Goal: Task Accomplishment & Management: Use online tool/utility

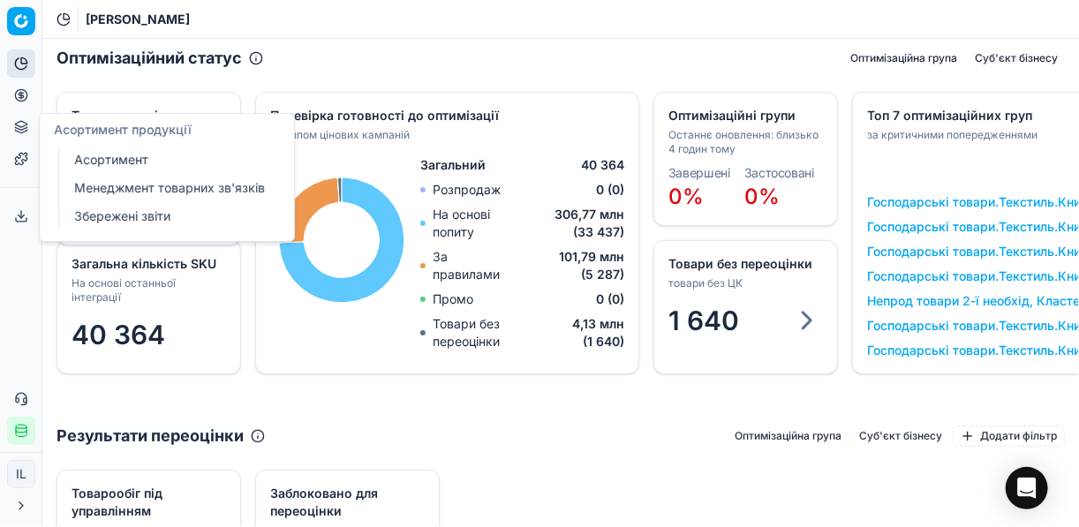
click at [94, 165] on link "Асортимент" at bounding box center [170, 159] width 206 height 25
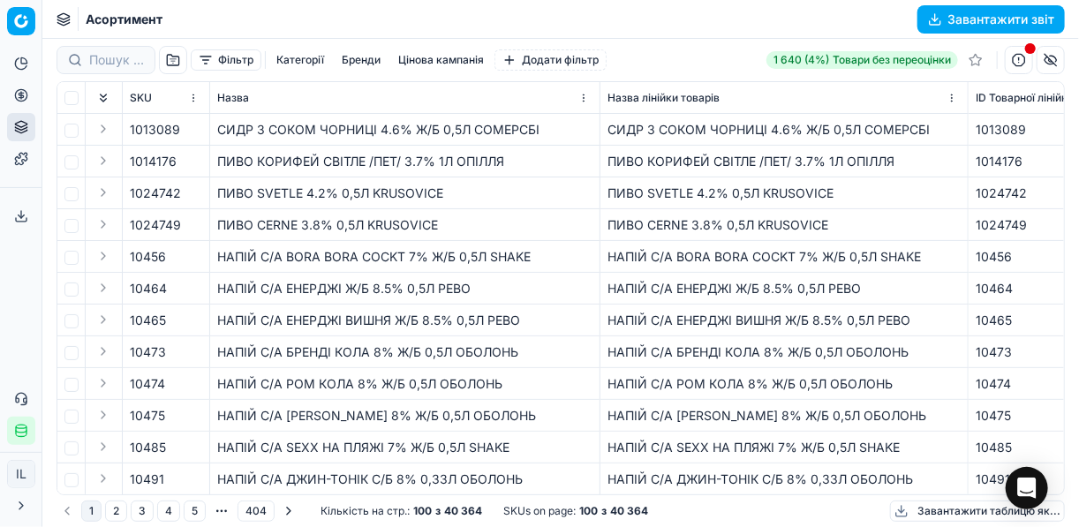
click at [298, 56] on button "Категорії" at bounding box center [300, 59] width 62 height 21
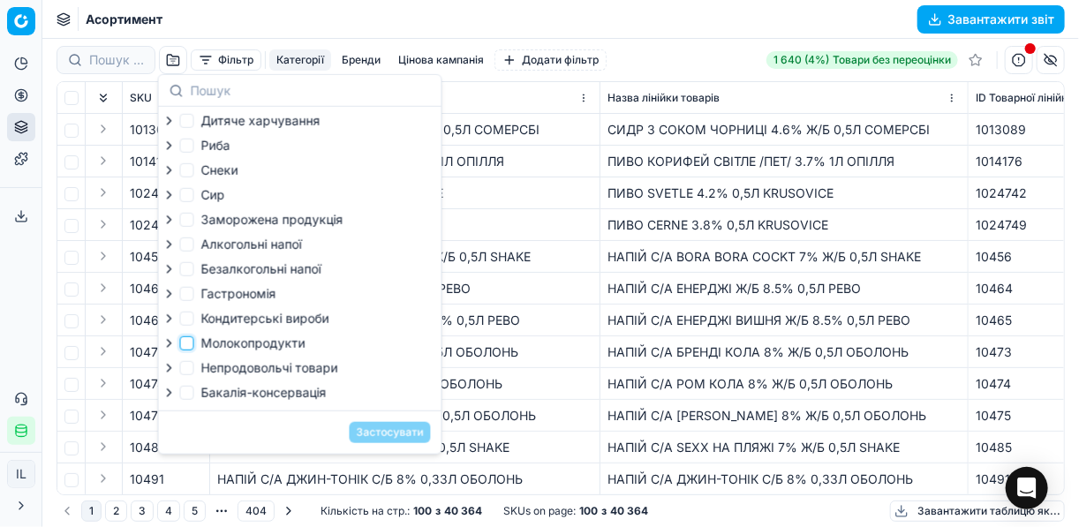
click at [190, 347] on input "Молокопродукти" at bounding box center [187, 343] width 14 height 14
checkbox input "true"
click at [373, 440] on button "Застосувати" at bounding box center [390, 432] width 81 height 21
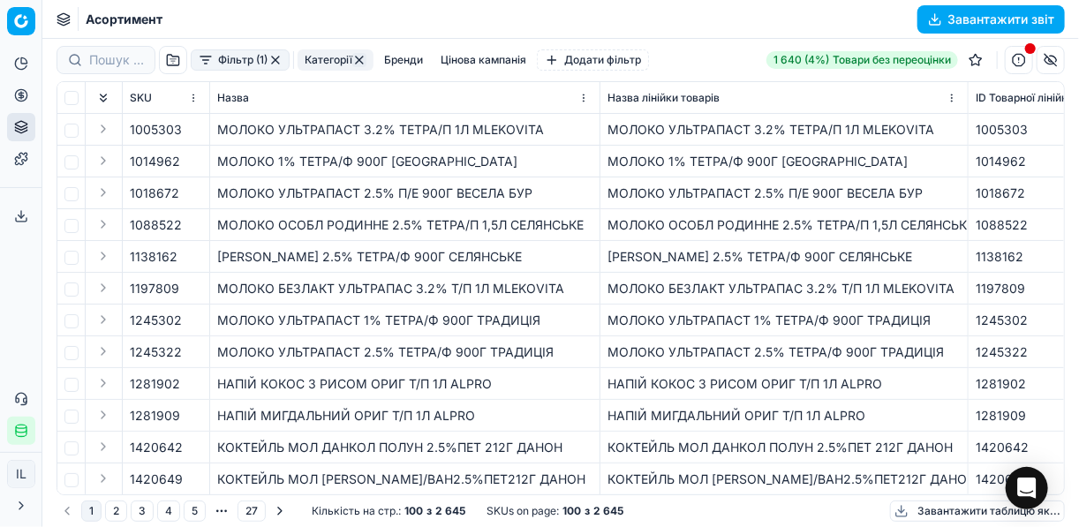
click at [937, 17] on button "Завантажити звіт" at bounding box center [991, 19] width 147 height 28
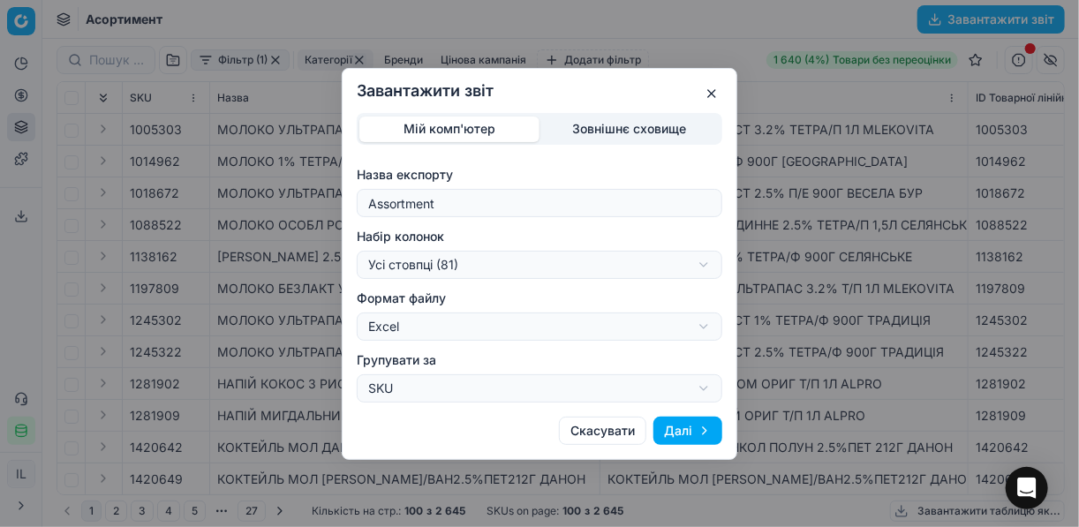
click at [697, 431] on button "Далі" at bounding box center [688, 431] width 69 height 28
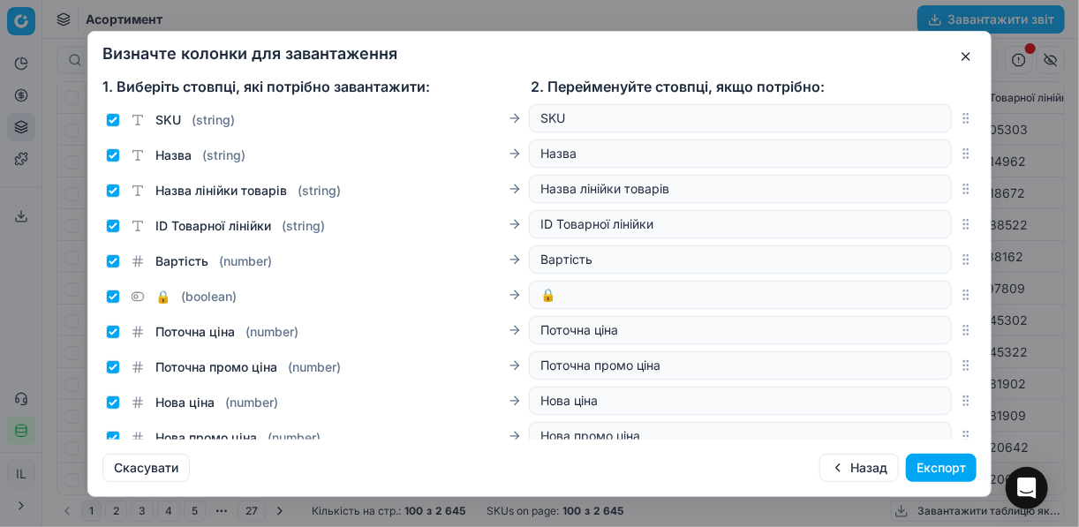
click at [941, 465] on button "Експорт" at bounding box center [941, 468] width 71 height 28
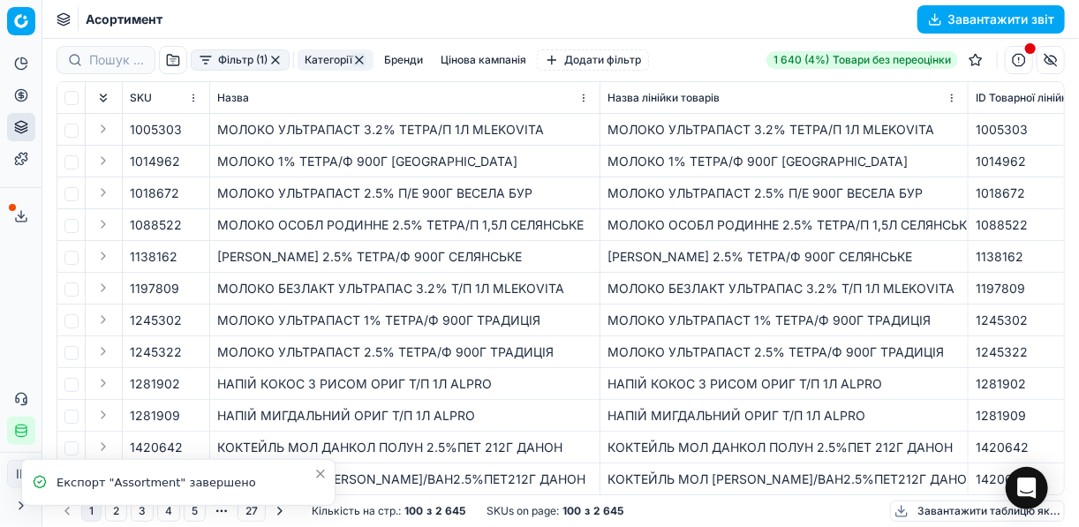
click at [23, 211] on icon at bounding box center [21, 216] width 14 height 14
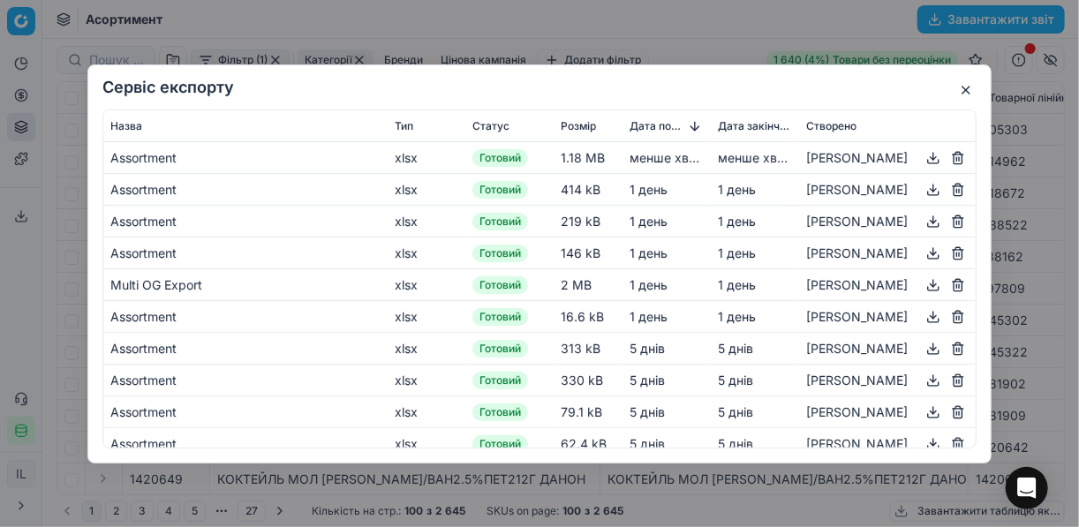
click at [923, 155] on button "button" at bounding box center [933, 157] width 21 height 21
click at [961, 85] on button "button" at bounding box center [966, 89] width 21 height 21
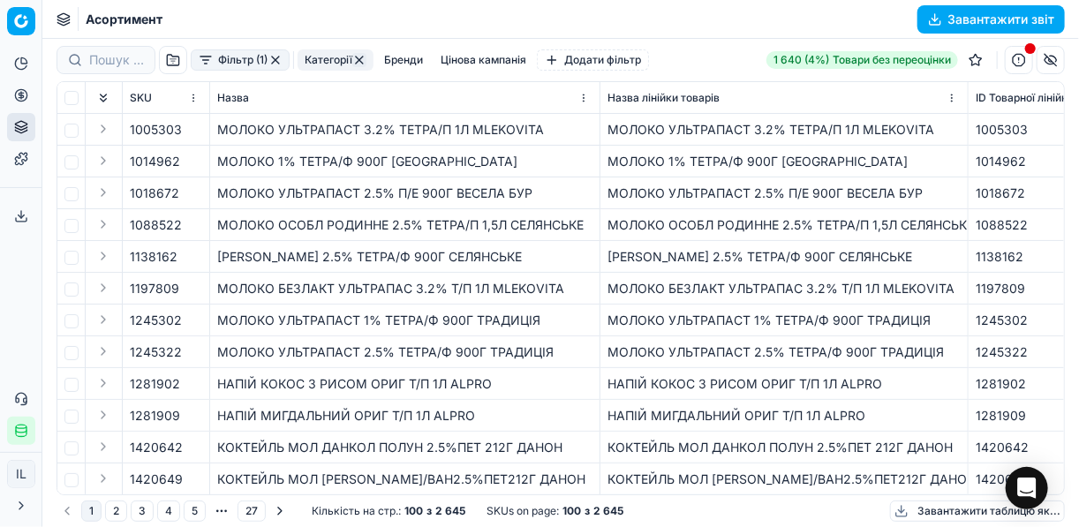
click at [207, 58] on button "Фільтр (1)" at bounding box center [240, 59] width 99 height 21
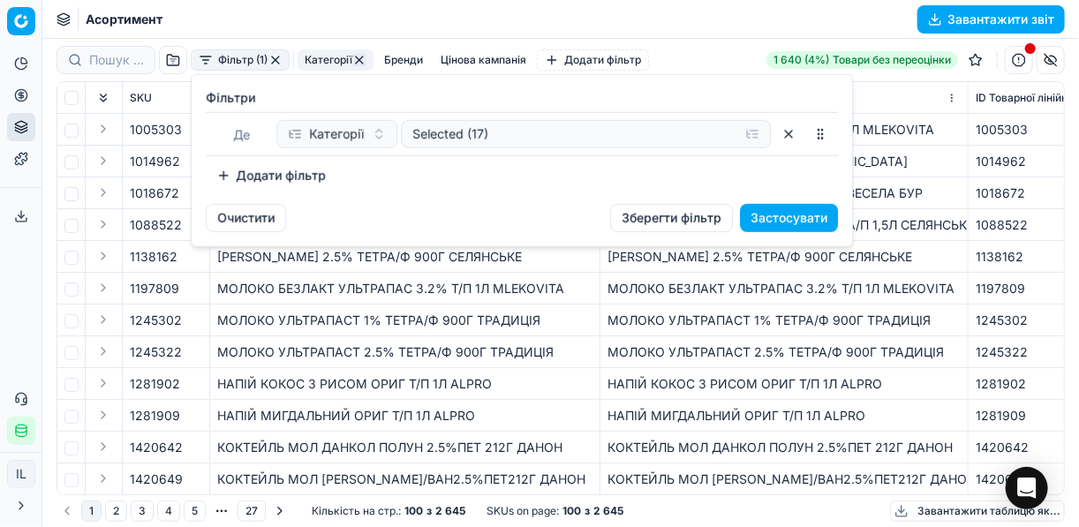
click at [229, 174] on button "Додати фільтр" at bounding box center [271, 176] width 131 height 28
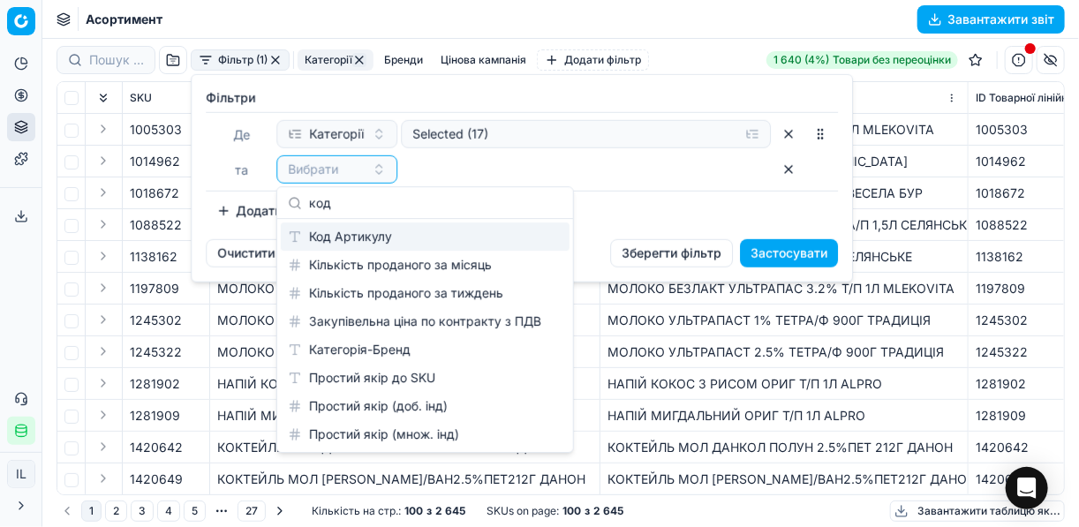
type input "код"
drag, startPoint x: 353, startPoint y: 243, endPoint x: 477, endPoint y: 208, distance: 128.6
click at [361, 241] on div "Код Артикулу" at bounding box center [425, 237] width 289 height 28
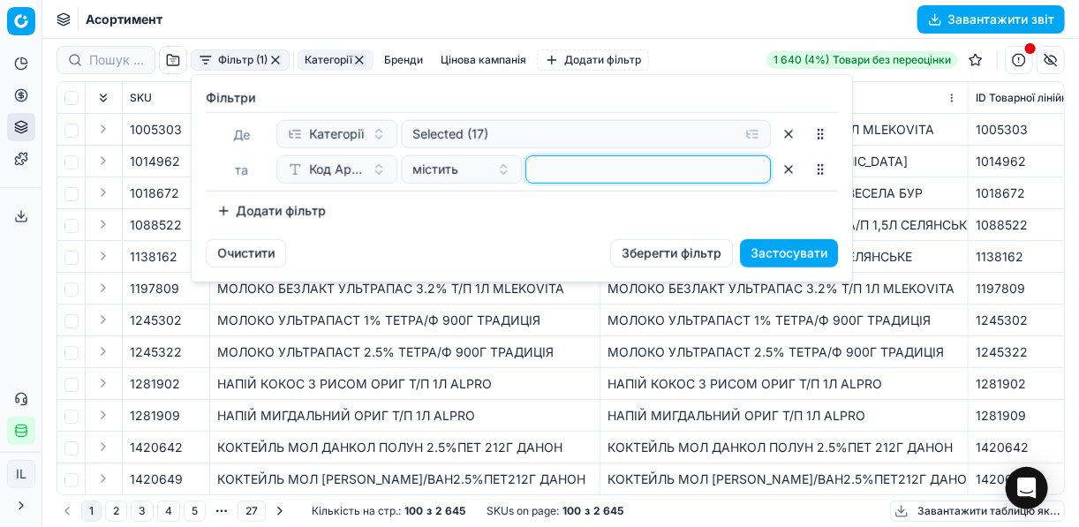
click at [567, 166] on input at bounding box center [648, 169] width 230 height 26
click at [659, 162] on icon "button" at bounding box center [659, 169] width 14 height 14
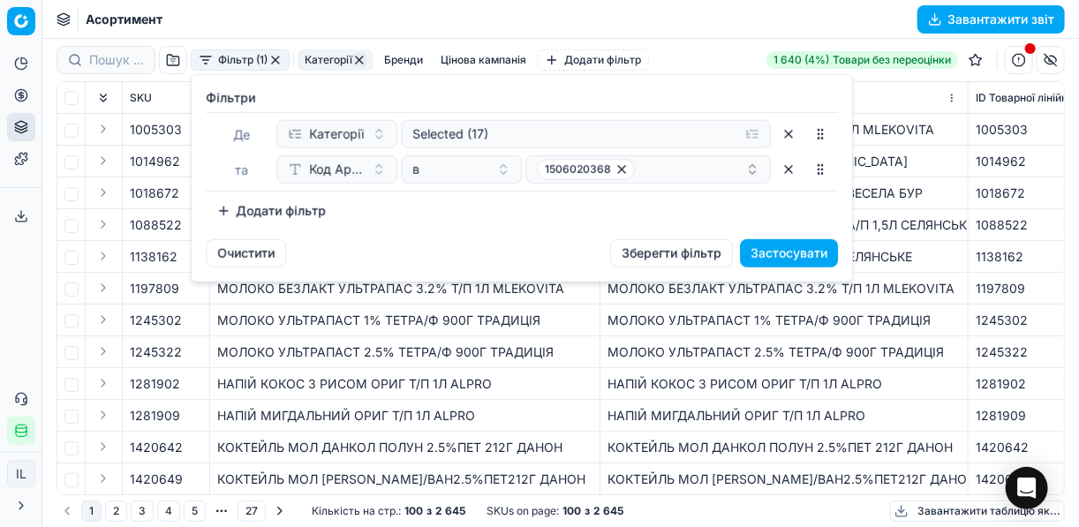
click at [770, 253] on button "Застосувати" at bounding box center [789, 253] width 98 height 28
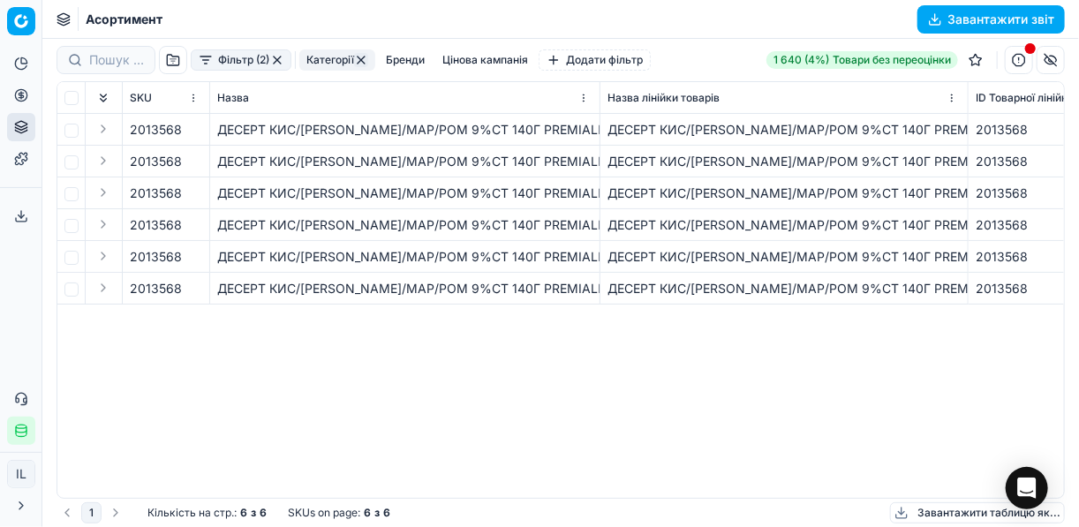
click at [200, 64] on button "Фільтр (2)" at bounding box center [241, 59] width 101 height 21
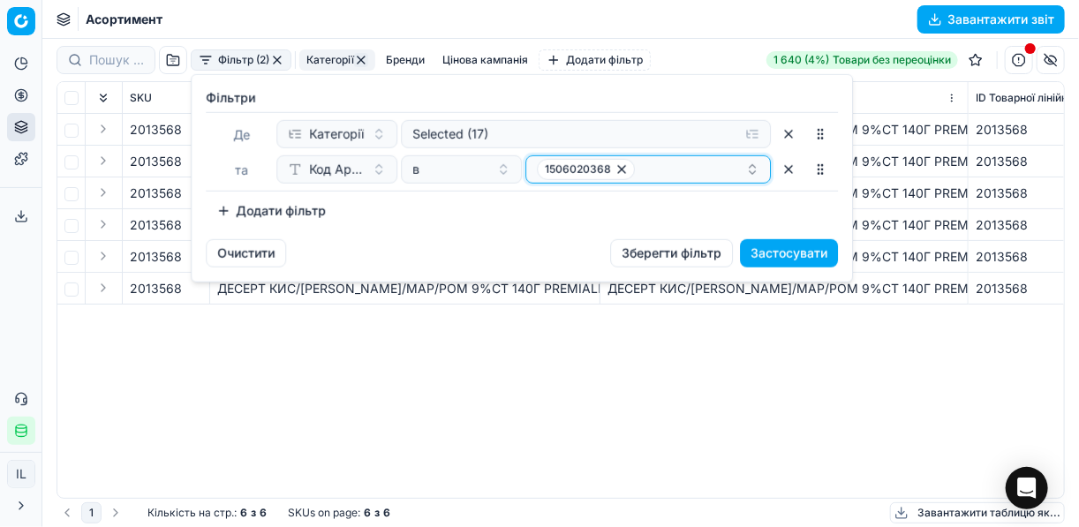
click at [618, 167] on icon "button" at bounding box center [622, 169] width 14 height 14
click at [600, 169] on button "Select a value" at bounding box center [648, 169] width 246 height 28
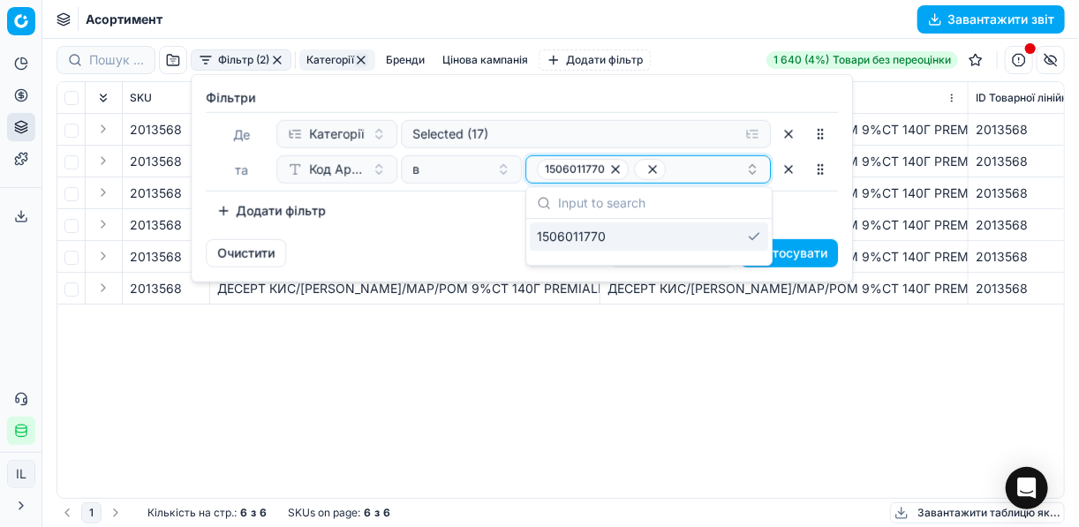
click at [648, 175] on icon "button" at bounding box center [653, 169] width 14 height 14
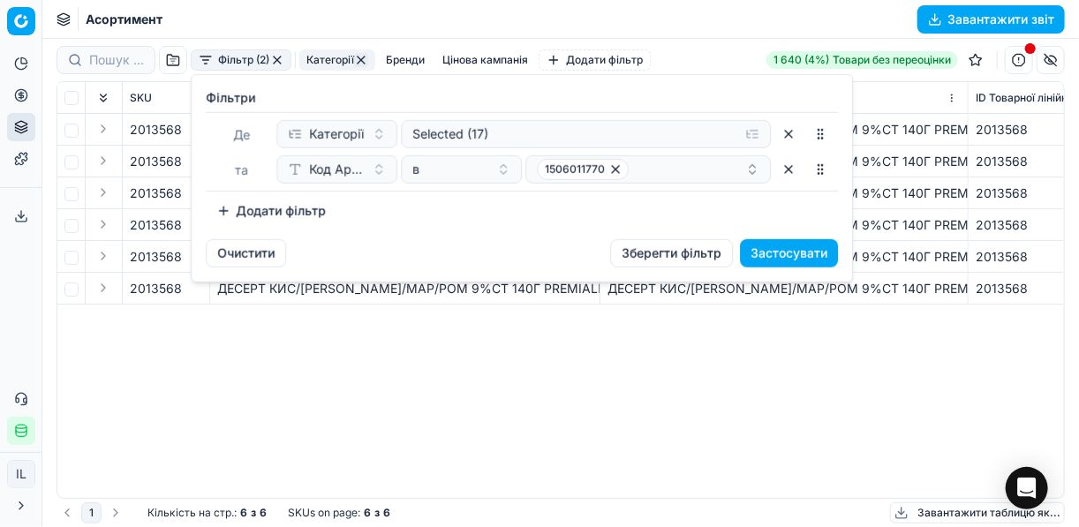
click at [787, 208] on div "Додати фільтр" at bounding box center [522, 211] width 632 height 28
click at [785, 255] on button "Застосувати" at bounding box center [789, 253] width 98 height 28
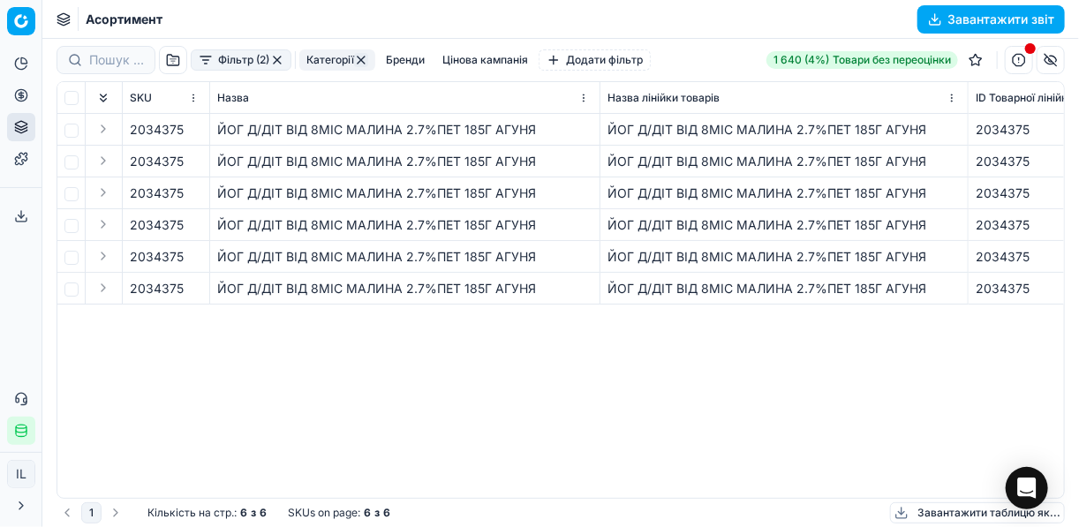
click at [207, 60] on button "Фільтр (2)" at bounding box center [241, 59] width 101 height 21
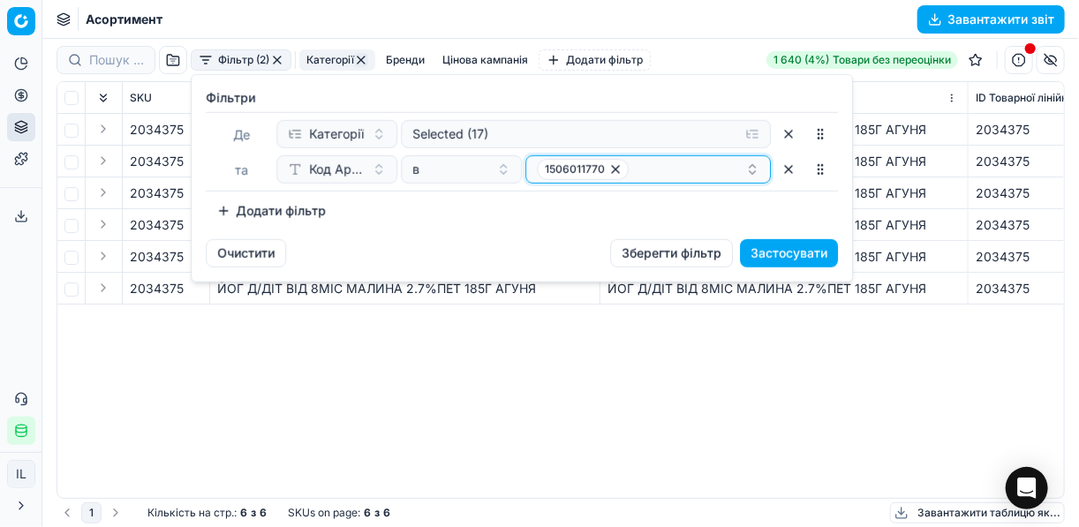
click at [608, 173] on icon "button" at bounding box center [615, 169] width 14 height 14
click at [610, 170] on button "Select a value" at bounding box center [648, 169] width 246 height 28
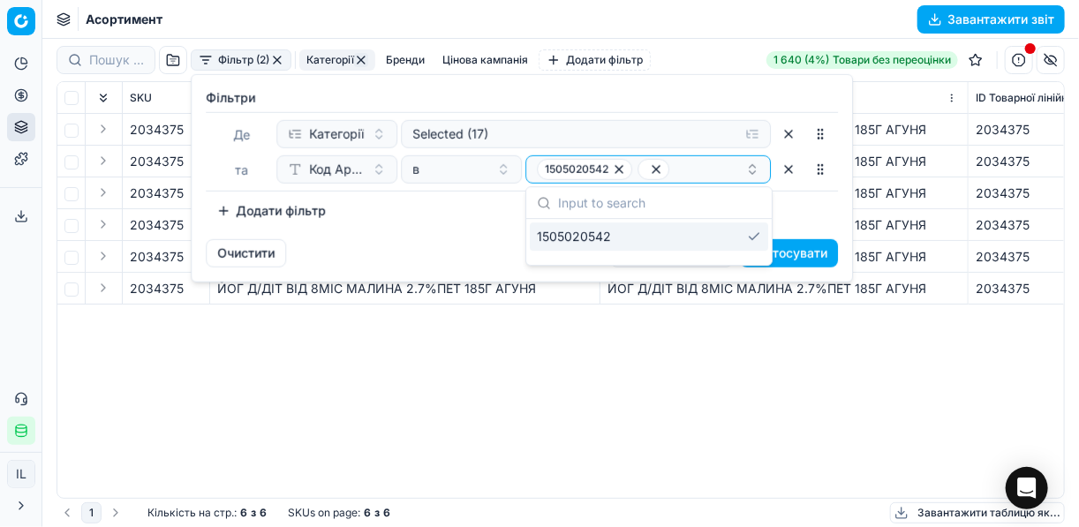
click at [788, 201] on div "Додати фільтр" at bounding box center [522, 211] width 632 height 28
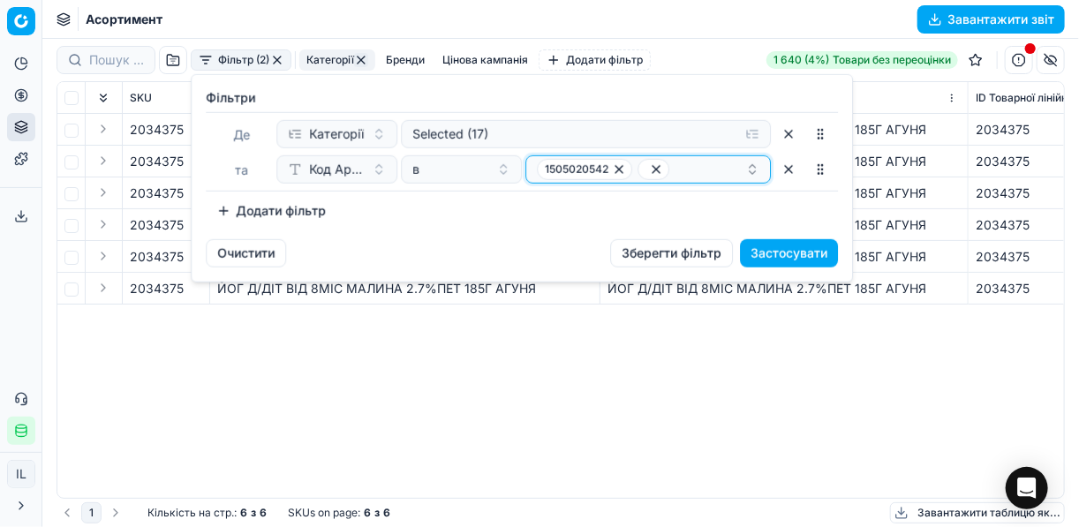
click at [661, 165] on icon "button" at bounding box center [656, 169] width 14 height 14
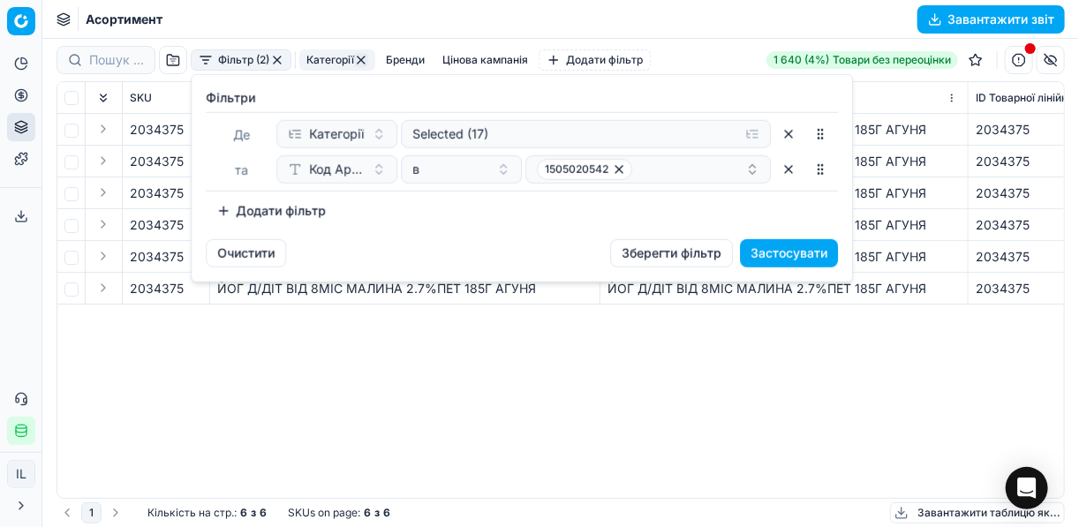
click at [772, 258] on button "Застосувати" at bounding box center [789, 253] width 98 height 28
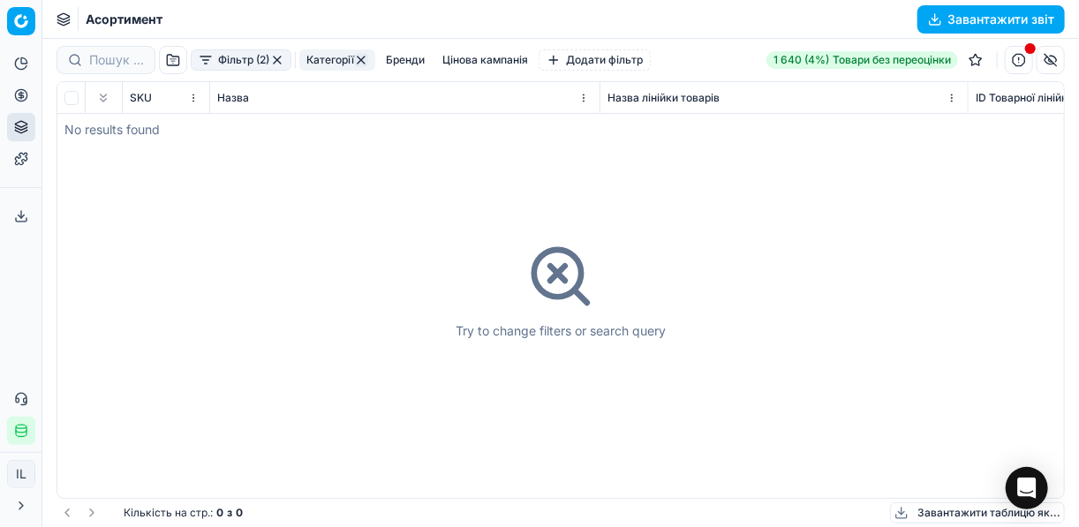
click at [274, 57] on button "button" at bounding box center [277, 60] width 14 height 14
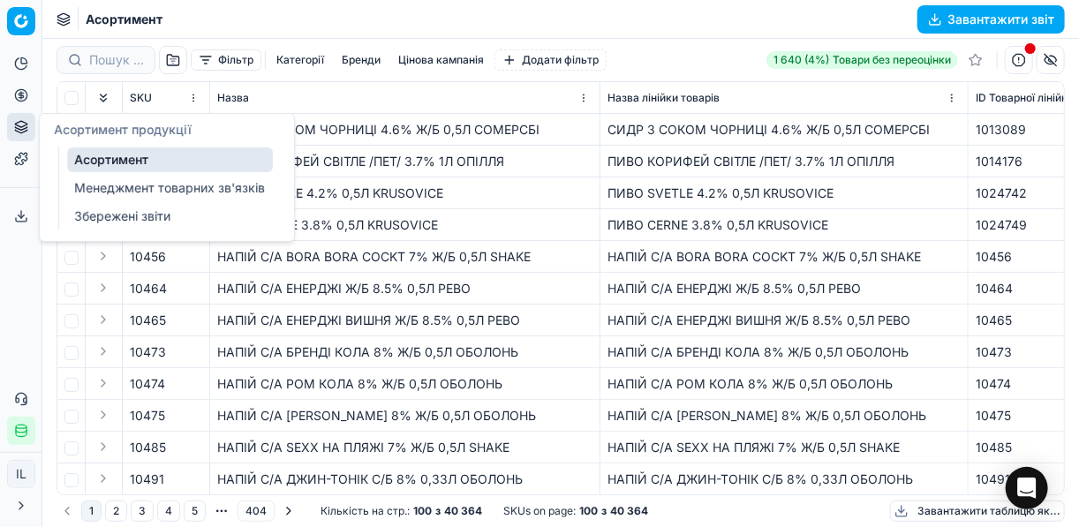
click at [25, 125] on icon at bounding box center [21, 127] width 14 height 14
click at [102, 162] on link "Асортимент" at bounding box center [170, 159] width 206 height 25
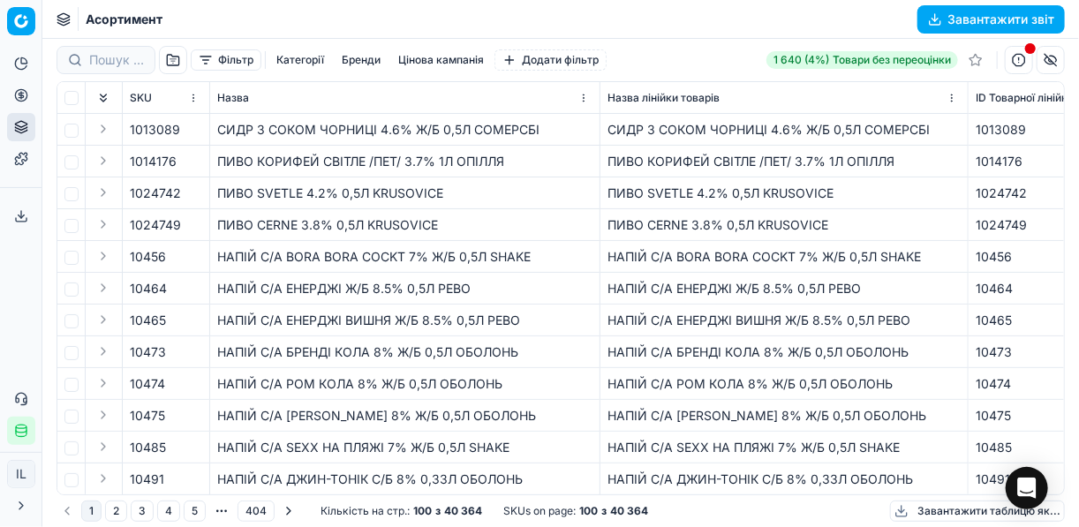
click at [306, 57] on button "Категорії" at bounding box center [300, 59] width 62 height 21
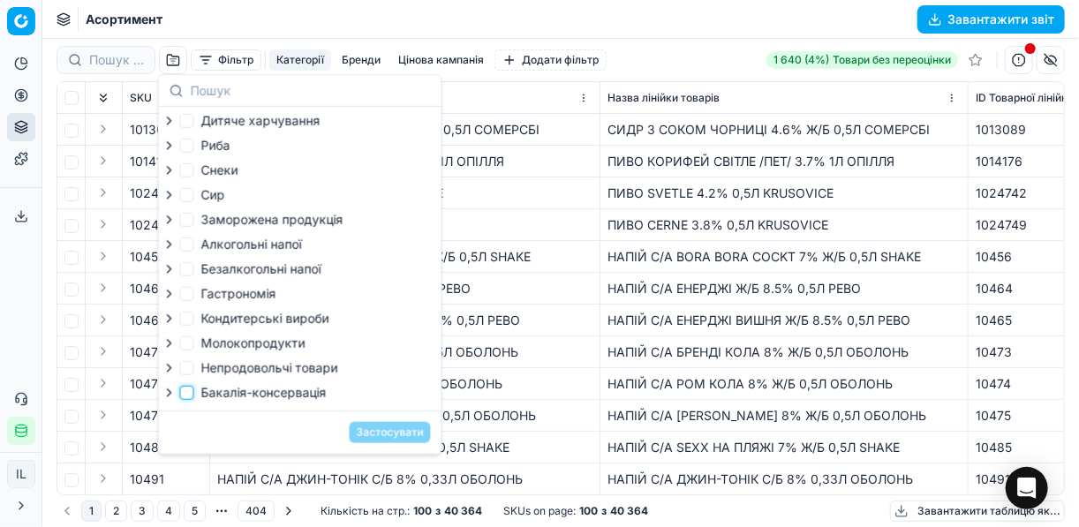
click at [193, 400] on input "Бакалія-консервація" at bounding box center [187, 393] width 14 height 14
checkbox input "true"
click at [390, 435] on button "Застосувати" at bounding box center [390, 432] width 81 height 21
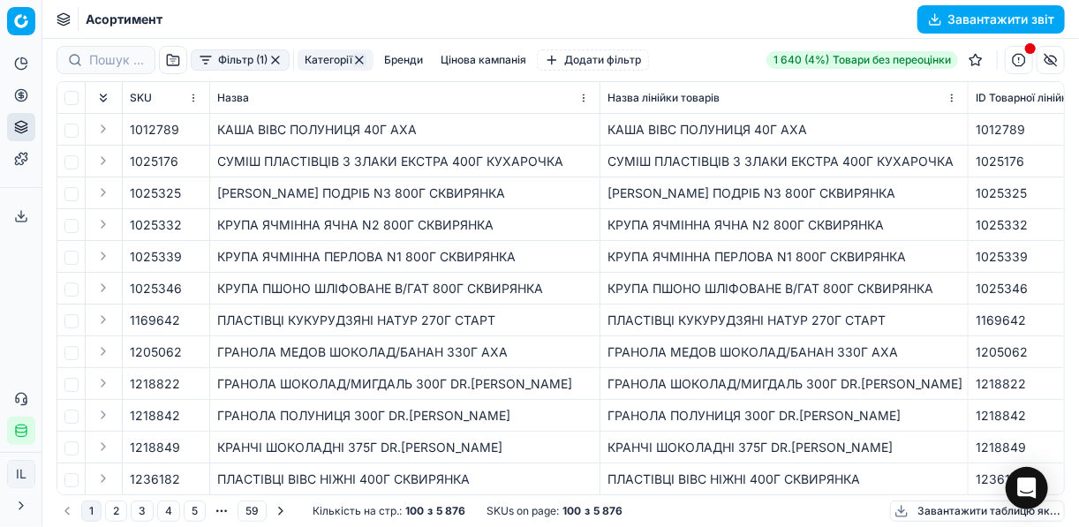
click at [935, 16] on button "Завантажити звіт" at bounding box center [991, 19] width 147 height 28
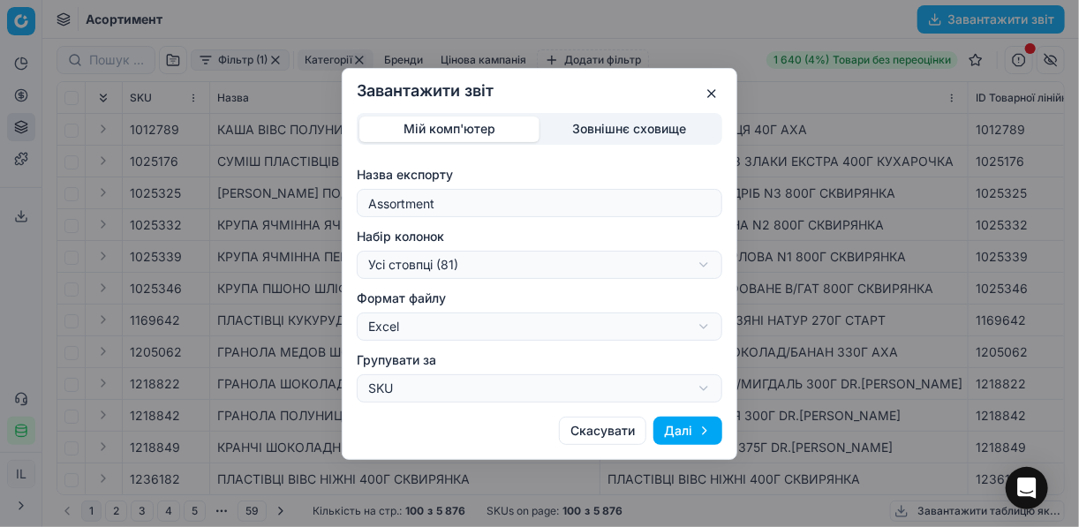
click at [683, 432] on button "Далі" at bounding box center [688, 431] width 69 height 28
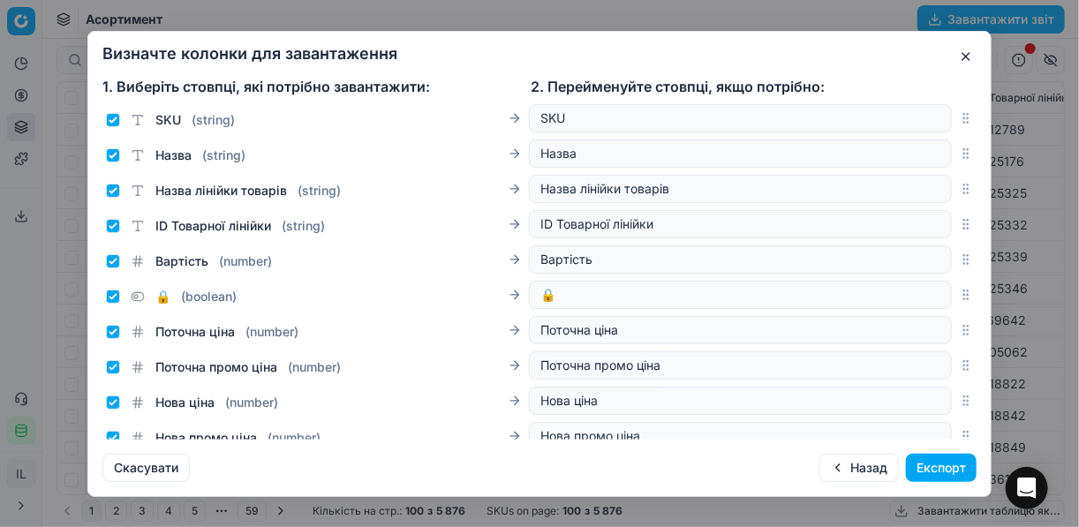
click at [935, 471] on button "Експорт" at bounding box center [941, 468] width 71 height 28
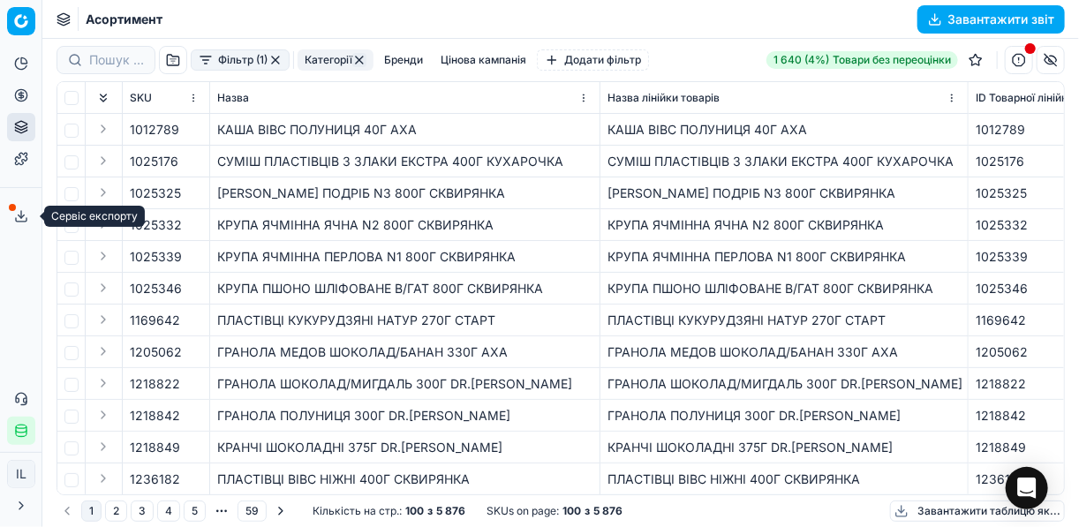
click at [23, 214] on icon at bounding box center [21, 216] width 14 height 14
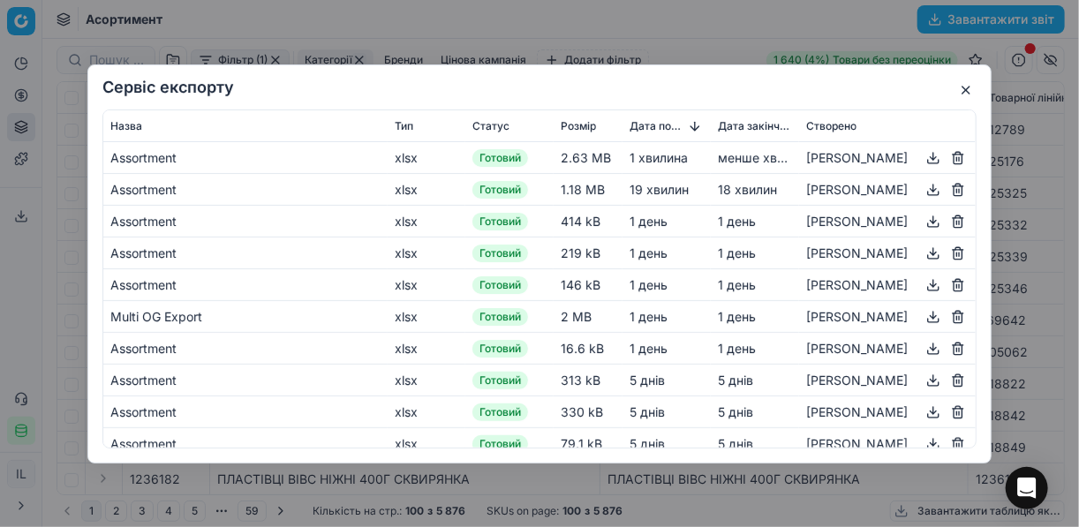
click at [925, 157] on button "button" at bounding box center [933, 157] width 21 height 21
drag, startPoint x: 687, startPoint y: 27, endPoint x: 704, endPoint y: 19, distance: 18.6
click at [687, 27] on div "Сервіс експорту Назва Тип Статус Розмір Дата початку Дата закінчення Створено A…" at bounding box center [539, 263] width 1079 height 527
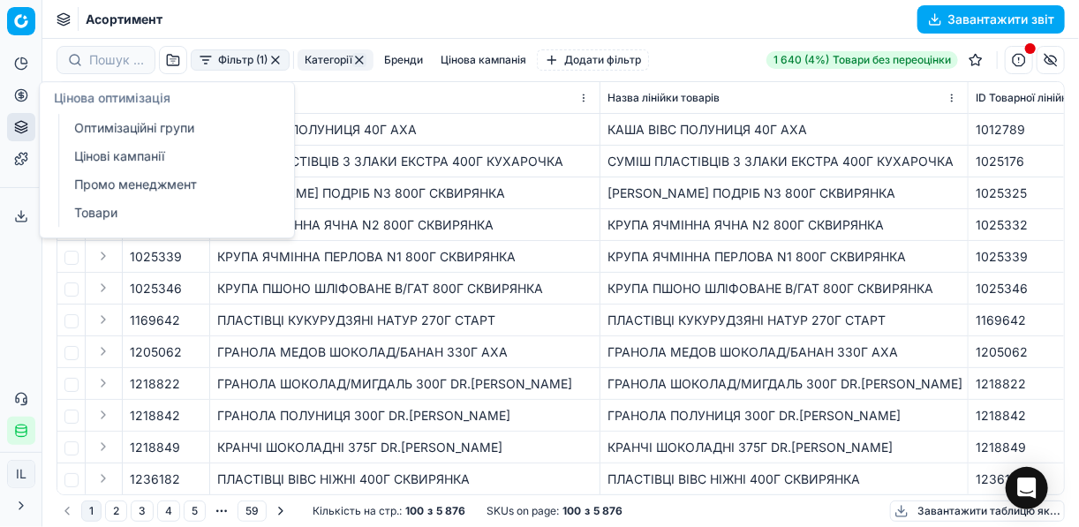
click at [18, 91] on icon at bounding box center [21, 95] width 14 height 14
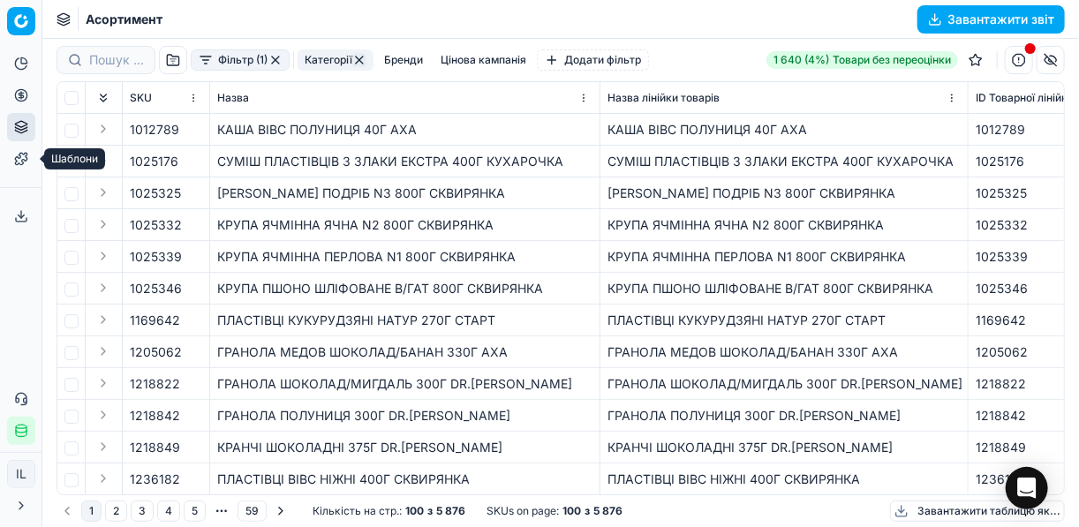
click at [23, 157] on icon at bounding box center [21, 159] width 14 height 14
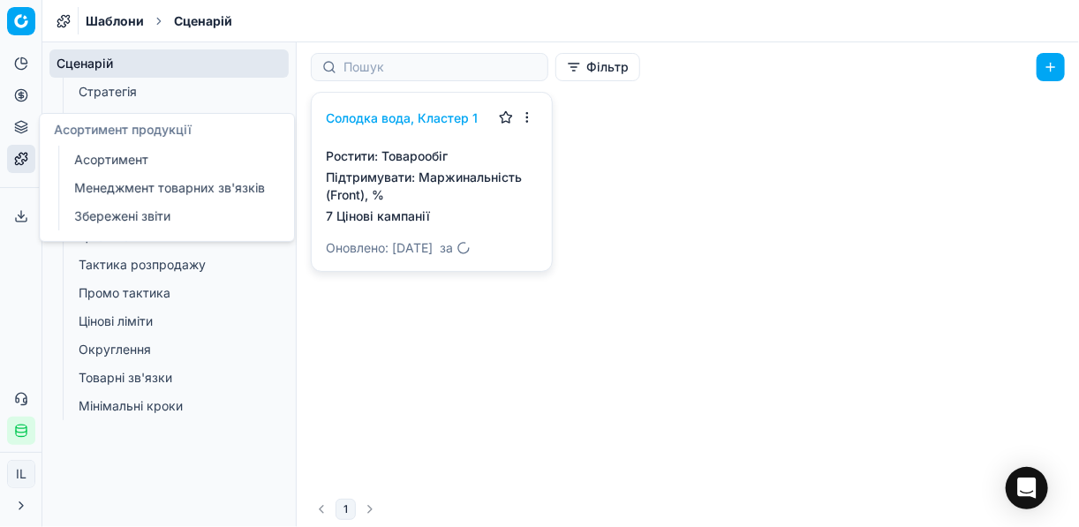
click at [20, 132] on icon at bounding box center [21, 127] width 14 height 14
click at [128, 191] on link "Менеджмент товарних зв'язків" at bounding box center [170, 188] width 206 height 25
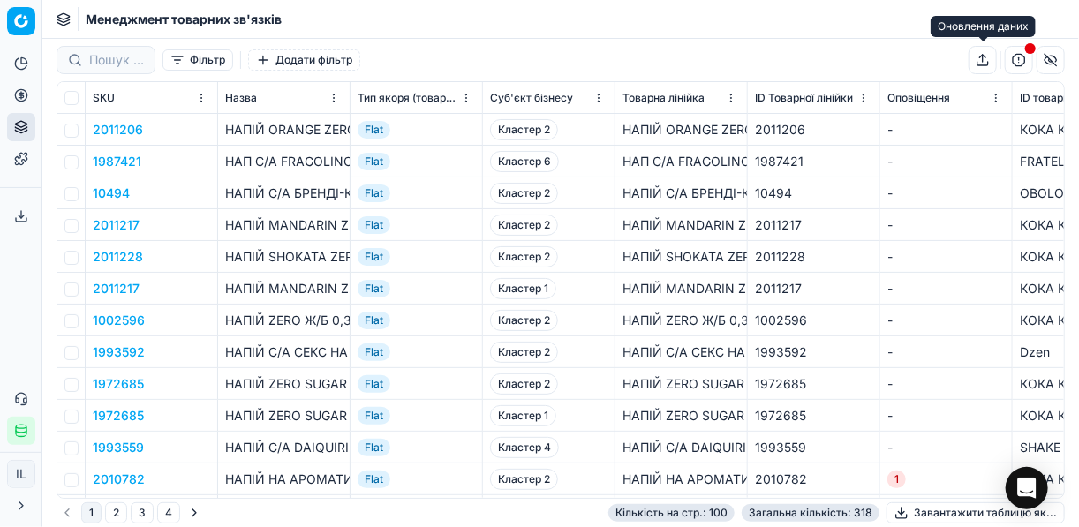
click at [982, 57] on button "button" at bounding box center [983, 60] width 28 height 28
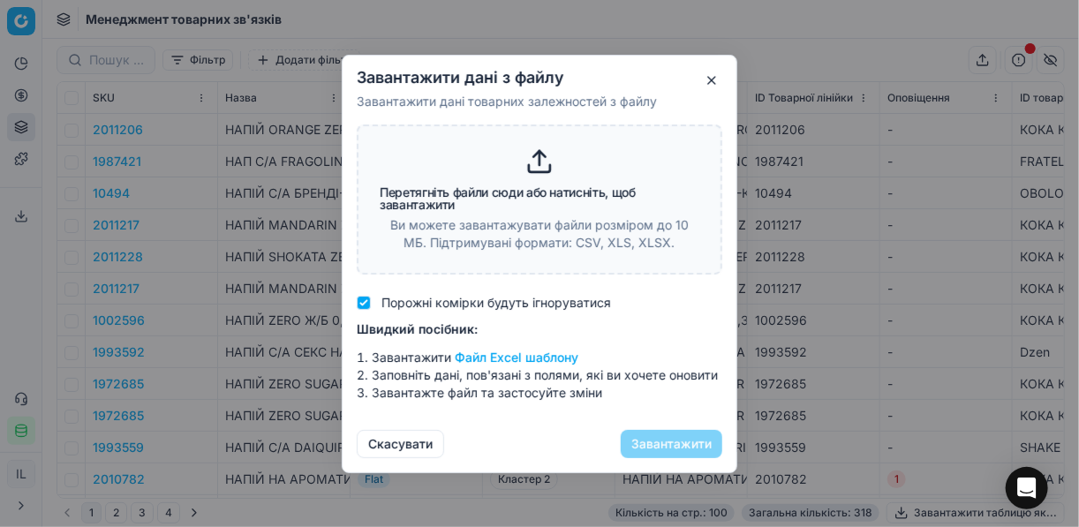
click at [503, 359] on button "Файл Excel шаблону" at bounding box center [517, 358] width 124 height 18
click at [706, 82] on button "button" at bounding box center [711, 80] width 21 height 21
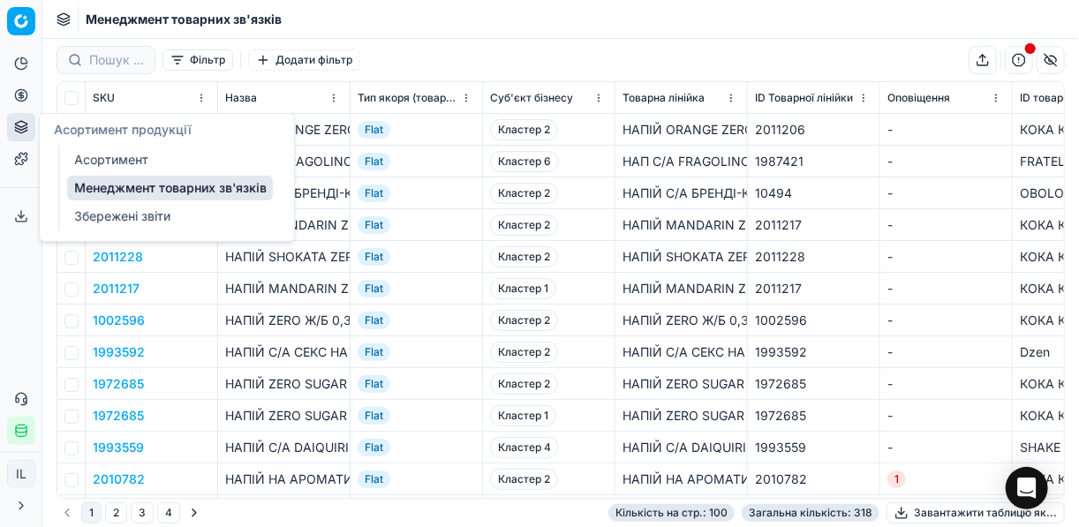
click at [129, 187] on link "Менеджмент товарних зв'язків" at bounding box center [170, 188] width 206 height 25
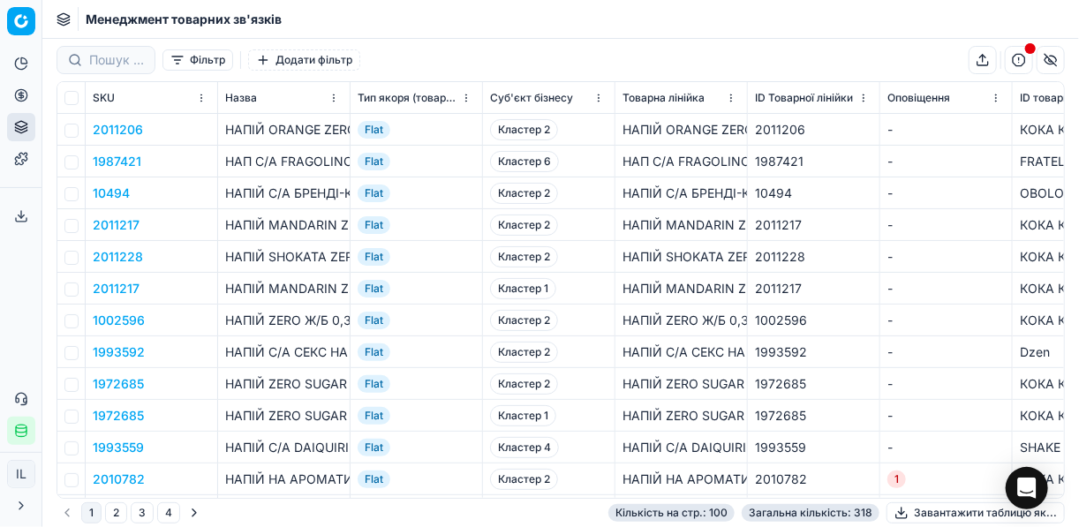
click at [986, 60] on button "button" at bounding box center [983, 60] width 28 height 28
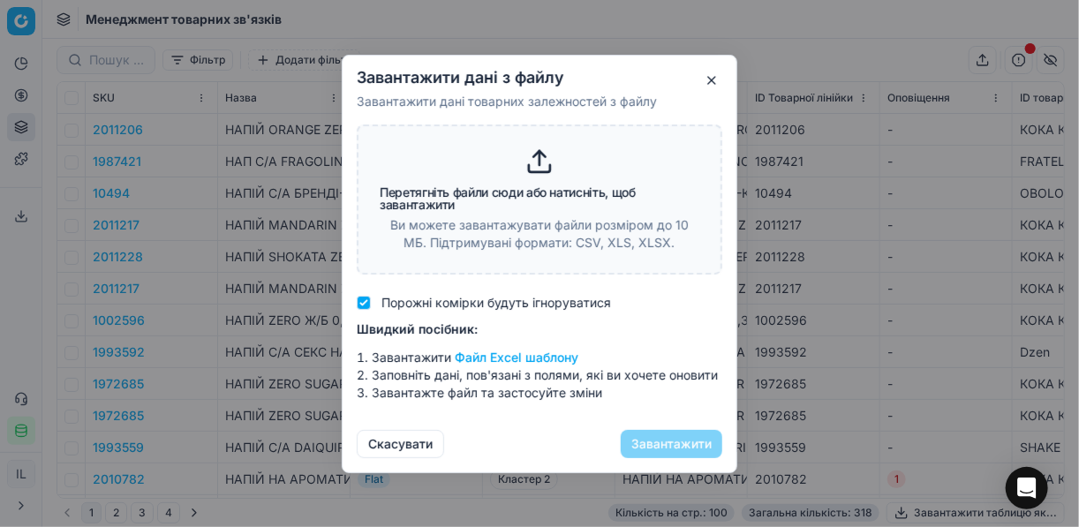
click at [540, 160] on line at bounding box center [540, 158] width 0 height 14
type input "C:\fakepath\17.09.25 Заливка якорі молочка+бакалія.xlsx"
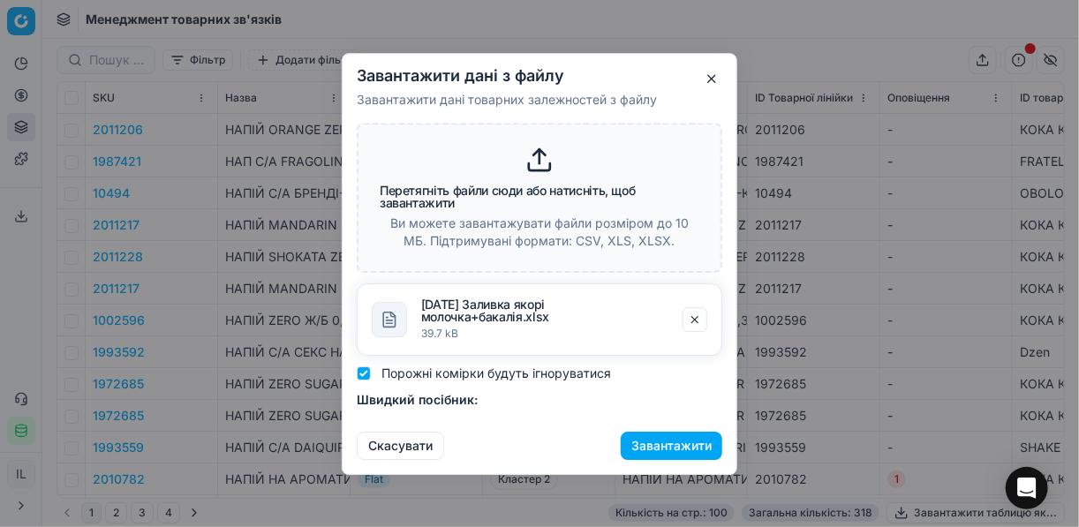
click at [672, 445] on button "Завантажити" at bounding box center [672, 445] width 102 height 28
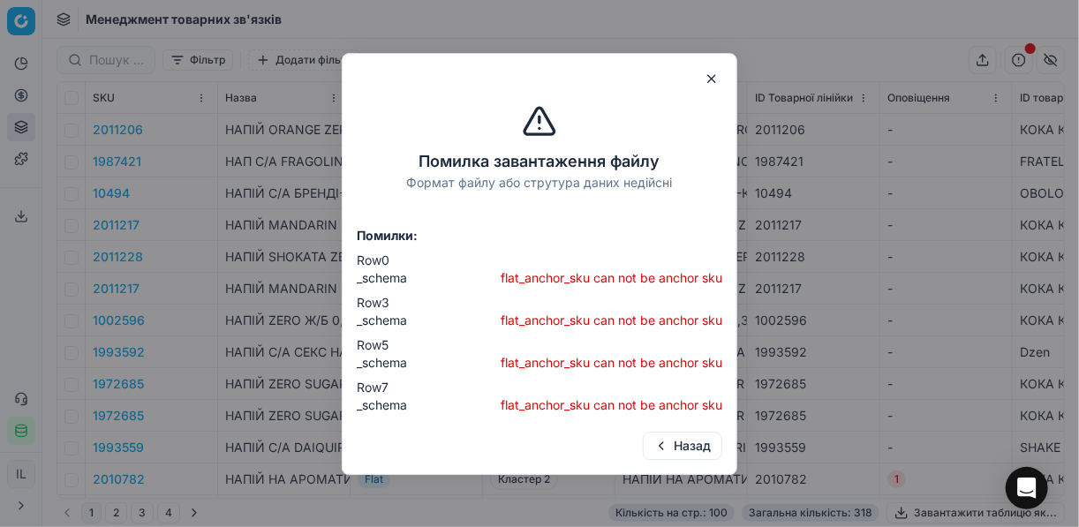
click at [711, 78] on button "button" at bounding box center [711, 78] width 21 height 21
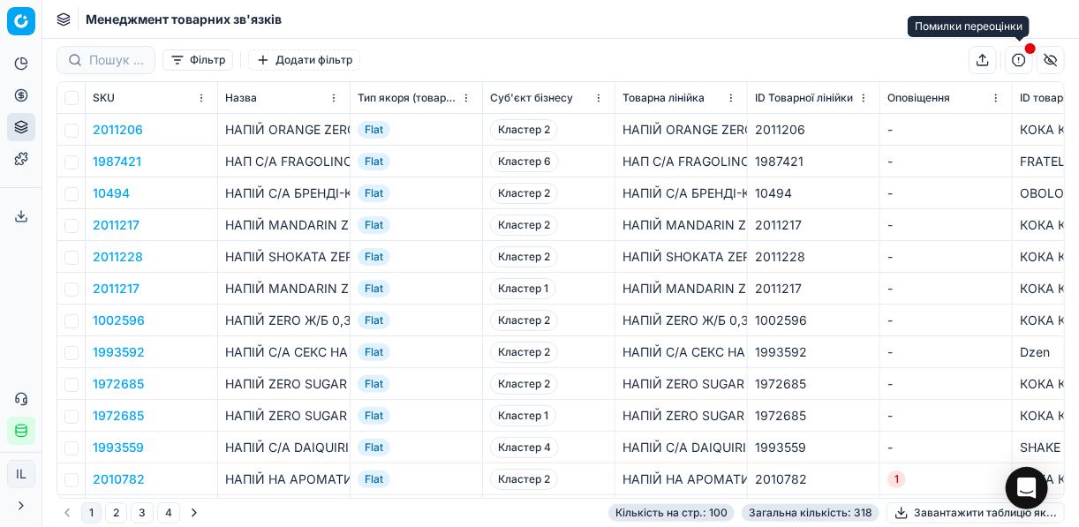
click at [1014, 60] on button "button" at bounding box center [1019, 60] width 28 height 28
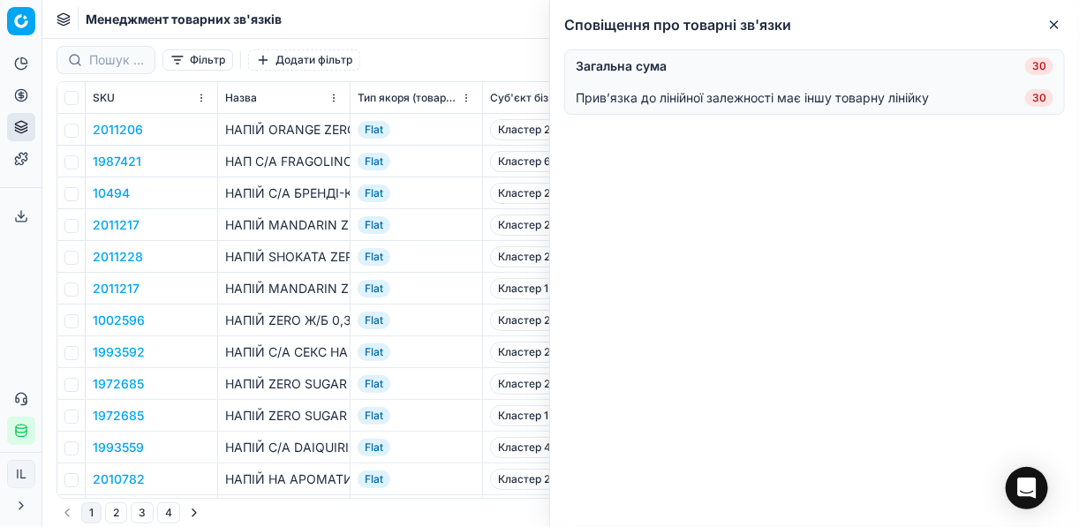
click at [1052, 22] on icon "button" at bounding box center [1054, 24] width 7 height 7
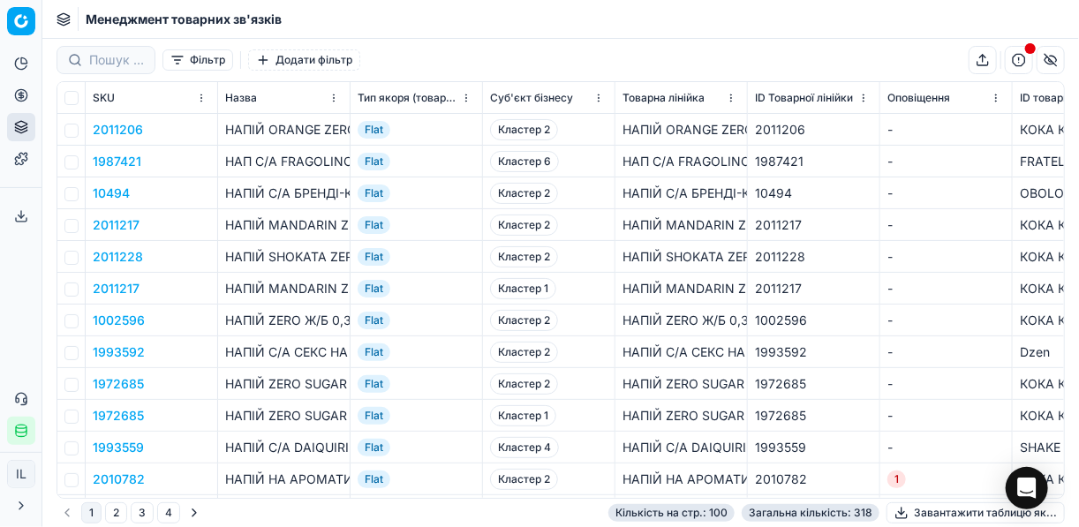
click at [982, 59] on button "button" at bounding box center [983, 60] width 28 height 28
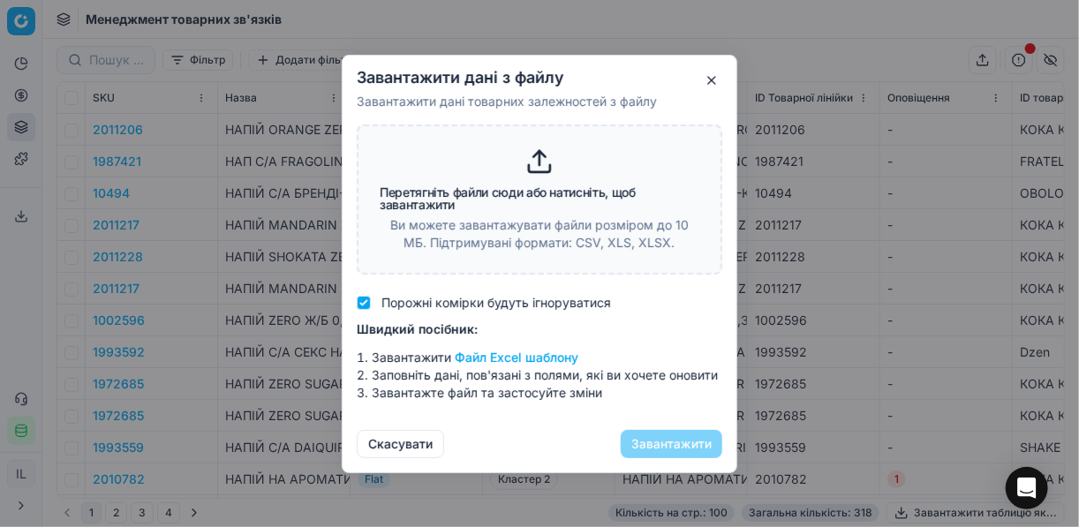
click at [535, 161] on icon at bounding box center [539, 161] width 28 height 28
click at [540, 154] on line at bounding box center [540, 158] width 0 height 14
click at [707, 78] on button "button" at bounding box center [711, 80] width 21 height 21
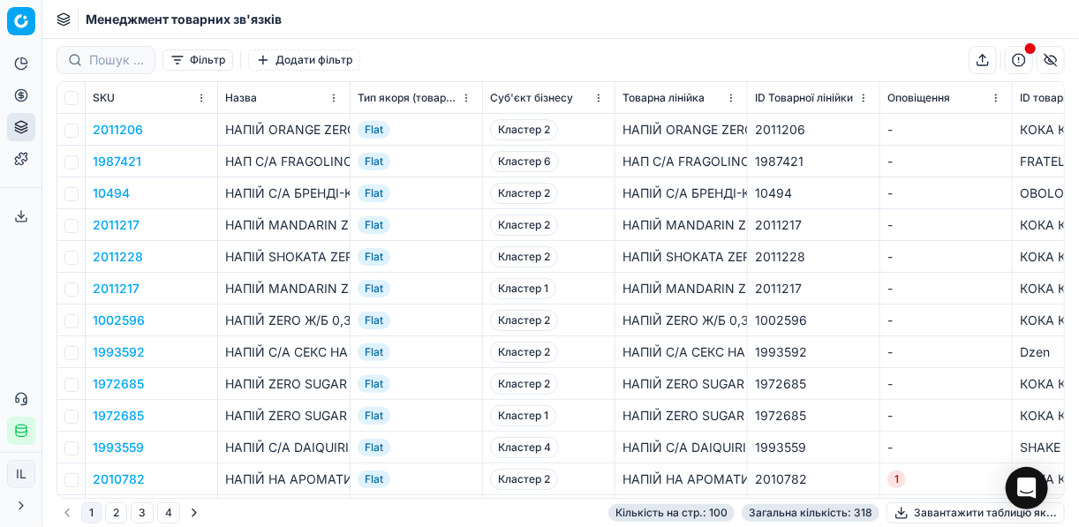
click at [981, 57] on button "button" at bounding box center [983, 60] width 28 height 28
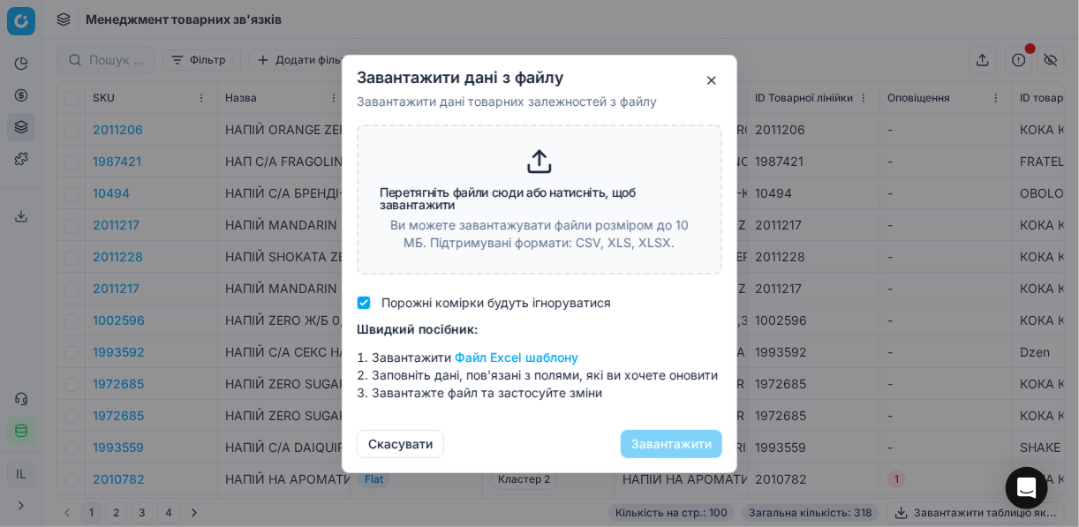
click at [541, 155] on icon at bounding box center [539, 161] width 28 height 28
type input "C:\fakepath\17.09.25 Заливка якорі бакалія.xlsx"
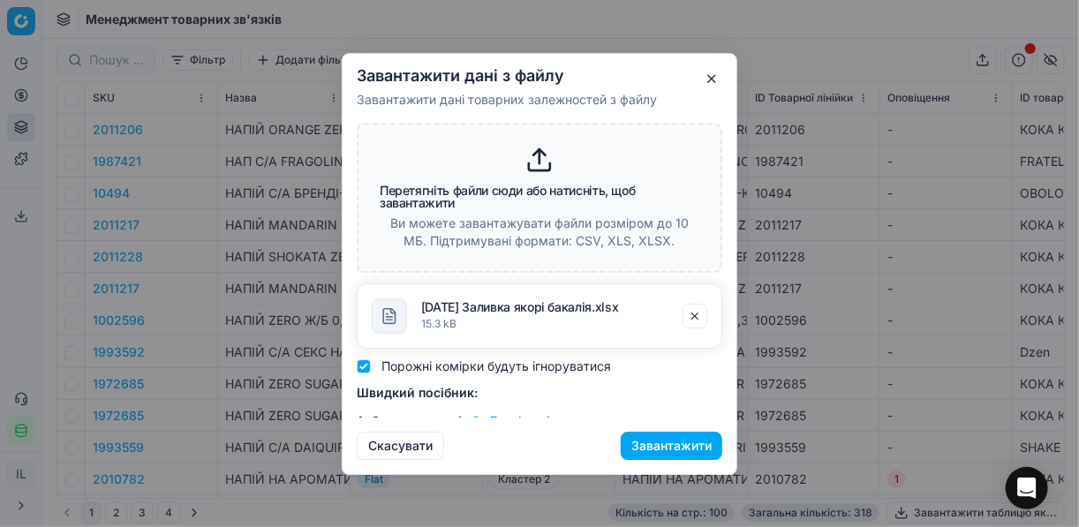
click at [679, 443] on button "Завантажити" at bounding box center [672, 445] width 102 height 28
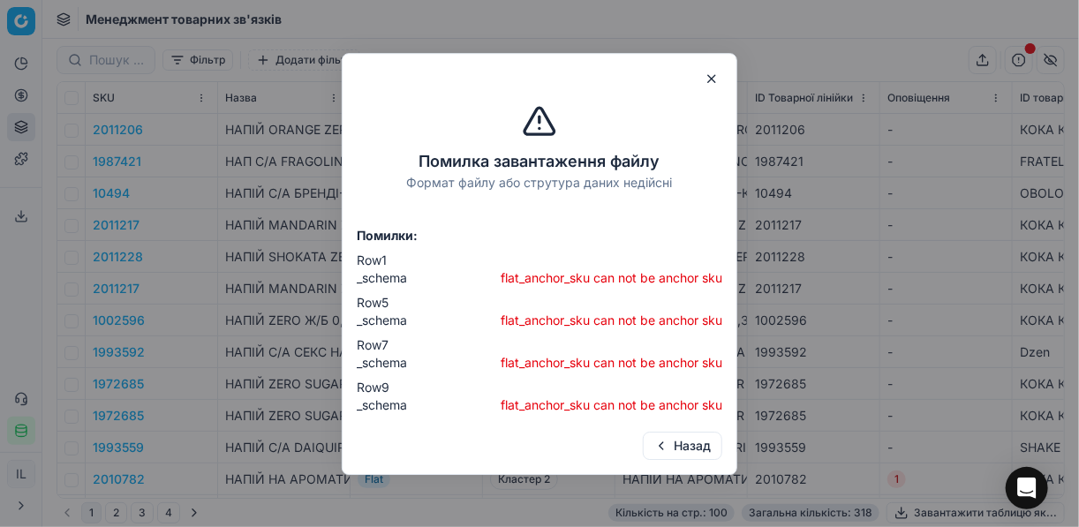
click at [705, 66] on div "Помилка завантаження файлу Формат файлу або струтура даних недійсні Помилки: Ro…" at bounding box center [540, 264] width 396 height 422
click at [719, 79] on button "button" at bounding box center [711, 78] width 21 height 21
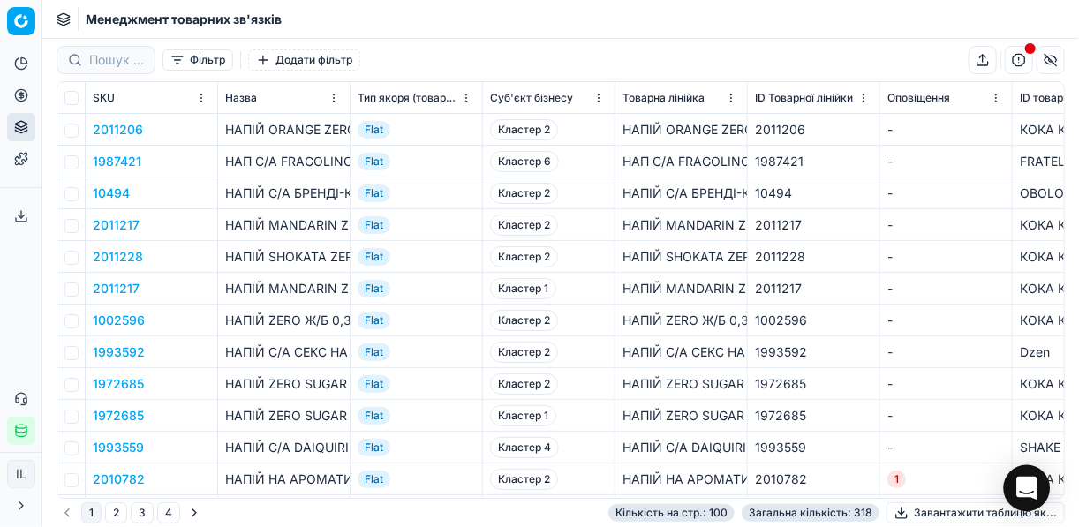
click at [1031, 479] on icon "Open Intercom Messenger" at bounding box center [1027, 488] width 23 height 23
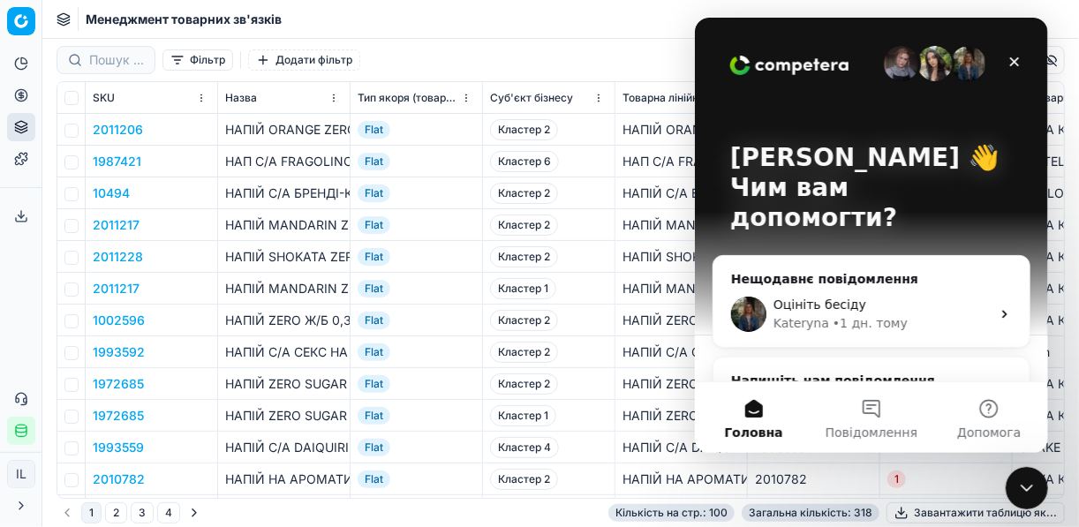
click at [996, 393] on icon "Месенджер Intercom" at bounding box center [1003, 400] width 15 height 14
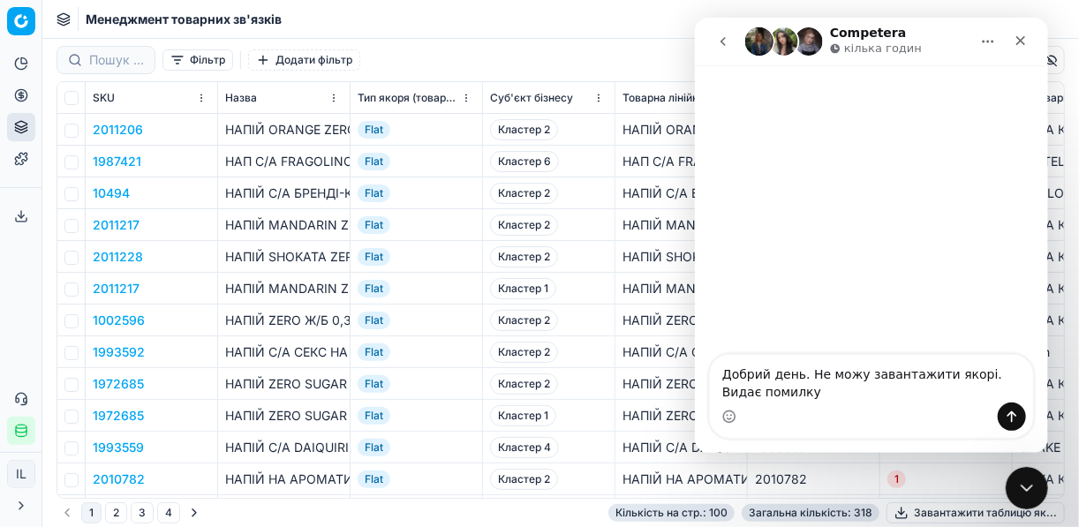
type textarea "Добрий день. Не можу завантажити якорі. Видає помилку"
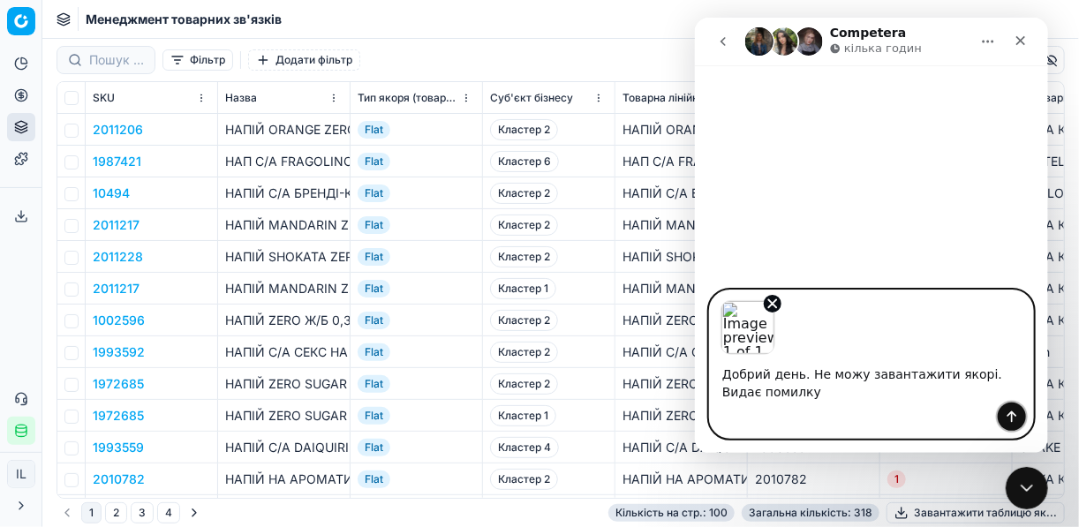
click at [1015, 413] on icon "Надіслати повідомлення…" at bounding box center [1011, 417] width 14 height 14
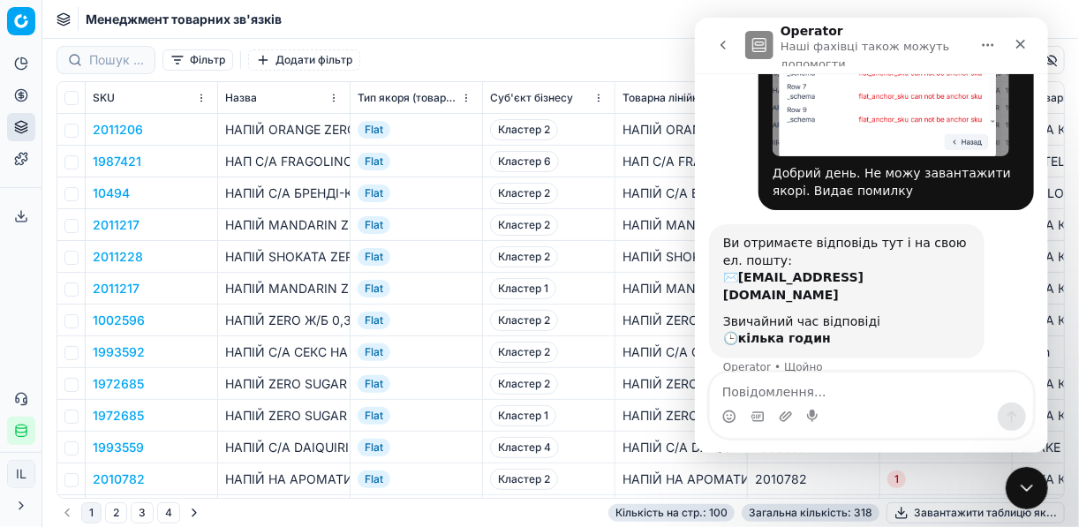
scroll to position [162, 0]
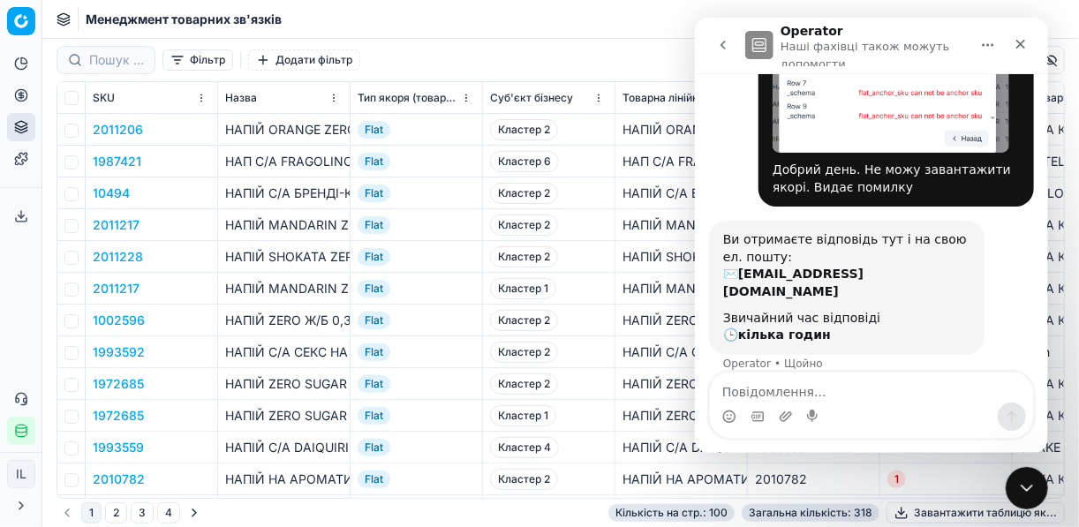
click at [574, 57] on div "Фільтр Додати фільтр" at bounding box center [561, 60] width 1009 height 42
click at [1029, 40] on div "Закрити" at bounding box center [1020, 44] width 32 height 32
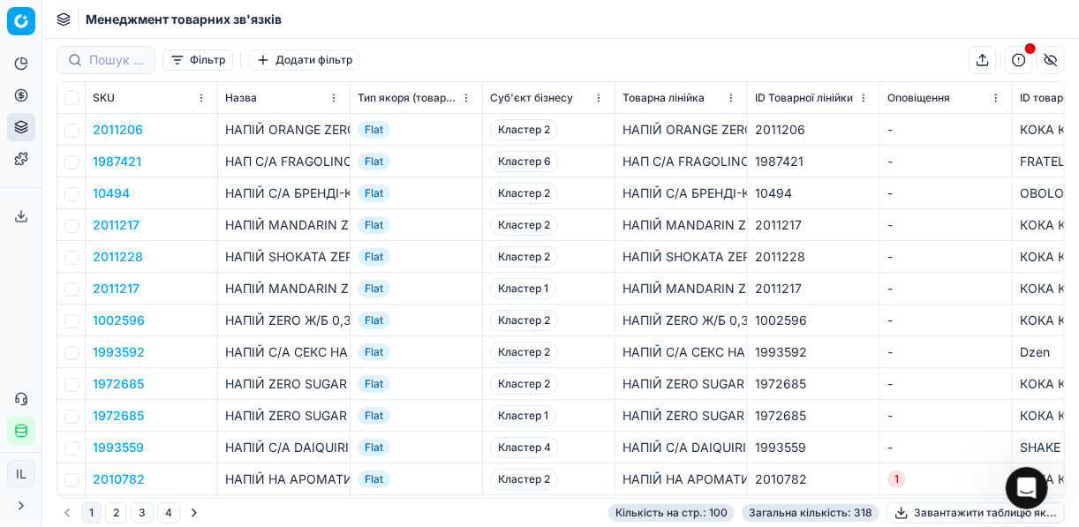
scroll to position [719, 0]
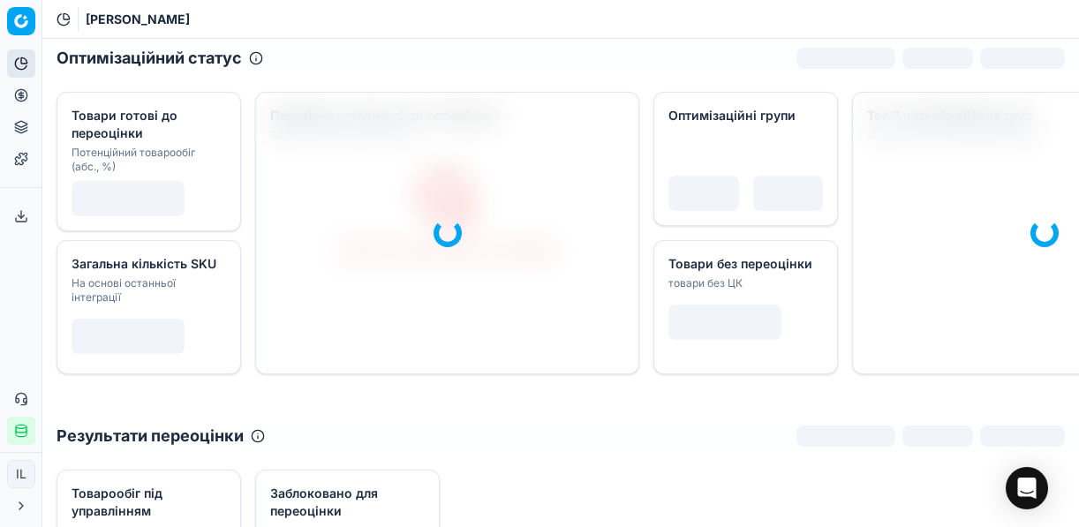
click at [19, 94] on icon at bounding box center [21, 95] width 4 height 4
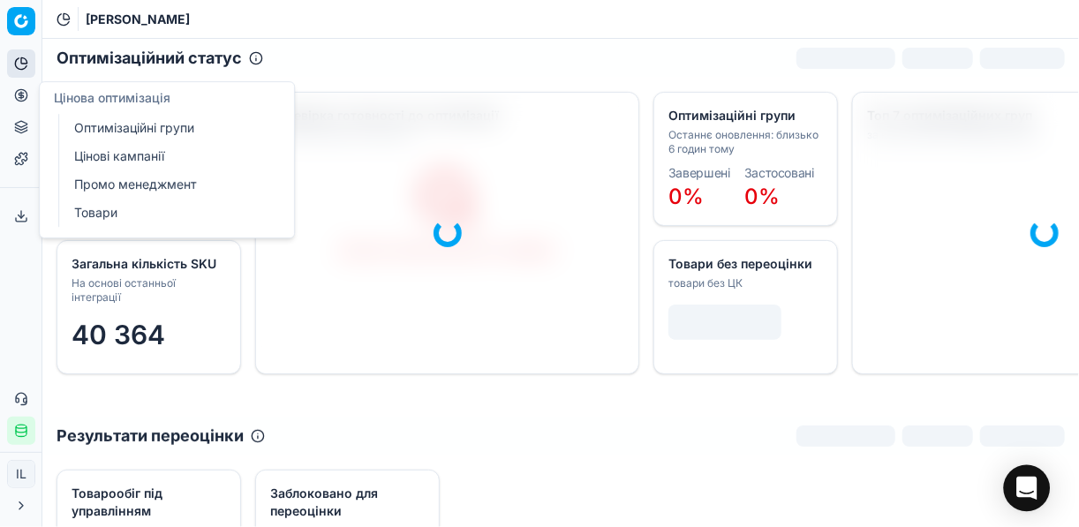
click at [1044, 484] on div "Open Intercom Messenger" at bounding box center [1027, 488] width 47 height 47
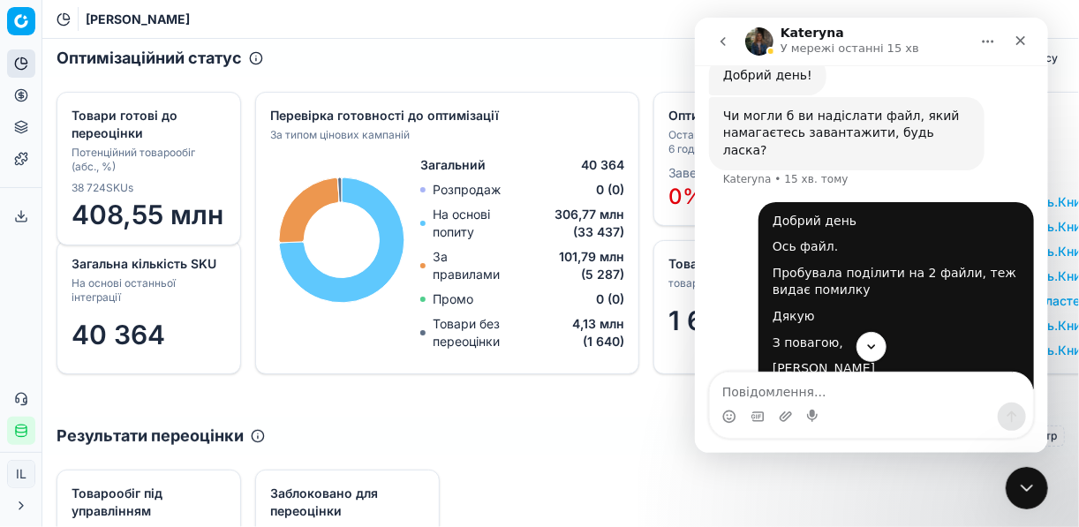
scroll to position [436, 0]
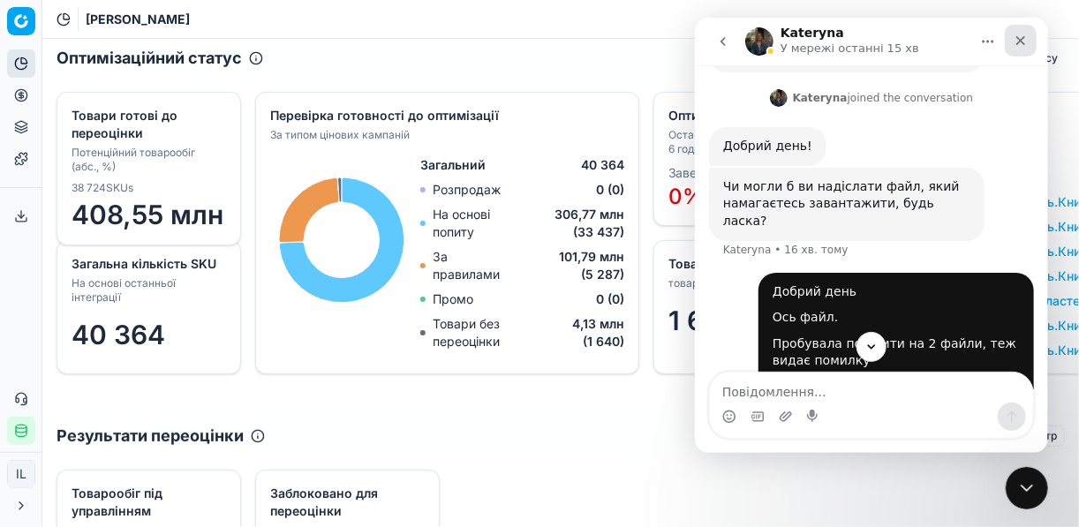
click at [1017, 39] on icon "Закрити" at bounding box center [1021, 41] width 10 height 10
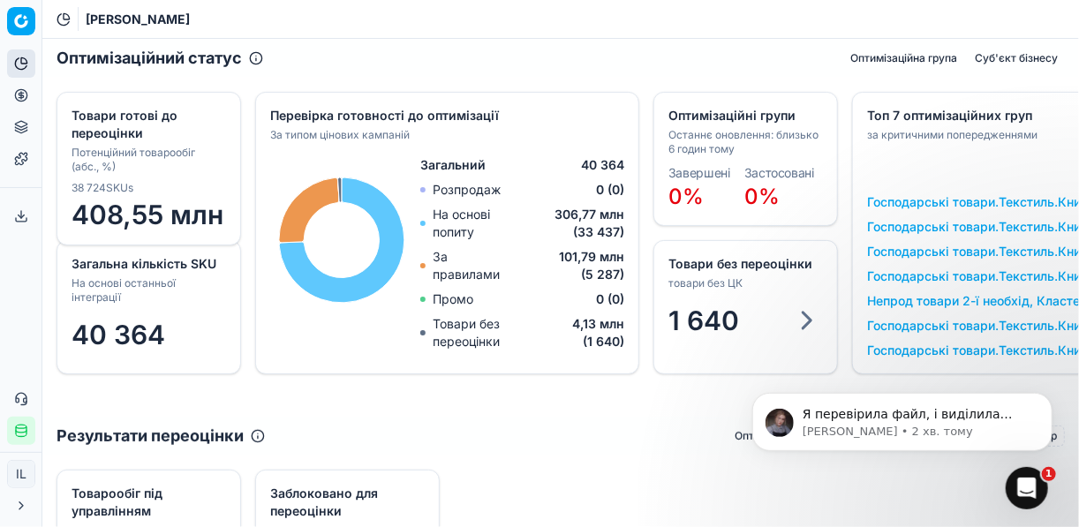
scroll to position [1048, 0]
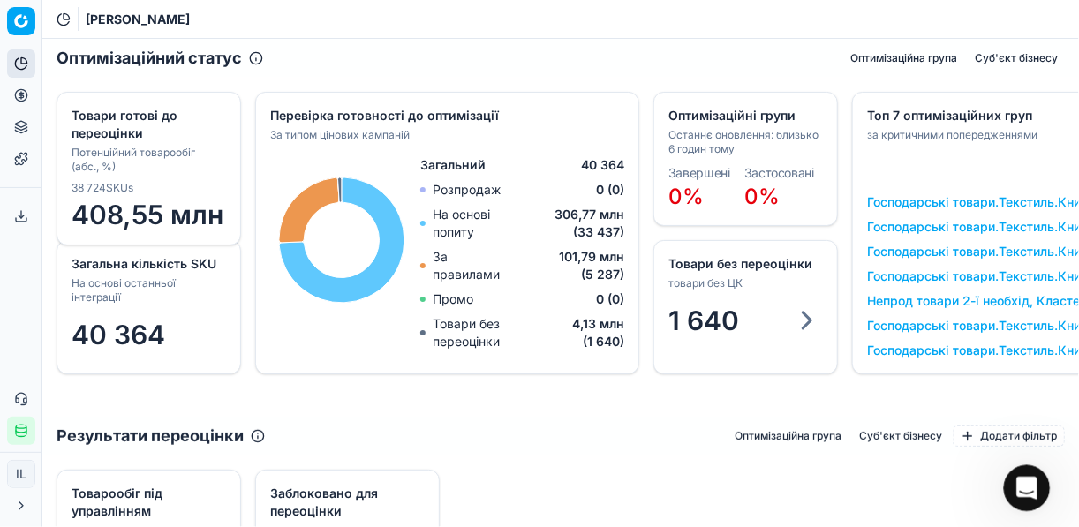
click at [1030, 472] on div "Відкрити програму для спілкування Intercom" at bounding box center [1024, 486] width 58 height 58
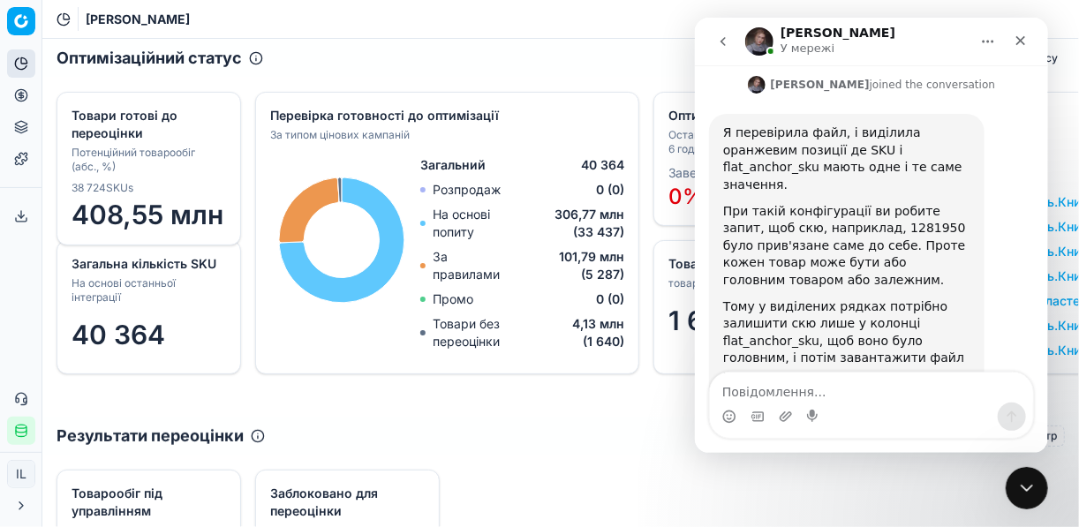
click at [759, 394] on div "[DATE] З...калія.xlsx" at bounding box center [804, 403] width 128 height 19
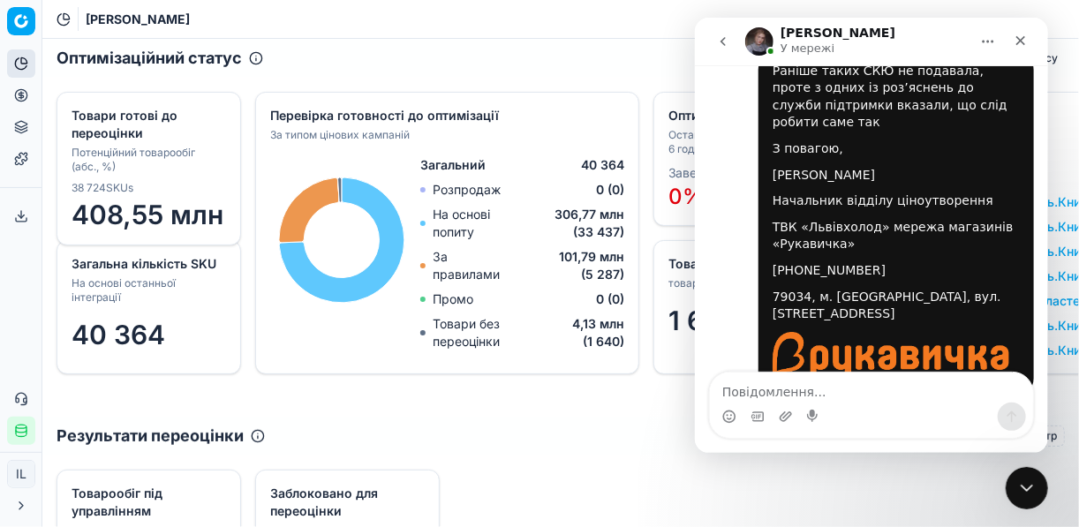
scroll to position [1372, 0]
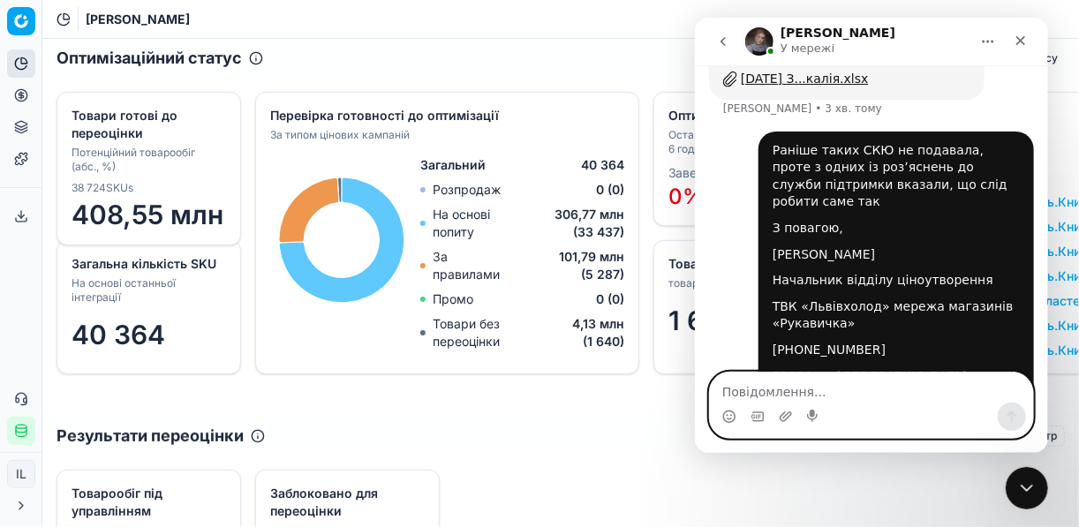
click at [848, 395] on textarea "Повідомлення..." at bounding box center [870, 388] width 323 height 30
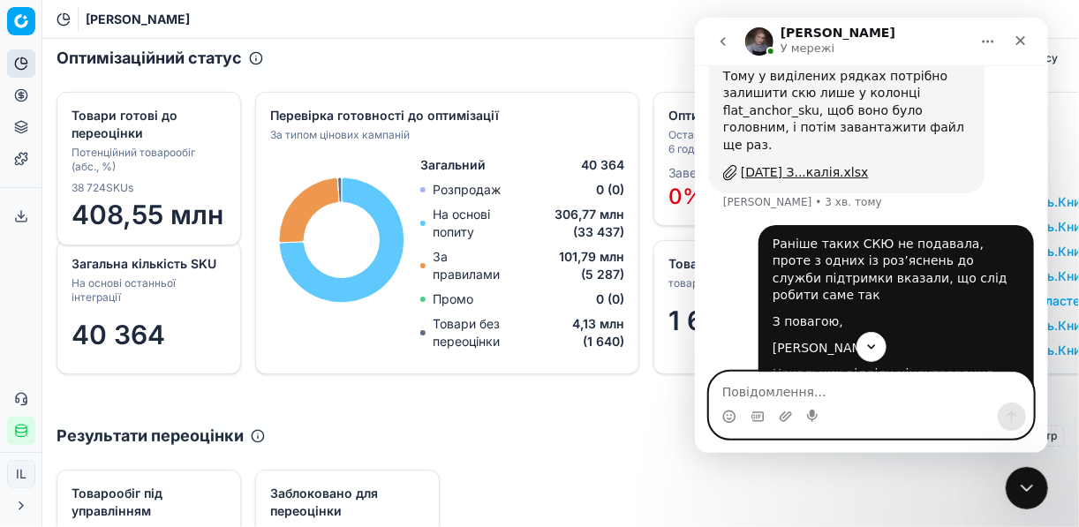
scroll to position [1302, 0]
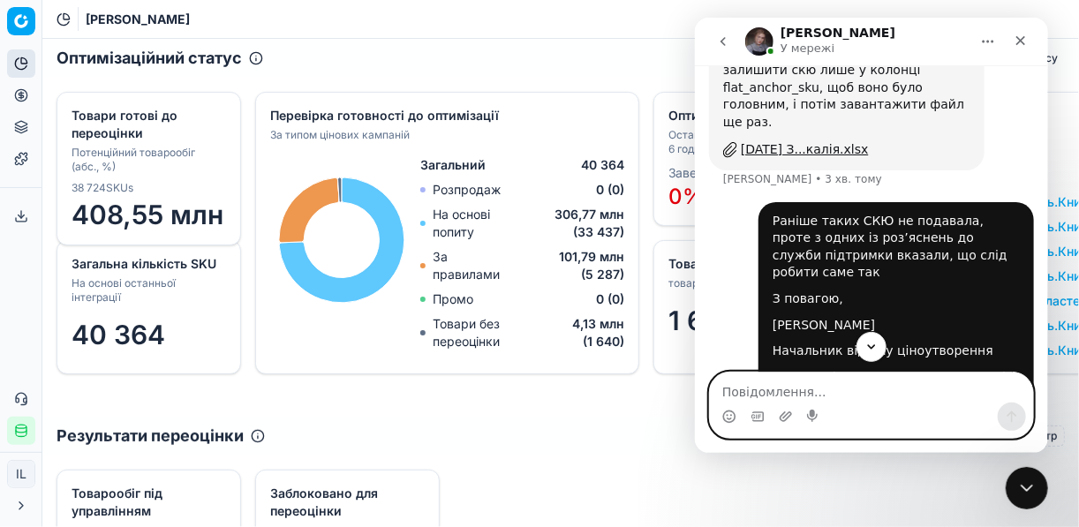
click at [730, 386] on textarea "Повідомлення..." at bounding box center [870, 388] width 323 height 30
type textarea "то як вірно робити?"
click at [1007, 419] on icon "Надіслати повідомлення…" at bounding box center [1011, 417] width 14 height 14
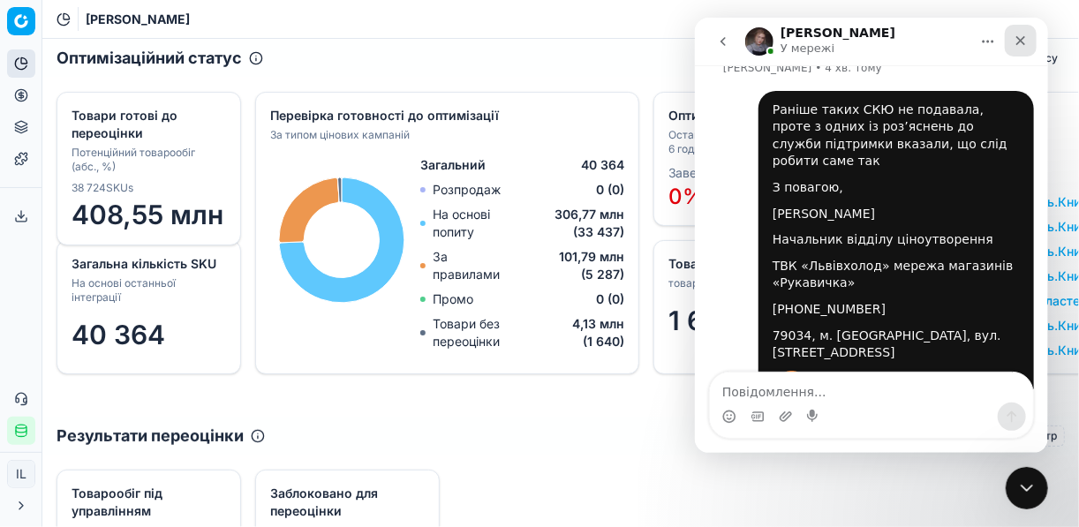
click at [1018, 42] on icon "Закрити" at bounding box center [1021, 41] width 10 height 10
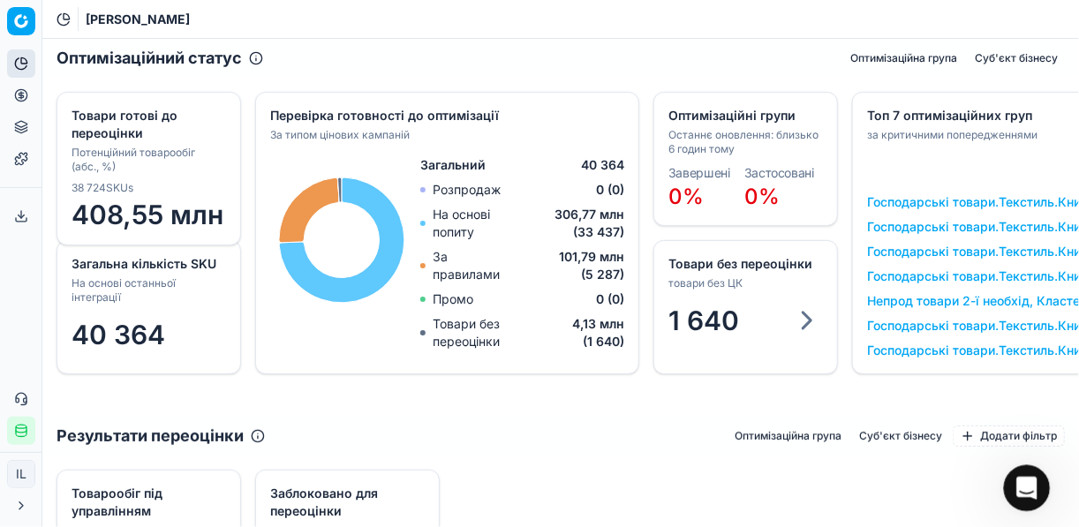
click at [1029, 481] on icon "Відкрити програму для спілкування Intercom" at bounding box center [1024, 486] width 29 height 29
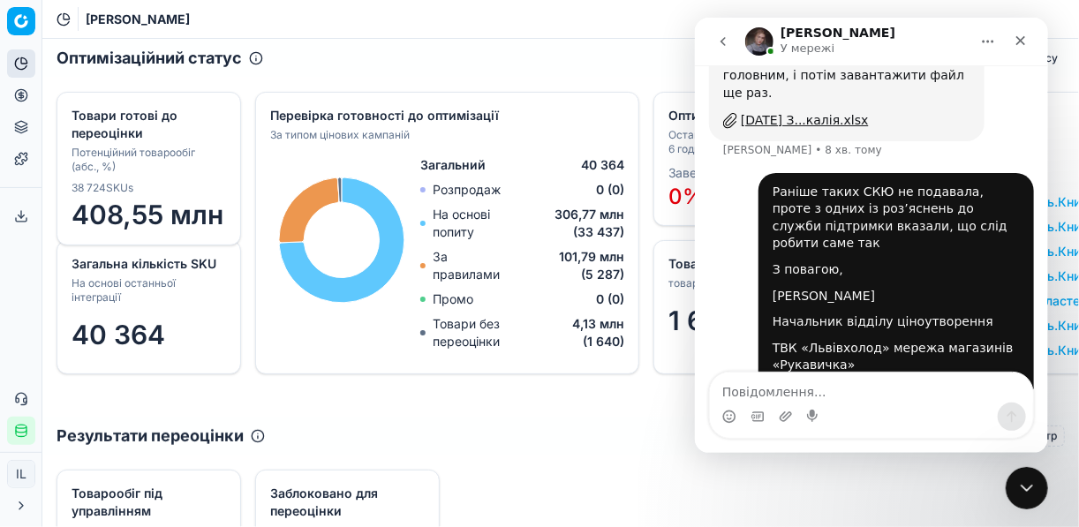
scroll to position [1272, 0]
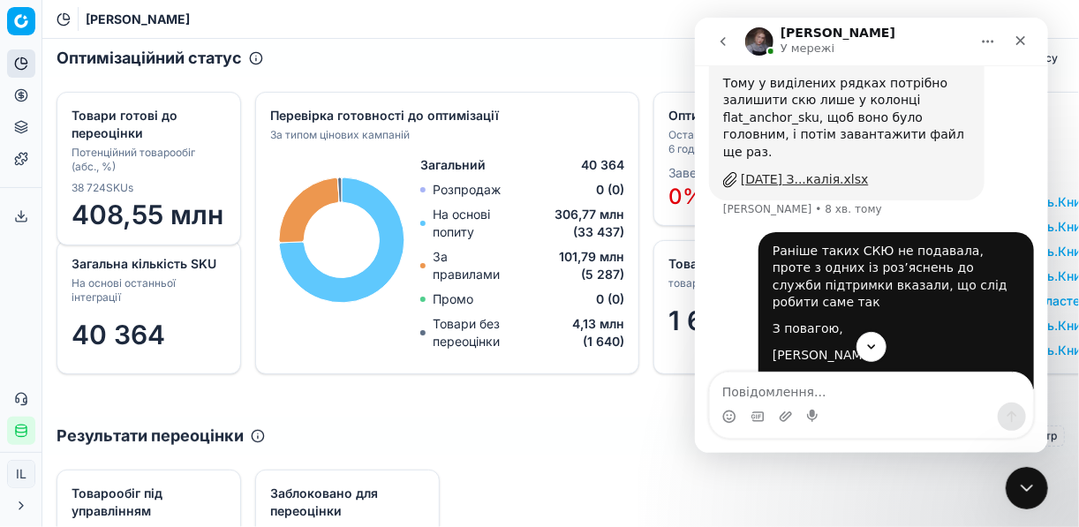
click at [796, 170] on div "[DATE] З...калія.xlsx" at bounding box center [804, 179] width 128 height 19
click at [1018, 40] on icon "Закрити" at bounding box center [1021, 41] width 10 height 10
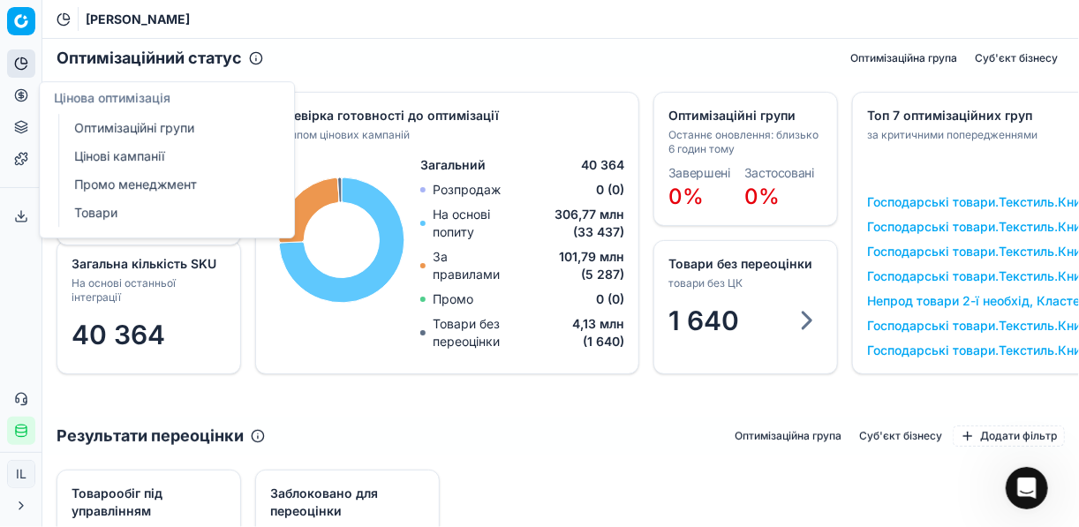
click at [22, 97] on icon at bounding box center [21, 95] width 4 height 4
click at [157, 131] on link "Оптимізаційні групи" at bounding box center [170, 128] width 206 height 25
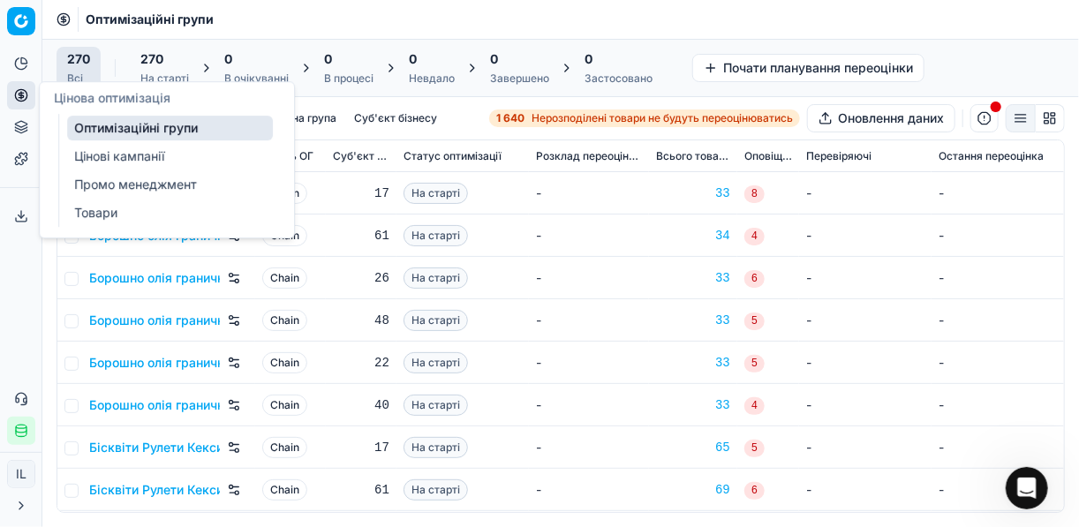
click at [79, 152] on link "Цінові кампанії" at bounding box center [170, 156] width 206 height 25
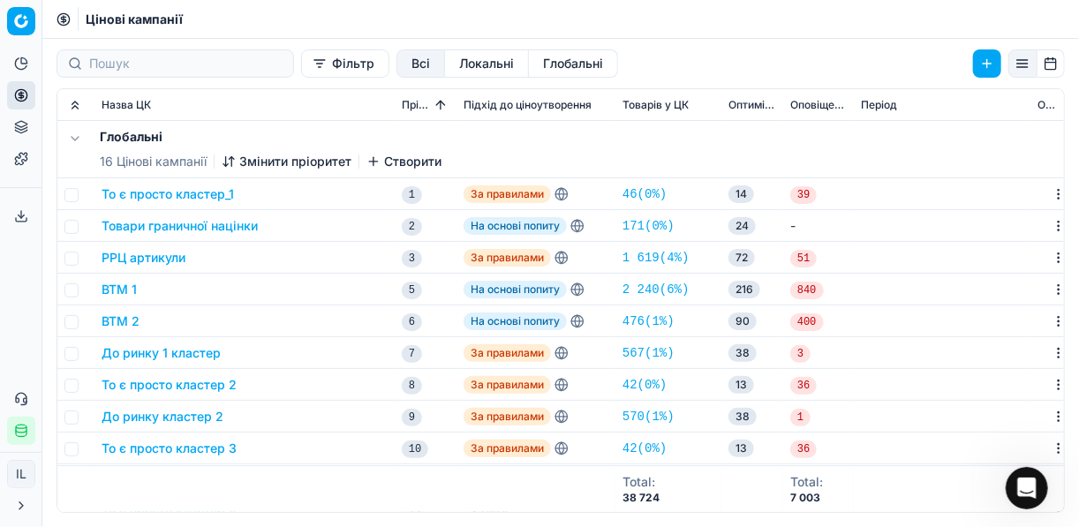
click at [301, 64] on button "Фільтр" at bounding box center [345, 63] width 88 height 28
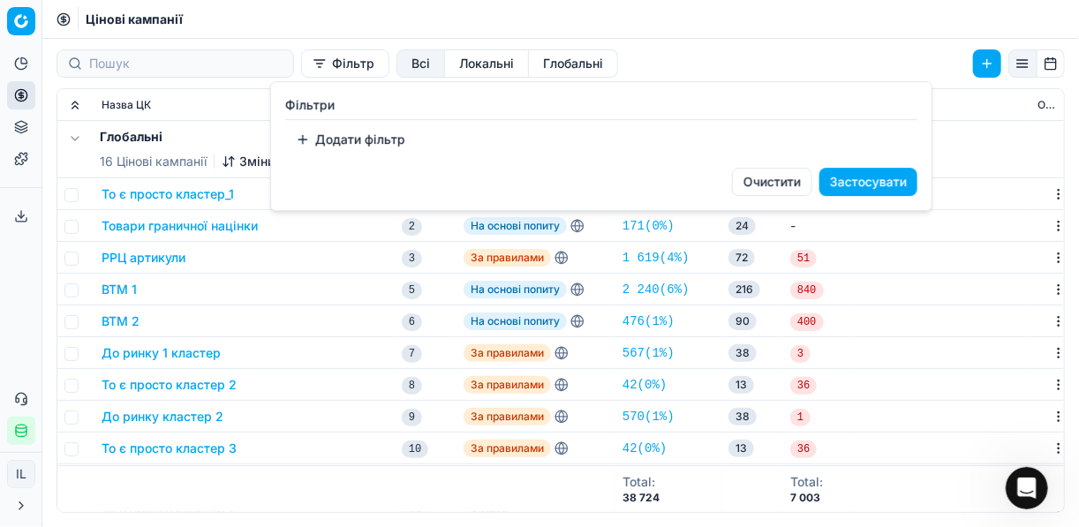
click at [311, 143] on button "Додати фільтр" at bounding box center [350, 139] width 131 height 28
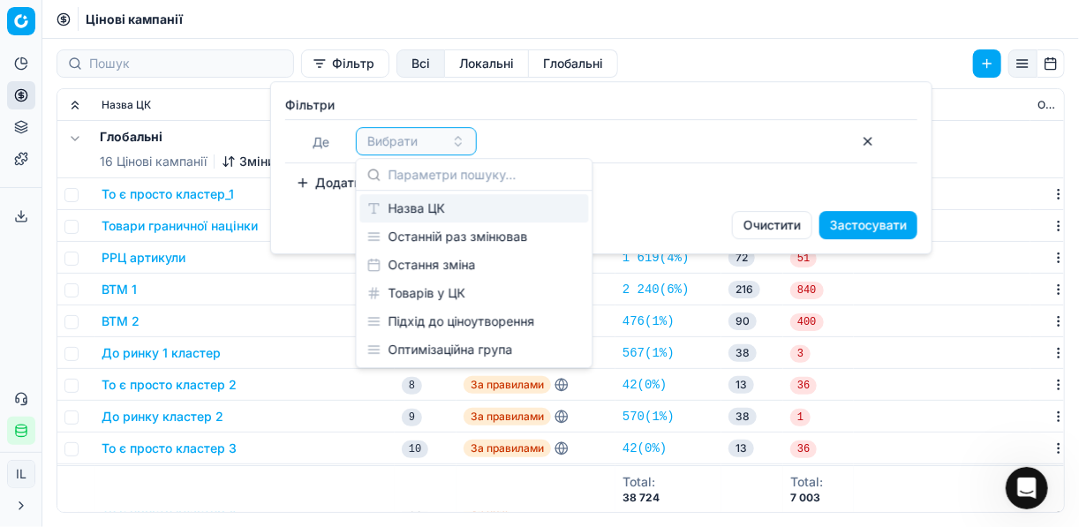
click at [414, 209] on div "Назва ЦК" at bounding box center [474, 208] width 229 height 28
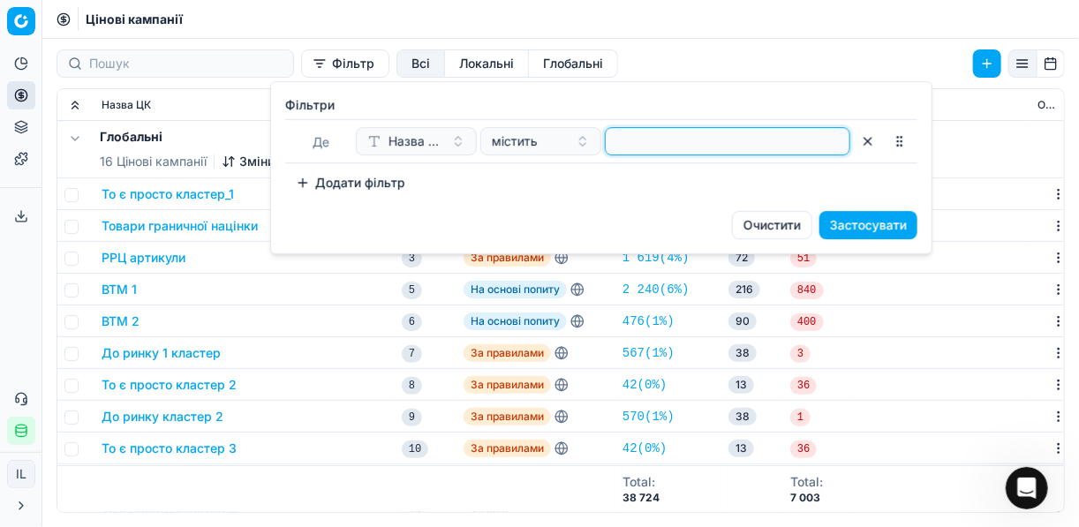
click at [643, 147] on input at bounding box center [728, 141] width 230 height 26
type input "солодк"
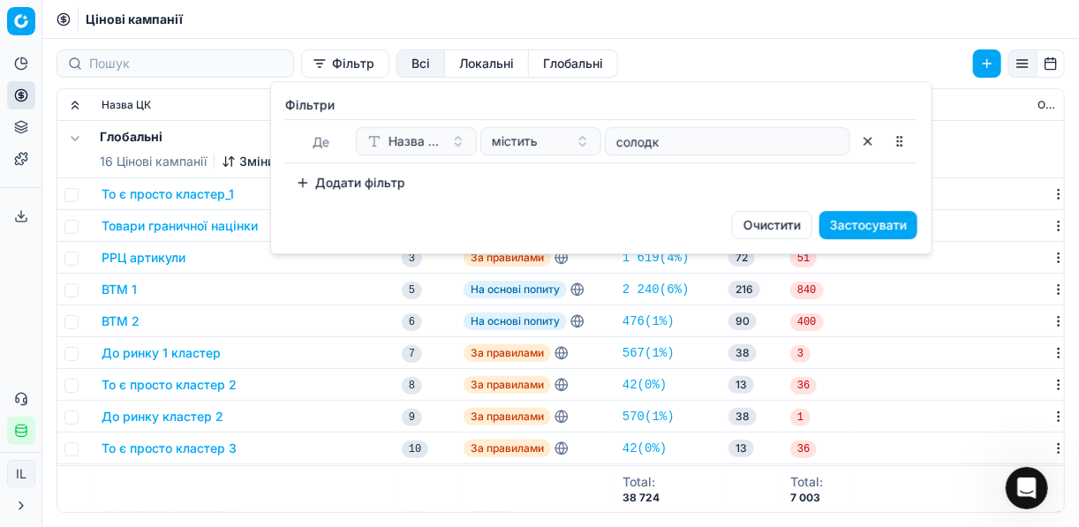
click at [852, 224] on button "Застосувати" at bounding box center [869, 225] width 98 height 28
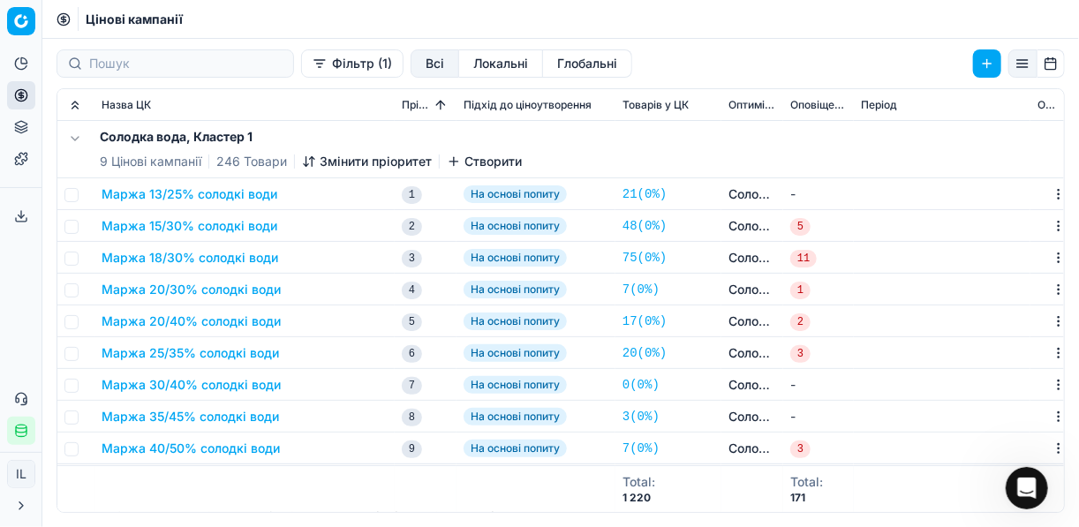
click at [205, 191] on button "Маржа 13/25% солодкі води" at bounding box center [190, 194] width 176 height 18
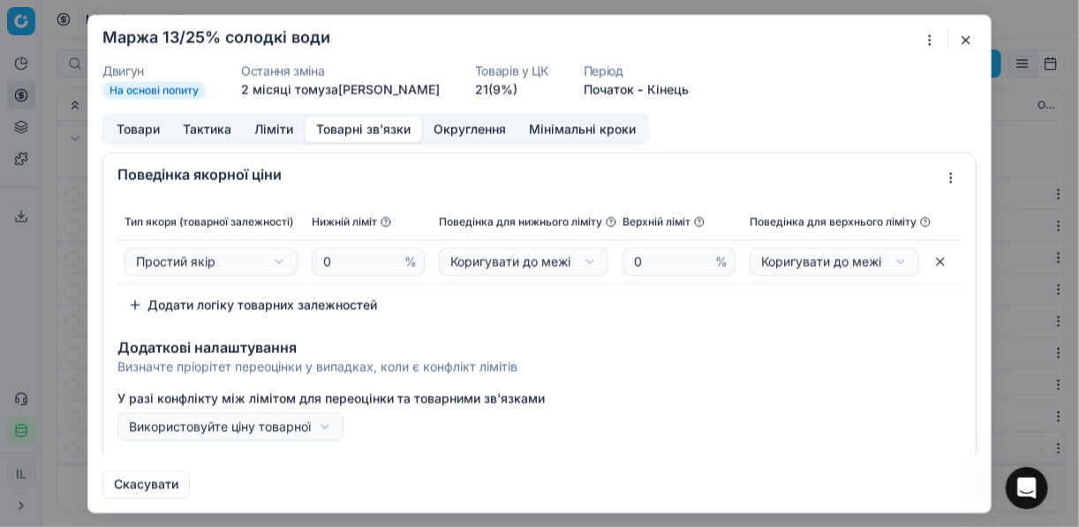
click at [360, 125] on button "Товарні зв'язки" at bounding box center [363, 130] width 117 height 26
click at [975, 39] on button "button" at bounding box center [966, 39] width 21 height 21
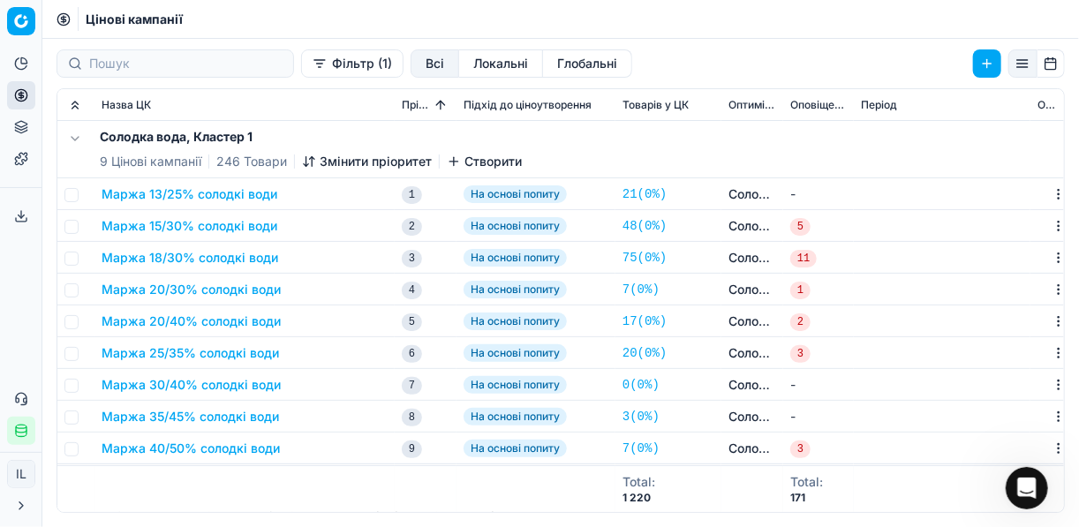
click at [301, 68] on button "Фільтр (1)" at bounding box center [352, 63] width 102 height 28
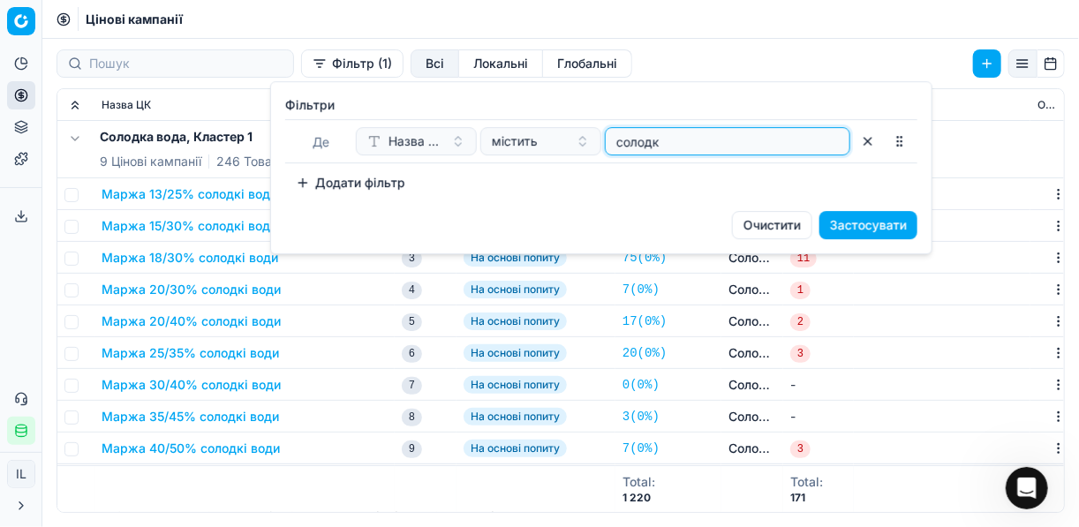
drag, startPoint x: 675, startPoint y: 145, endPoint x: 607, endPoint y: 137, distance: 68.5
click at [607, 137] on div "солодк" at bounding box center [728, 141] width 246 height 28
type input "молок"
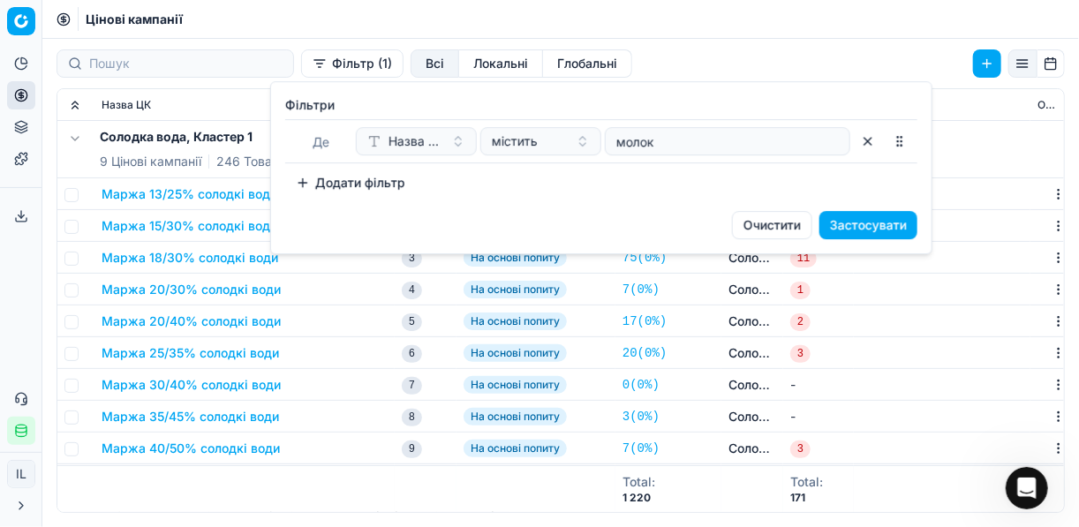
click at [876, 222] on button "Застосувати" at bounding box center [869, 225] width 98 height 28
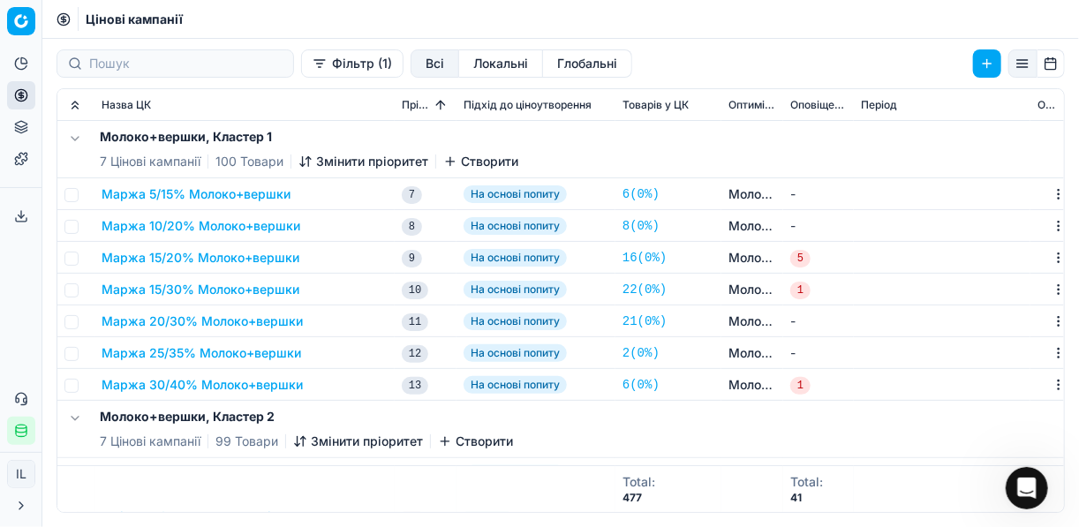
click at [206, 196] on button "Маржа 5/15% Молоко+вершки" at bounding box center [196, 194] width 189 height 18
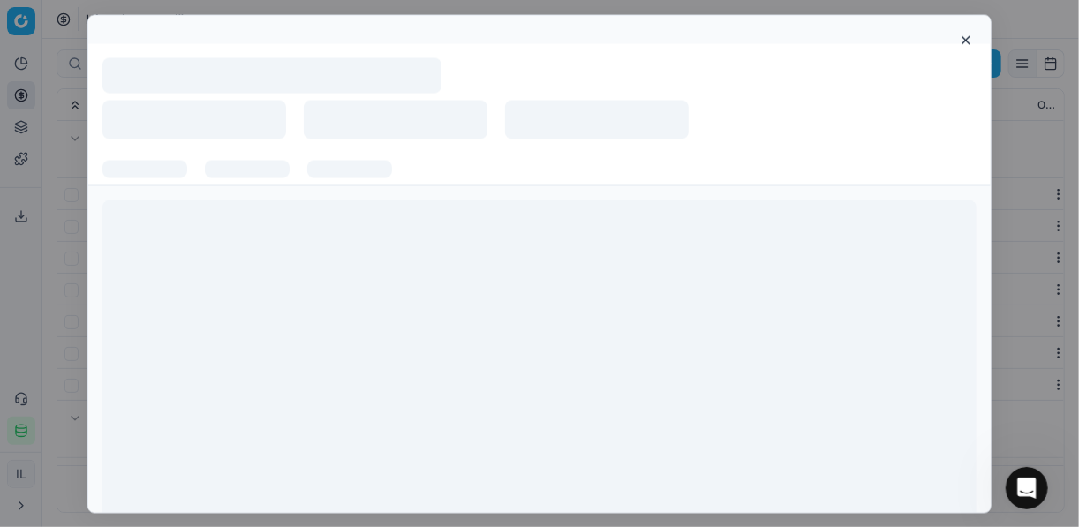
click at [206, 196] on div at bounding box center [539, 368] width 903 height 367
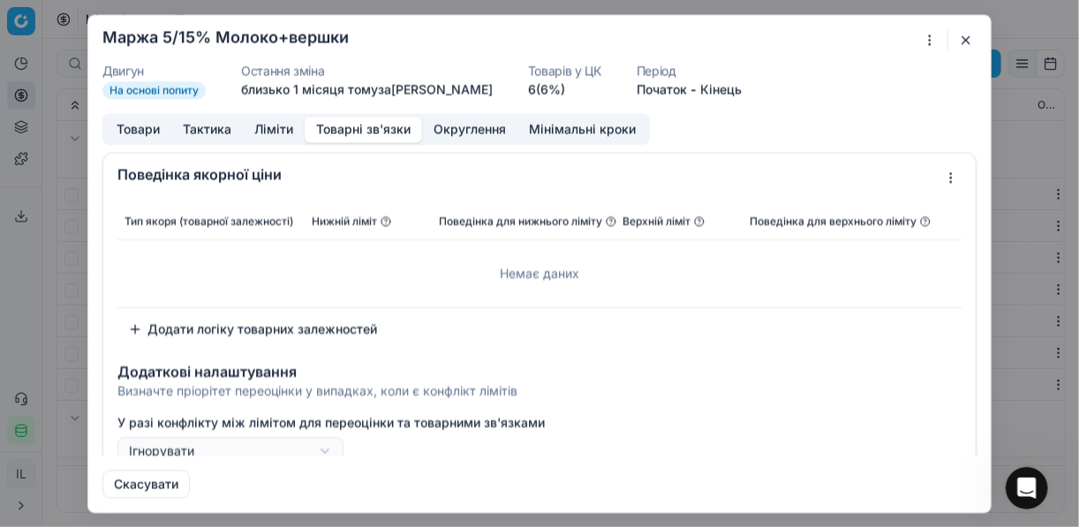
click at [334, 131] on button "Товарні зв'язки" at bounding box center [363, 130] width 117 height 26
drag, startPoint x: 972, startPoint y: 37, endPoint x: 963, endPoint y: 38, distance: 9.8
click at [971, 37] on button "button" at bounding box center [966, 39] width 21 height 21
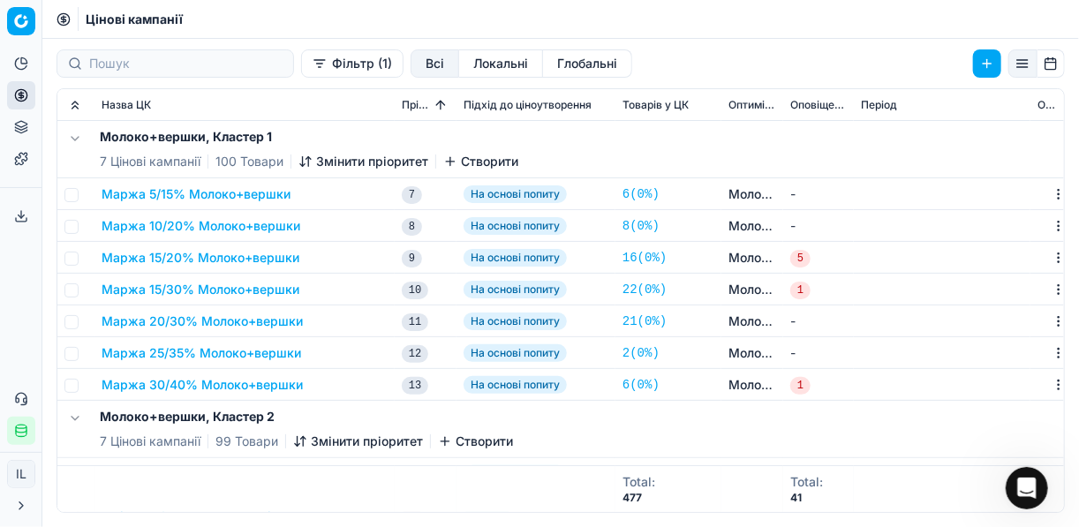
click at [301, 64] on button "Фільтр (1)" at bounding box center [352, 63] width 102 height 28
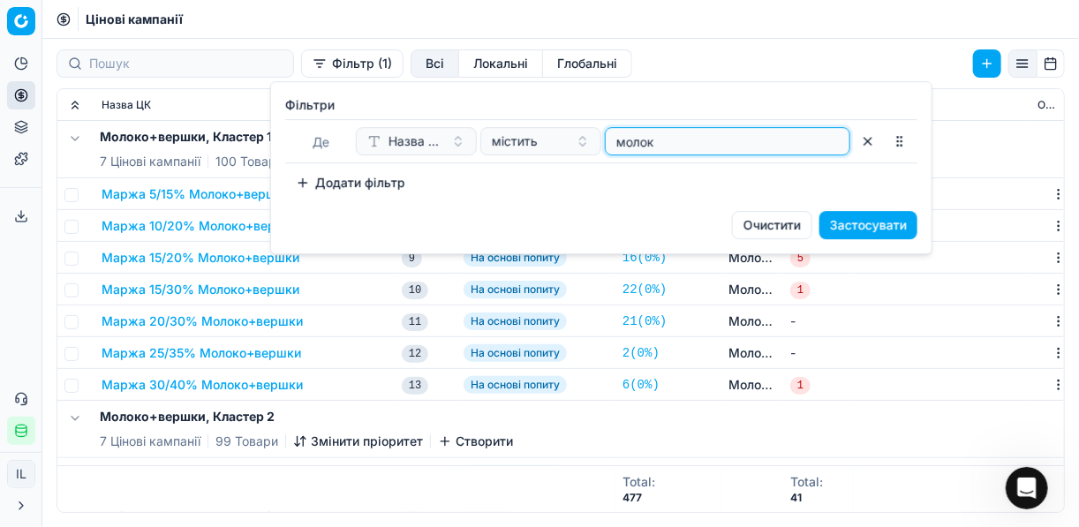
drag, startPoint x: 662, startPoint y: 138, endPoint x: 609, endPoint y: 131, distance: 53.5
click at [609, 131] on div "молок" at bounding box center [728, 141] width 246 height 28
type input "солодк"
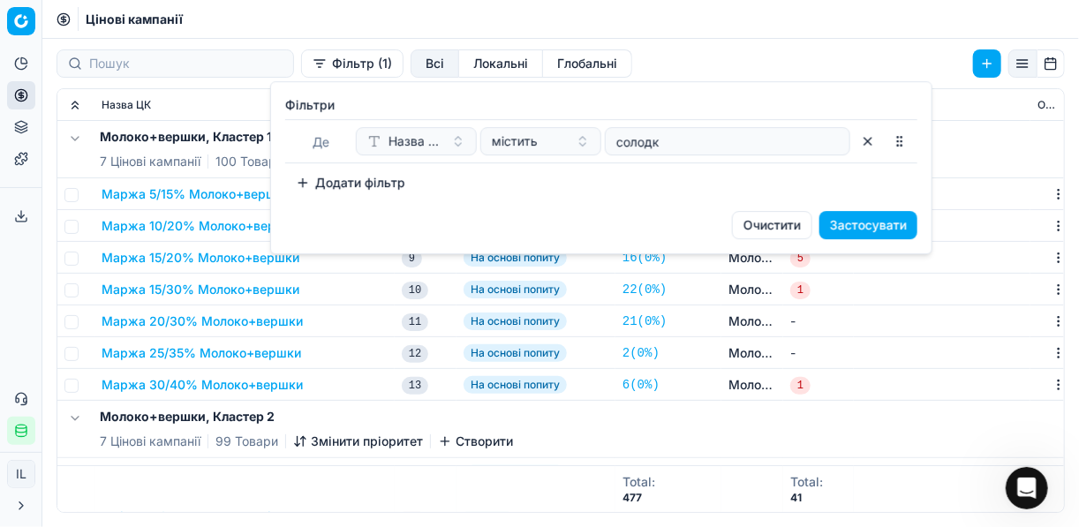
click at [850, 223] on button "Застосувати" at bounding box center [869, 225] width 98 height 28
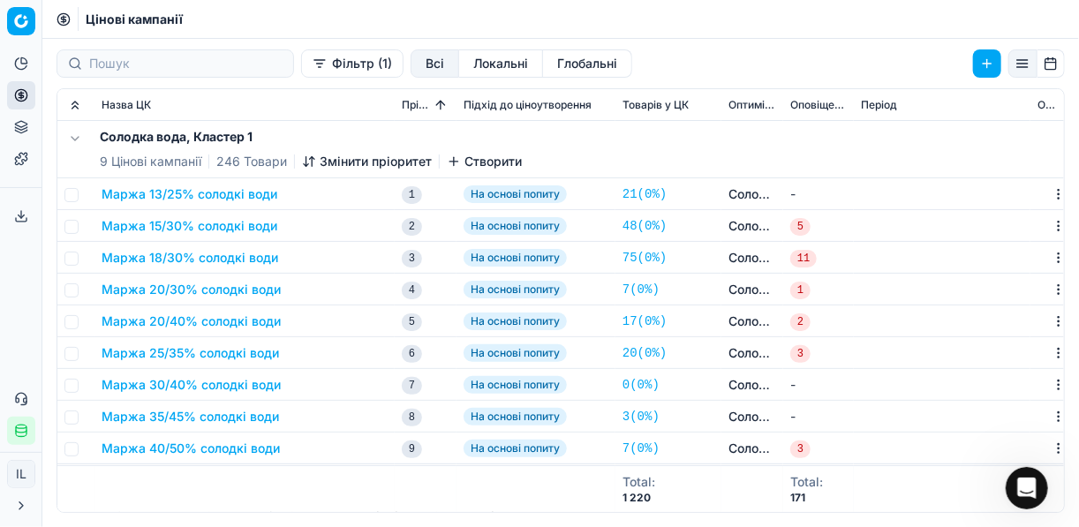
click at [230, 195] on button "Маржа 13/25% солодкі води" at bounding box center [190, 194] width 176 height 18
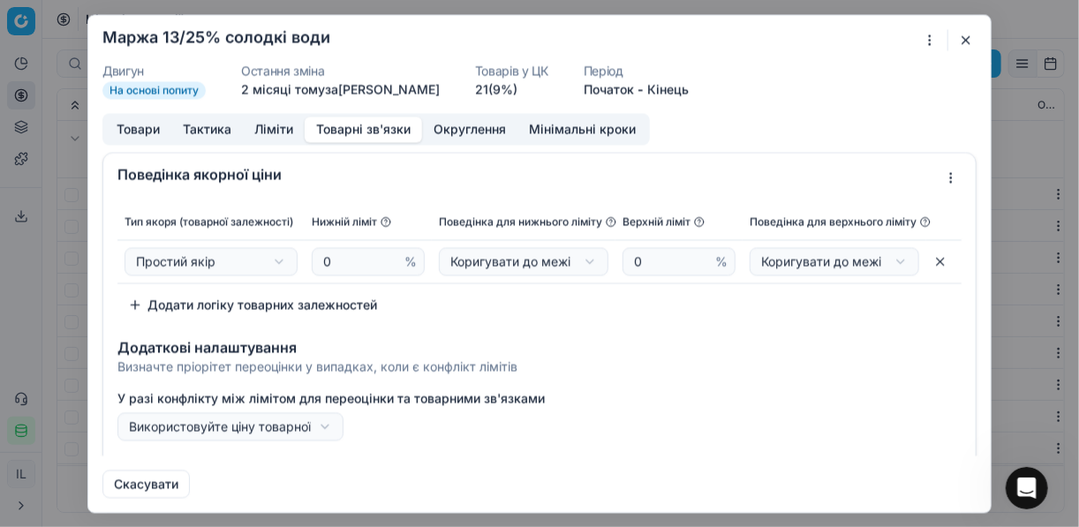
click at [396, 132] on button "Товарні зв'язки" at bounding box center [363, 130] width 117 height 26
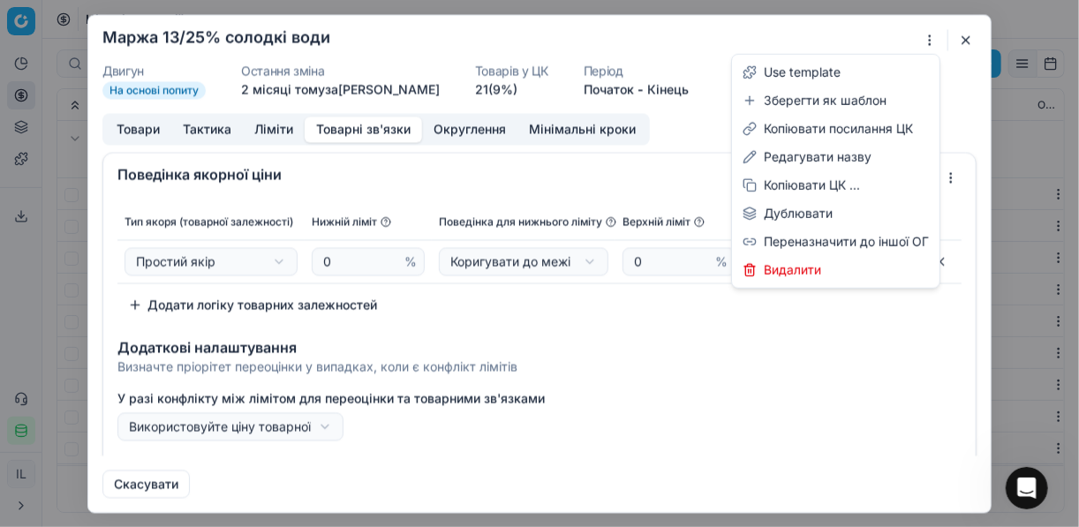
click at [928, 42] on div "Ми зберігаємо налаштування ЦК. Будь ласка, зачекайте, це може зайняти декілька …" at bounding box center [539, 263] width 1079 height 527
click at [804, 185] on div "Копіювати ЦК ..." at bounding box center [836, 185] width 200 height 28
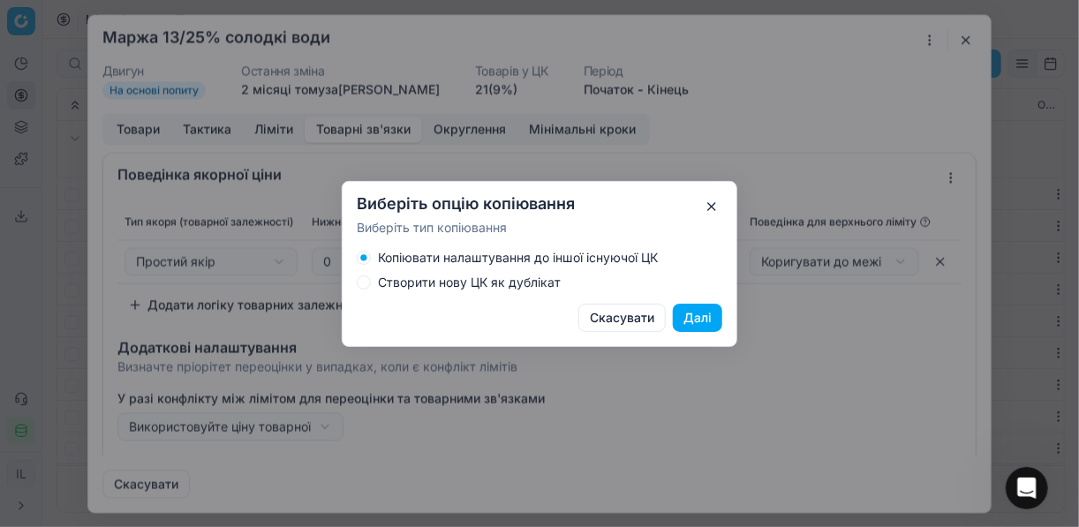
click at [697, 317] on button "Далі" at bounding box center [697, 318] width 49 height 28
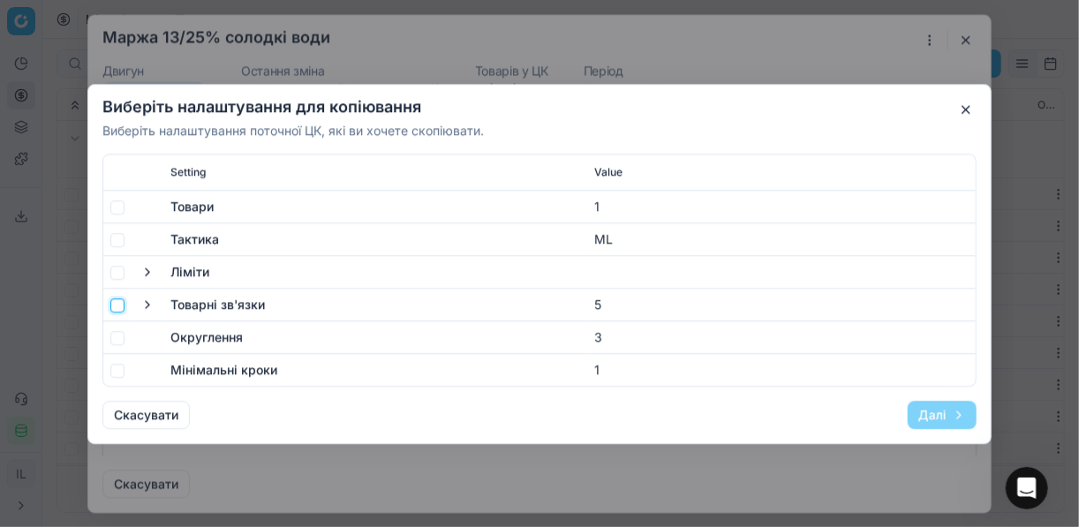
click at [116, 302] on input "checkbox" at bounding box center [117, 305] width 14 height 14
checkbox input "true"
click at [930, 412] on button "Далі" at bounding box center [942, 414] width 69 height 28
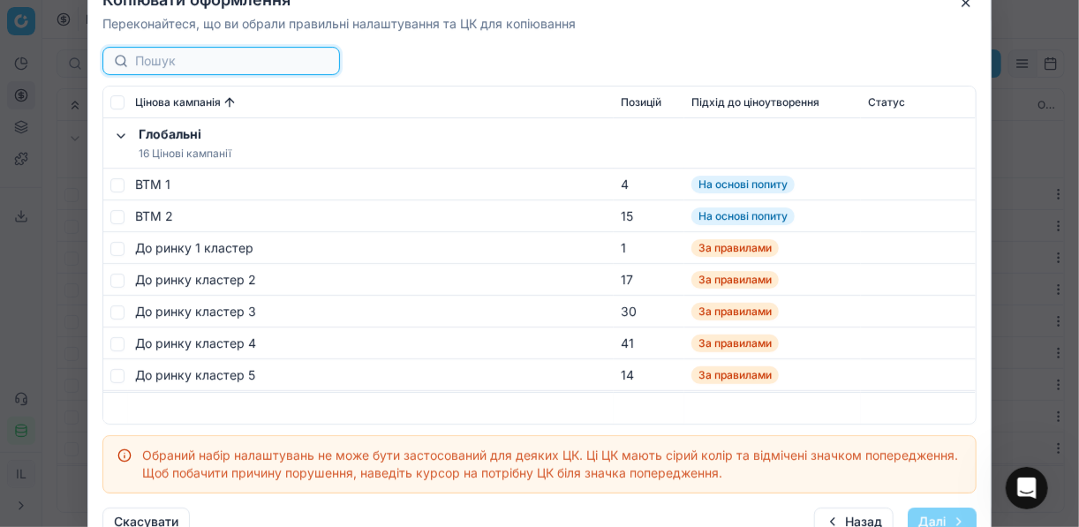
click at [164, 64] on input at bounding box center [231, 61] width 193 height 18
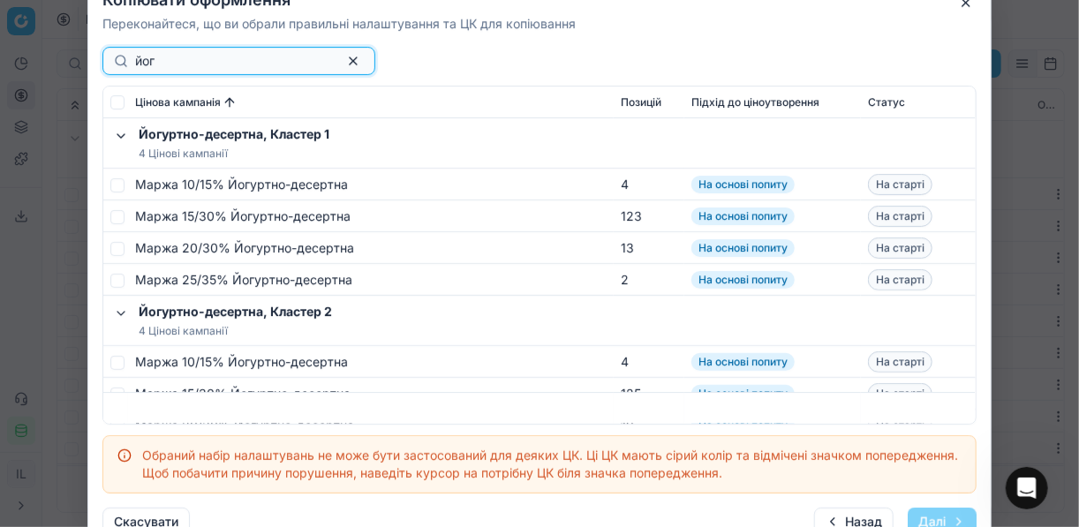
type input "йог"
click at [119, 184] on input "checkbox" at bounding box center [117, 185] width 14 height 14
checkbox input "true"
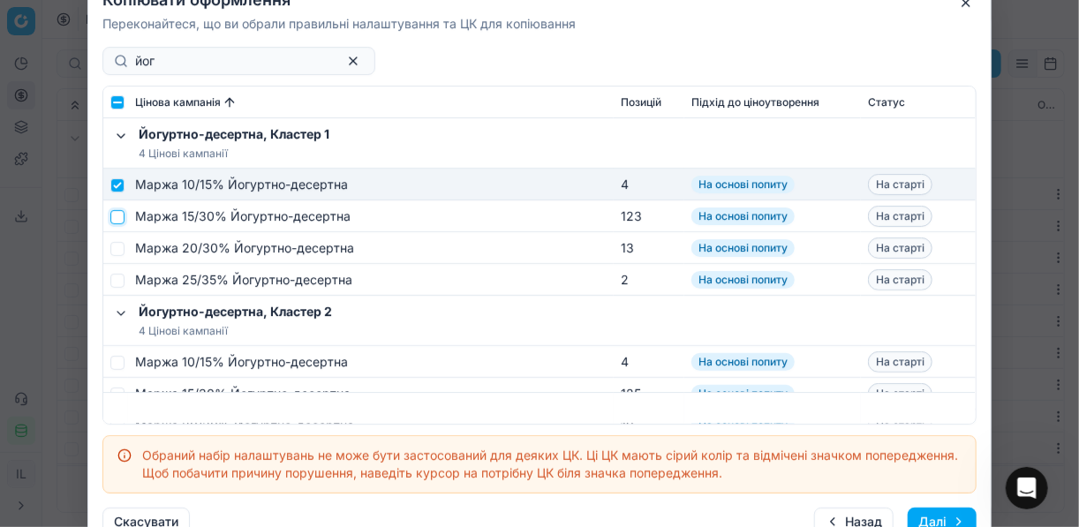
click at [121, 211] on input "checkbox" at bounding box center [117, 216] width 14 height 14
checkbox input "true"
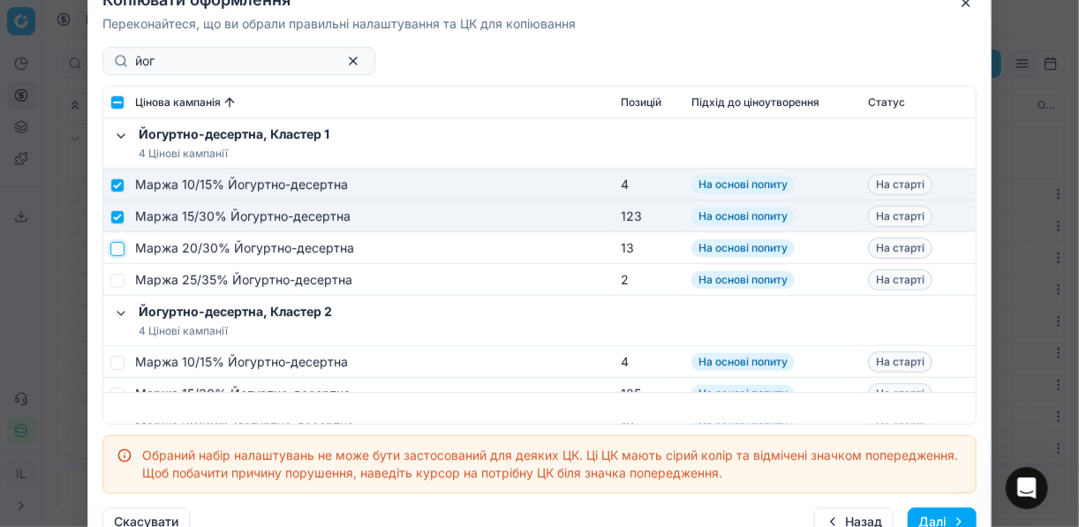
click at [114, 252] on input "checkbox" at bounding box center [117, 248] width 14 height 14
checkbox input "true"
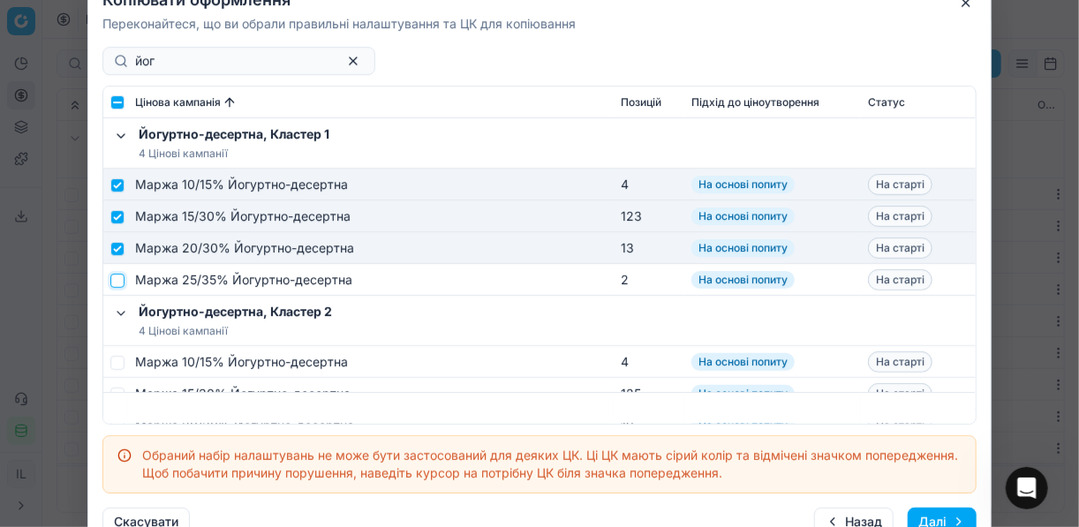
click at [124, 278] on input "checkbox" at bounding box center [117, 280] width 14 height 14
checkbox input "true"
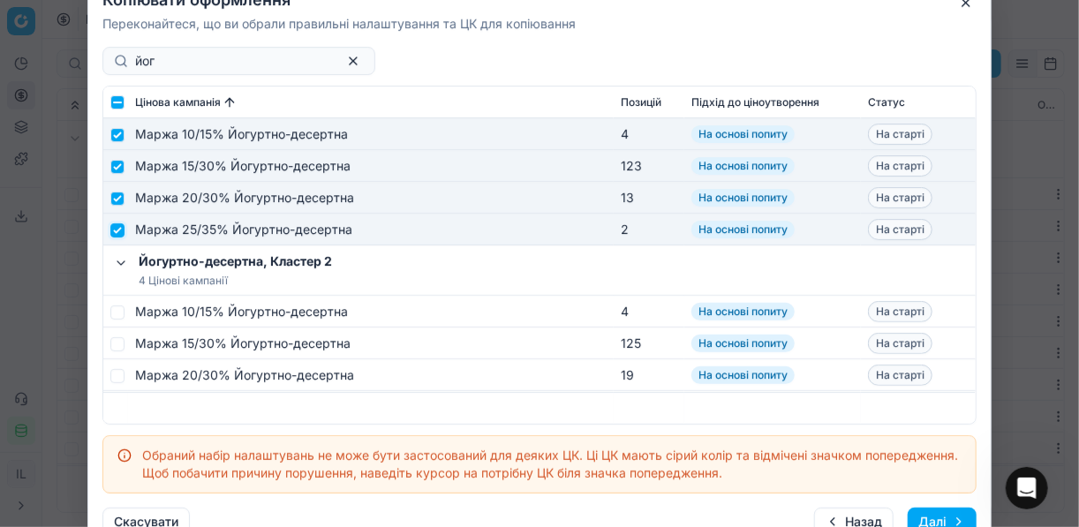
scroll to position [71, 0]
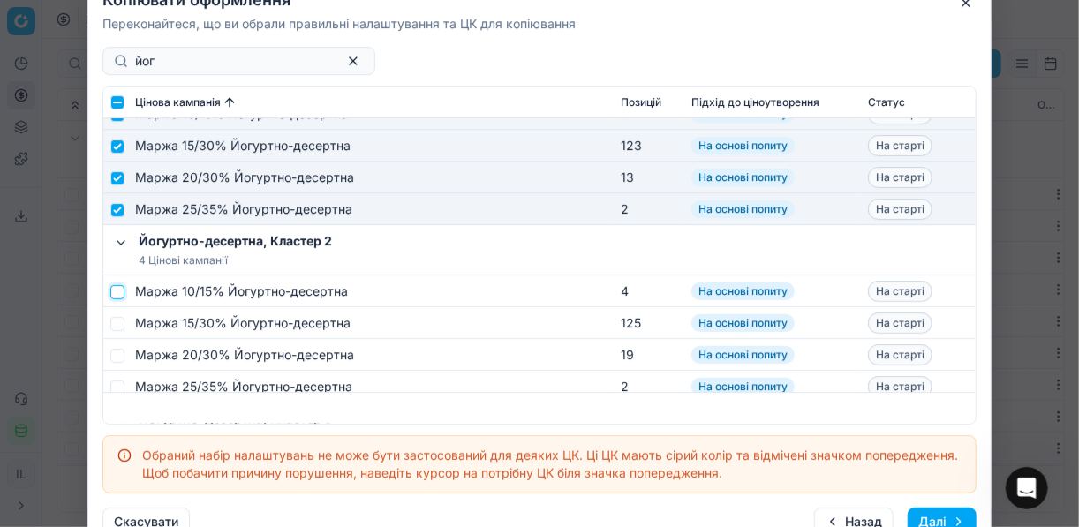
click at [119, 293] on input "checkbox" at bounding box center [117, 291] width 14 height 14
checkbox input "true"
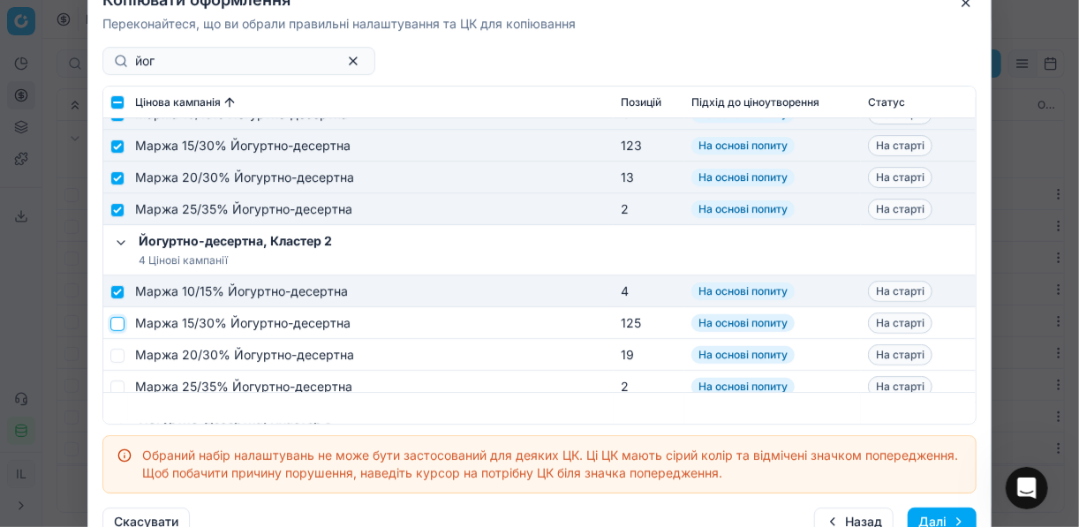
click at [117, 327] on input "checkbox" at bounding box center [117, 323] width 14 height 14
checkbox input "true"
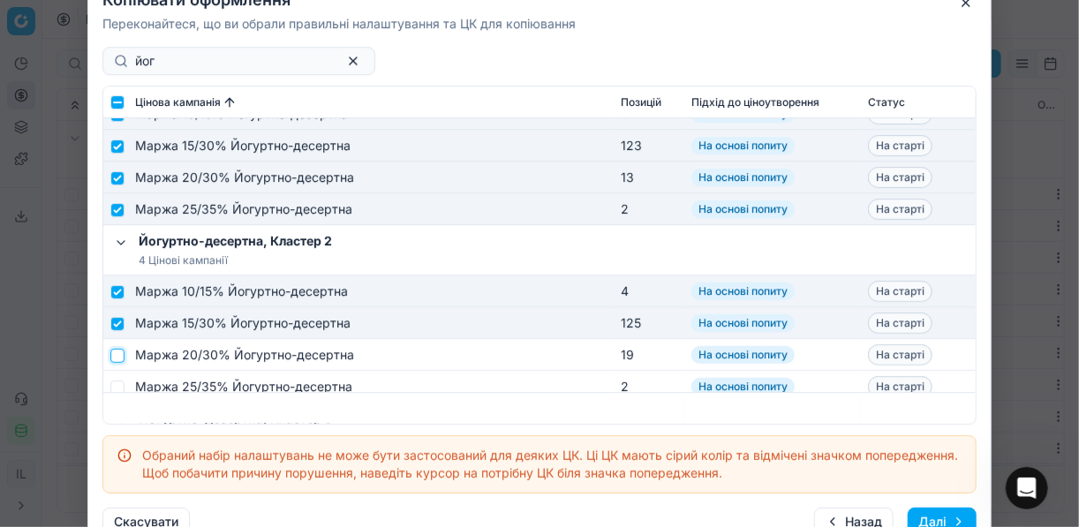
click at [114, 358] on input "checkbox" at bounding box center [117, 355] width 14 height 14
checkbox input "true"
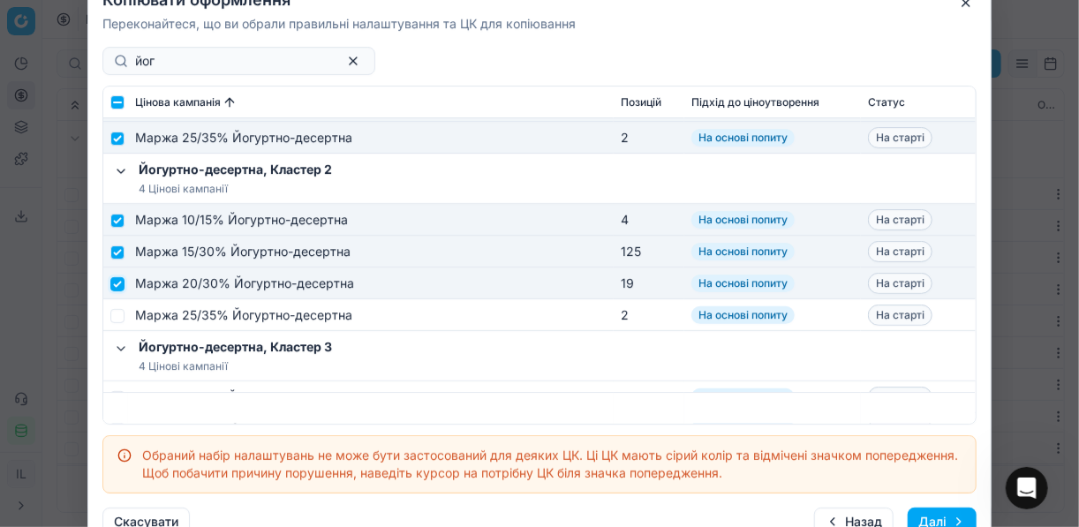
scroll to position [212, 0]
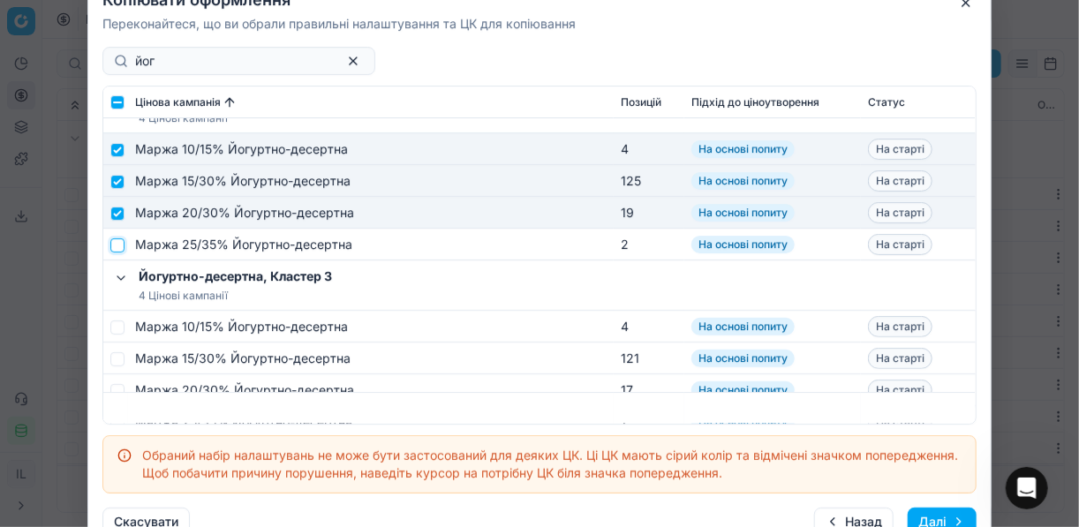
click at [116, 244] on input "checkbox" at bounding box center [117, 245] width 14 height 14
checkbox input "true"
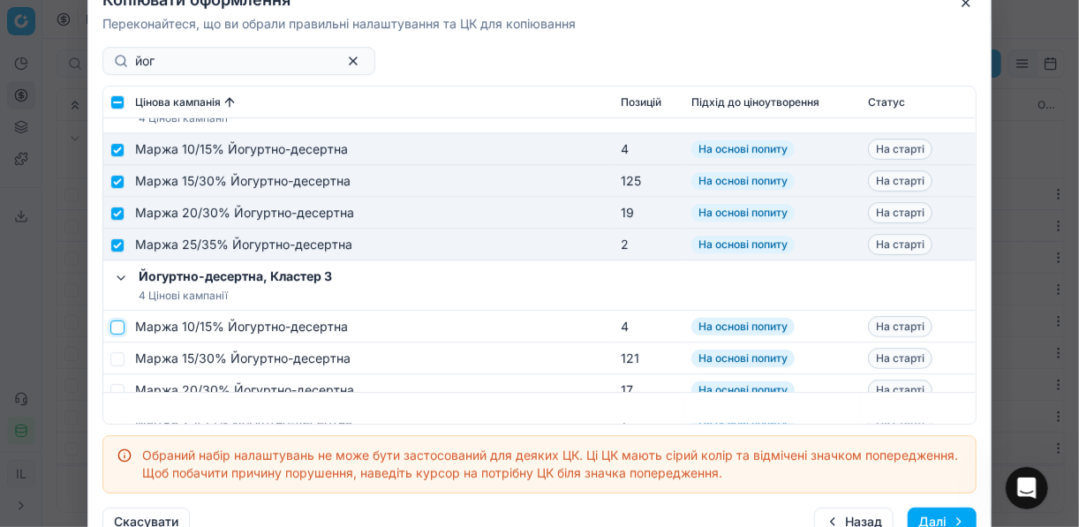
click at [115, 331] on input "checkbox" at bounding box center [117, 327] width 14 height 14
checkbox input "true"
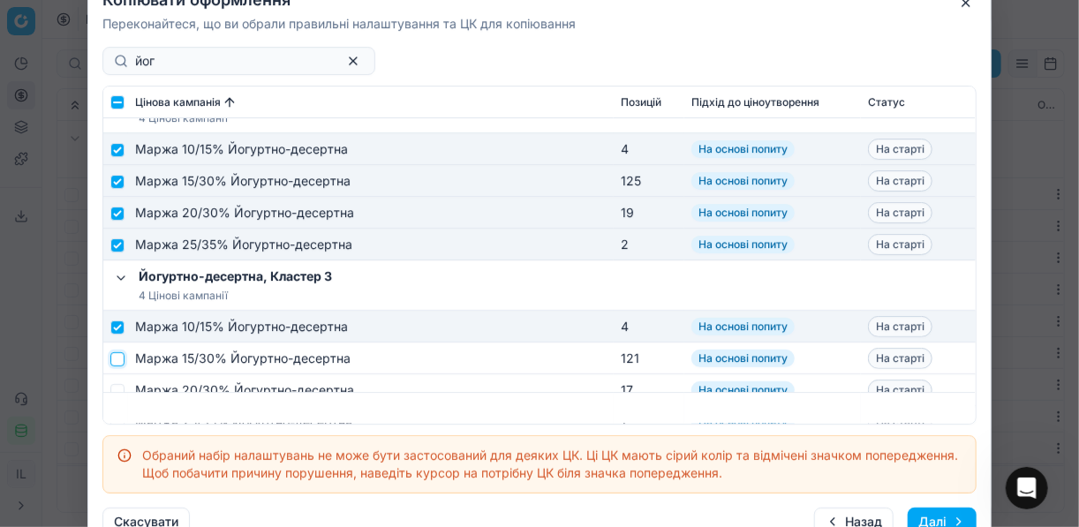
click at [116, 355] on input "checkbox" at bounding box center [117, 358] width 14 height 14
checkbox input "true"
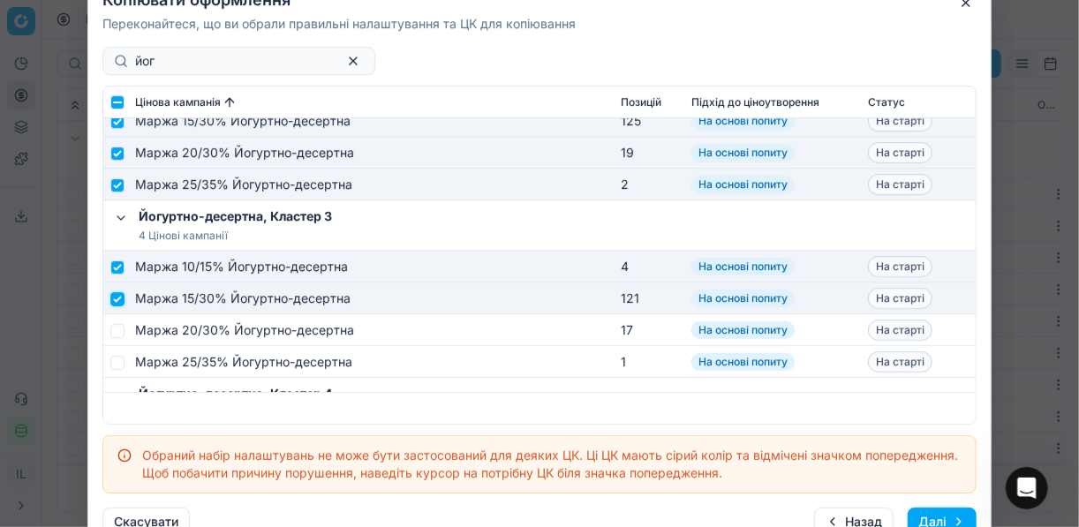
scroll to position [283, 0]
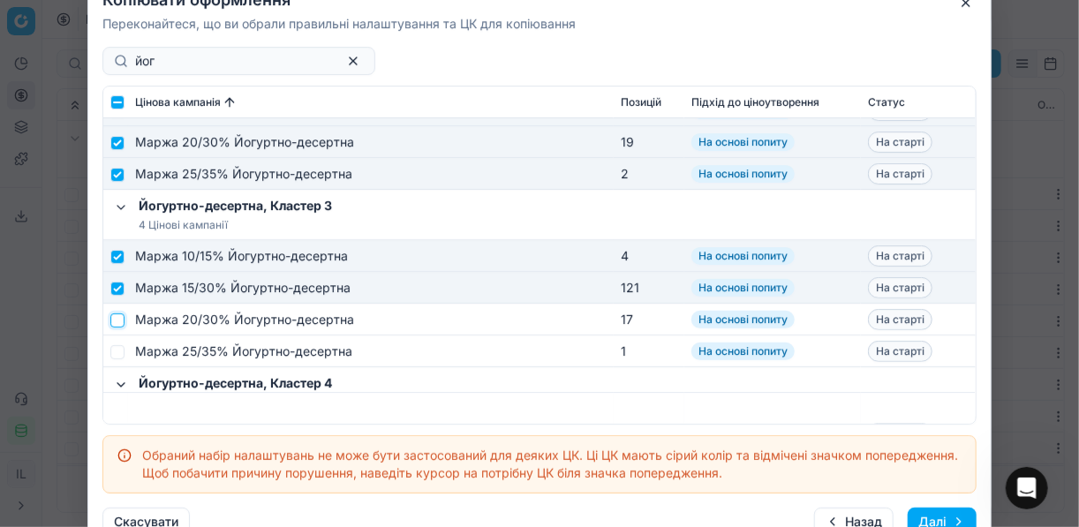
click at [122, 317] on input "checkbox" at bounding box center [117, 320] width 14 height 14
checkbox input "true"
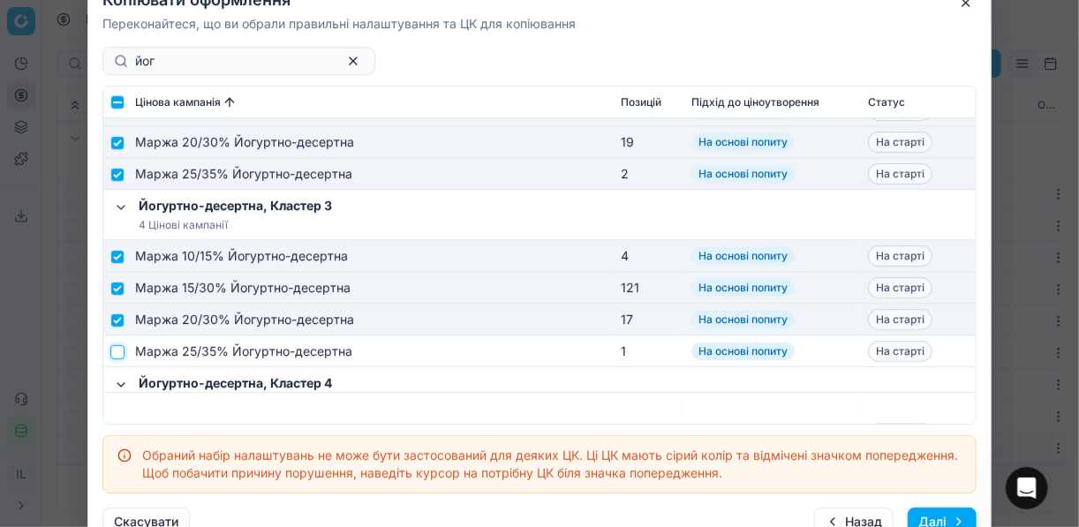
click at [122, 345] on input "checkbox" at bounding box center [117, 351] width 14 height 14
checkbox input "true"
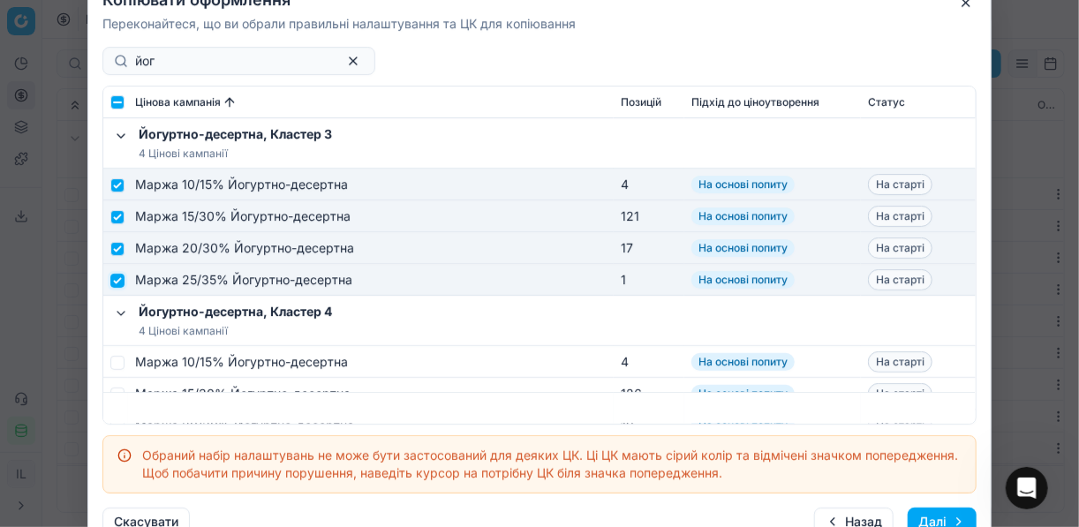
scroll to position [495, 0]
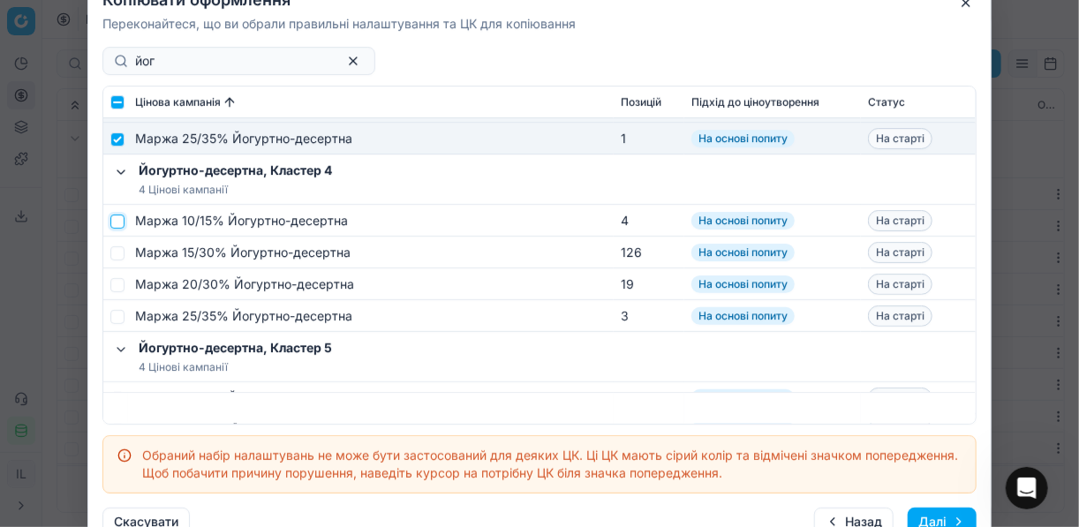
click at [120, 224] on input "checkbox" at bounding box center [117, 221] width 14 height 14
checkbox input "true"
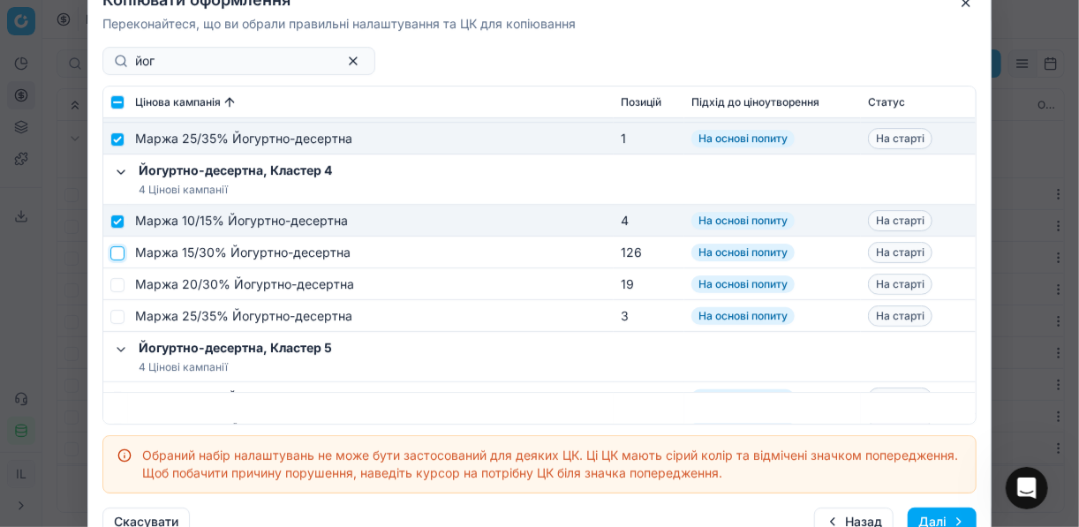
click at [117, 256] on input "checkbox" at bounding box center [117, 253] width 14 height 14
checkbox input "true"
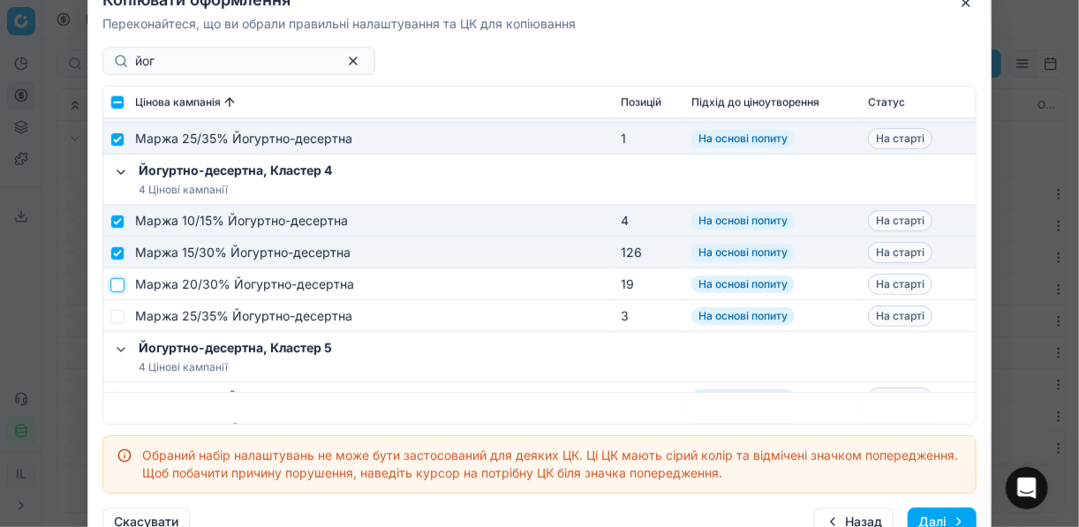
drag, startPoint x: 117, startPoint y: 288, endPoint x: 117, endPoint y: 313, distance: 24.7
click at [117, 290] on input "checkbox" at bounding box center [117, 284] width 14 height 14
checkbox input "true"
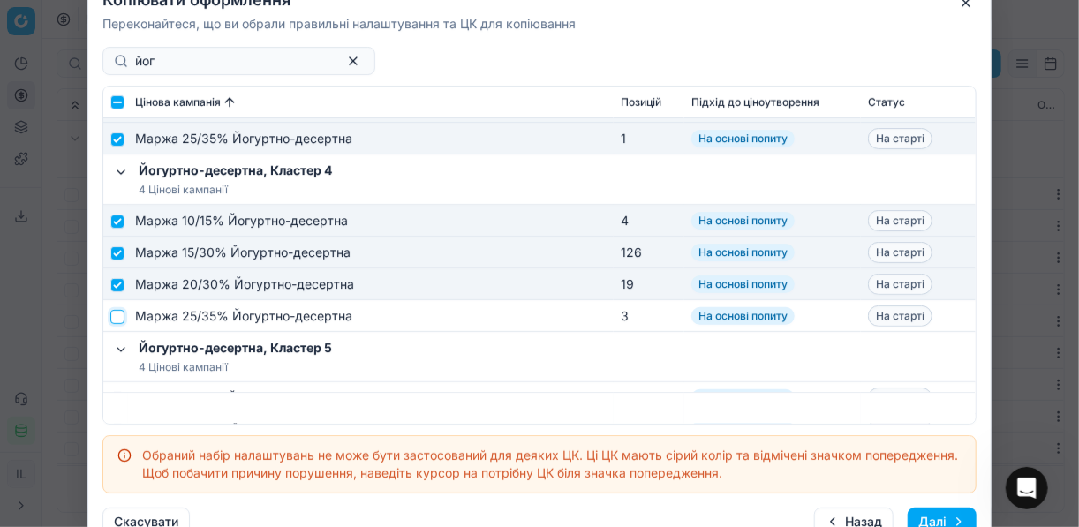
click at [117, 313] on input "checkbox" at bounding box center [117, 316] width 14 height 14
checkbox input "true"
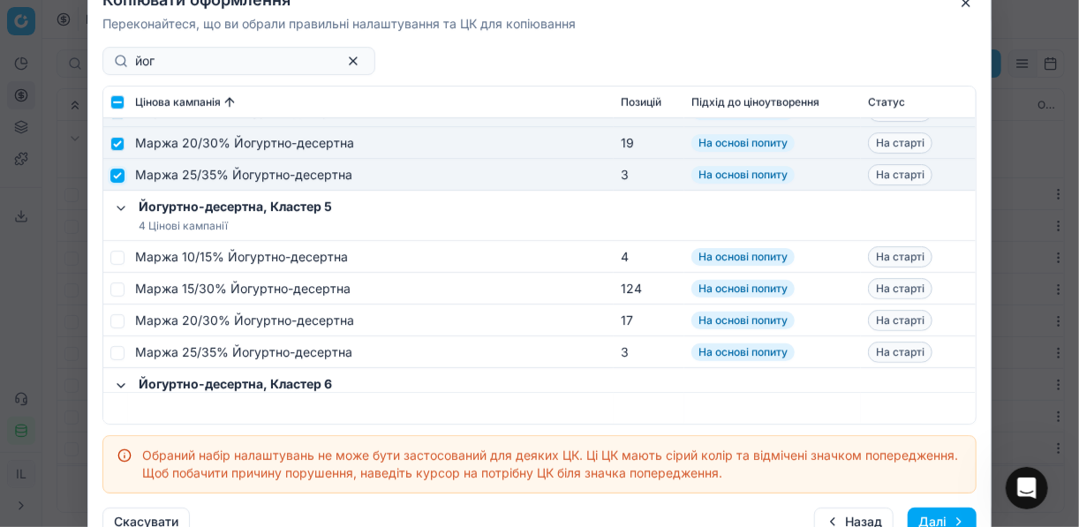
scroll to position [636, 0]
click at [118, 258] on input "checkbox" at bounding box center [117, 256] width 14 height 14
checkbox input "true"
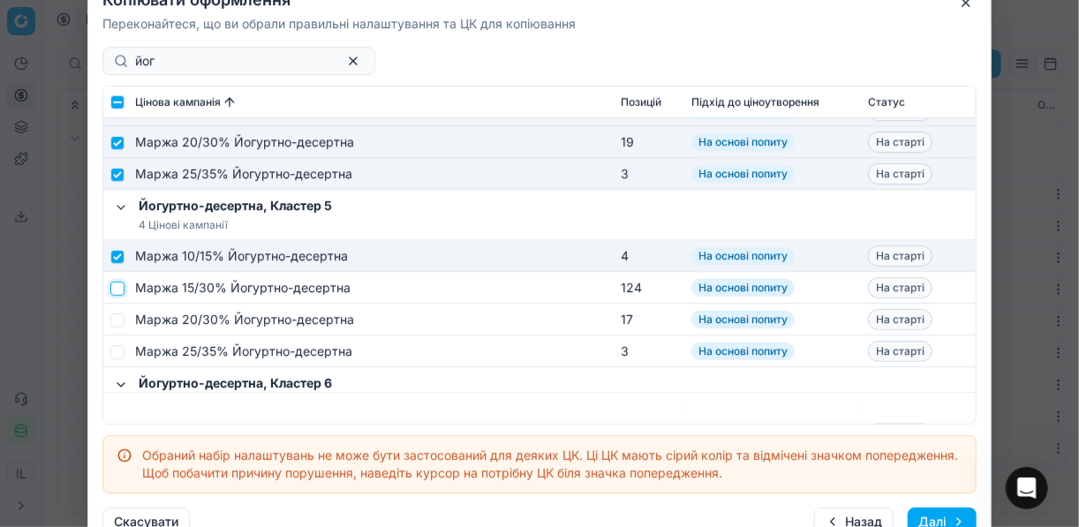
click at [118, 290] on input "checkbox" at bounding box center [117, 288] width 14 height 14
checkbox input "true"
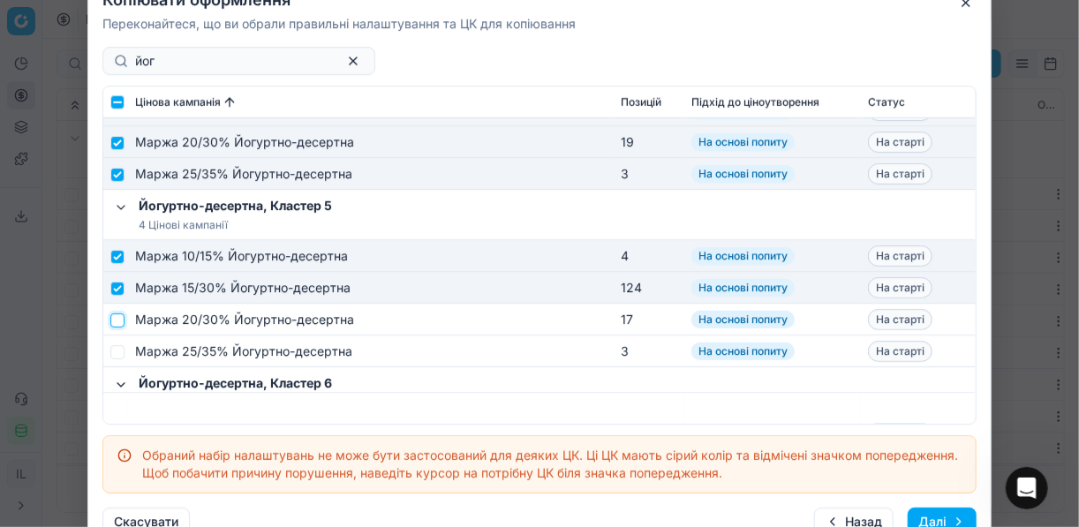
click at [118, 316] on input "checkbox" at bounding box center [117, 320] width 14 height 14
checkbox input "true"
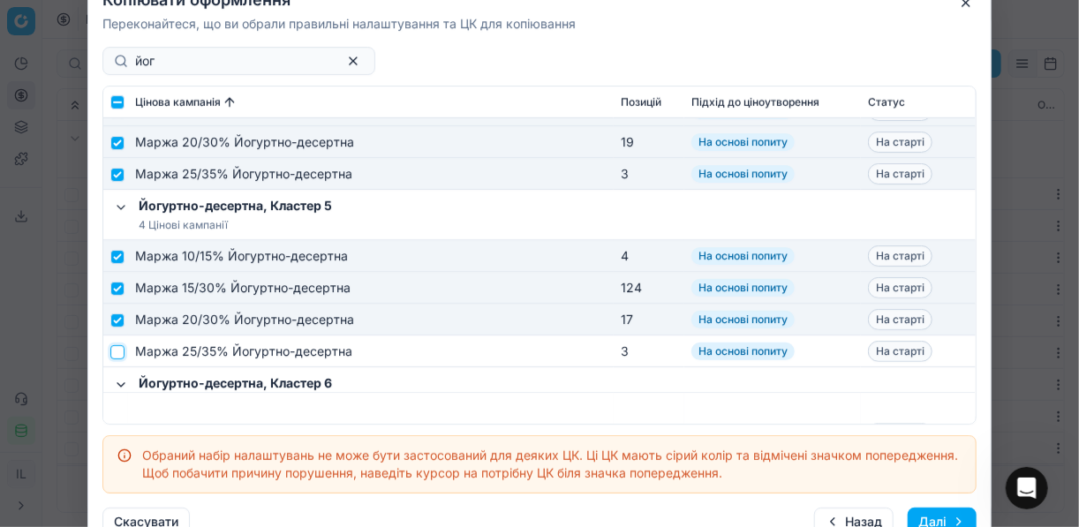
click at [116, 349] on input "checkbox" at bounding box center [117, 351] width 14 height 14
checkbox input "true"
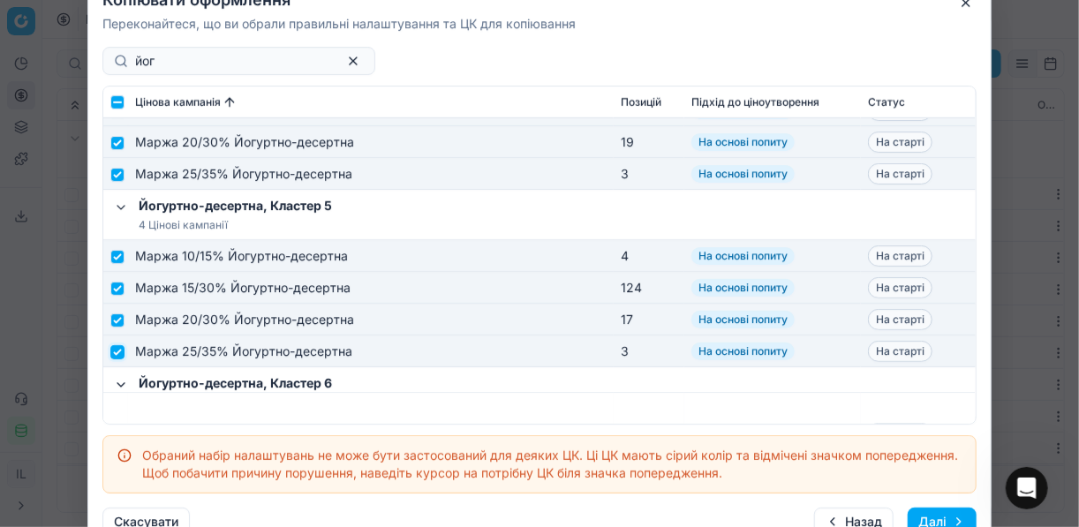
scroll to position [786, 0]
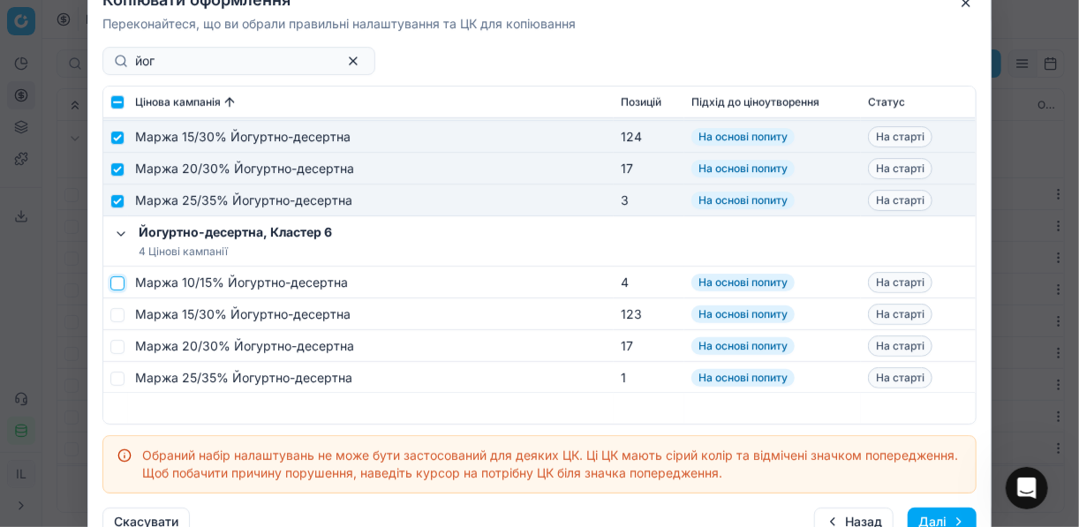
click at [120, 285] on input "checkbox" at bounding box center [117, 283] width 14 height 14
checkbox input "true"
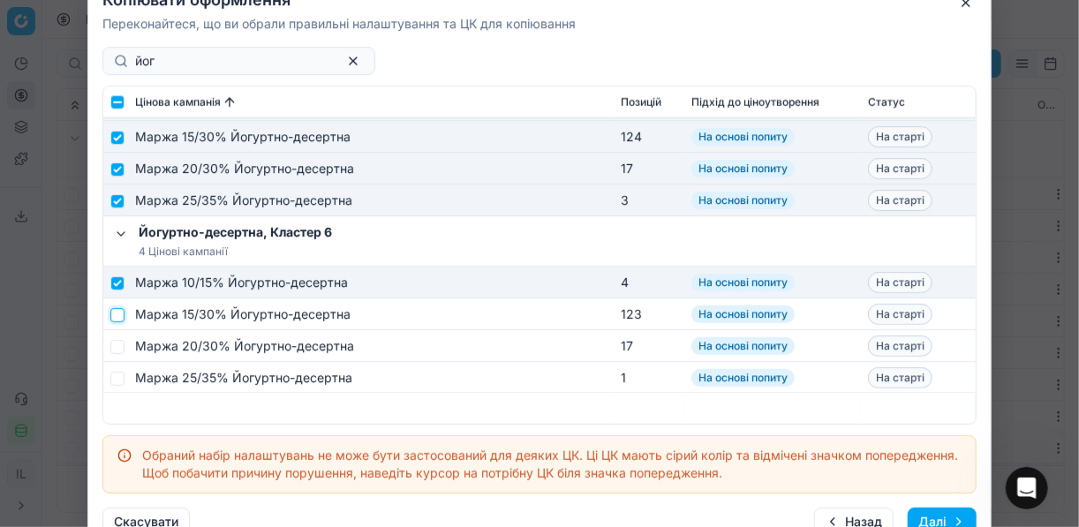
click at [117, 319] on input "checkbox" at bounding box center [117, 314] width 14 height 14
checkbox input "true"
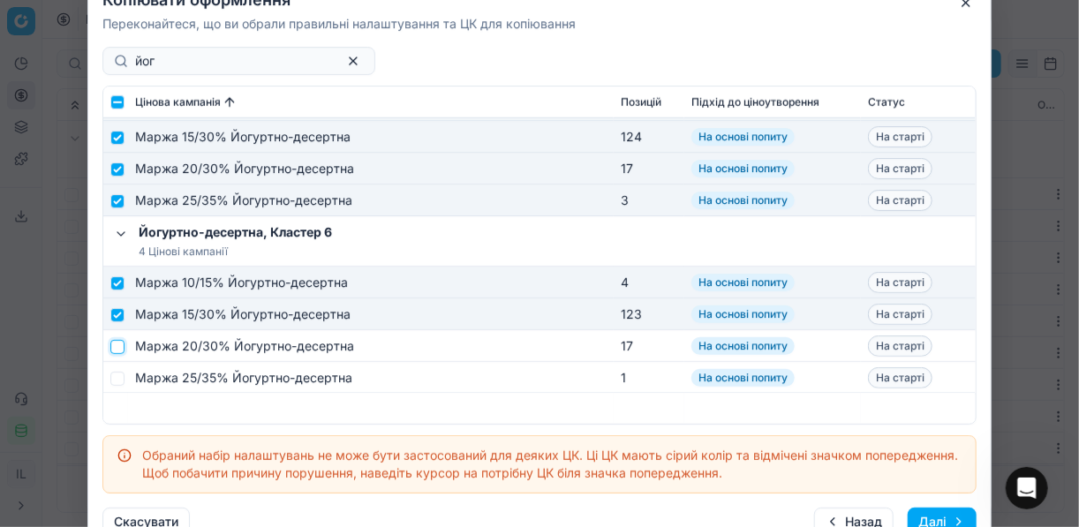
click at [113, 344] on input "checkbox" at bounding box center [117, 346] width 14 height 14
checkbox input "true"
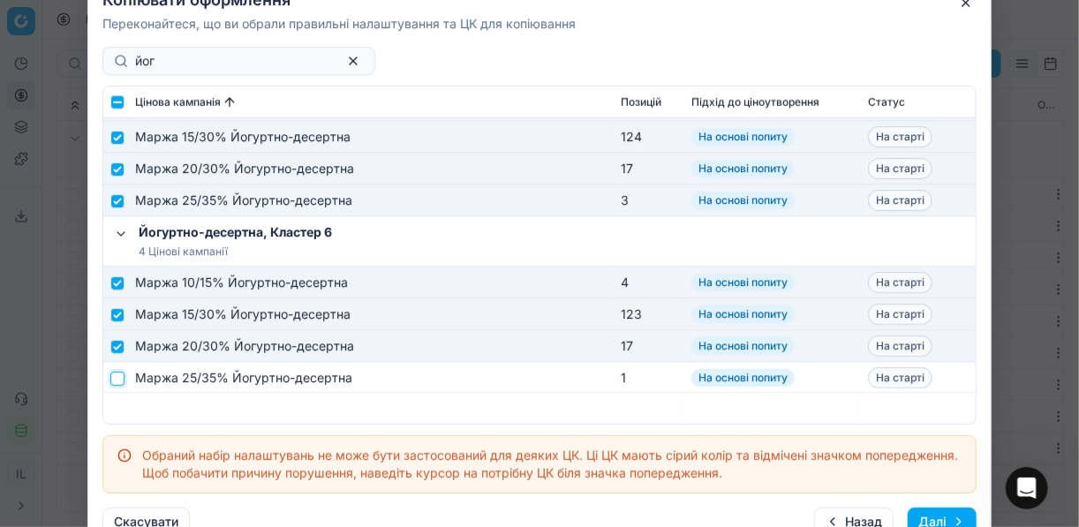
click at [118, 375] on input "checkbox" at bounding box center [117, 378] width 14 height 14
checkbox input "true"
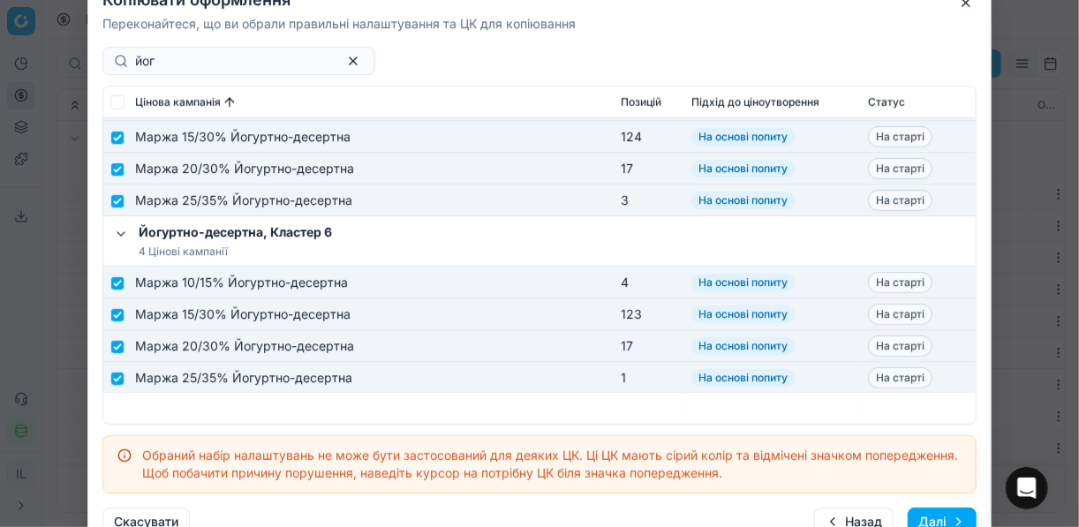
click at [933, 516] on button "Далі" at bounding box center [942, 522] width 69 height 28
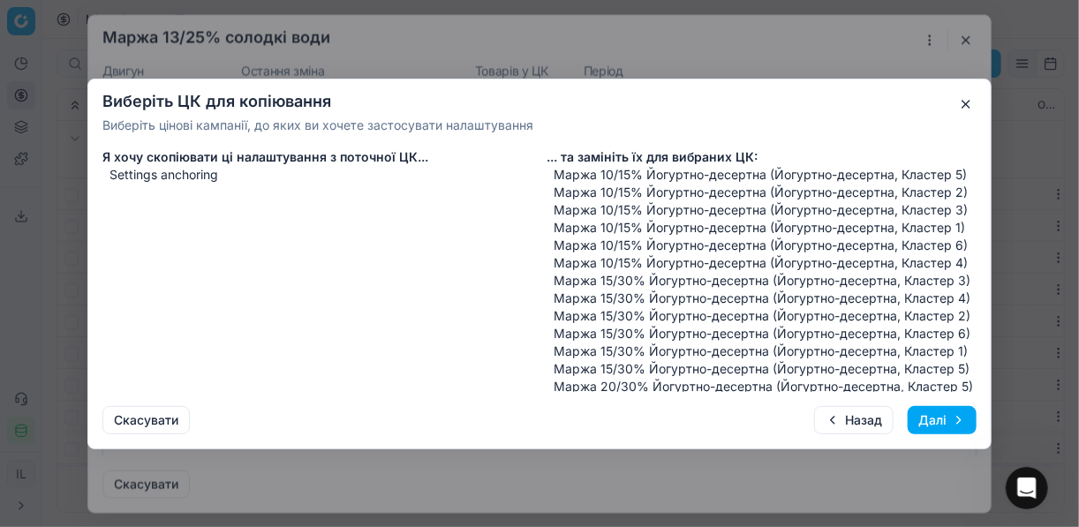
click at [929, 426] on button "Далі" at bounding box center [942, 420] width 69 height 28
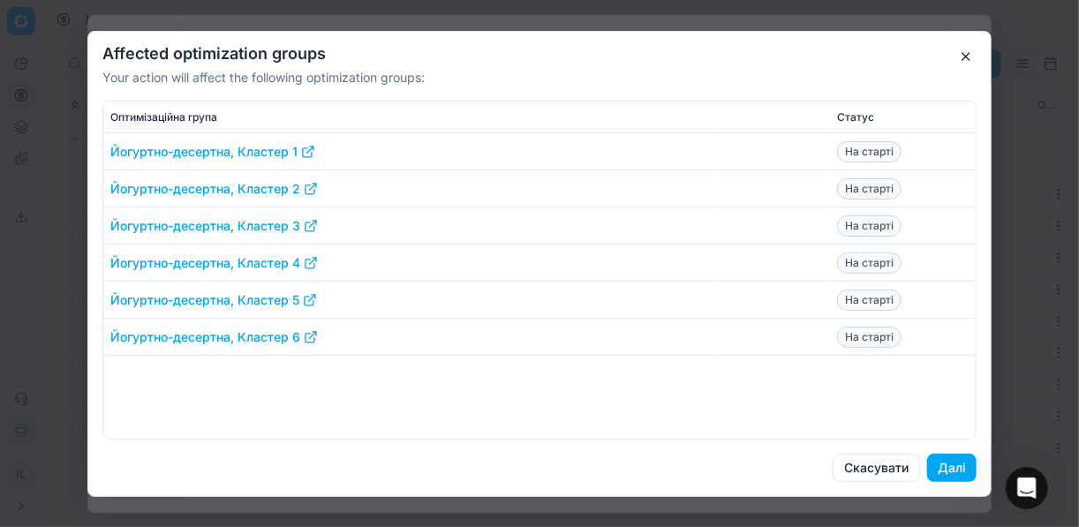
click at [953, 466] on button "Далі" at bounding box center [951, 468] width 49 height 28
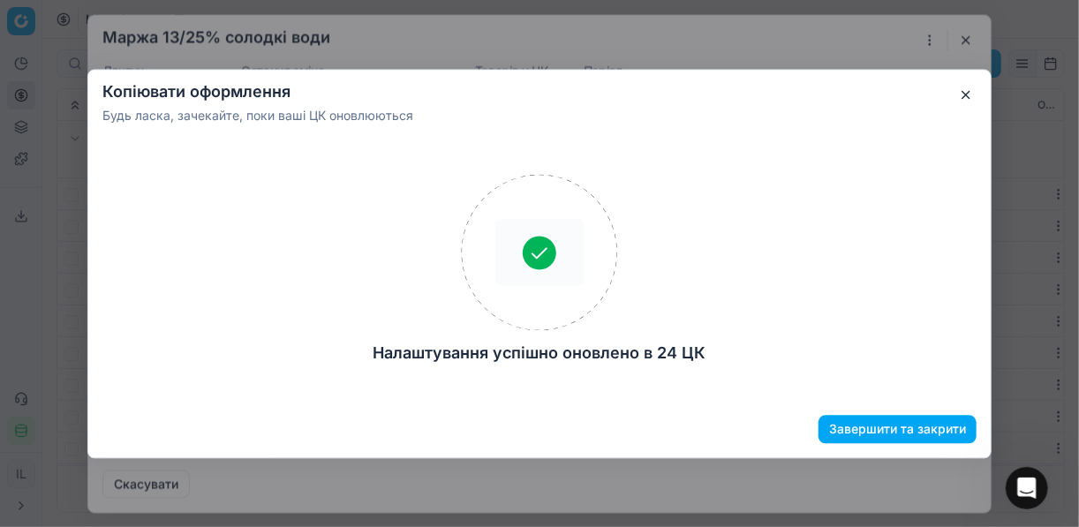
click at [897, 429] on button "Завершити та закрити" at bounding box center [898, 429] width 158 height 28
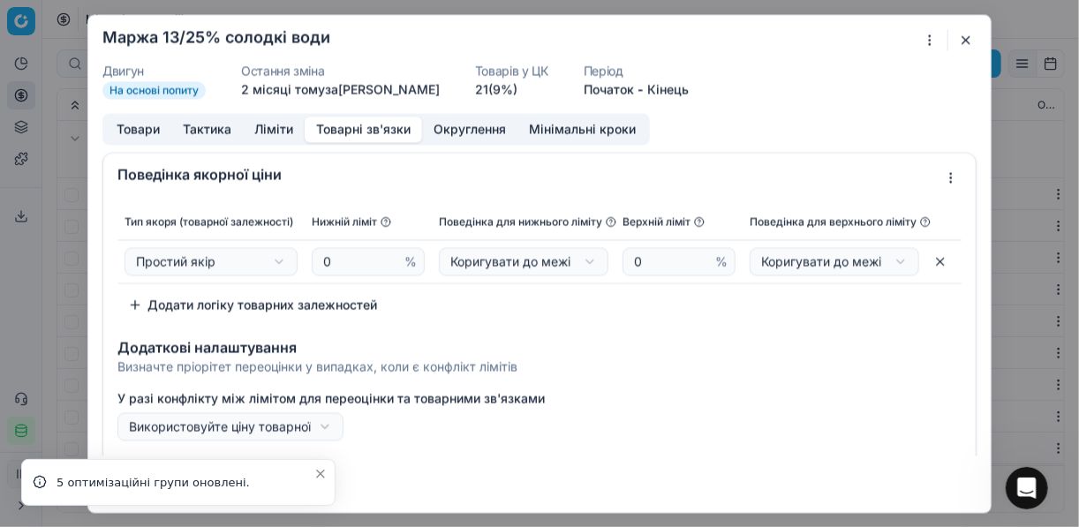
drag, startPoint x: 971, startPoint y: 42, endPoint x: 907, endPoint y: 38, distance: 63.7
click at [970, 42] on button "button" at bounding box center [966, 39] width 21 height 21
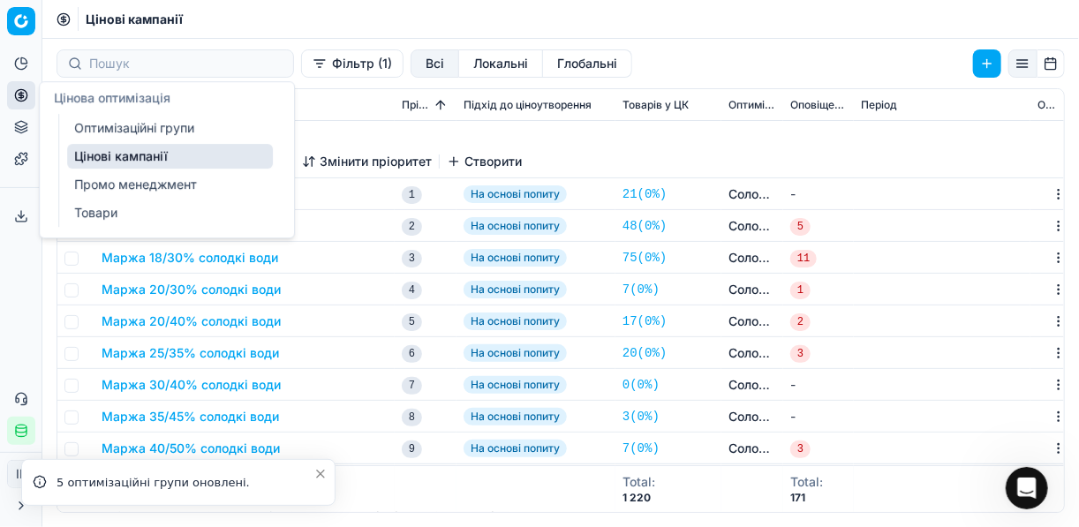
click at [25, 99] on circle at bounding box center [20, 94] width 11 height 11
click at [132, 129] on link "Оптимізаційні групи" at bounding box center [170, 128] width 206 height 25
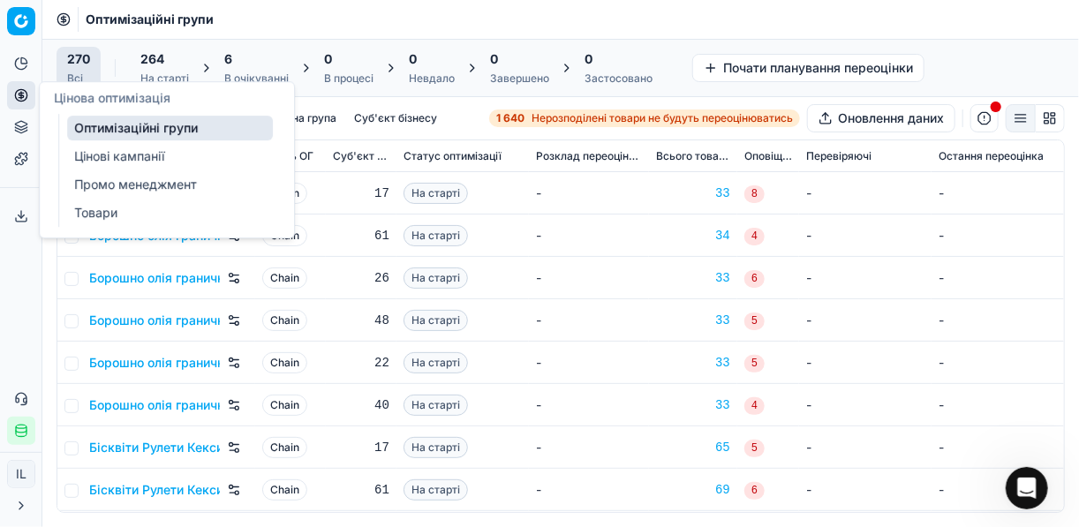
click at [240, 72] on div "В очікуванні" at bounding box center [256, 79] width 64 height 14
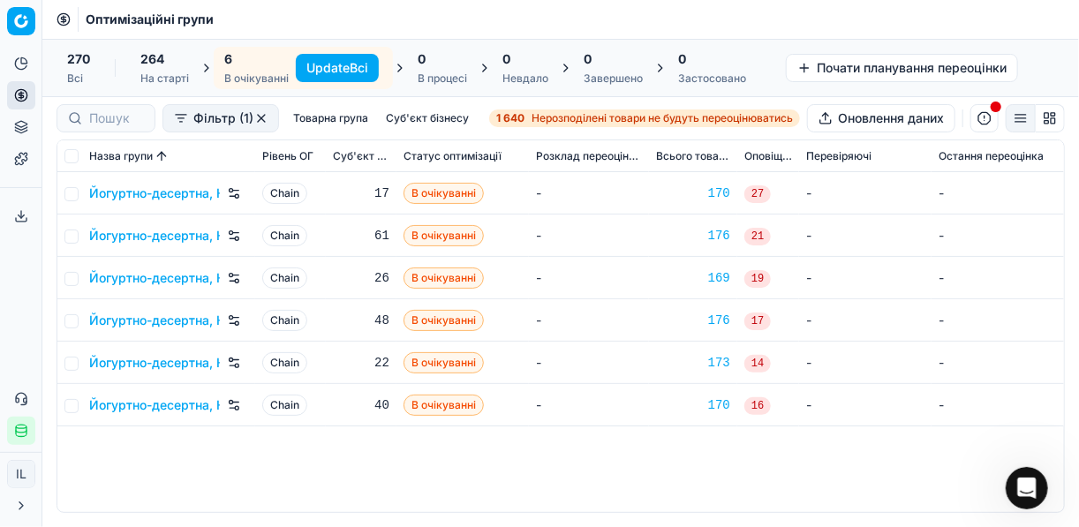
click at [310, 63] on button "Update Всі" at bounding box center [337, 68] width 83 height 28
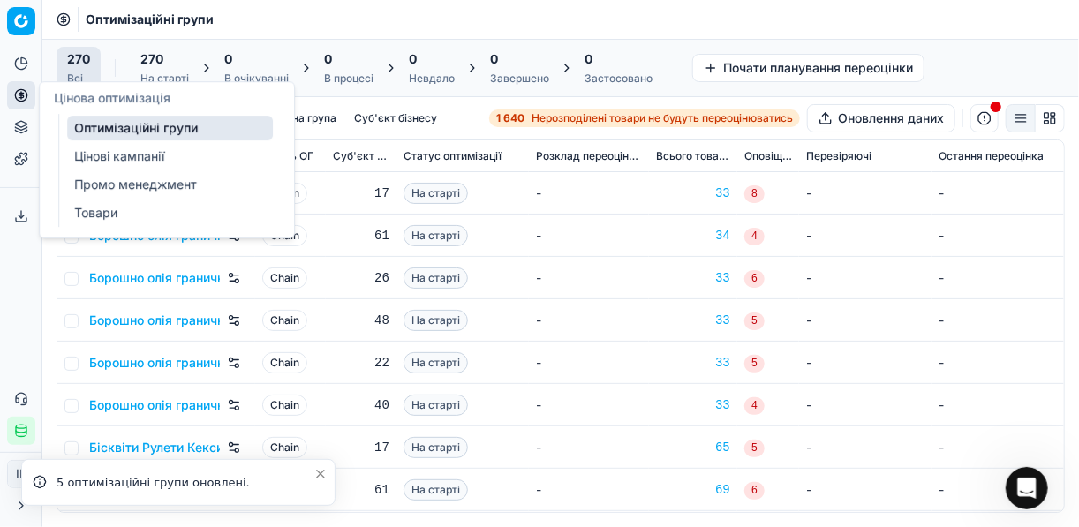
drag, startPoint x: 110, startPoint y: 158, endPoint x: 145, endPoint y: 150, distance: 36.2
click at [110, 158] on link "Цінові кампанії" at bounding box center [170, 156] width 206 height 25
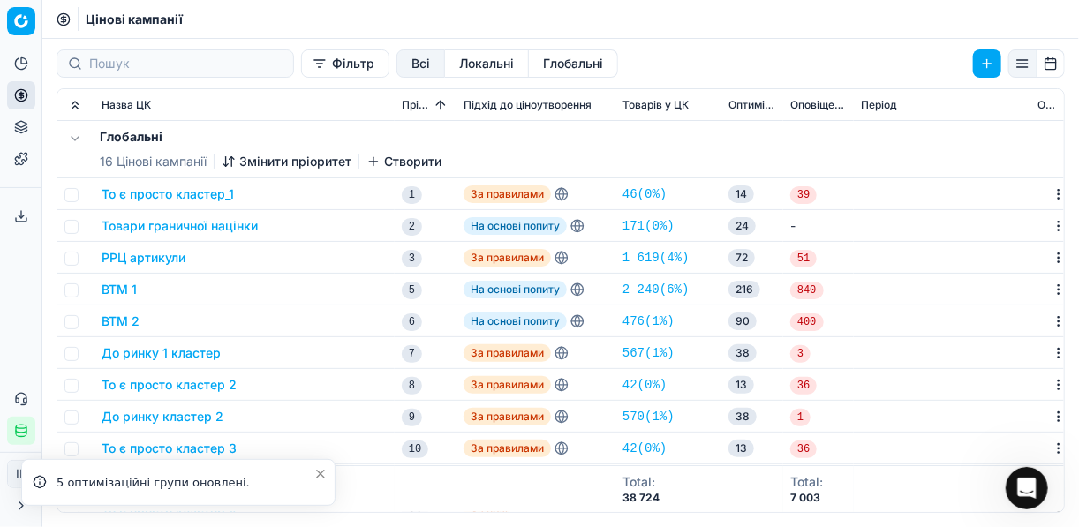
drag, startPoint x: 285, startPoint y: 71, endPoint x: 308, endPoint y: 72, distance: 23.0
click at [301, 72] on button "Фільтр" at bounding box center [345, 63] width 88 height 28
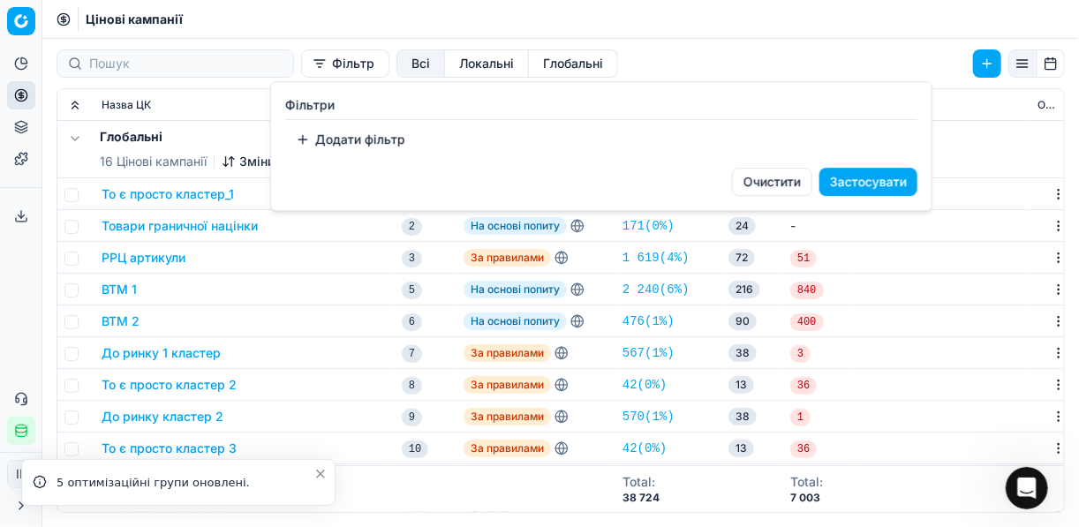
click at [300, 139] on button "Додати фільтр" at bounding box center [350, 139] width 131 height 28
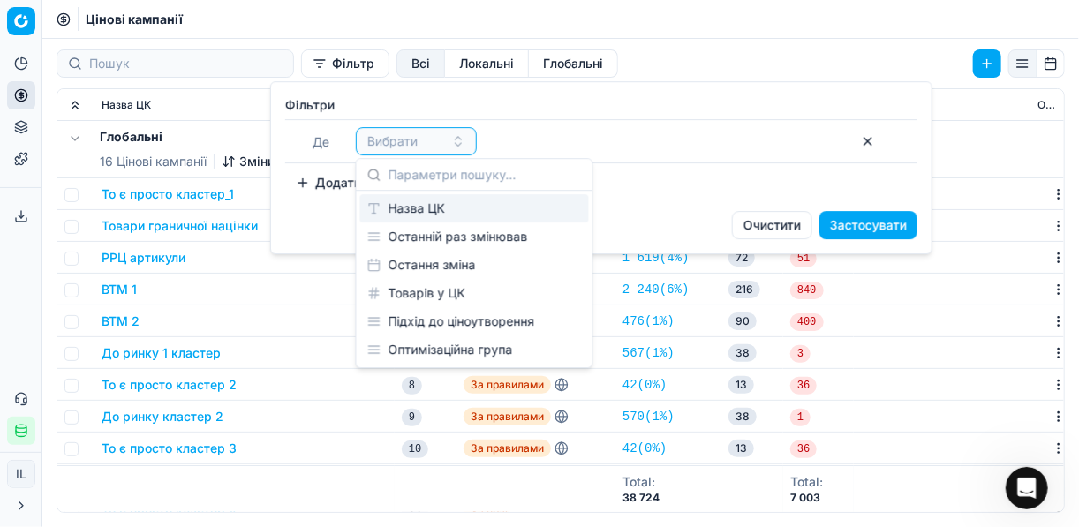
click at [429, 209] on div "Назва ЦК" at bounding box center [474, 208] width 229 height 28
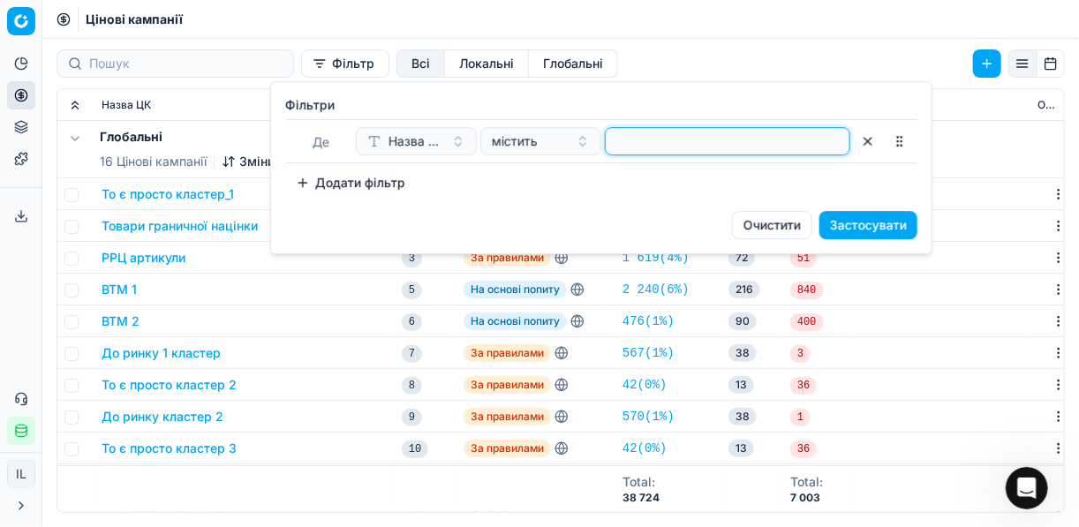
click at [631, 148] on input at bounding box center [728, 141] width 230 height 26
type input "йогу"
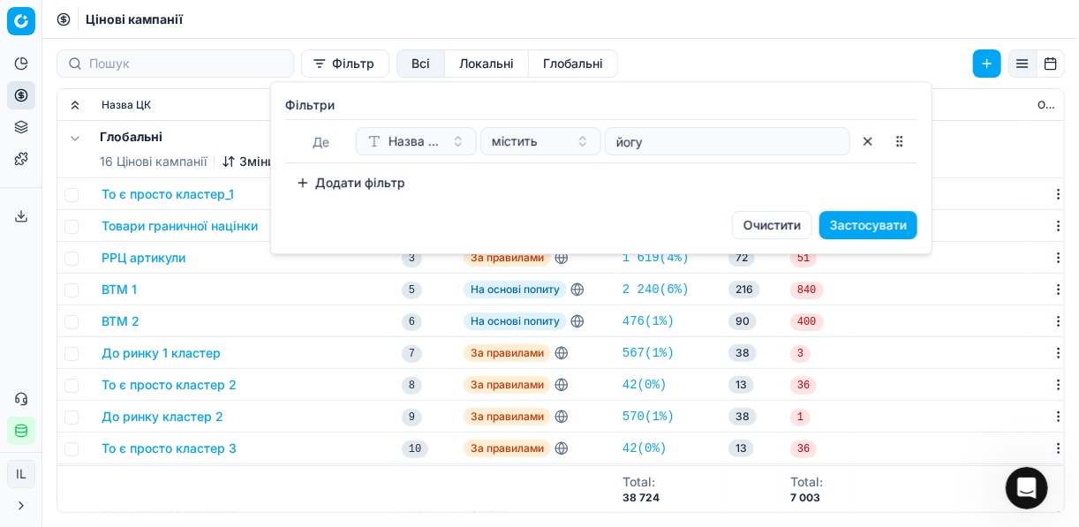
click at [866, 231] on button "Застосувати" at bounding box center [869, 225] width 98 height 28
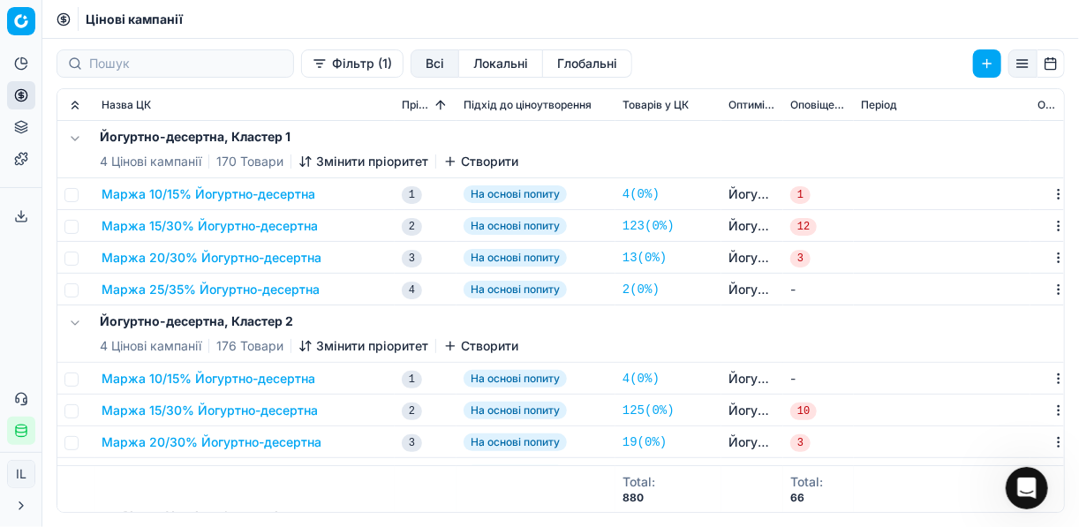
click at [177, 197] on button "Маржа 10/15% Йогуртно-десертна" at bounding box center [209, 194] width 214 height 18
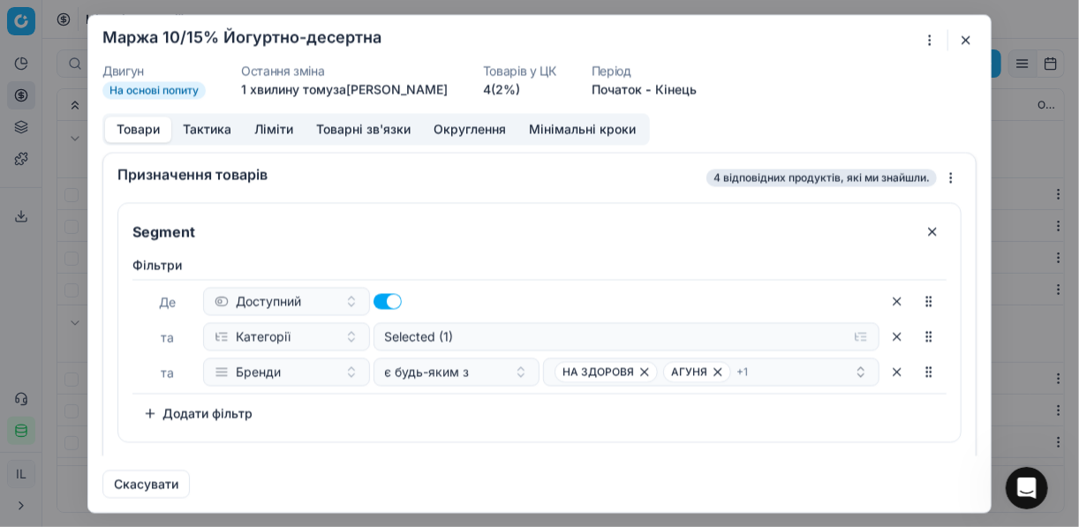
click at [371, 132] on button "Товарні зв'язки" at bounding box center [363, 130] width 117 height 26
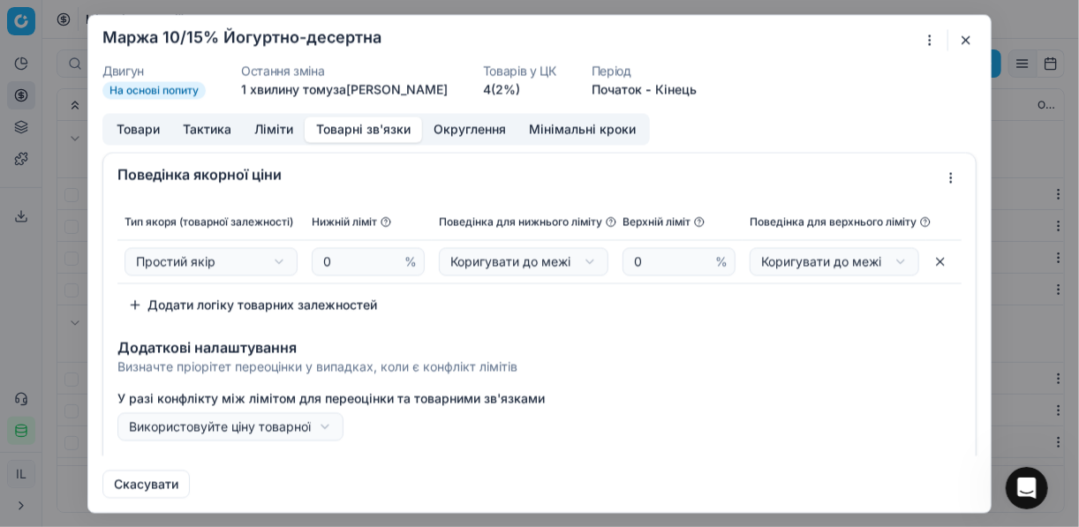
click at [969, 35] on button "button" at bounding box center [966, 39] width 21 height 21
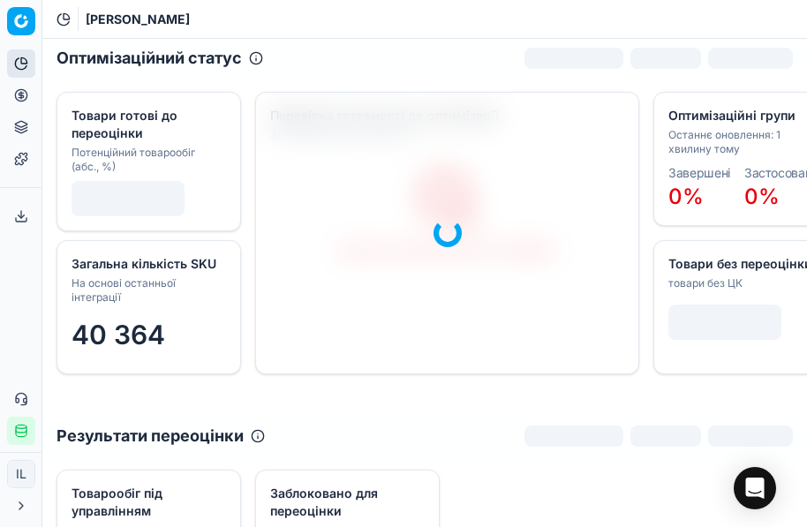
click at [15, 96] on circle at bounding box center [20, 94] width 11 height 11
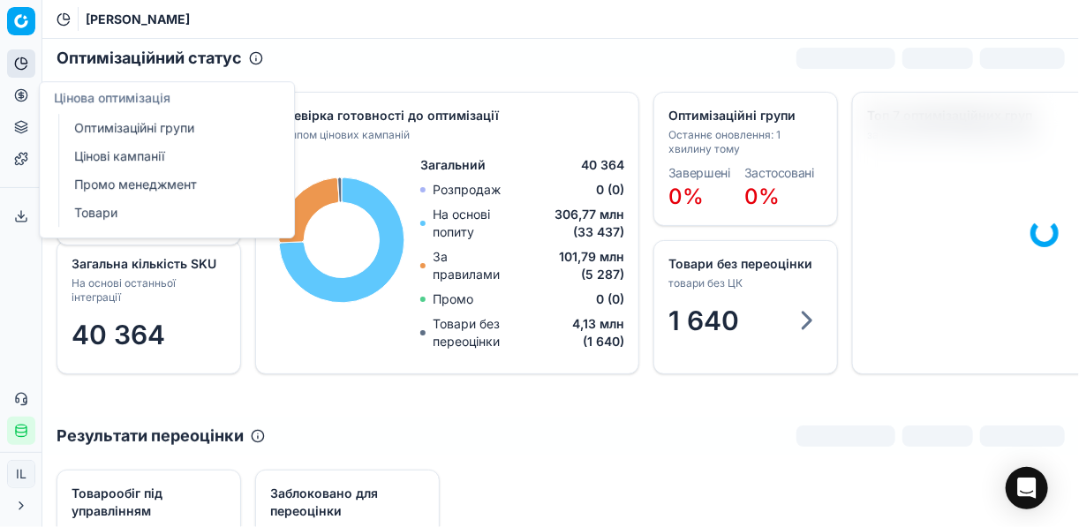
click at [140, 151] on link "Цінові кампанії" at bounding box center [170, 156] width 206 height 25
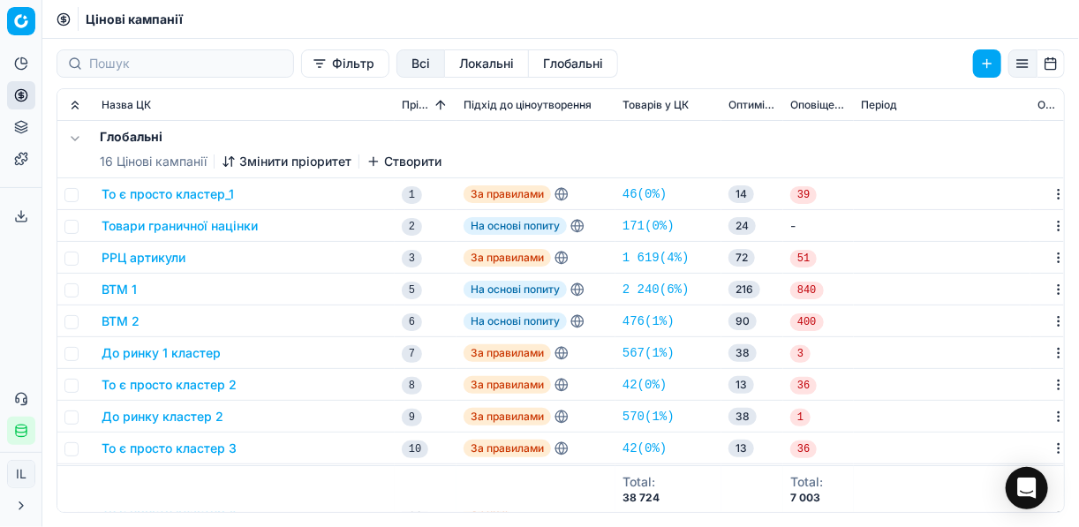
click at [301, 70] on button "Фільтр" at bounding box center [345, 63] width 88 height 28
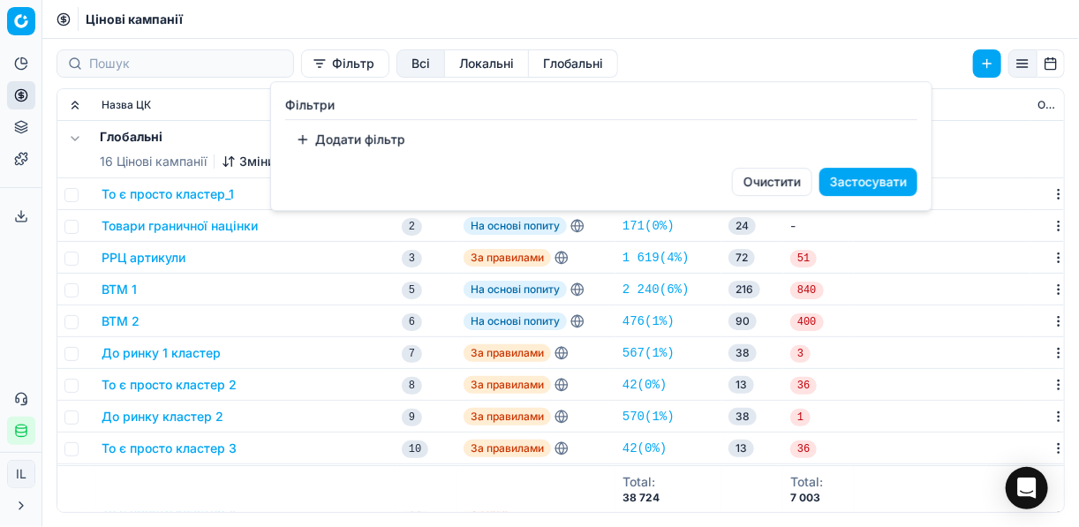
click at [306, 140] on button "Додати фільтр" at bounding box center [350, 139] width 131 height 28
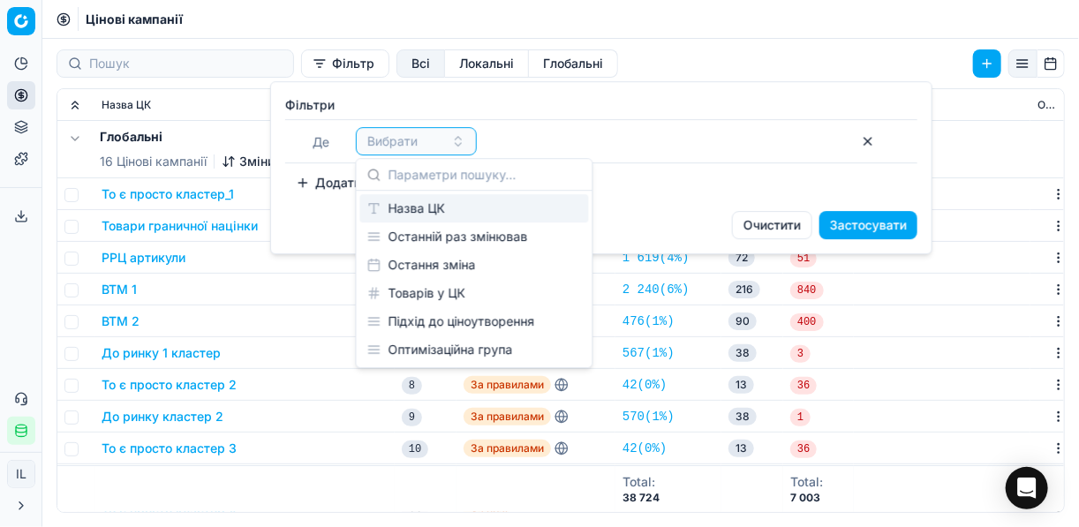
click at [408, 205] on div "Назва ЦК" at bounding box center [474, 208] width 229 height 28
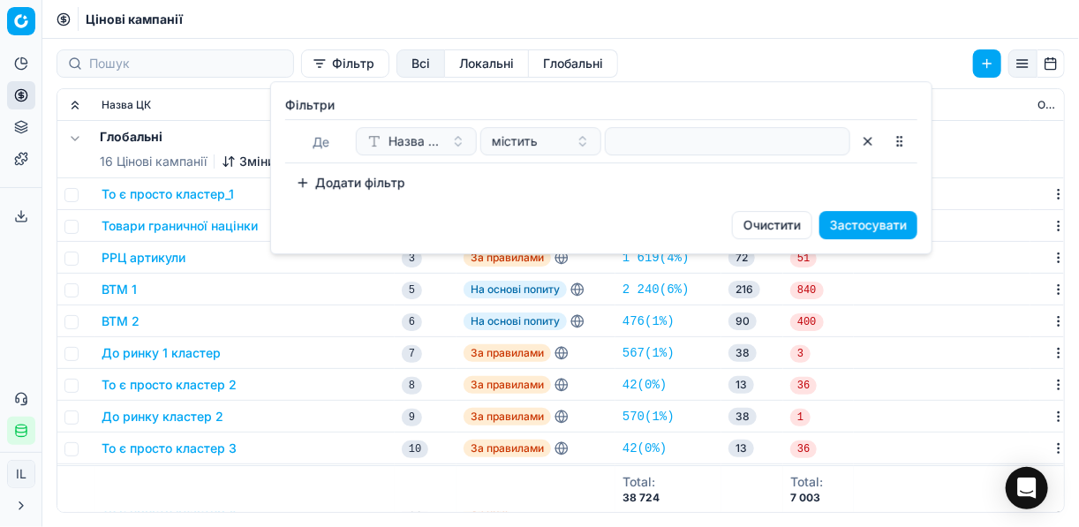
click at [612, 140] on div at bounding box center [728, 141] width 246 height 28
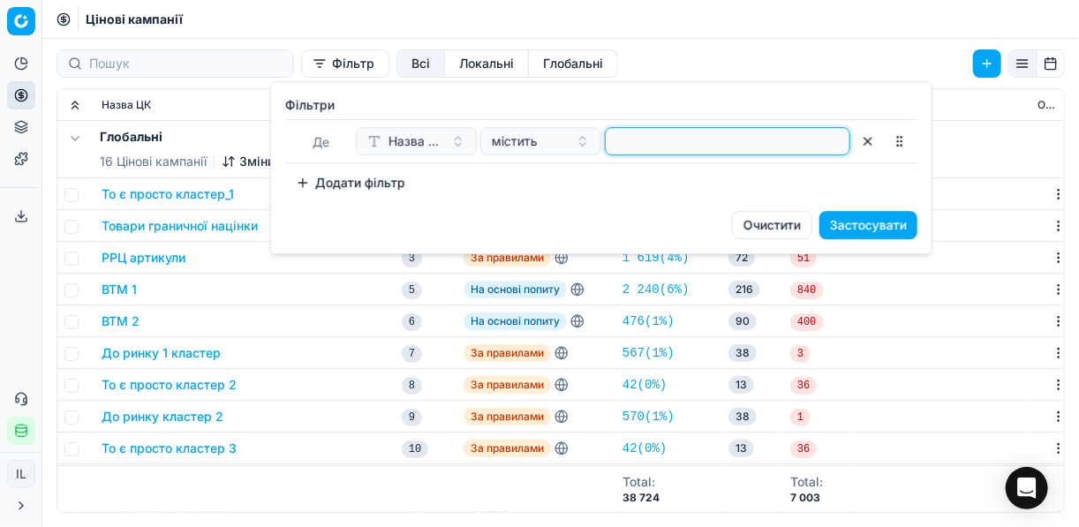
click at [613, 140] on input at bounding box center [728, 141] width 230 height 26
type input "солодк"
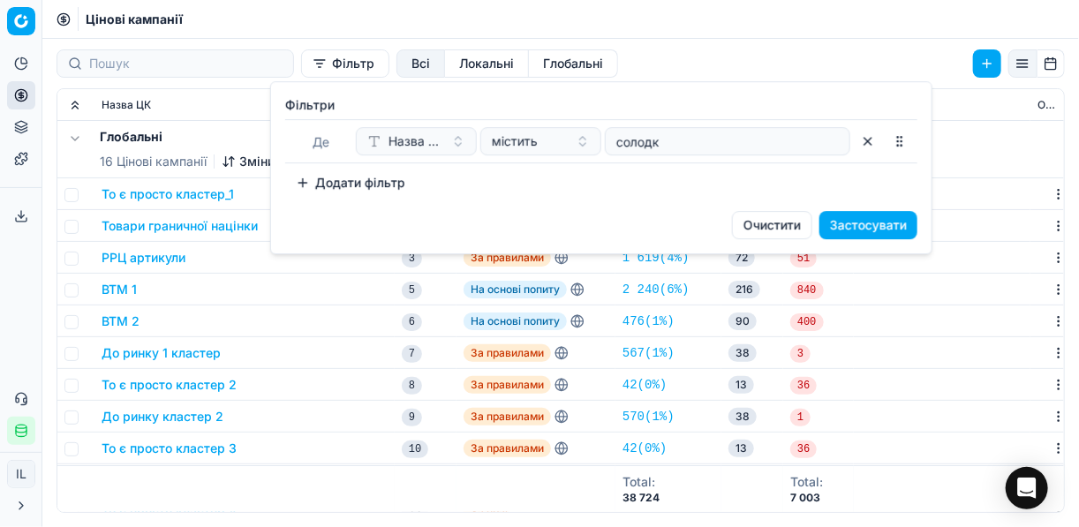
click at [806, 215] on button "Застосувати" at bounding box center [869, 225] width 98 height 28
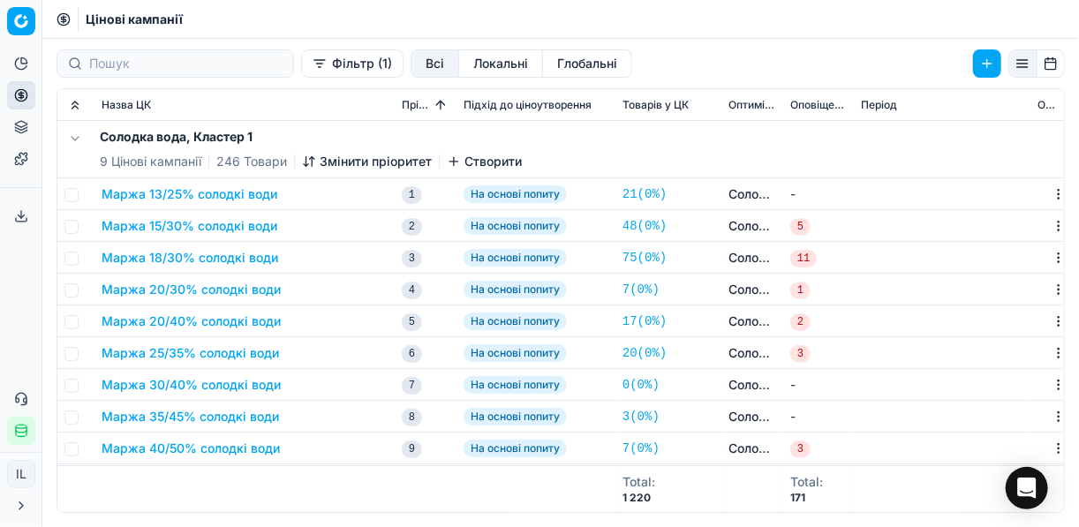
click at [218, 193] on button "Маржа 13/25% солодкі води" at bounding box center [190, 194] width 176 height 18
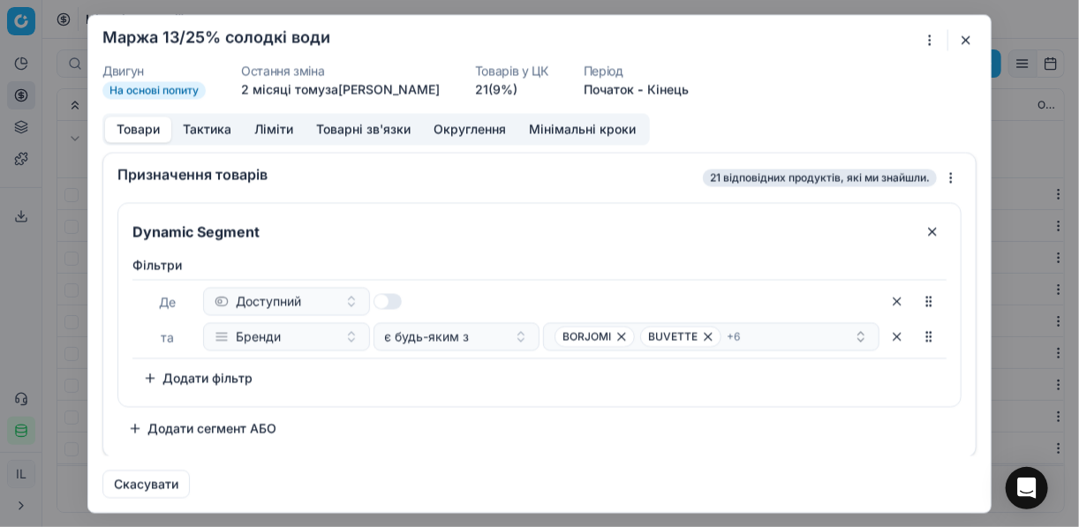
click at [377, 125] on button "Товарні зв'язки" at bounding box center [363, 130] width 117 height 26
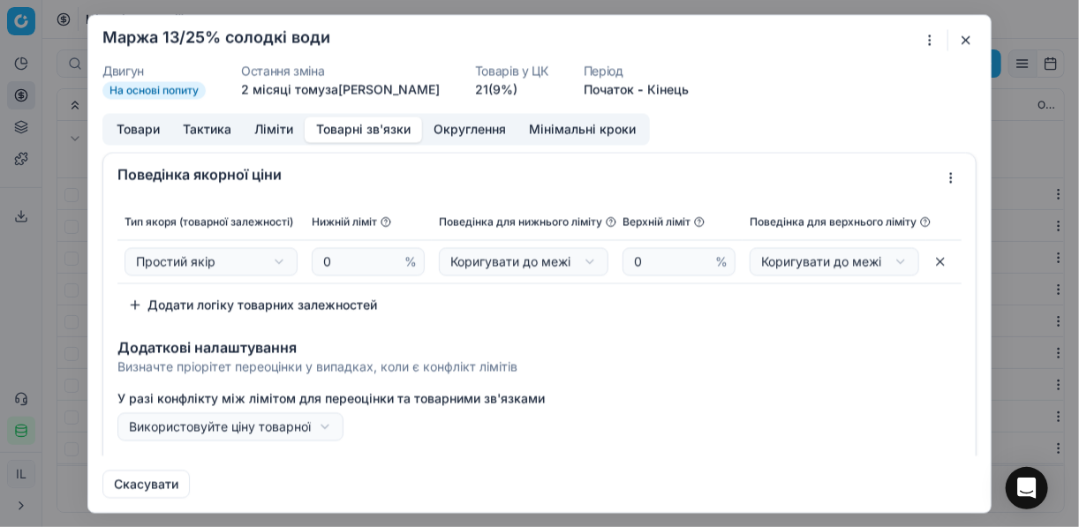
click at [806, 45] on div "Ми зберігаємо налаштування ЦК. Будь ласка, зачекайте, це може зайняти декілька …" at bounding box center [539, 263] width 1079 height 527
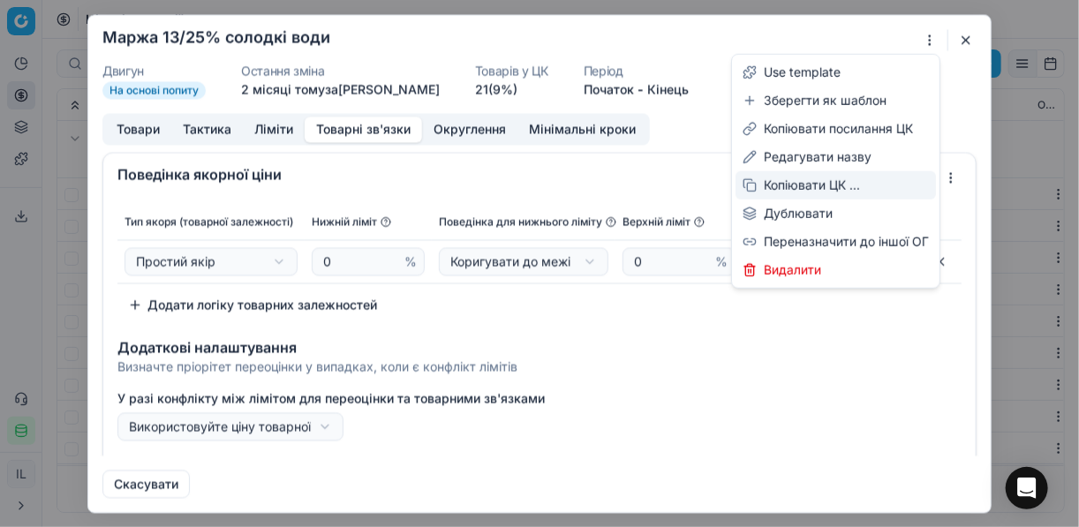
click at [796, 184] on div "Копіювати ЦК ..." at bounding box center [836, 185] width 200 height 28
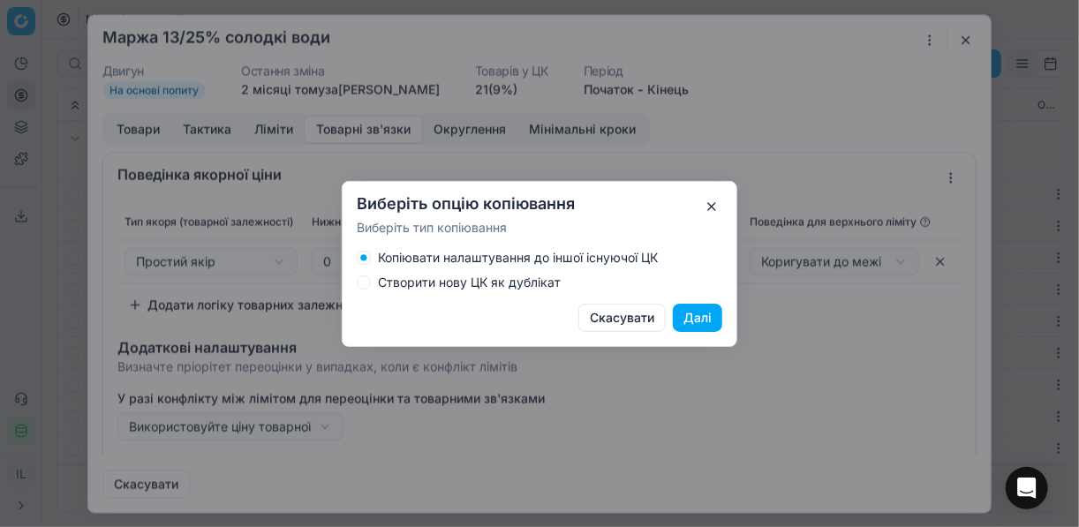
click at [703, 321] on button "Далі" at bounding box center [697, 318] width 49 height 28
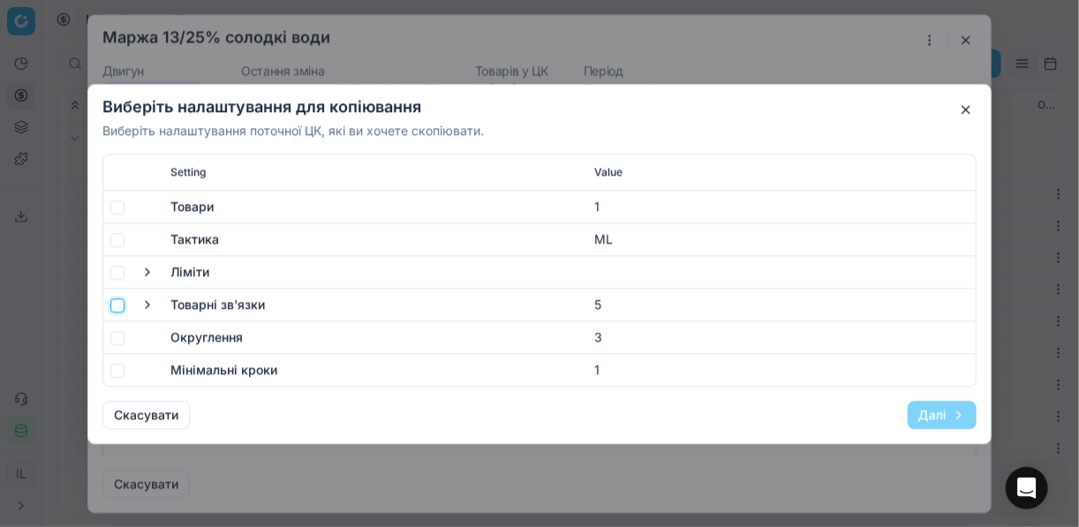
click at [117, 304] on input "checkbox" at bounding box center [117, 305] width 14 height 14
checkbox input "true"
click at [806, 410] on button "Далі" at bounding box center [942, 414] width 69 height 28
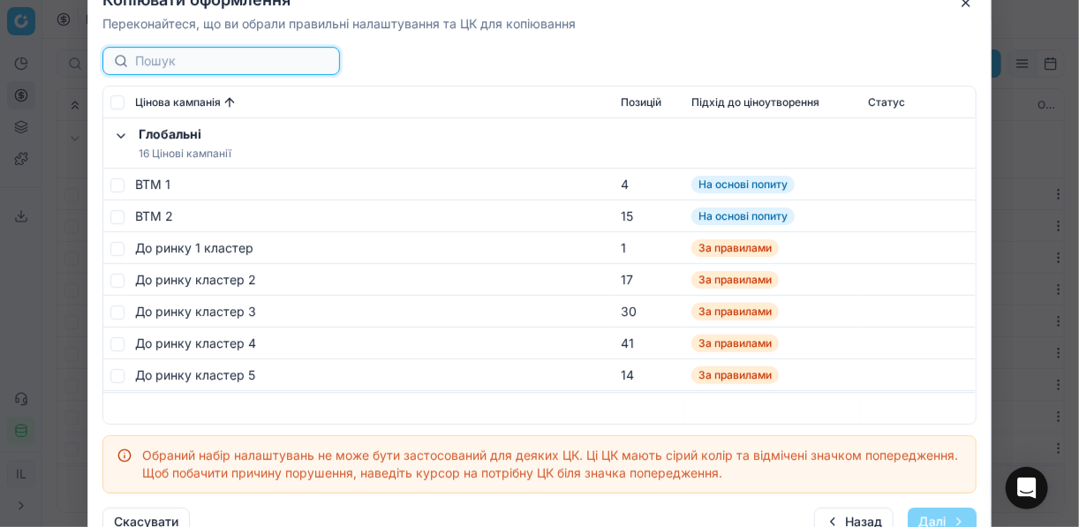
click at [184, 66] on input at bounding box center [231, 61] width 193 height 18
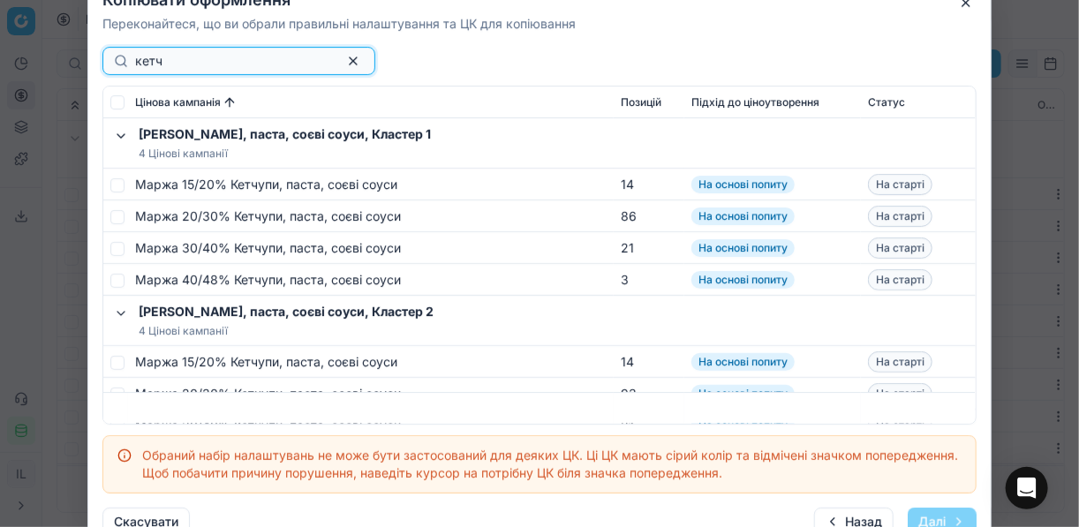
type input "кетч"
click at [116, 184] on input "checkbox" at bounding box center [117, 185] width 14 height 14
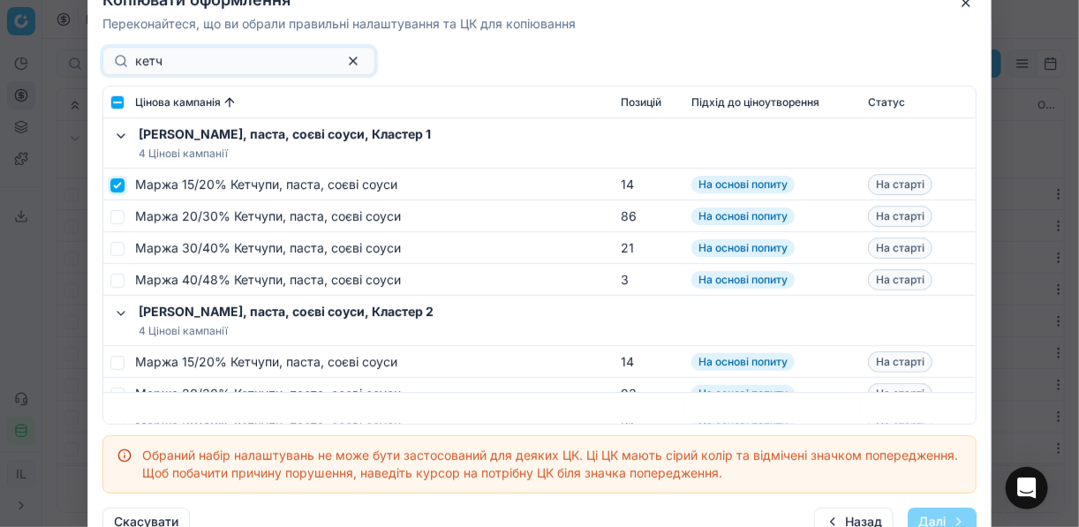
checkbox input "true"
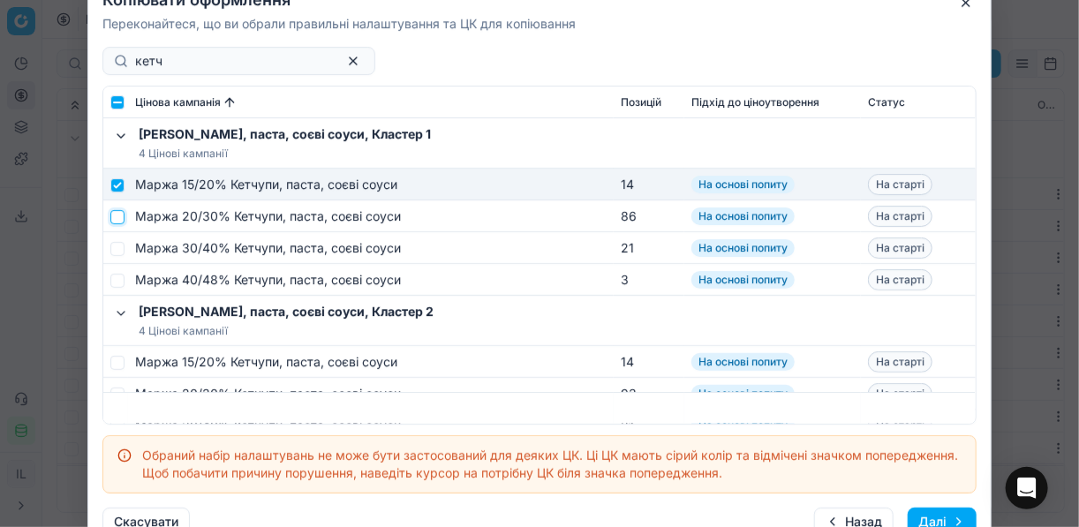
click at [120, 215] on input "checkbox" at bounding box center [117, 216] width 14 height 14
checkbox input "true"
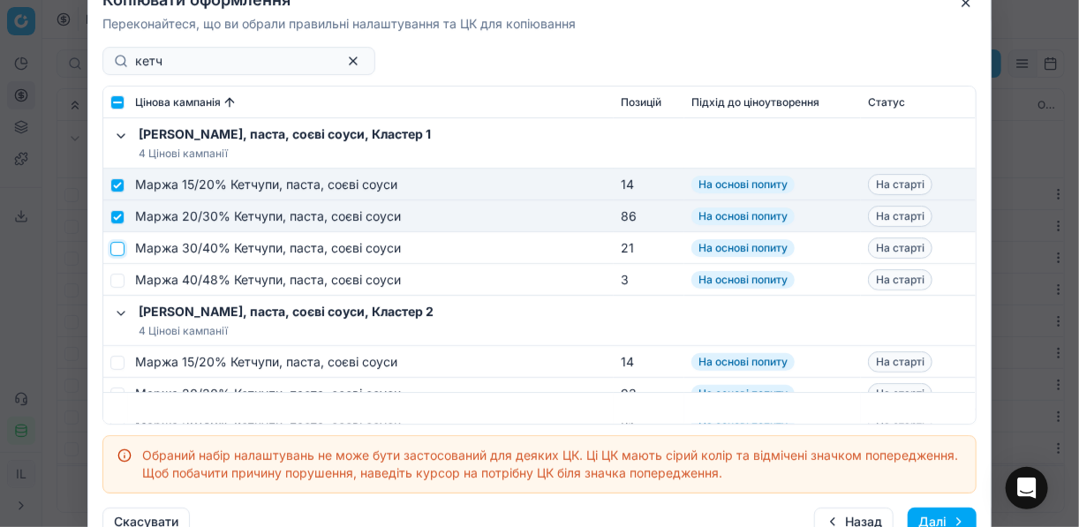
drag, startPoint x: 115, startPoint y: 251, endPoint x: 117, endPoint y: 274, distance: 23.1
click at [117, 252] on input "checkbox" at bounding box center [117, 248] width 14 height 14
checkbox input "true"
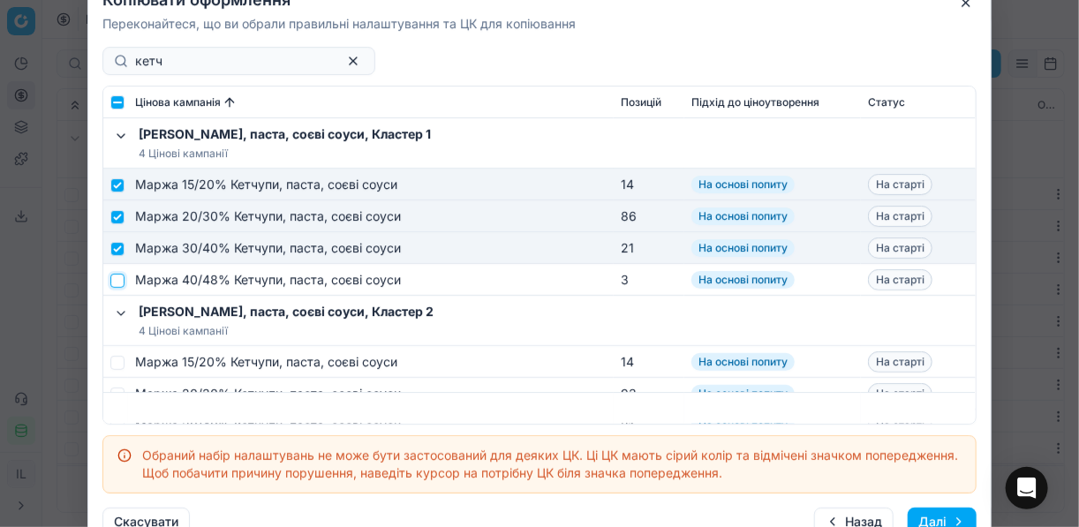
click at [119, 286] on input "checkbox" at bounding box center [117, 280] width 14 height 14
checkbox input "true"
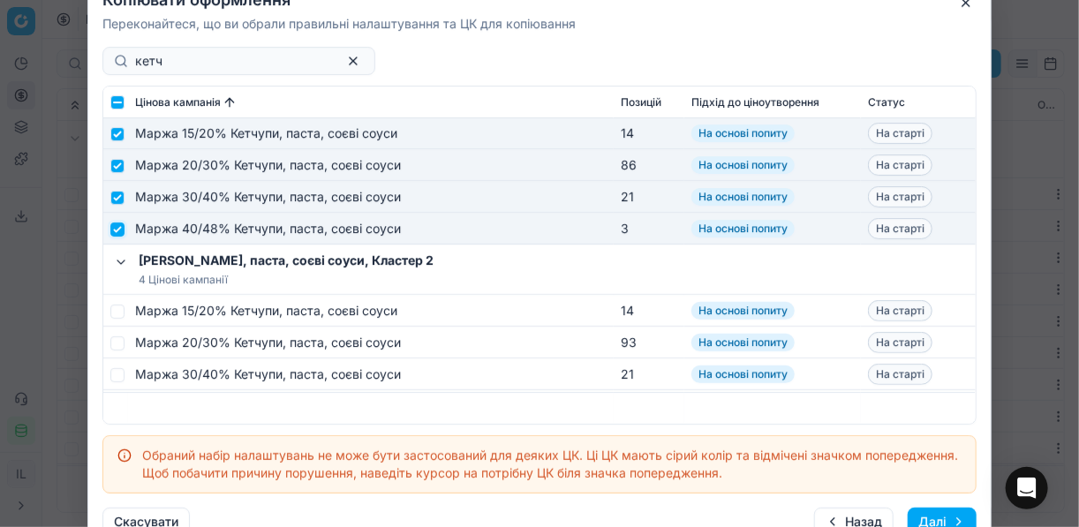
scroll to position [141, 0]
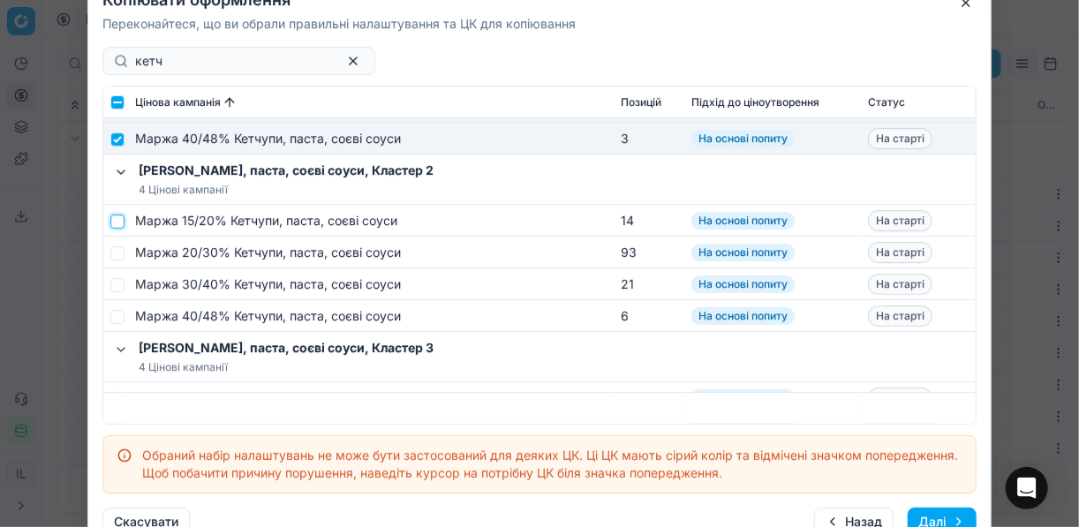
click at [120, 218] on input "checkbox" at bounding box center [117, 221] width 14 height 14
checkbox input "true"
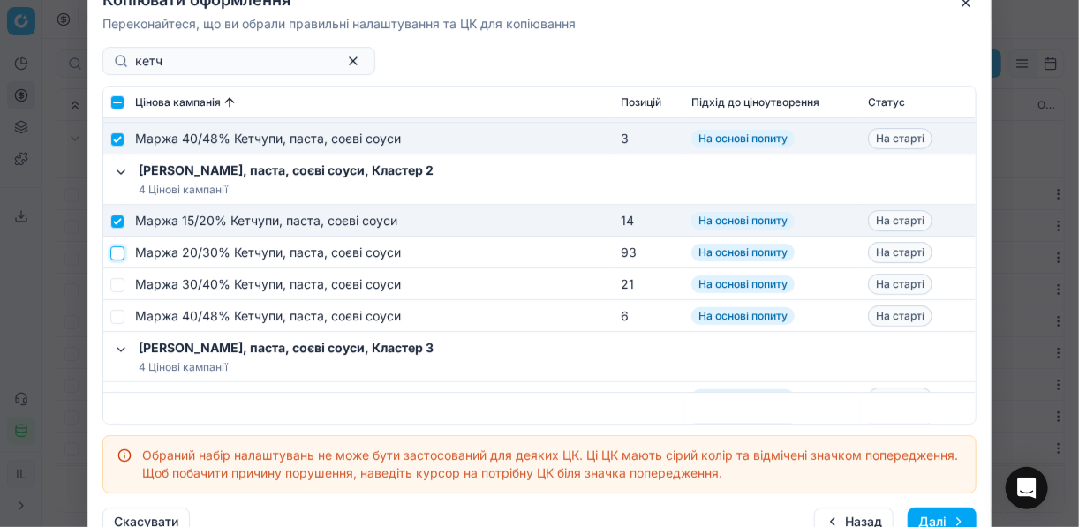
drag, startPoint x: 122, startPoint y: 253, endPoint x: 123, endPoint y: 265, distance: 12.4
click at [121, 254] on input "checkbox" at bounding box center [117, 253] width 14 height 14
checkbox input "true"
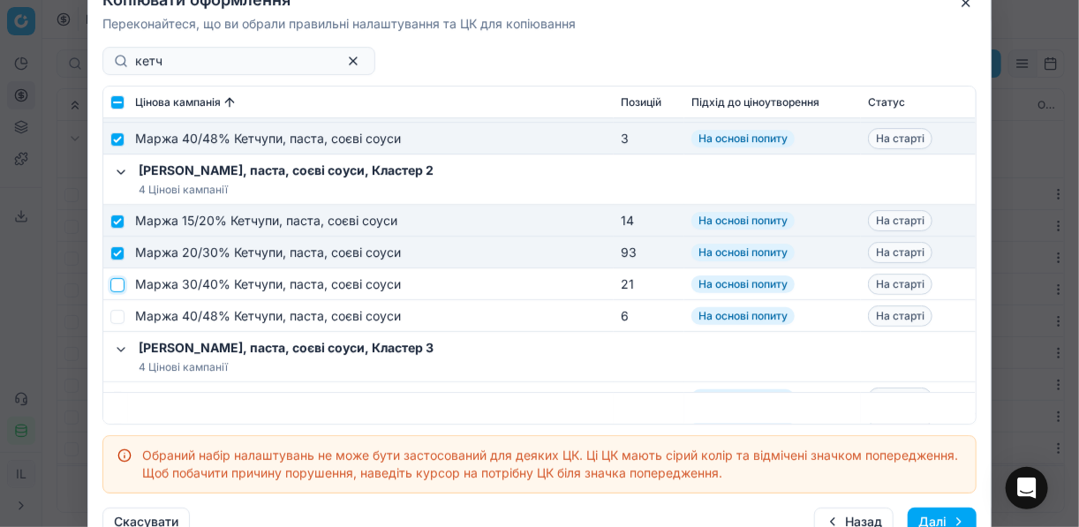
click at [119, 284] on input "checkbox" at bounding box center [117, 284] width 14 height 14
checkbox input "true"
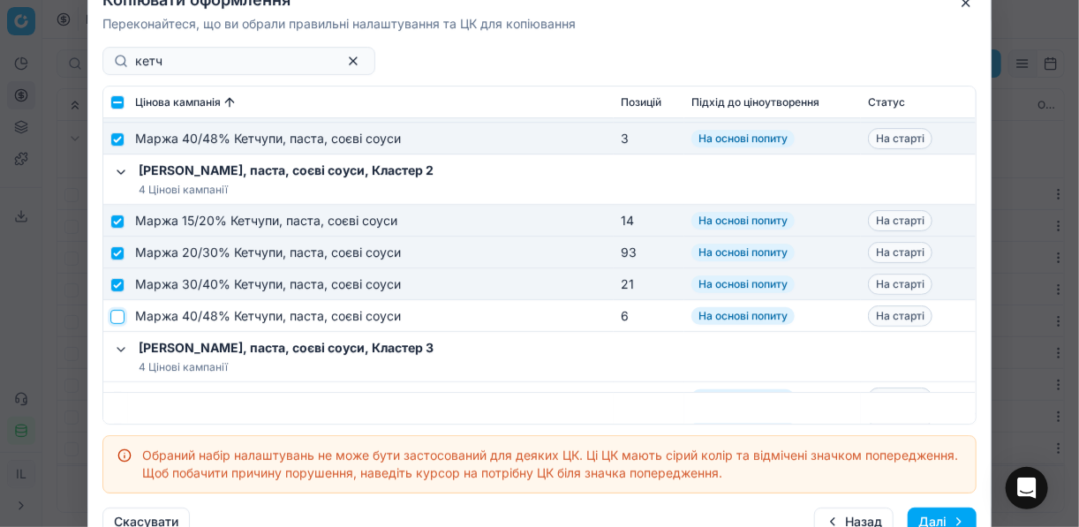
click at [117, 312] on input "checkbox" at bounding box center [117, 316] width 14 height 14
checkbox input "true"
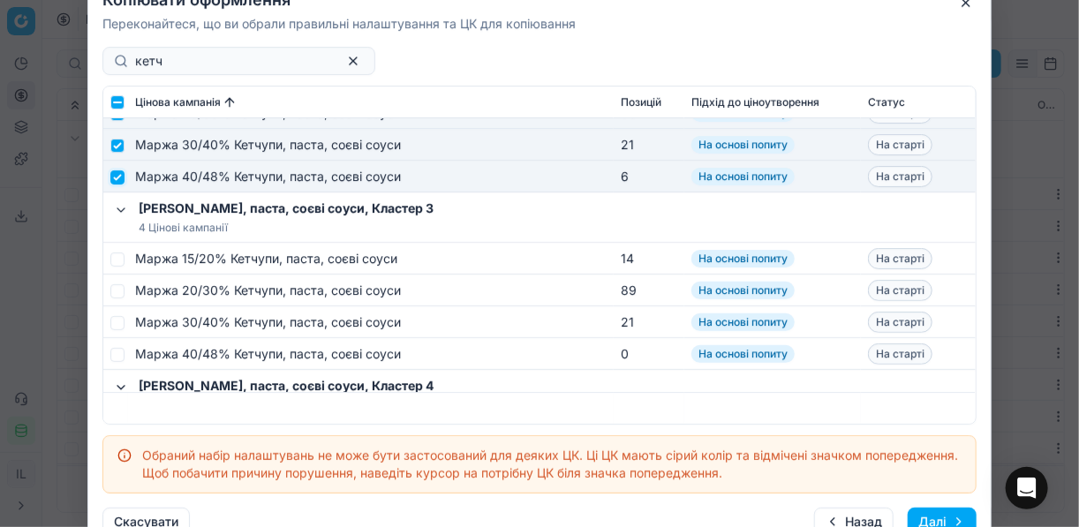
scroll to position [283, 0]
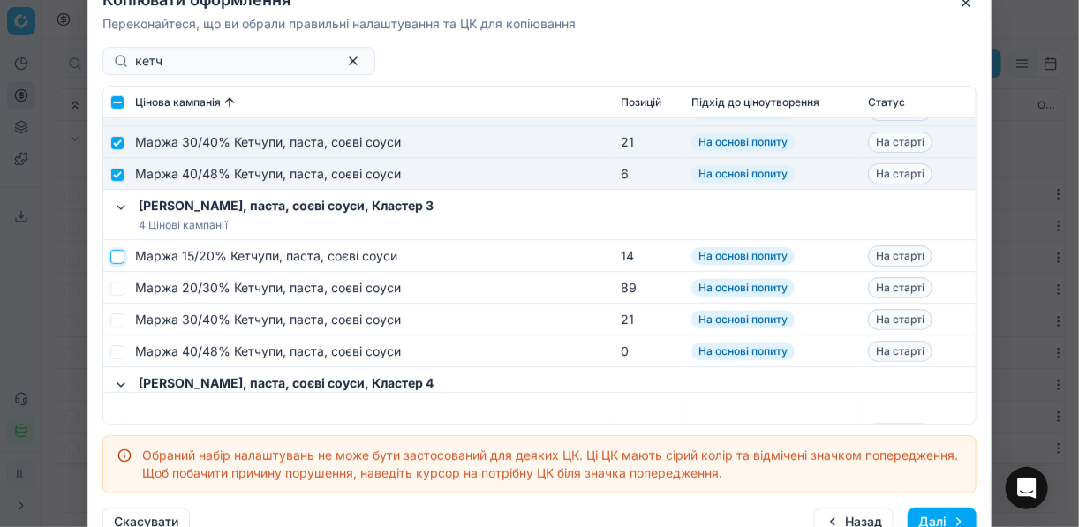
click at [114, 253] on input "checkbox" at bounding box center [117, 256] width 14 height 14
checkbox input "true"
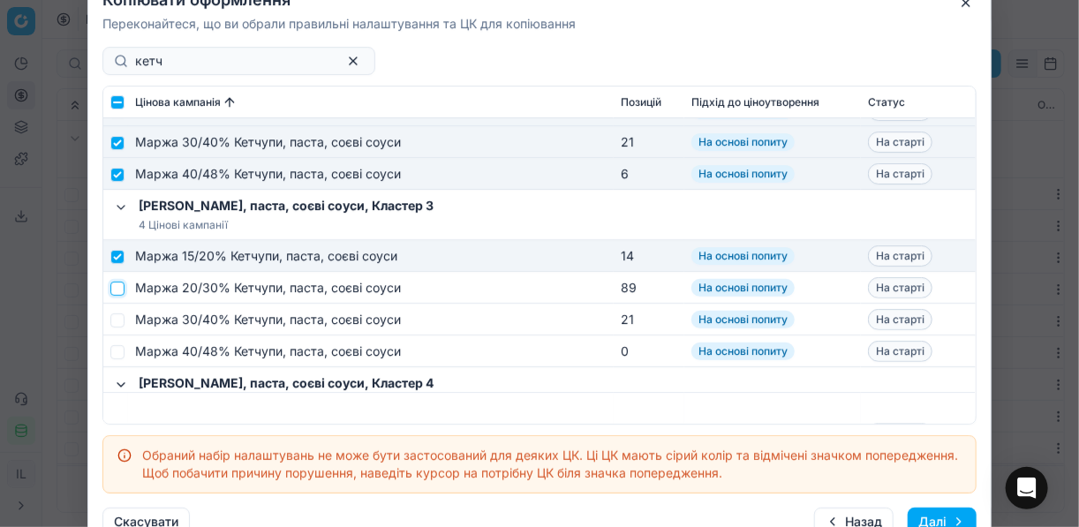
click at [119, 291] on input "checkbox" at bounding box center [117, 288] width 14 height 14
checkbox input "true"
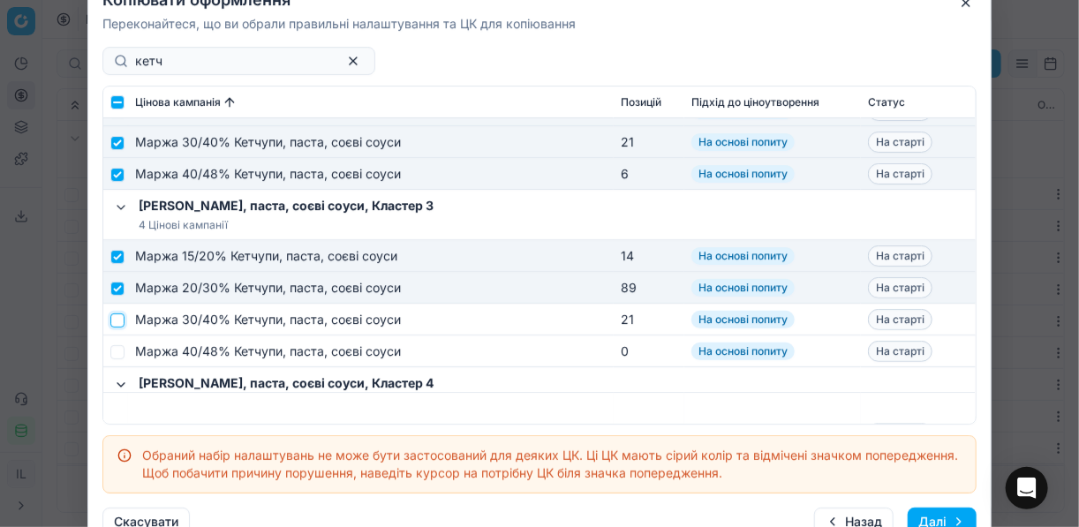
click at [119, 322] on input "checkbox" at bounding box center [117, 320] width 14 height 14
checkbox input "true"
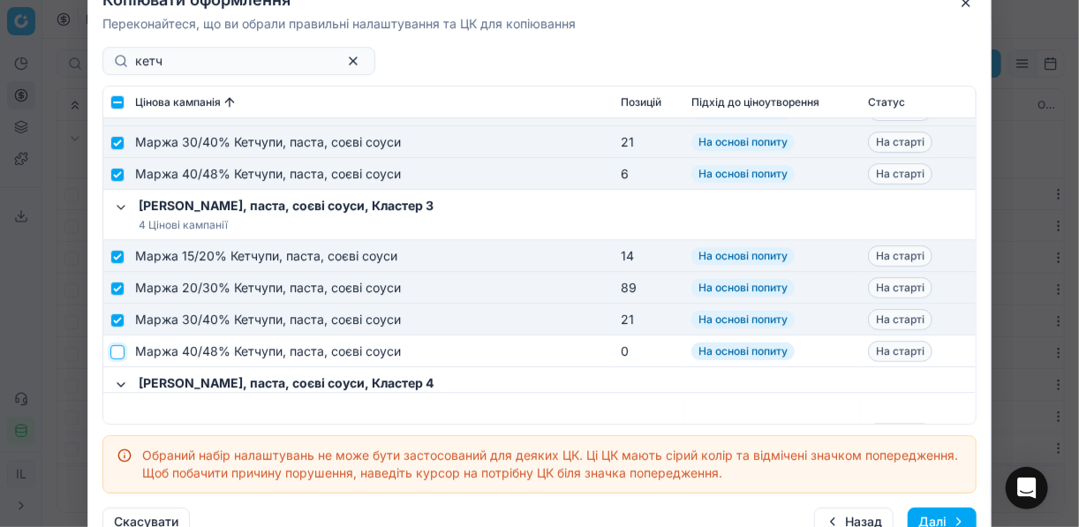
click at [120, 350] on input "checkbox" at bounding box center [117, 351] width 14 height 14
checkbox input "true"
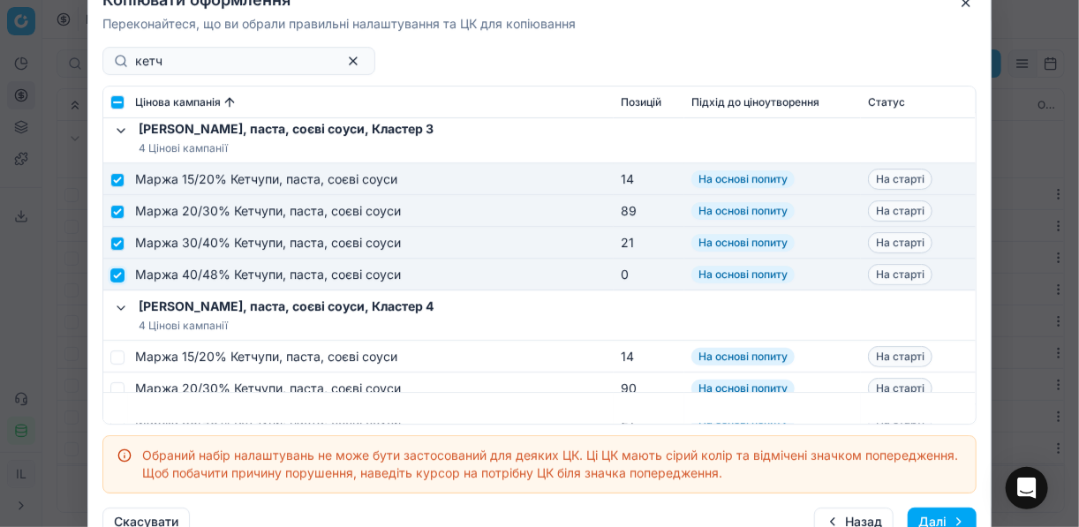
scroll to position [424, 0]
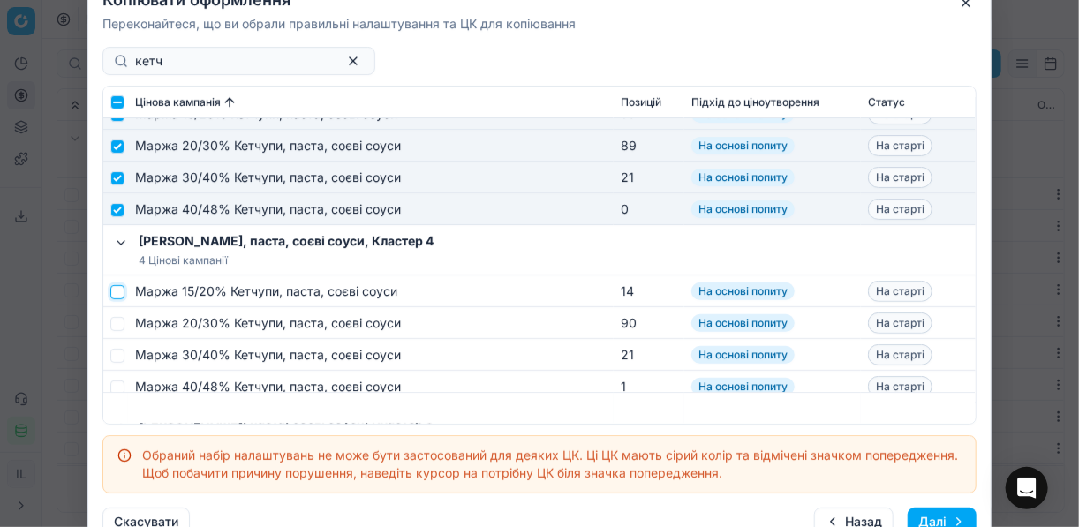
click at [115, 296] on input "checkbox" at bounding box center [117, 291] width 14 height 14
checkbox input "true"
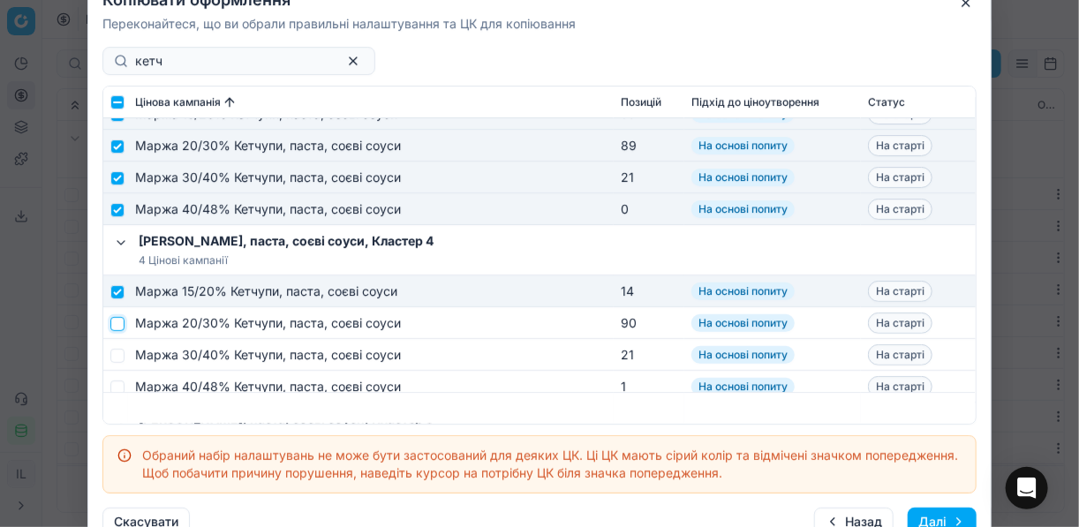
drag, startPoint x: 119, startPoint y: 326, endPoint x: 110, endPoint y: 352, distance: 27.9
click at [117, 329] on input "checkbox" at bounding box center [117, 323] width 14 height 14
checkbox input "true"
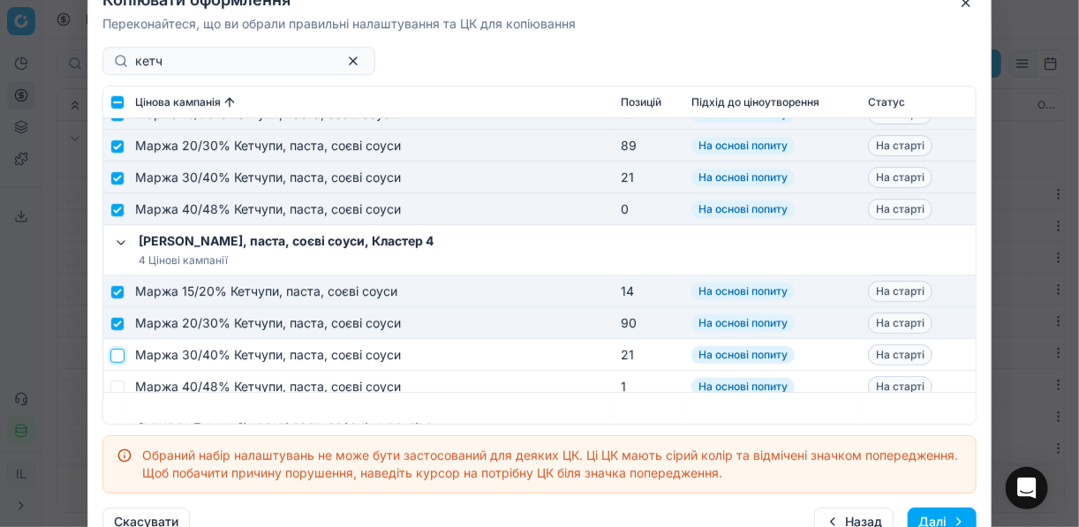
click at [121, 351] on input "checkbox" at bounding box center [117, 355] width 14 height 14
checkbox input "true"
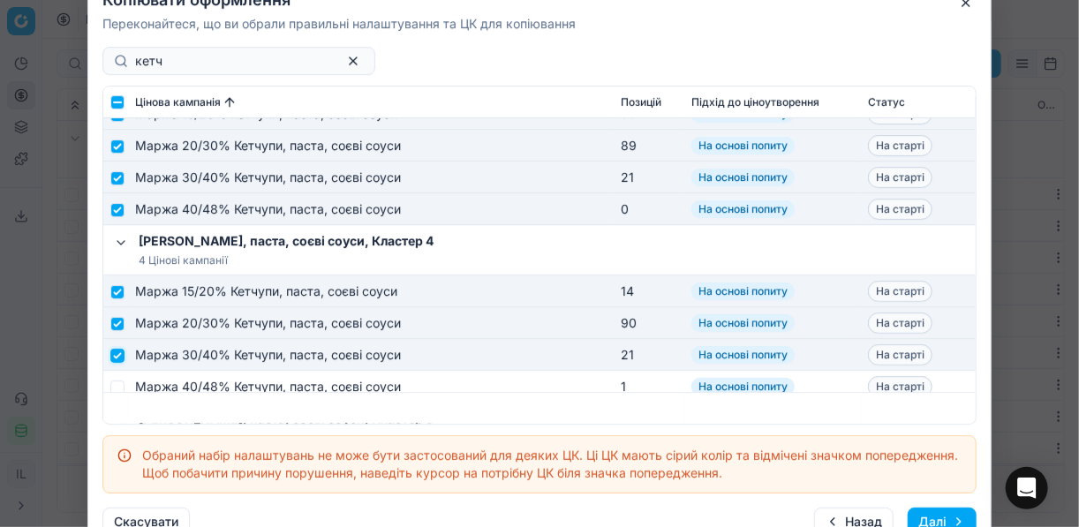
scroll to position [495, 0]
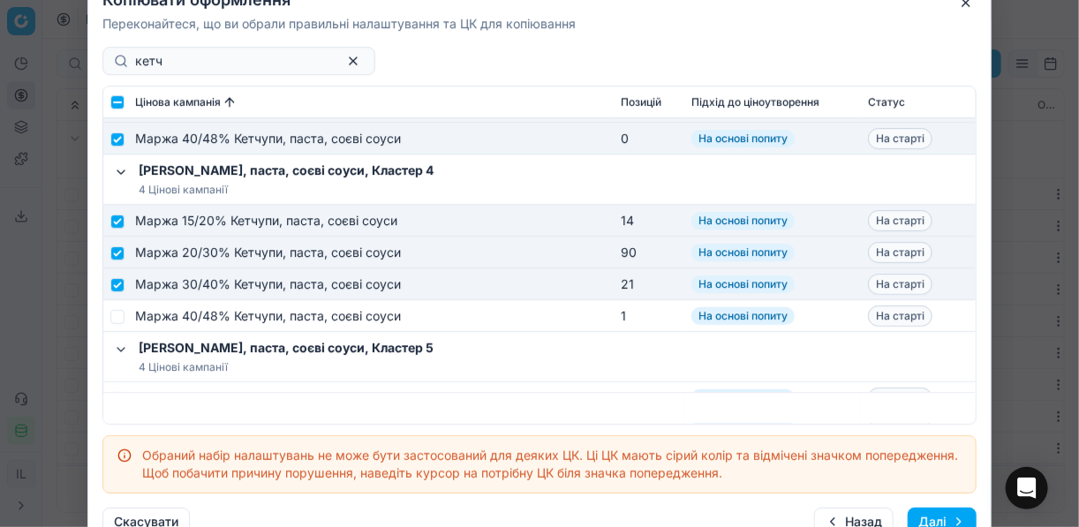
click at [118, 326] on td at bounding box center [115, 316] width 25 height 32
click at [120, 317] on input "checkbox" at bounding box center [117, 316] width 14 height 14
checkbox input "true"
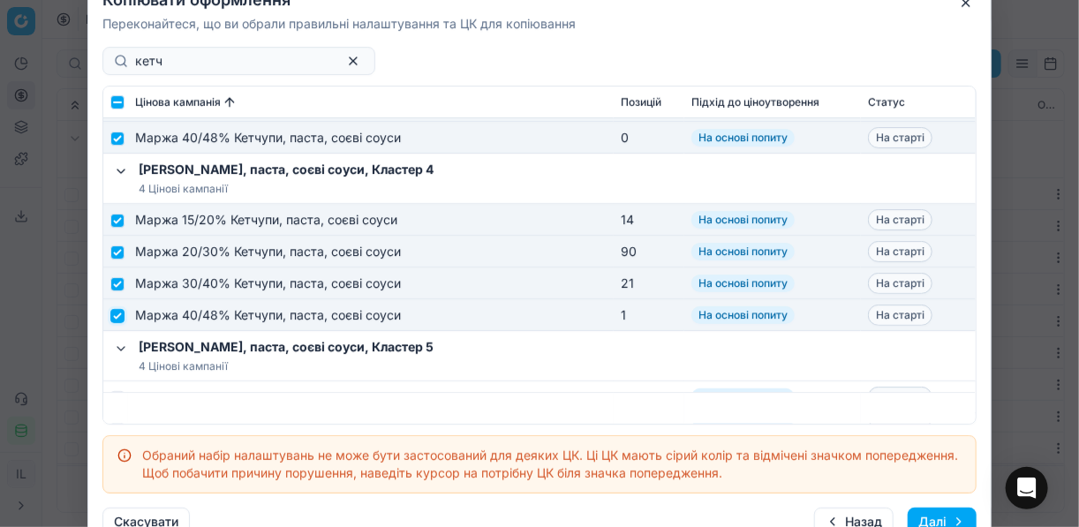
scroll to position [636, 0]
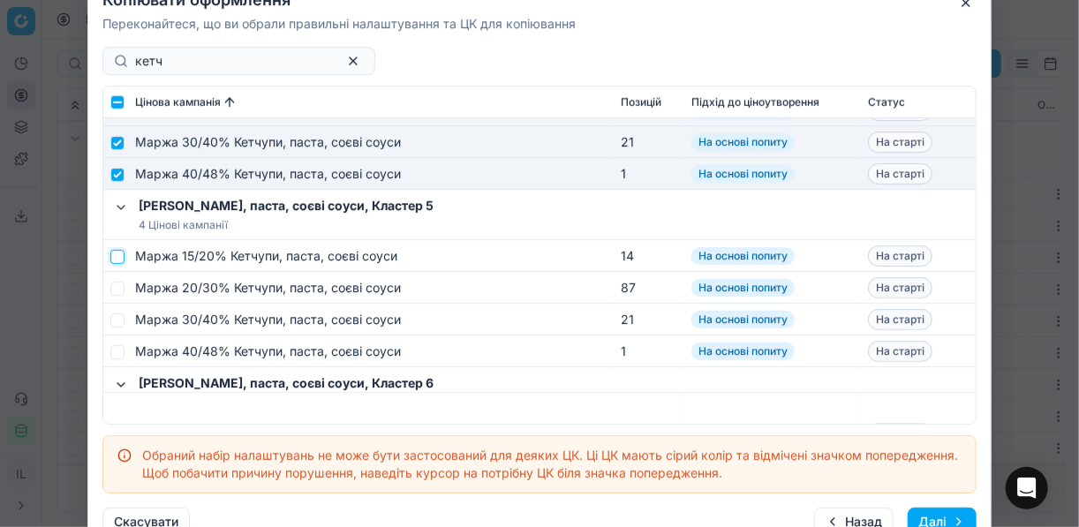
click at [115, 258] on input "checkbox" at bounding box center [117, 256] width 14 height 14
checkbox input "true"
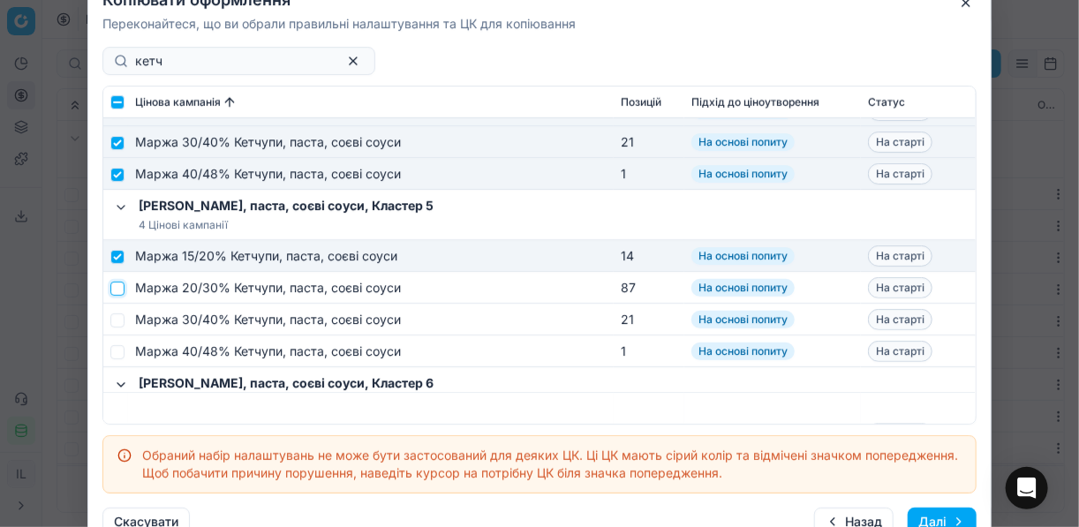
click at [117, 285] on input "checkbox" at bounding box center [117, 288] width 14 height 14
checkbox input "true"
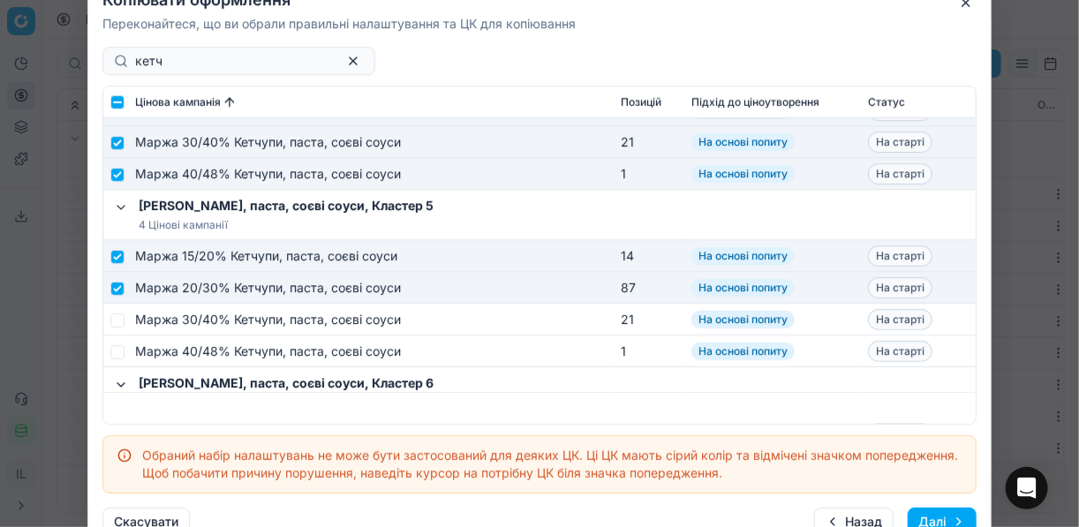
click at [119, 311] on td at bounding box center [115, 320] width 25 height 32
click at [120, 319] on input "checkbox" at bounding box center [117, 320] width 14 height 14
checkbox input "true"
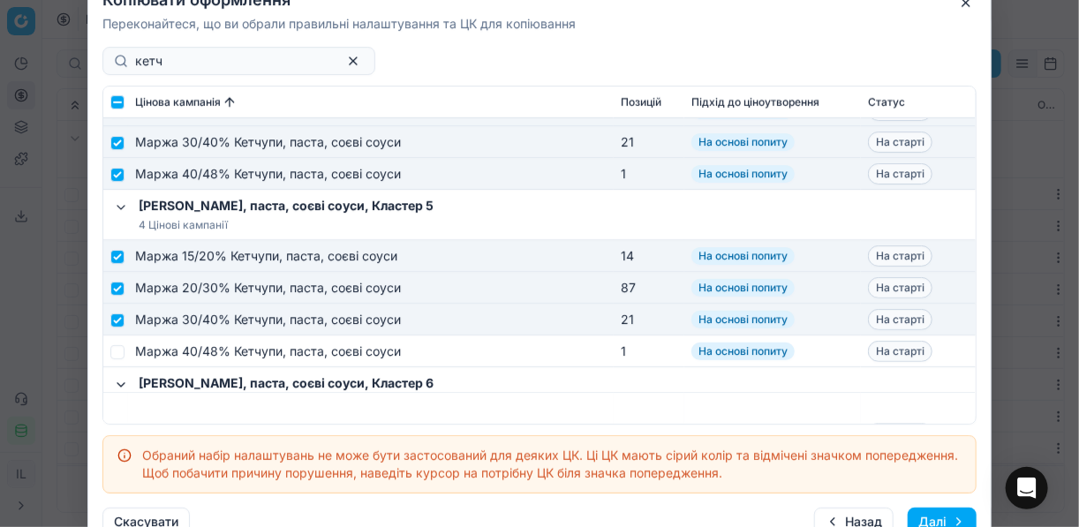
click at [118, 343] on td at bounding box center [115, 352] width 25 height 32
click at [116, 349] on input "checkbox" at bounding box center [117, 351] width 14 height 14
checkbox input "true"
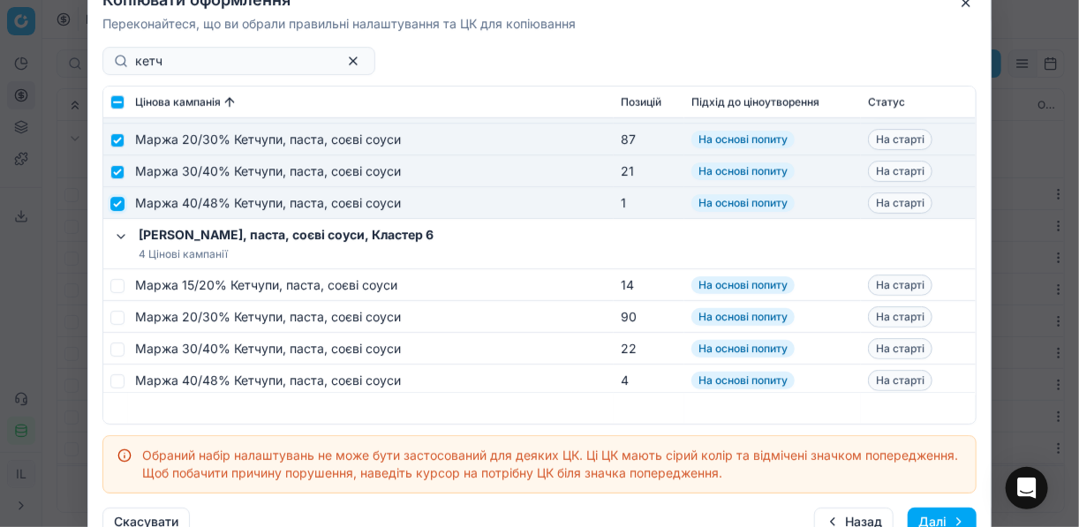
scroll to position [786, 0]
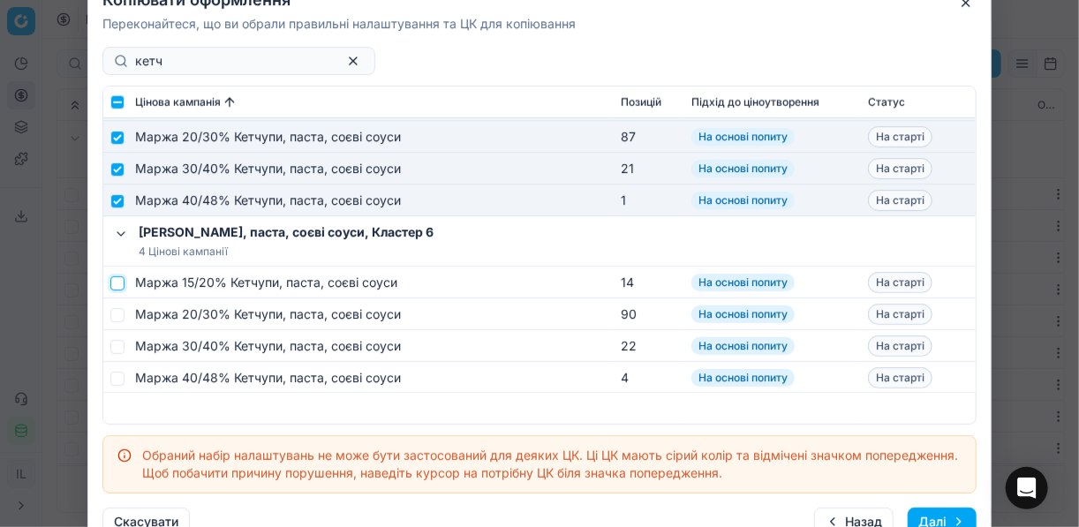
click at [119, 285] on input "checkbox" at bounding box center [117, 283] width 14 height 14
checkbox input "true"
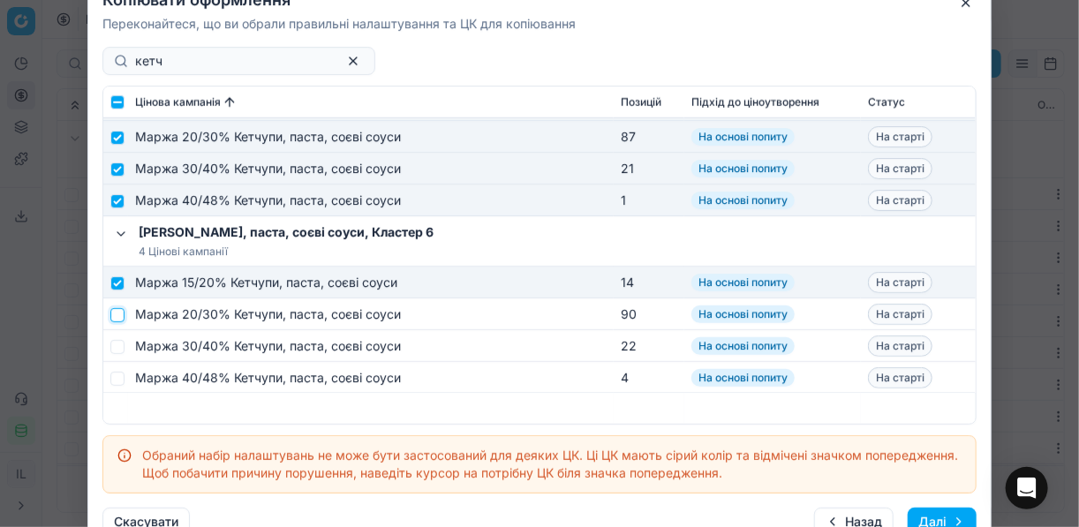
click at [118, 310] on input "checkbox" at bounding box center [117, 314] width 14 height 14
checkbox input "true"
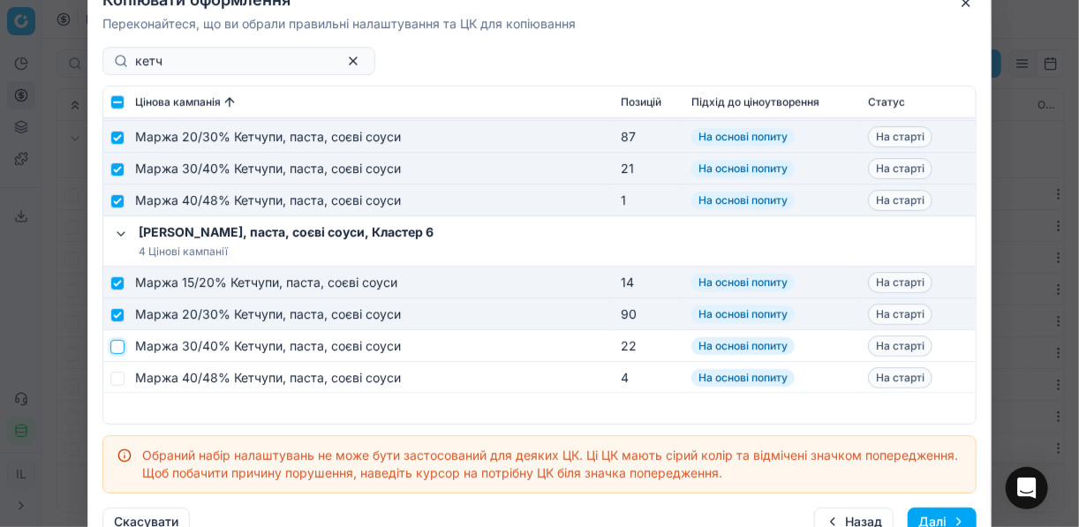
click at [119, 343] on input "checkbox" at bounding box center [117, 346] width 14 height 14
checkbox input "true"
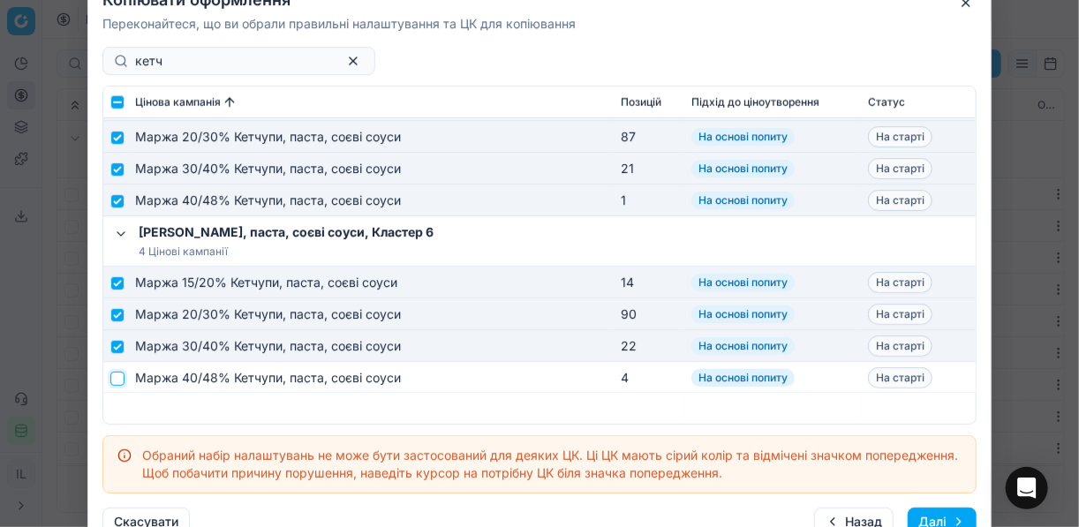
click at [117, 373] on input "checkbox" at bounding box center [117, 378] width 14 height 14
checkbox input "true"
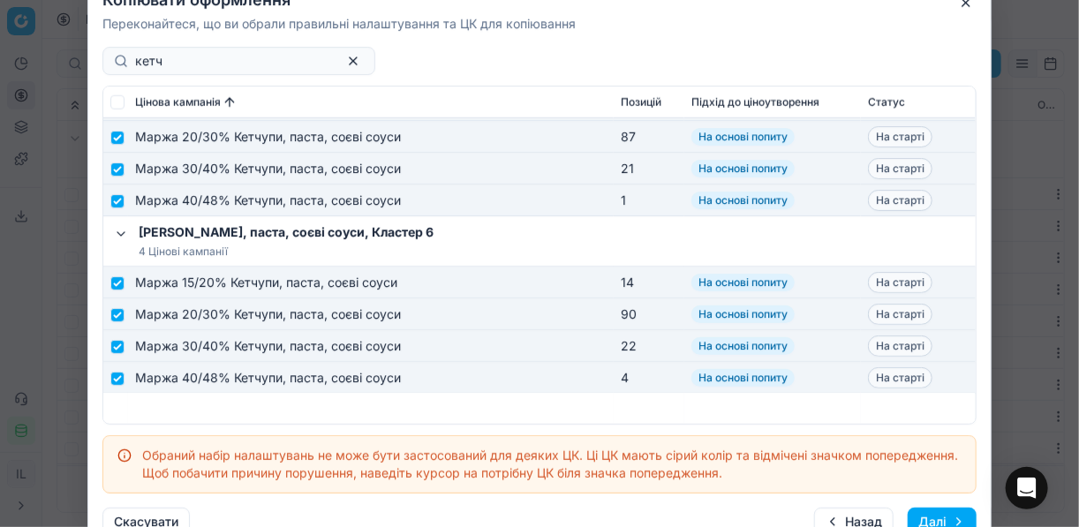
click at [806, 513] on button "Далі" at bounding box center [942, 522] width 69 height 28
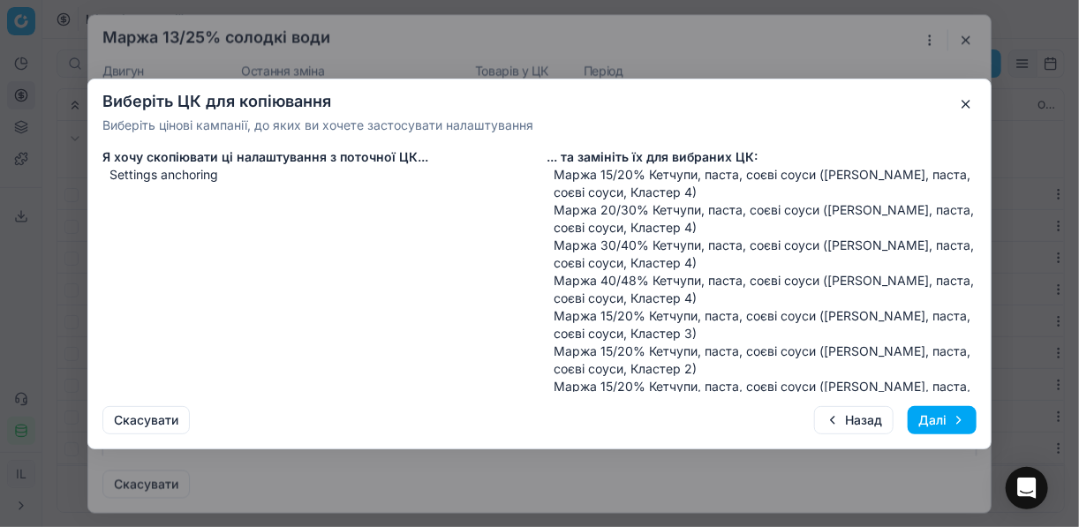
click at [806, 413] on button "Далі" at bounding box center [942, 420] width 69 height 28
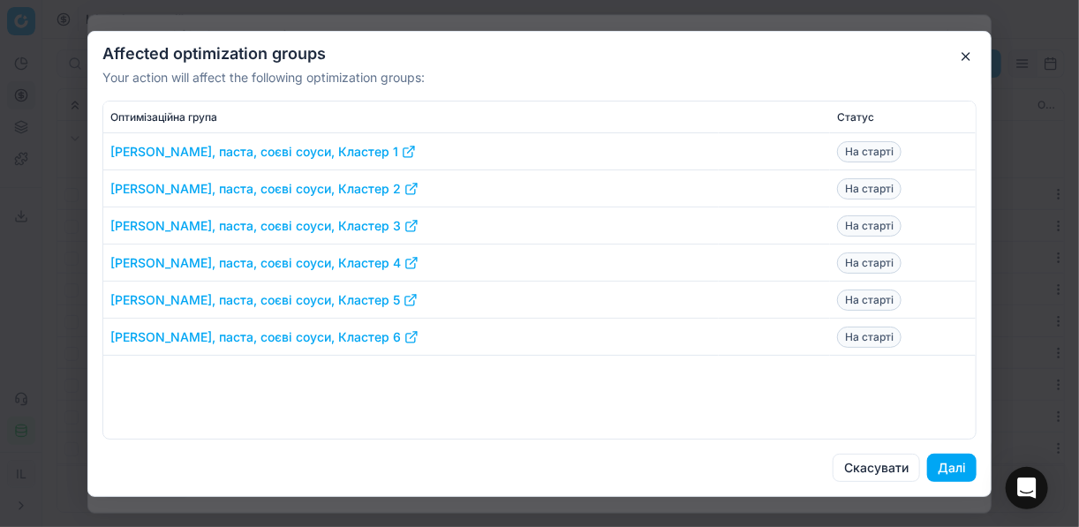
click at [806, 466] on button "Далі" at bounding box center [951, 468] width 49 height 28
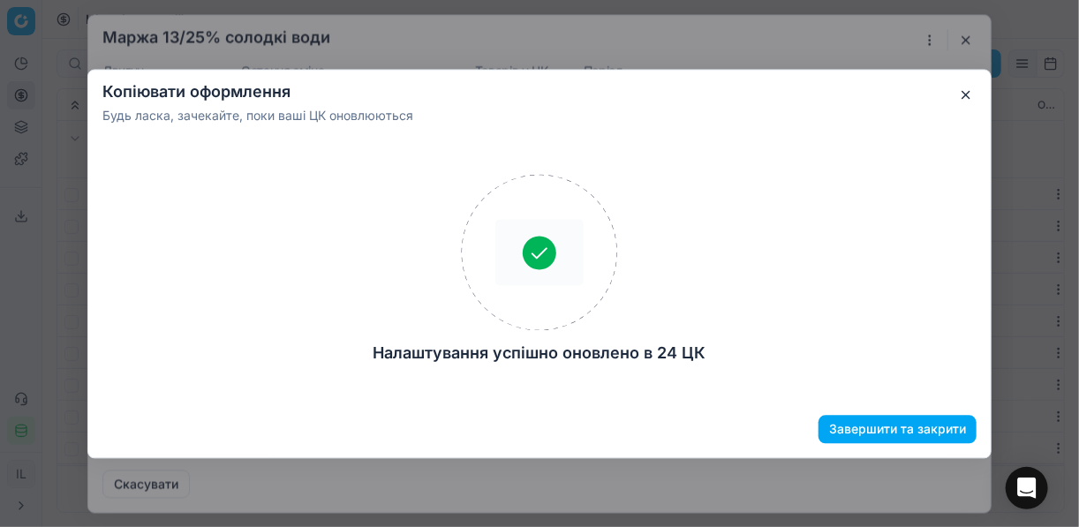
click at [806, 427] on button "Завершити та закрити" at bounding box center [898, 429] width 158 height 28
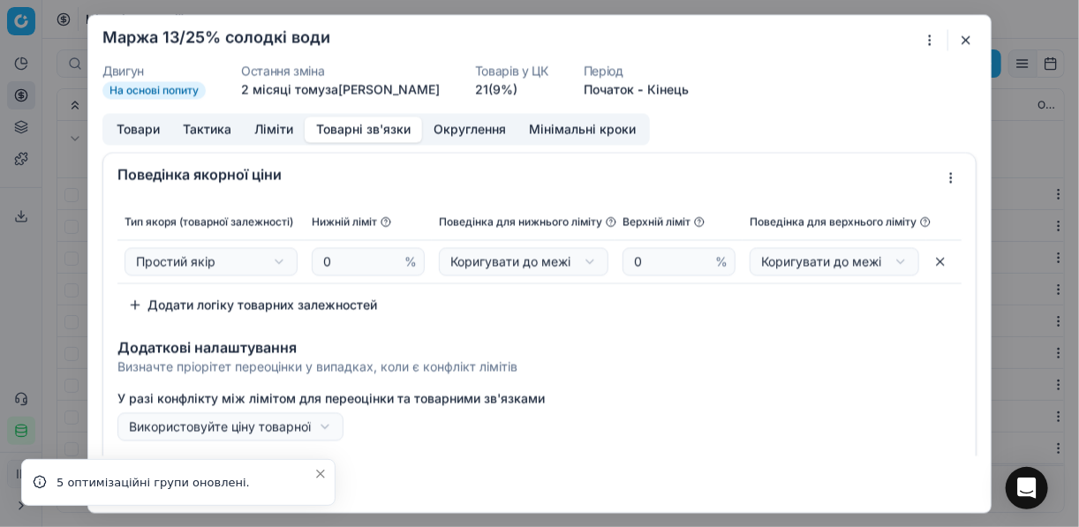
click at [806, 178] on div "Ми зберігаємо налаштування ЦК. Будь ласка, зачекайте, це може зайняти декілька …" at bounding box center [539, 263] width 1079 height 527
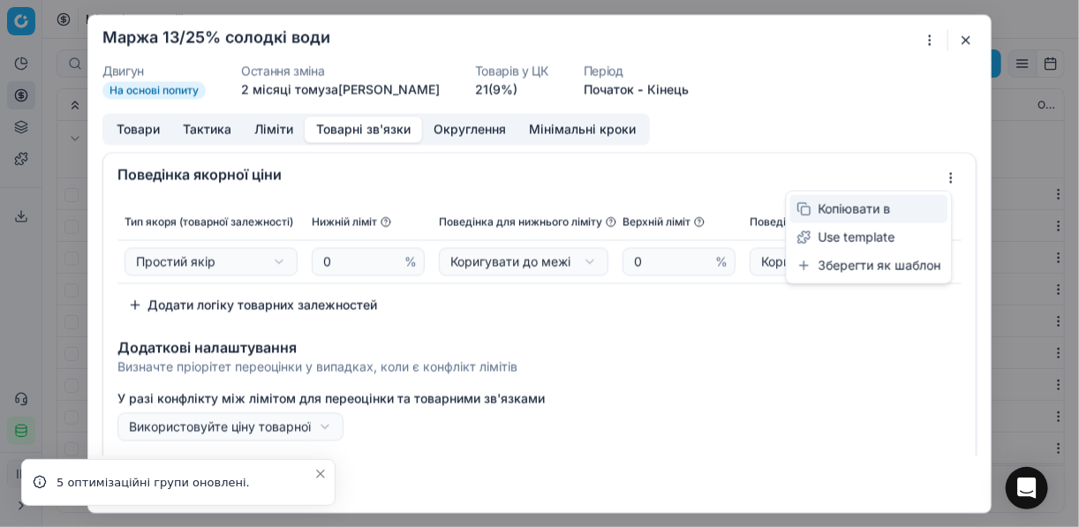
click at [806, 209] on div "Копіювати в" at bounding box center [869, 209] width 158 height 28
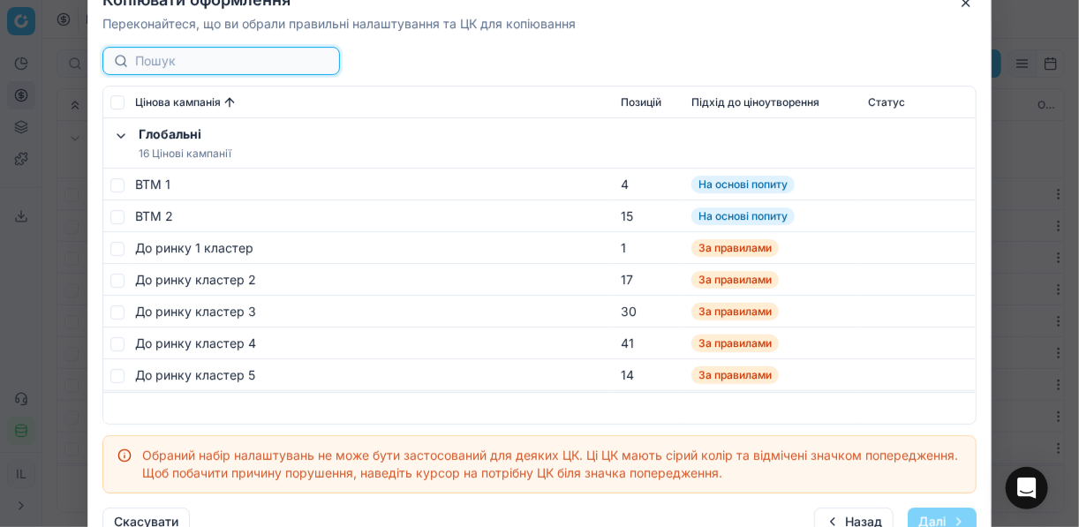
click at [181, 62] on input at bounding box center [231, 61] width 193 height 18
click at [806, 6] on button "button" at bounding box center [966, 2] width 21 height 21
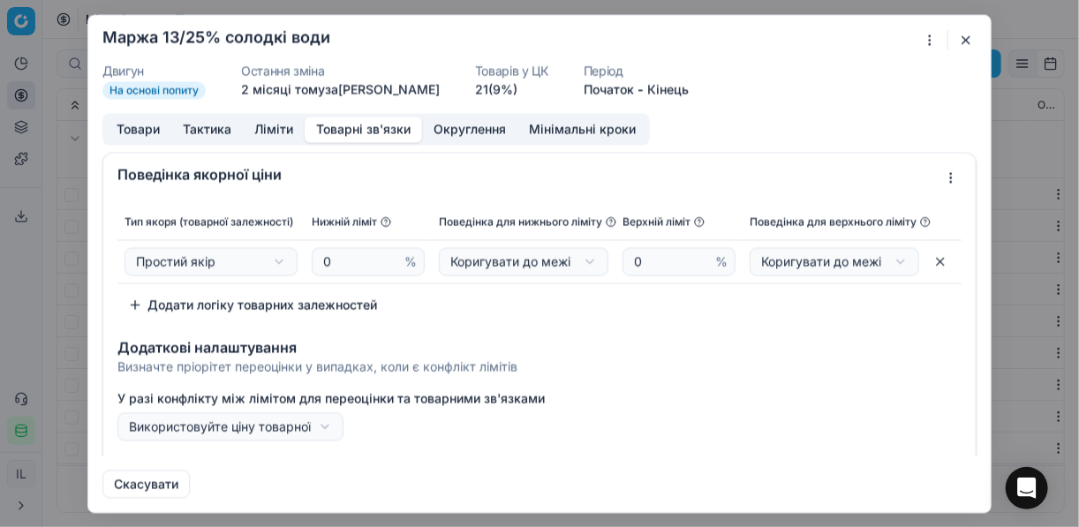
click at [806, 42] on button "button" at bounding box center [966, 39] width 21 height 21
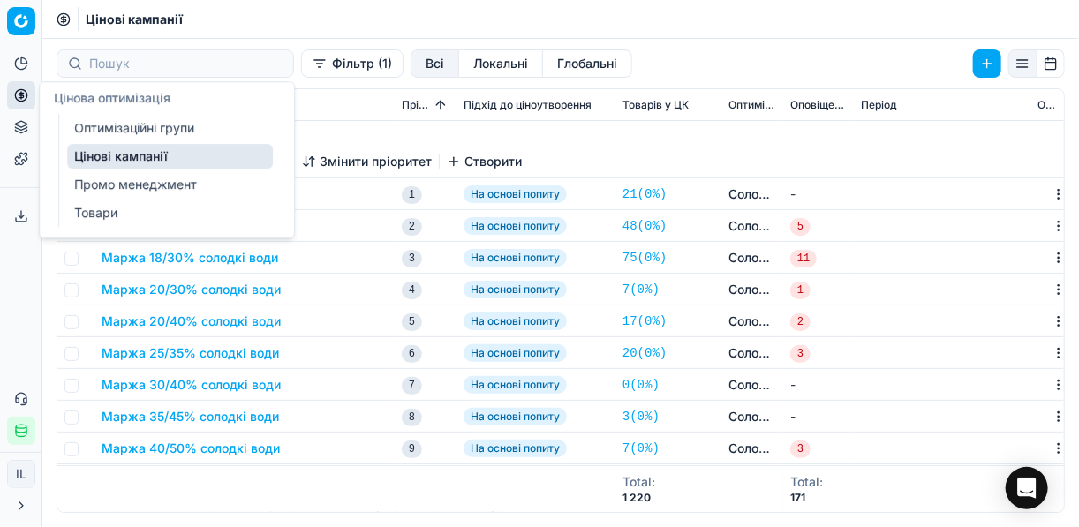
click at [17, 90] on icon at bounding box center [21, 95] width 14 height 14
click at [117, 129] on link "Оптимізаційні групи" at bounding box center [170, 128] width 206 height 25
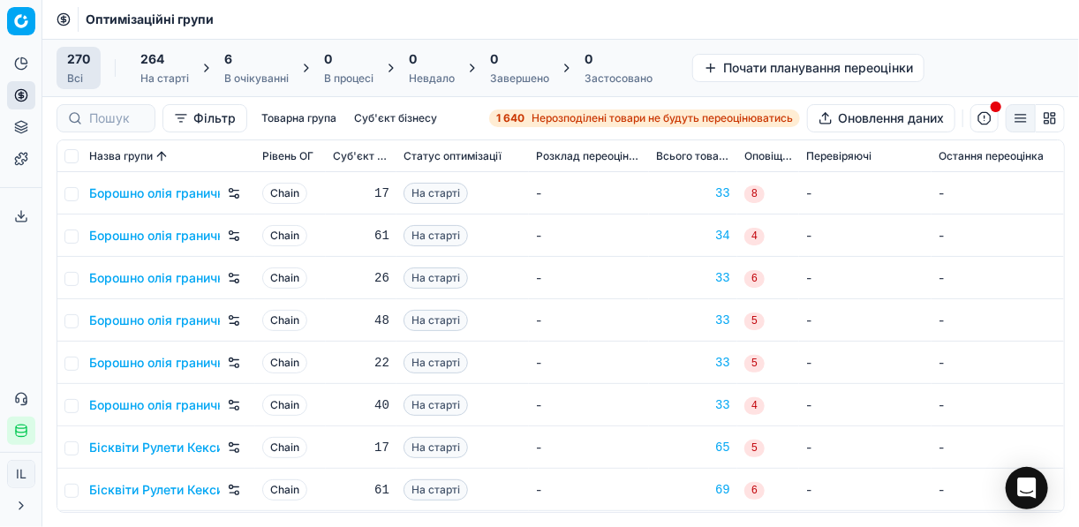
click at [254, 70] on div "6 В очікуванні" at bounding box center [256, 67] width 64 height 35
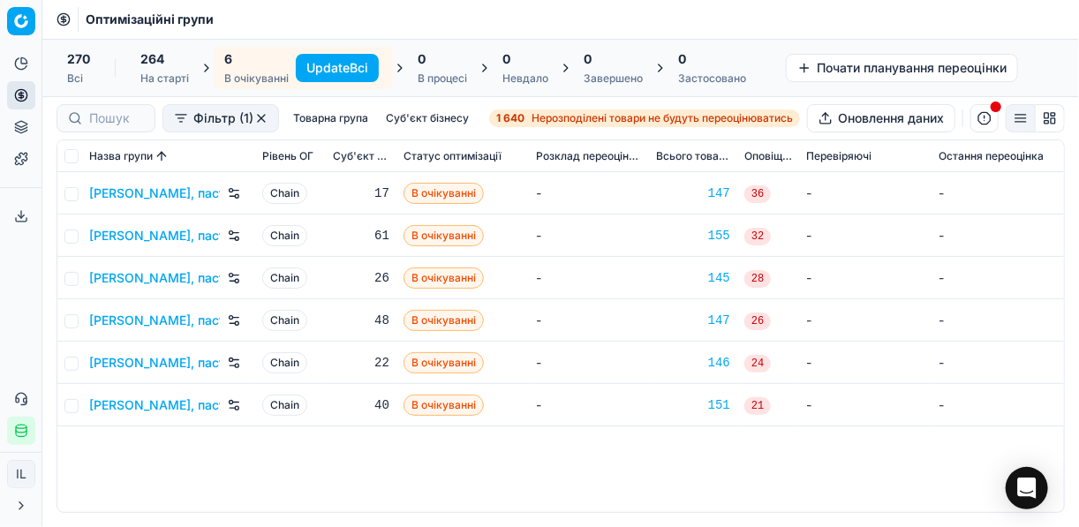
click at [321, 68] on button "Update Всі" at bounding box center [337, 68] width 83 height 28
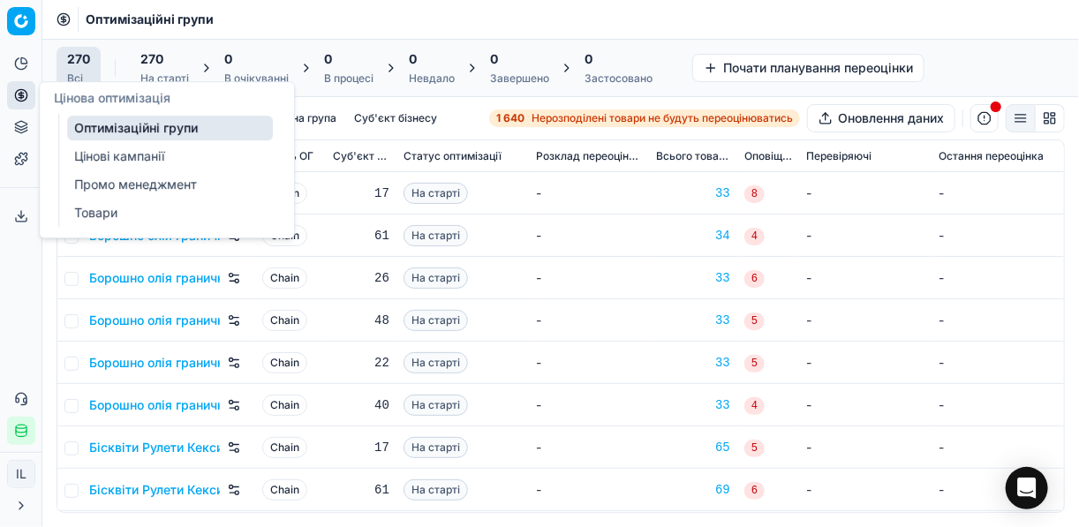
click at [86, 159] on link "Цінові кампанії" at bounding box center [170, 156] width 206 height 25
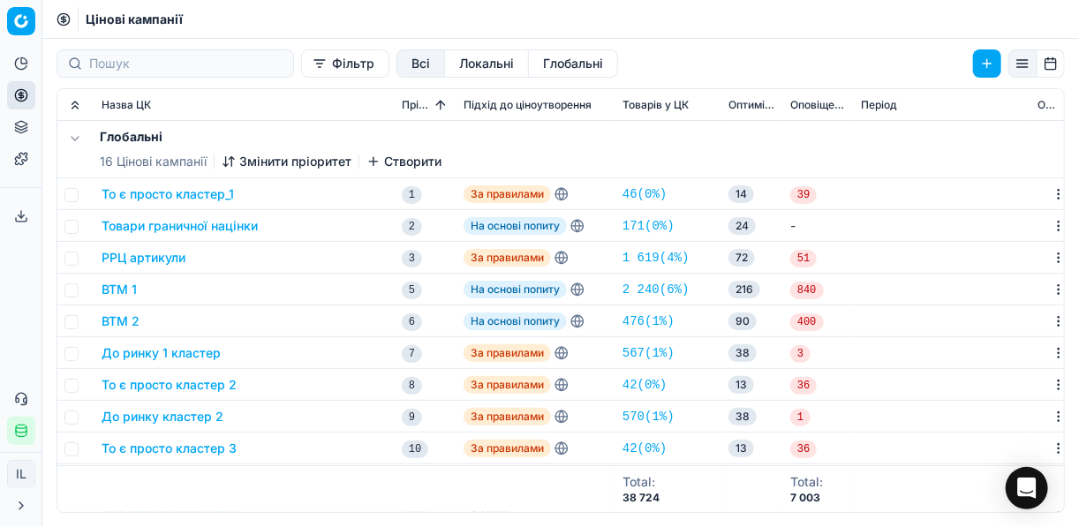
click at [301, 70] on button "Фільтр" at bounding box center [345, 63] width 88 height 28
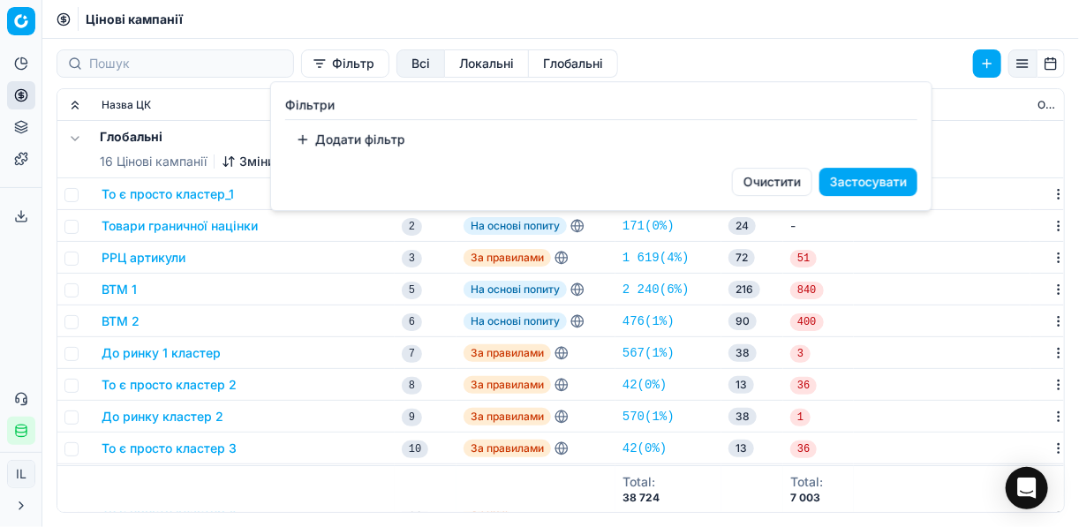
click at [323, 136] on button "Додати фільтр" at bounding box center [350, 139] width 131 height 28
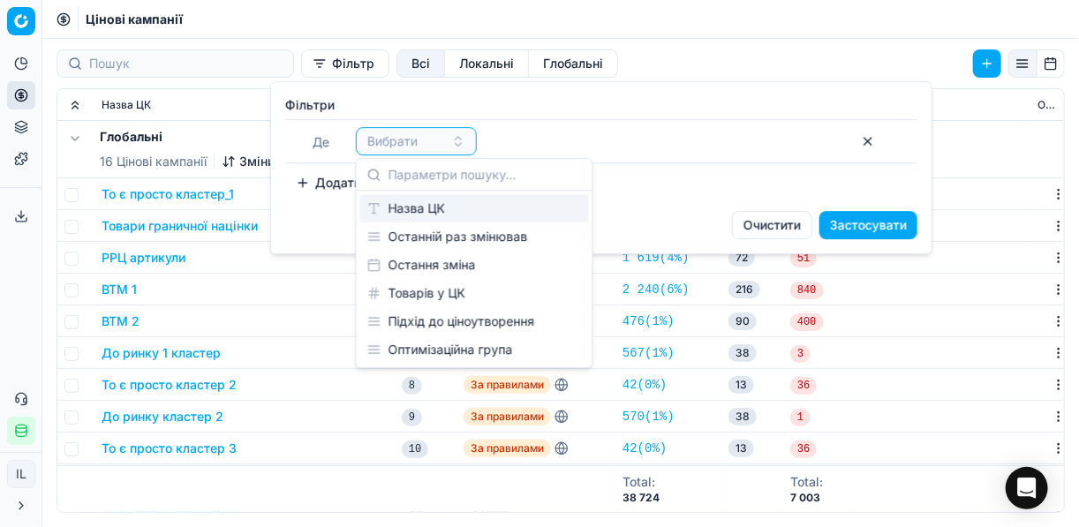
click at [409, 210] on div "Назва ЦК" at bounding box center [474, 208] width 229 height 28
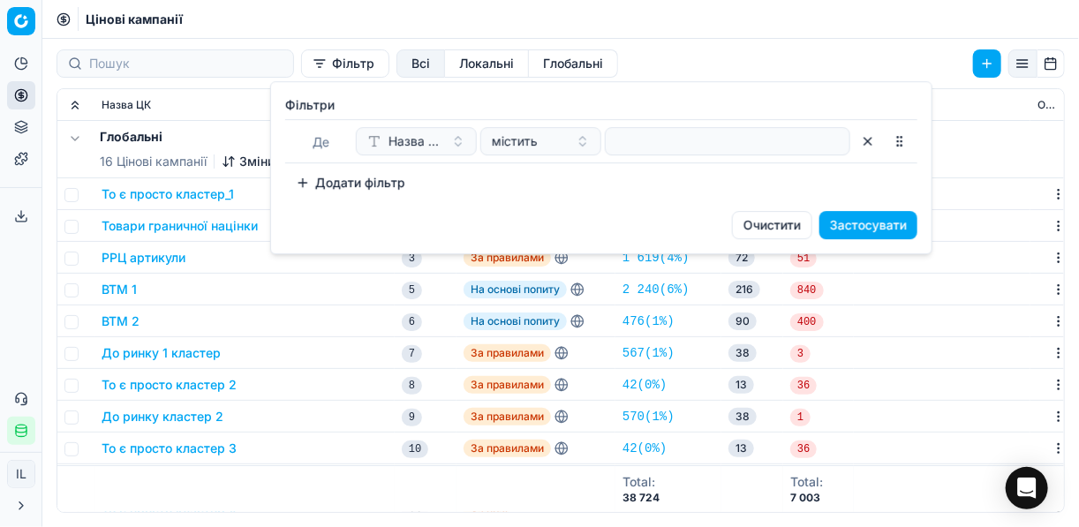
click at [607, 145] on div at bounding box center [728, 141] width 246 height 28
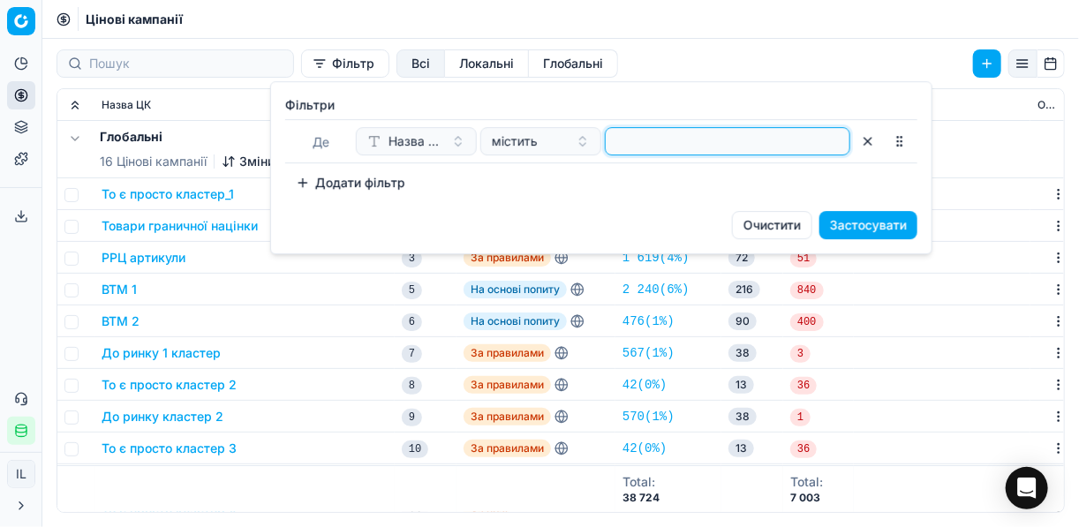
click at [623, 141] on input at bounding box center [728, 141] width 230 height 26
type input "солодк"
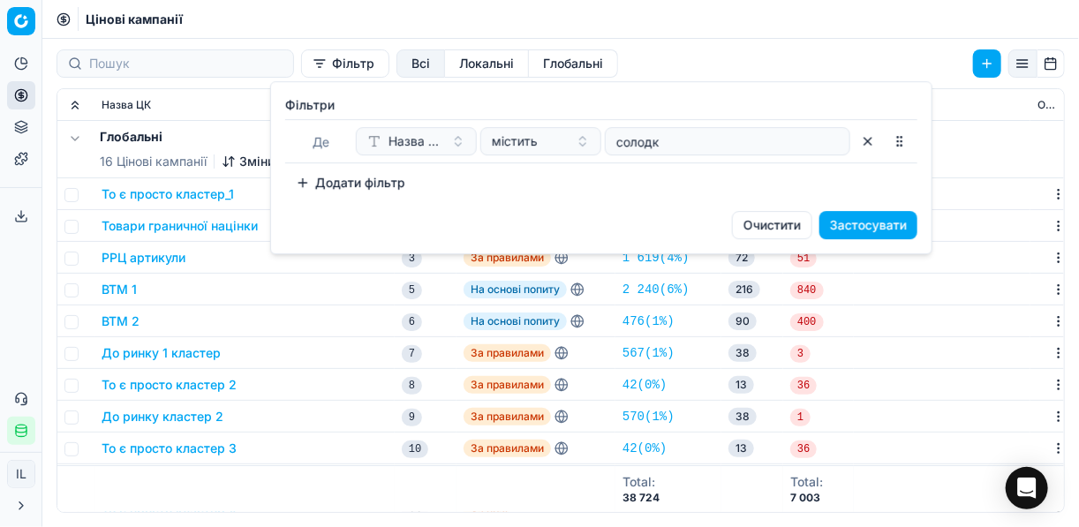
click at [806, 220] on button "Застосувати" at bounding box center [869, 225] width 98 height 28
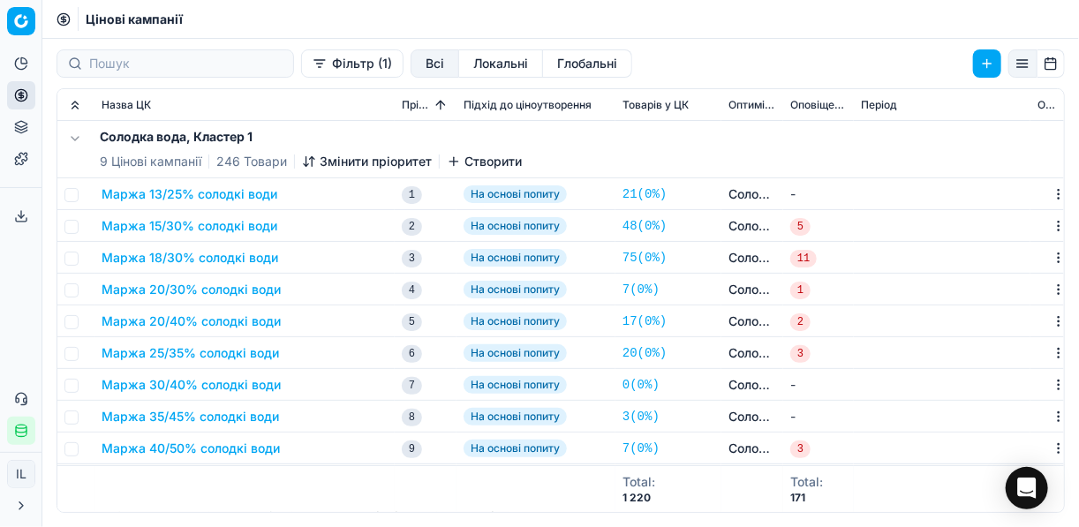
click at [208, 198] on button "Маржа 13/25% солодкі води" at bounding box center [190, 194] width 176 height 18
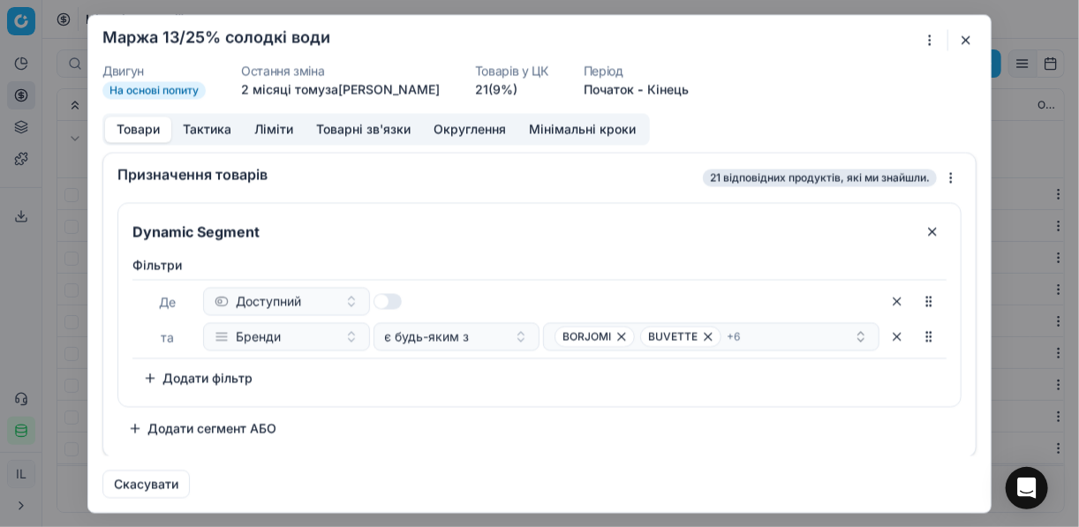
click at [353, 127] on button "Товарні зв'язки" at bounding box center [363, 130] width 117 height 26
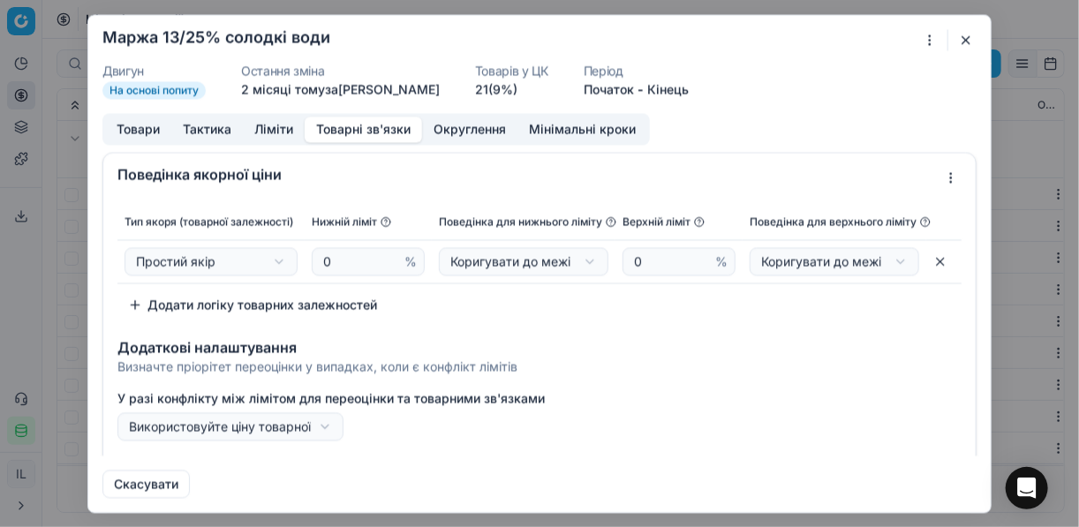
click at [806, 176] on div "Ми зберігаємо налаштування ЦК. Будь ласка, зачекайте, це може зайняти декілька …" at bounding box center [539, 263] width 1079 height 527
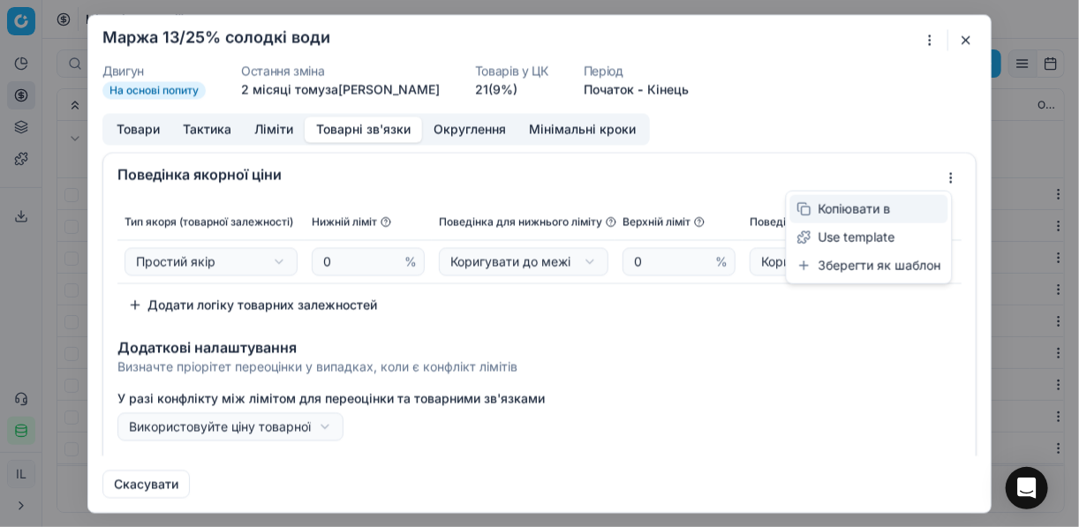
click at [806, 209] on div "Копіювати в" at bounding box center [869, 209] width 158 height 28
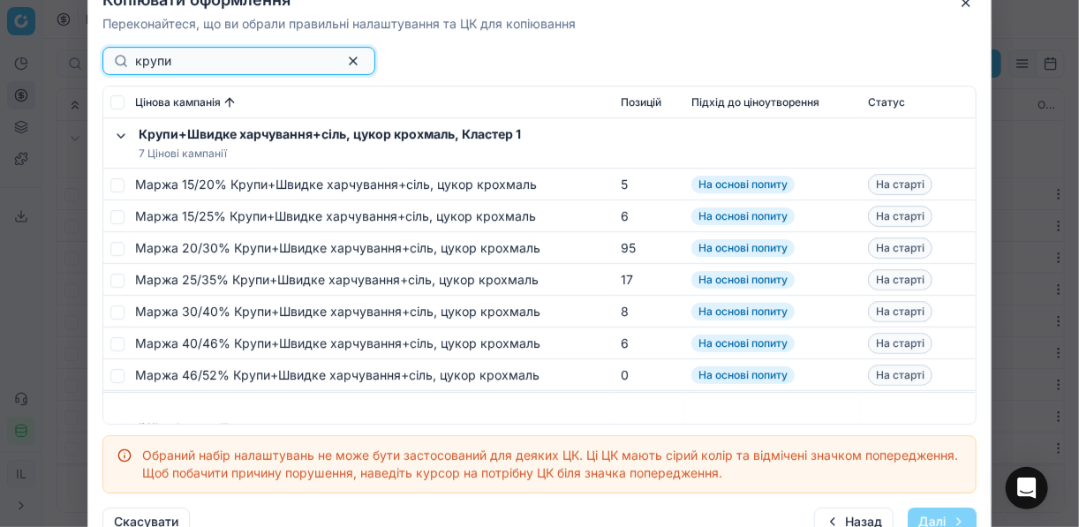
type input "крупи"
click at [806, 6] on button "button" at bounding box center [966, 2] width 21 height 21
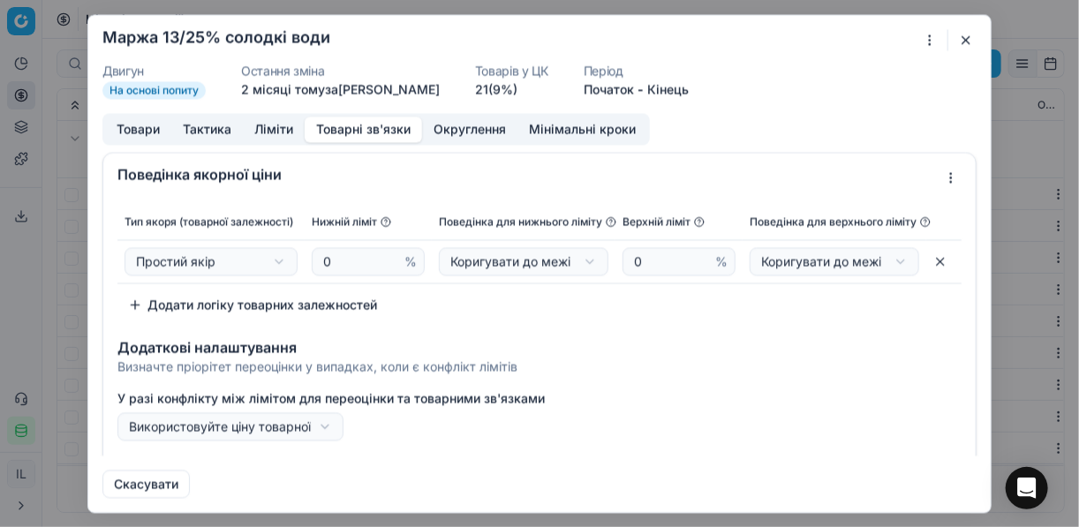
click at [806, 46] on button "button" at bounding box center [966, 39] width 21 height 21
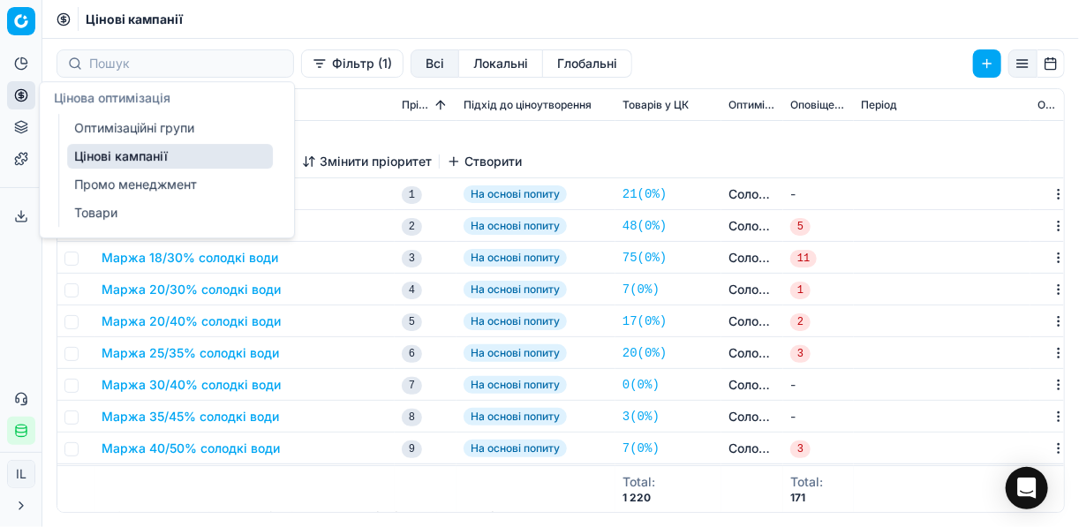
click at [113, 126] on link "Оптимізаційні групи" at bounding box center [170, 128] width 206 height 25
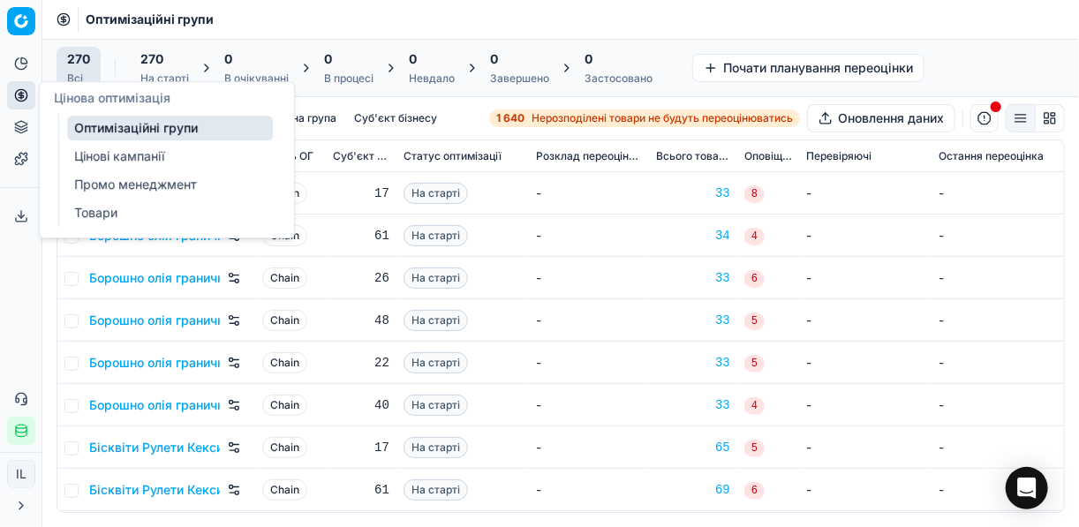
click at [18, 94] on icon at bounding box center [21, 95] width 14 height 14
click at [132, 157] on link "Цінові кампанії" at bounding box center [170, 156] width 206 height 25
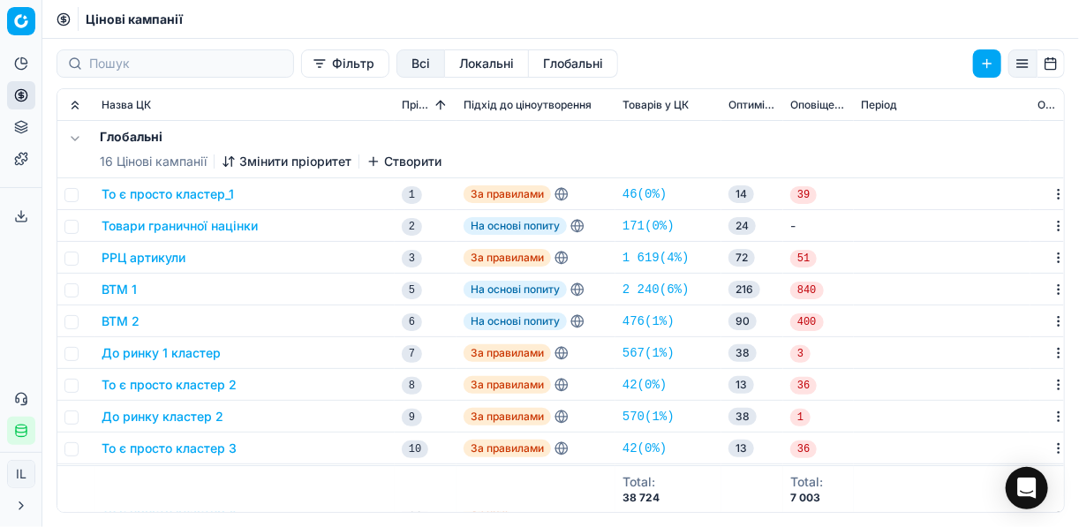
click at [301, 62] on button "Фільтр" at bounding box center [345, 63] width 88 height 28
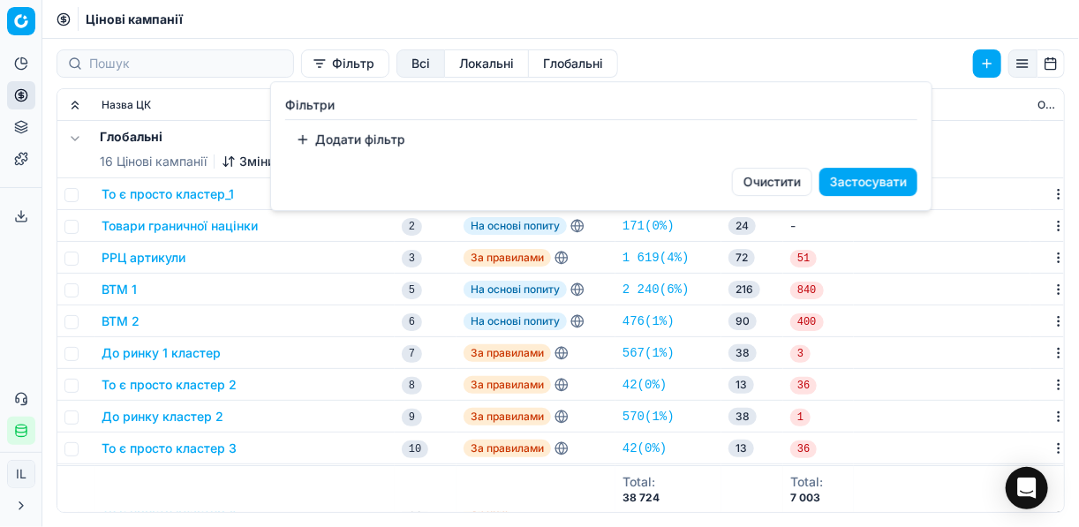
click at [304, 136] on button "Додати фільтр" at bounding box center [350, 139] width 131 height 28
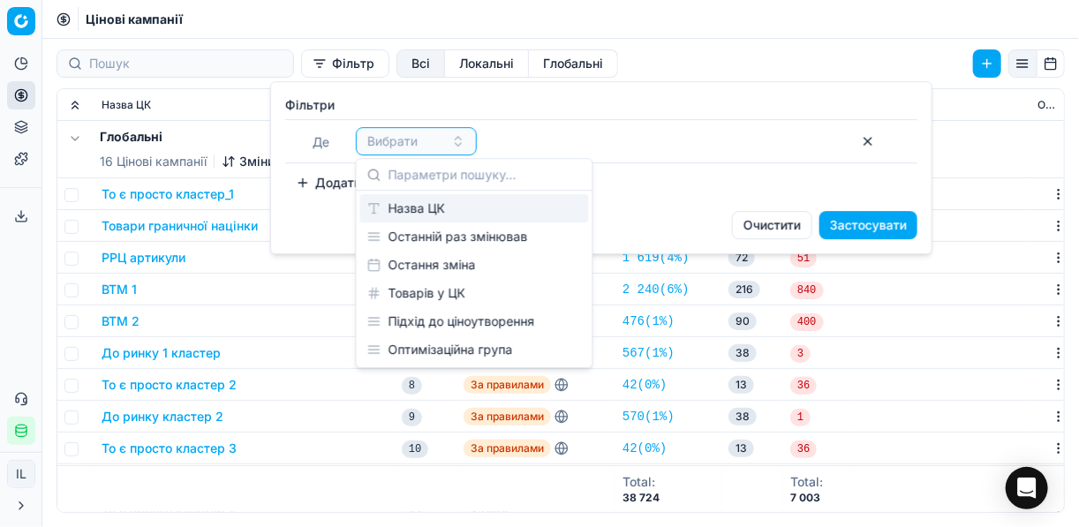
click at [436, 207] on div "Назва ЦК" at bounding box center [474, 208] width 229 height 28
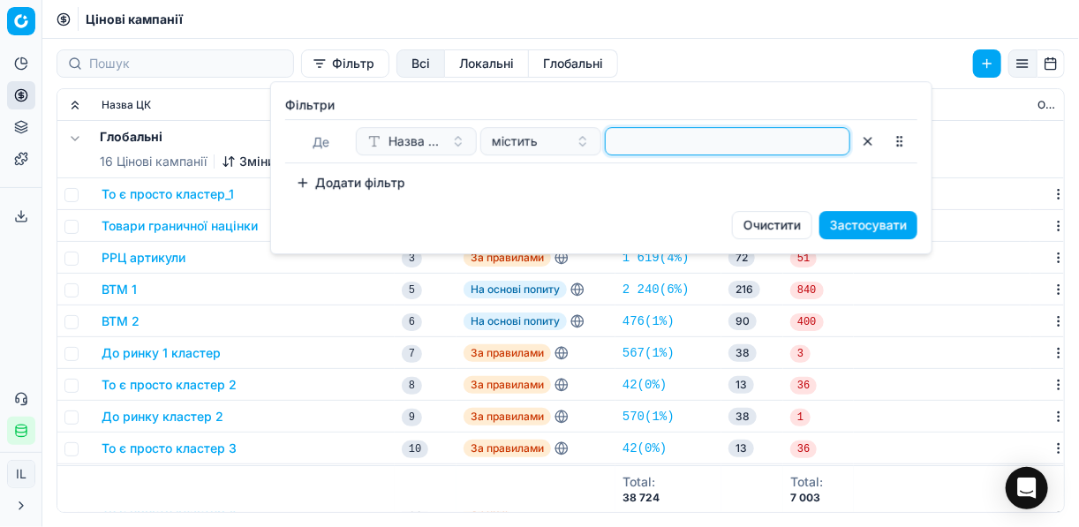
click at [651, 141] on input at bounding box center [728, 141] width 230 height 26
type input "кетч"
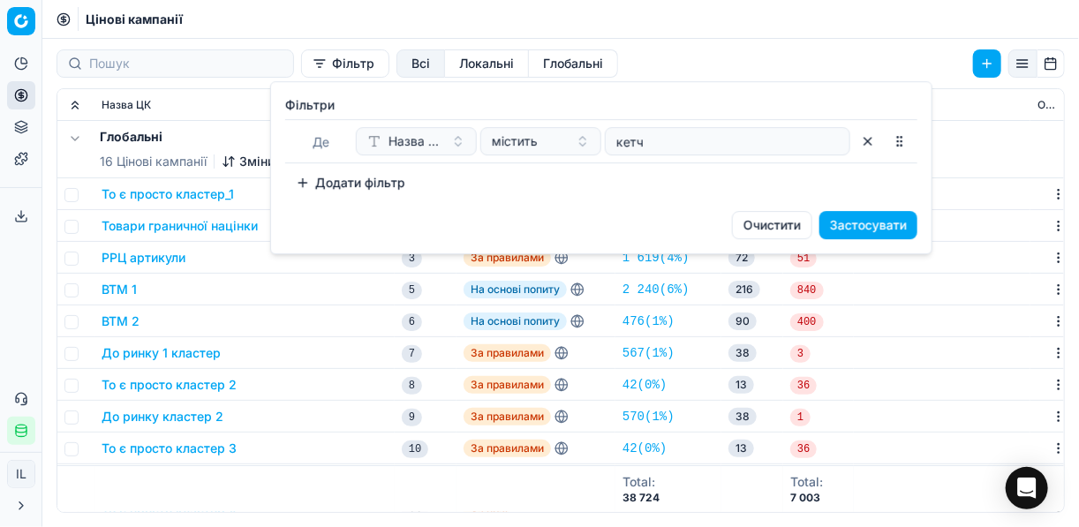
click at [806, 221] on button "Застосувати" at bounding box center [869, 225] width 98 height 28
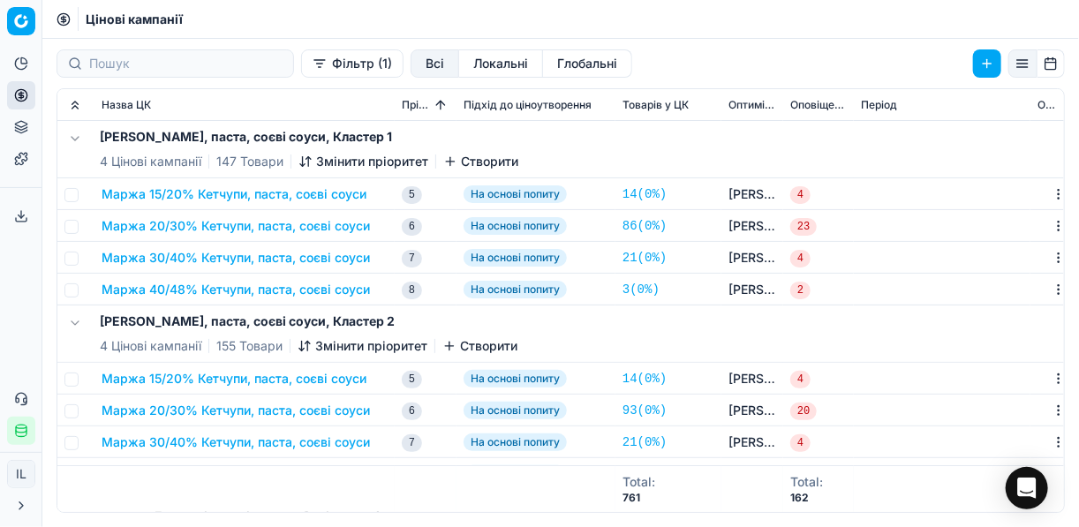
click at [229, 197] on button "Маржа 15/20% Кетчупи, паста, соєві соуси" at bounding box center [234, 194] width 265 height 18
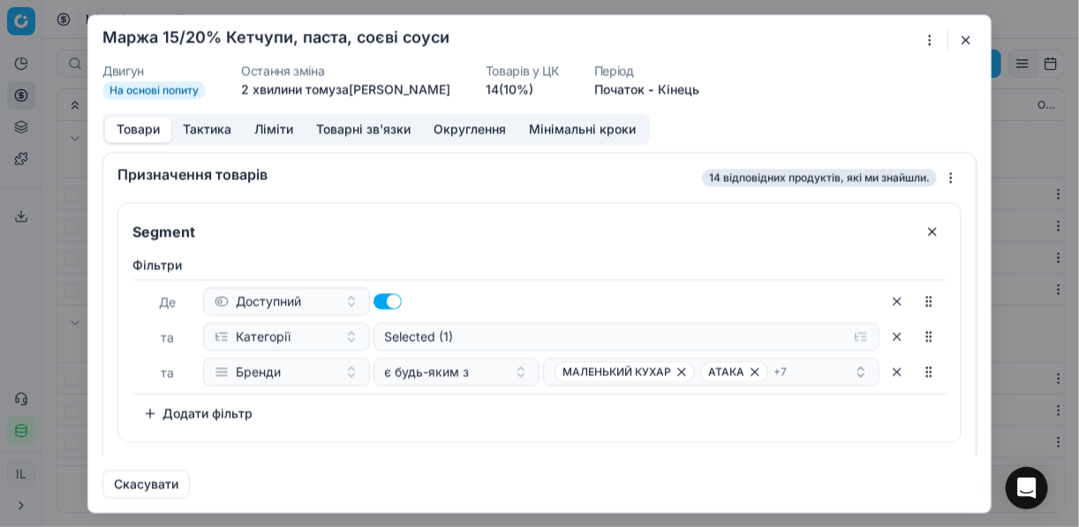
click at [275, 132] on button "Ліміти" at bounding box center [274, 130] width 62 height 26
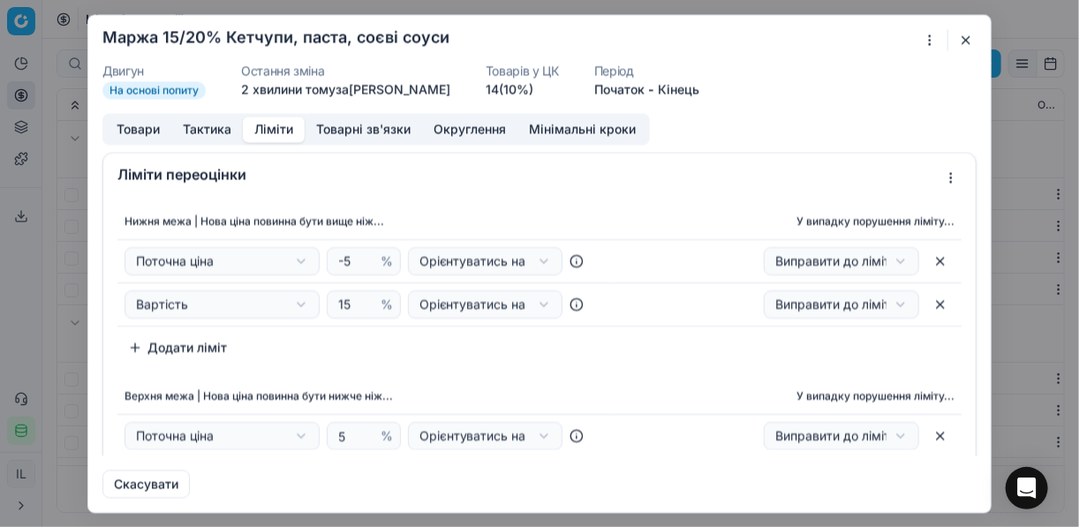
click at [370, 128] on button "Товарні зв'язки" at bounding box center [363, 130] width 117 height 26
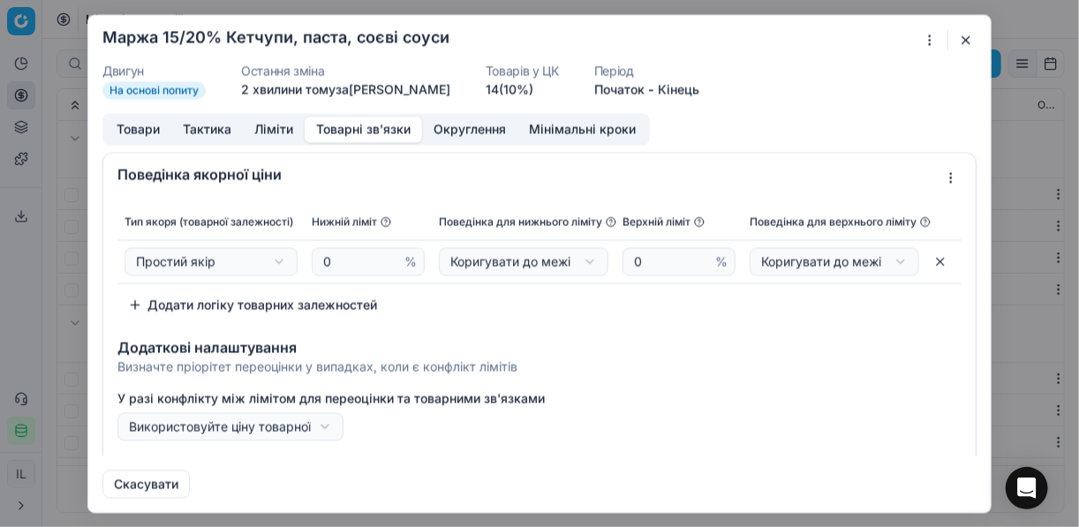
click at [806, 36] on button "button" at bounding box center [966, 39] width 21 height 21
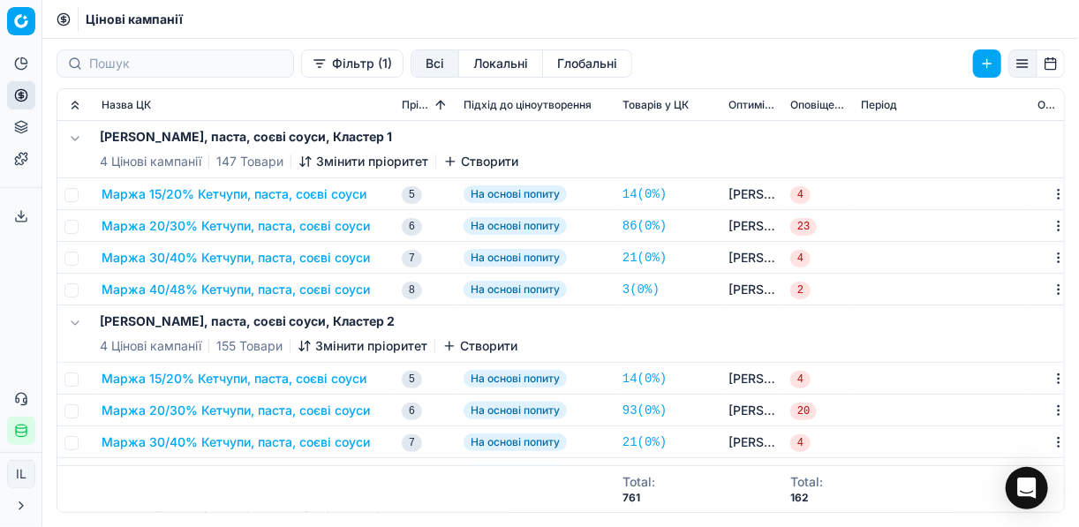
click at [196, 225] on button "Маржа 20/30% Кетчупи, паста, соєві соуси" at bounding box center [236, 226] width 268 height 18
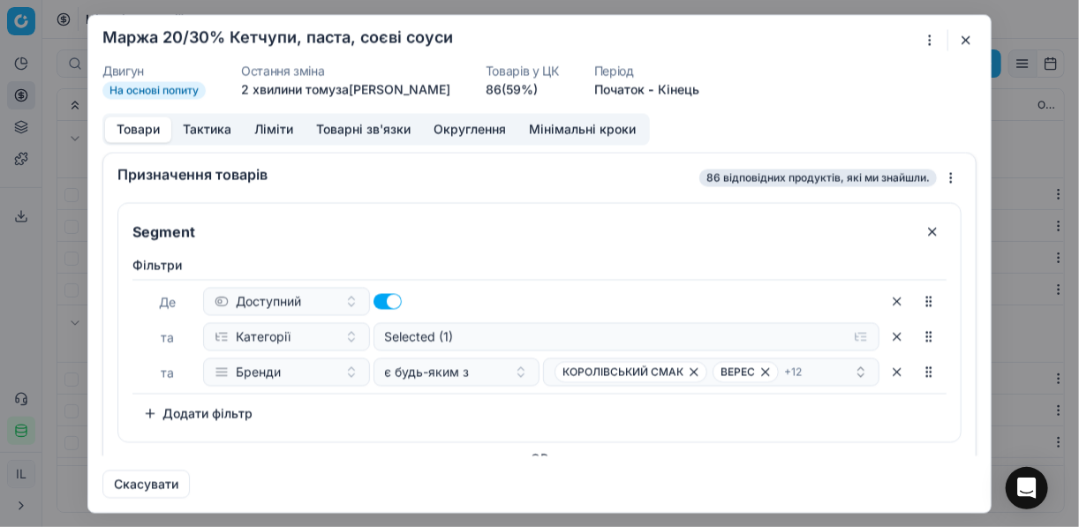
click at [336, 125] on button "Товарні зв'язки" at bounding box center [363, 130] width 117 height 26
click at [138, 132] on button "Товари" at bounding box center [138, 130] width 66 height 26
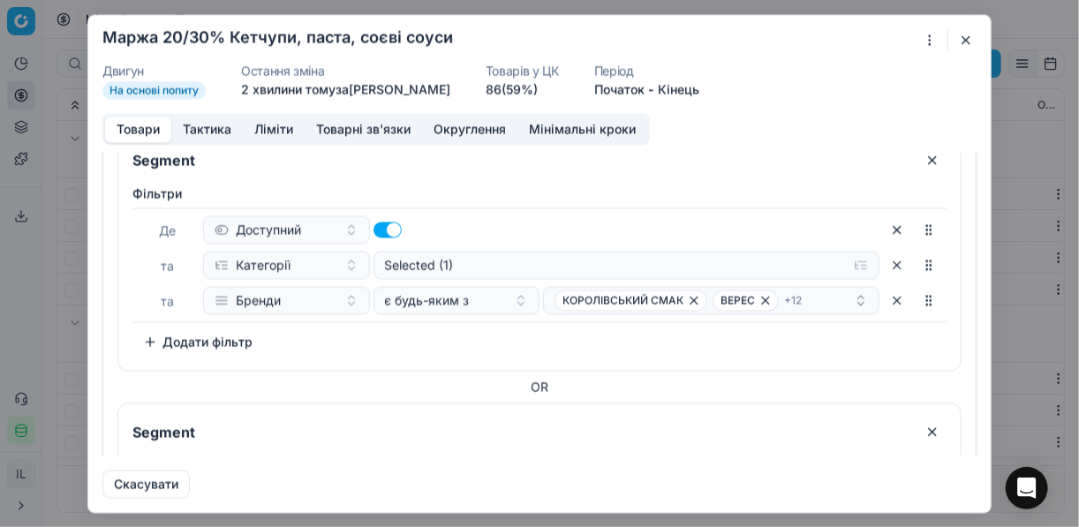
scroll to position [141, 0]
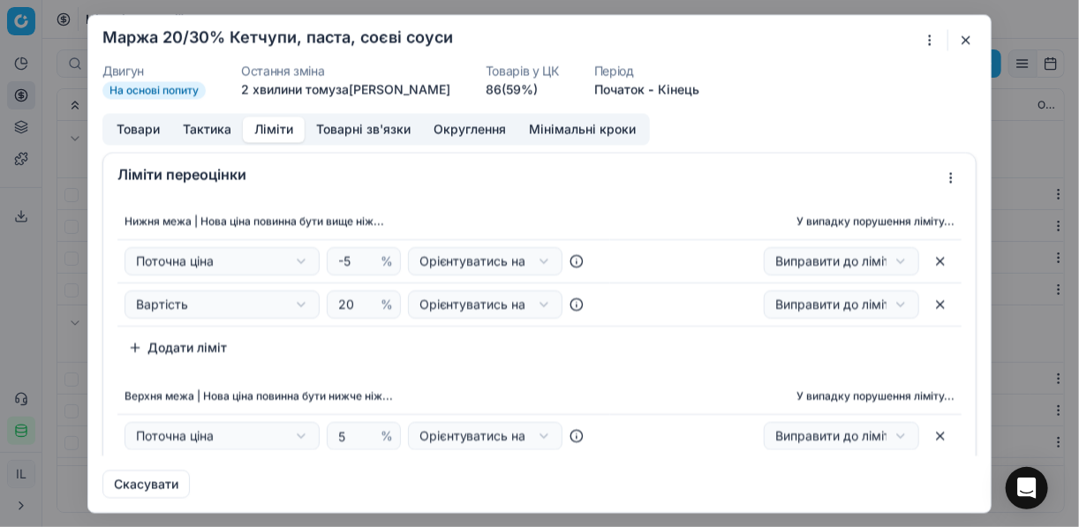
click at [274, 132] on button "Ліміти" at bounding box center [274, 130] width 62 height 26
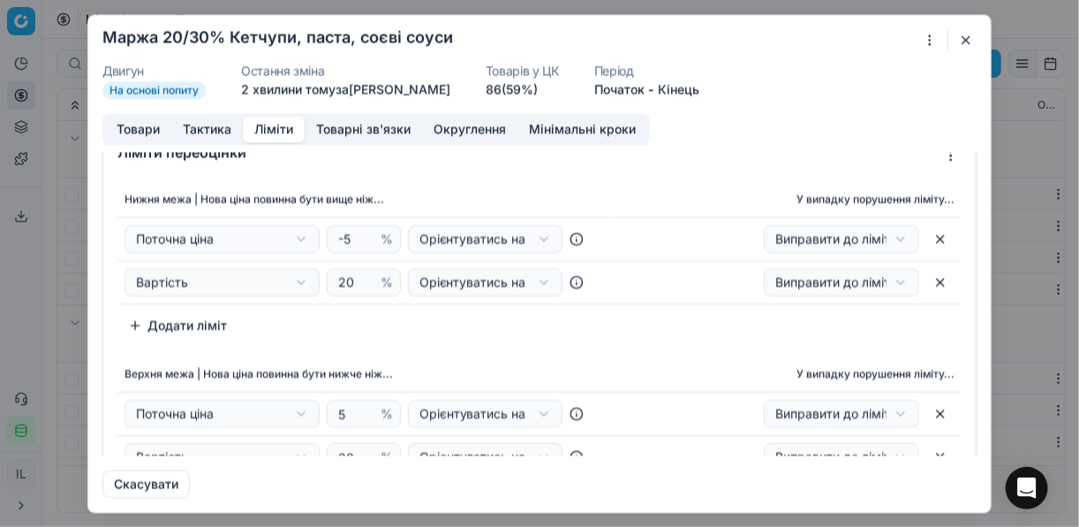
scroll to position [0, 0]
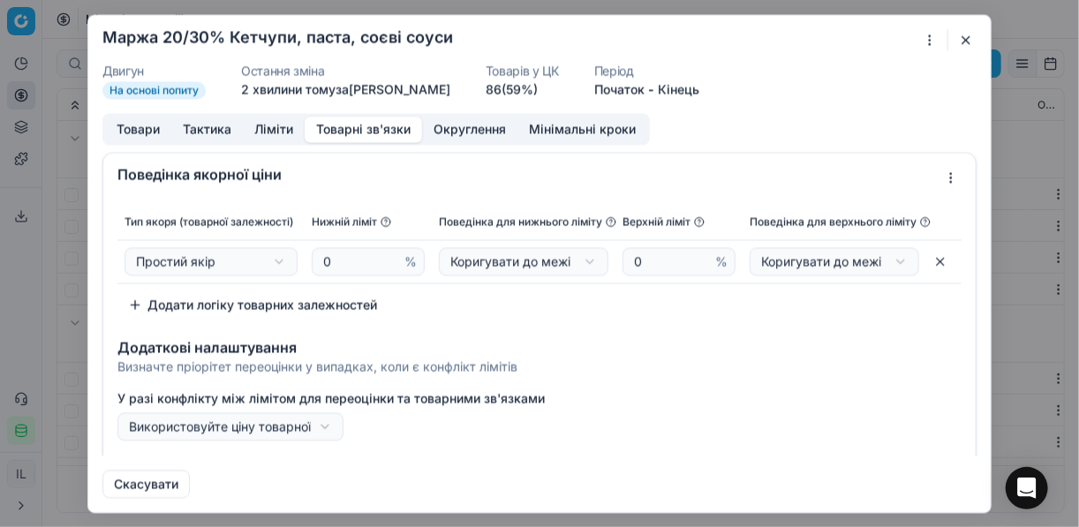
click at [382, 133] on button "Товарні зв'язки" at bounding box center [363, 130] width 117 height 26
click at [806, 177] on div "Ми зберігаємо налаштування ЦК. Будь ласка, зачекайте, це може зайняти декілька …" at bounding box center [539, 263] width 1079 height 527
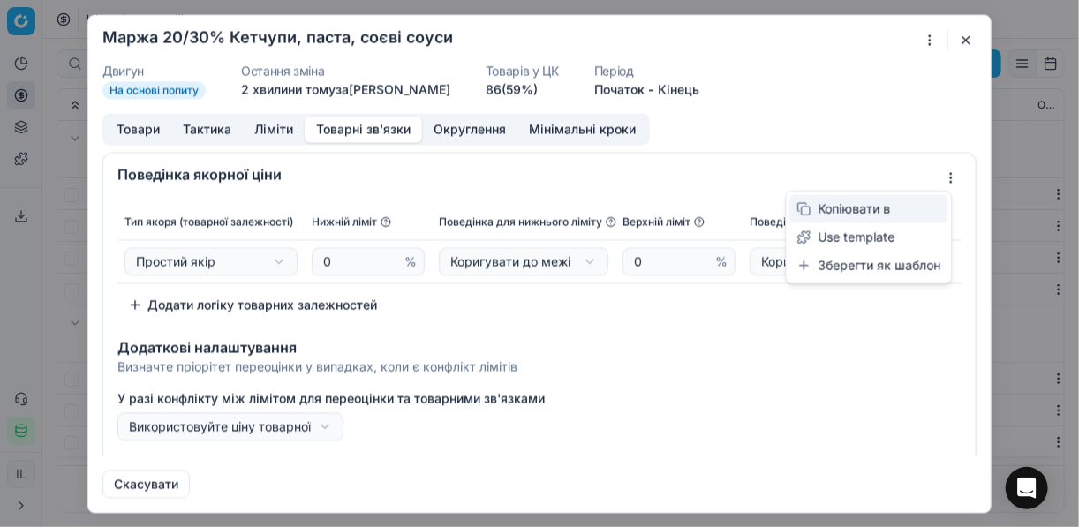
click at [806, 206] on div "Копіювати в" at bounding box center [869, 209] width 158 height 28
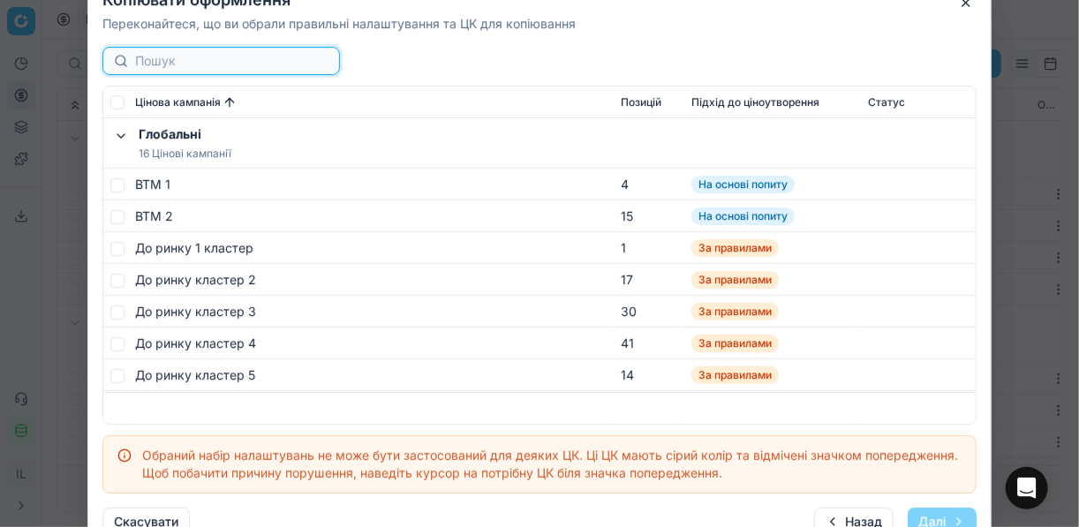
click at [184, 65] on input at bounding box center [231, 61] width 193 height 18
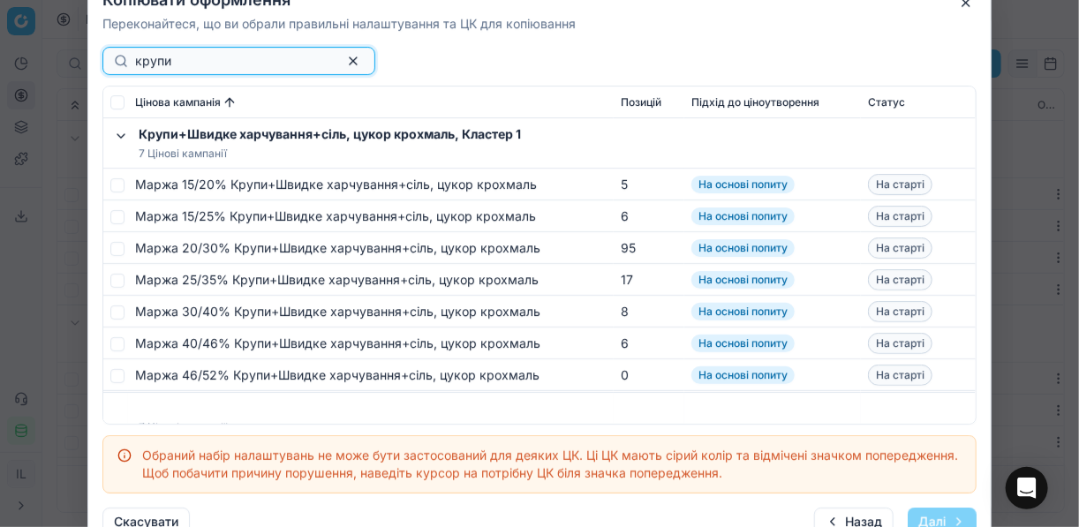
type input "крупи"
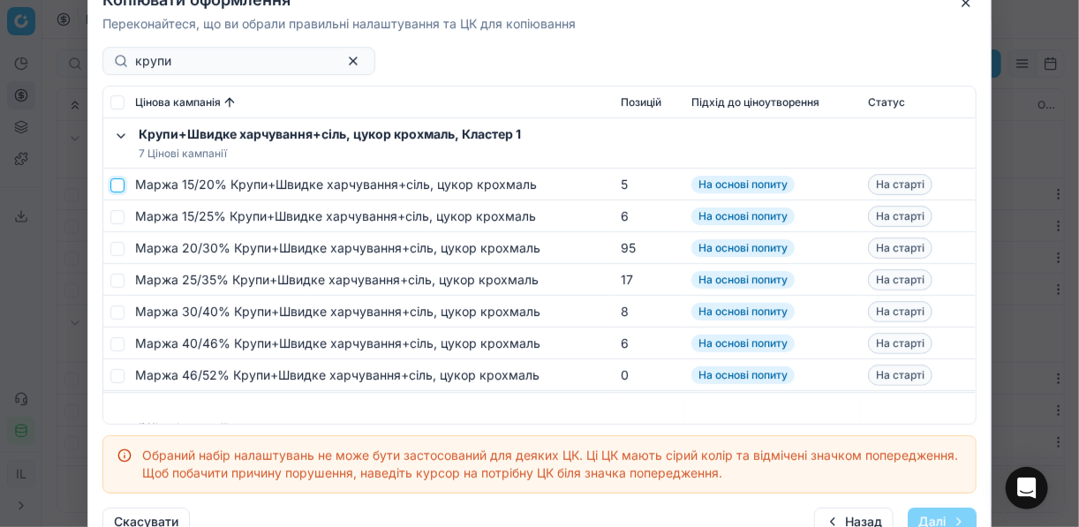
click at [117, 189] on input "checkbox" at bounding box center [117, 185] width 14 height 14
checkbox input "true"
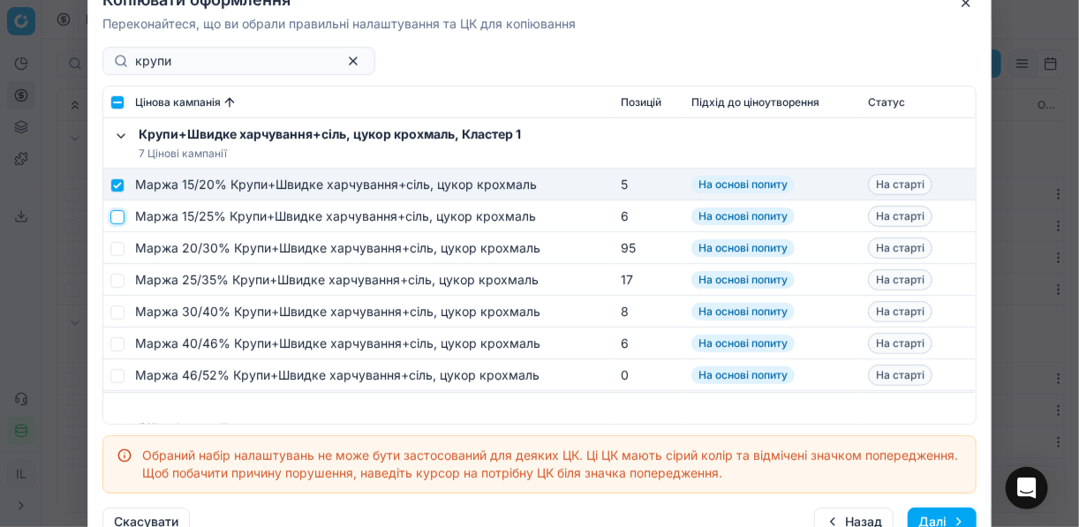
click at [119, 220] on input "checkbox" at bounding box center [117, 216] width 14 height 14
checkbox input "true"
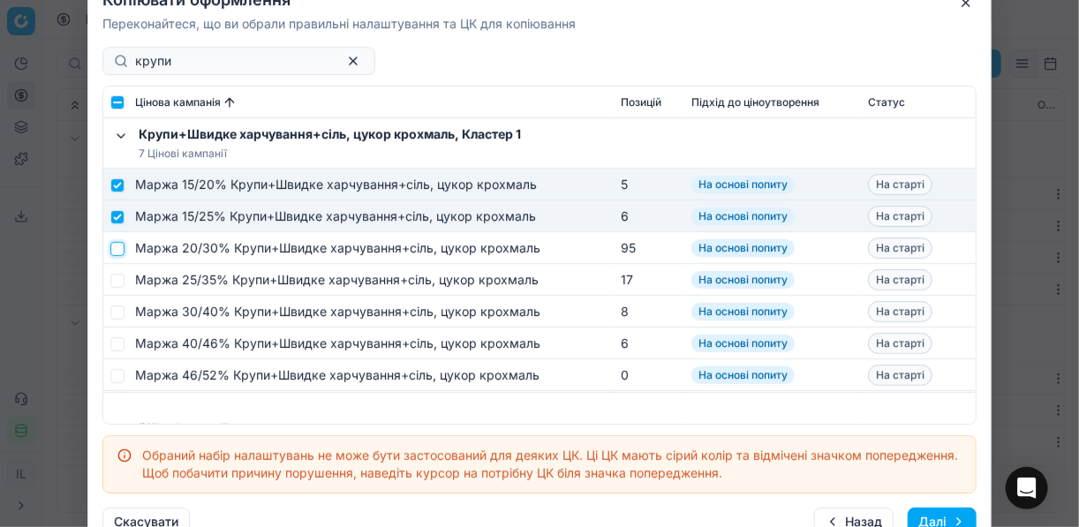
drag, startPoint x: 117, startPoint y: 244, endPoint x: 121, endPoint y: 268, distance: 24.2
click at [117, 246] on input "checkbox" at bounding box center [117, 248] width 14 height 14
checkbox input "true"
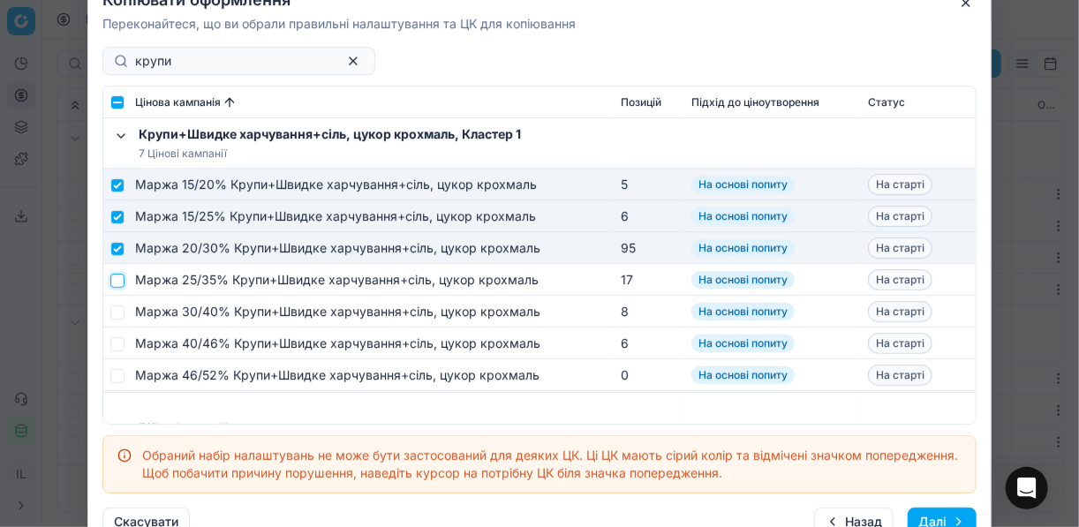
drag, startPoint x: 117, startPoint y: 279, endPoint x: 121, endPoint y: 304, distance: 25.1
click at [117, 282] on input "checkbox" at bounding box center [117, 280] width 14 height 14
checkbox input "true"
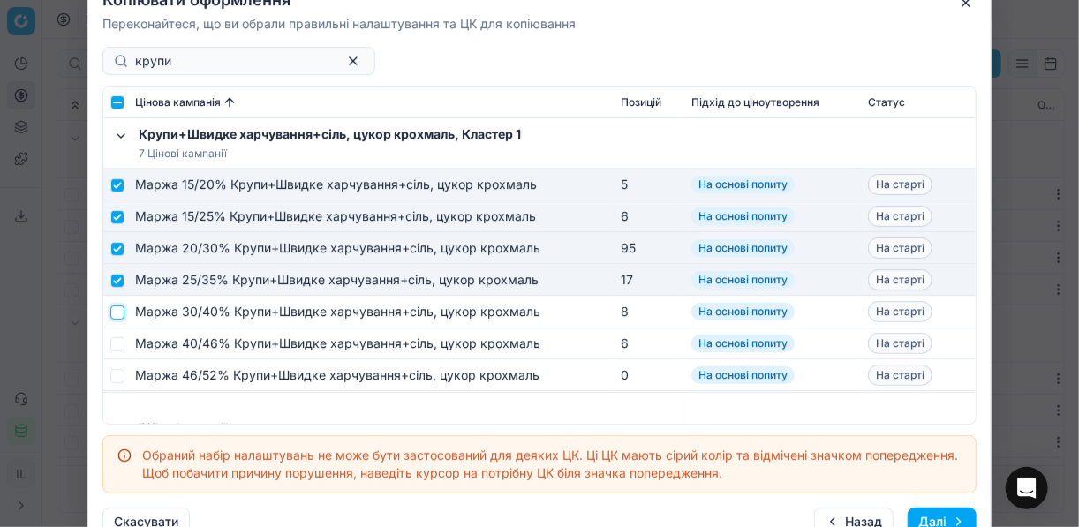
drag, startPoint x: 116, startPoint y: 313, endPoint x: 120, endPoint y: 344, distance: 32.1
click at [116, 314] on input "checkbox" at bounding box center [117, 312] width 14 height 14
checkbox input "true"
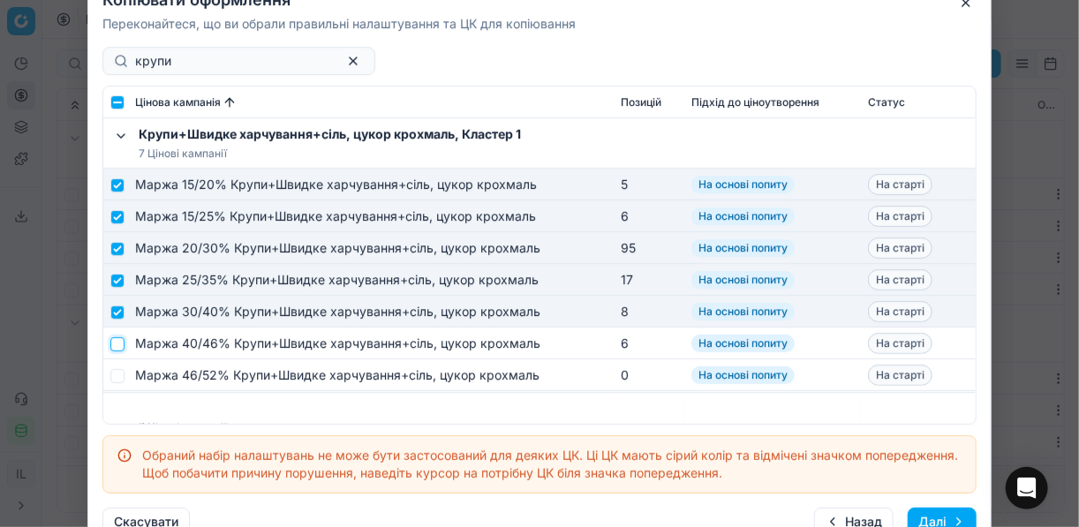
click at [117, 346] on input "checkbox" at bounding box center [117, 343] width 14 height 14
checkbox input "true"
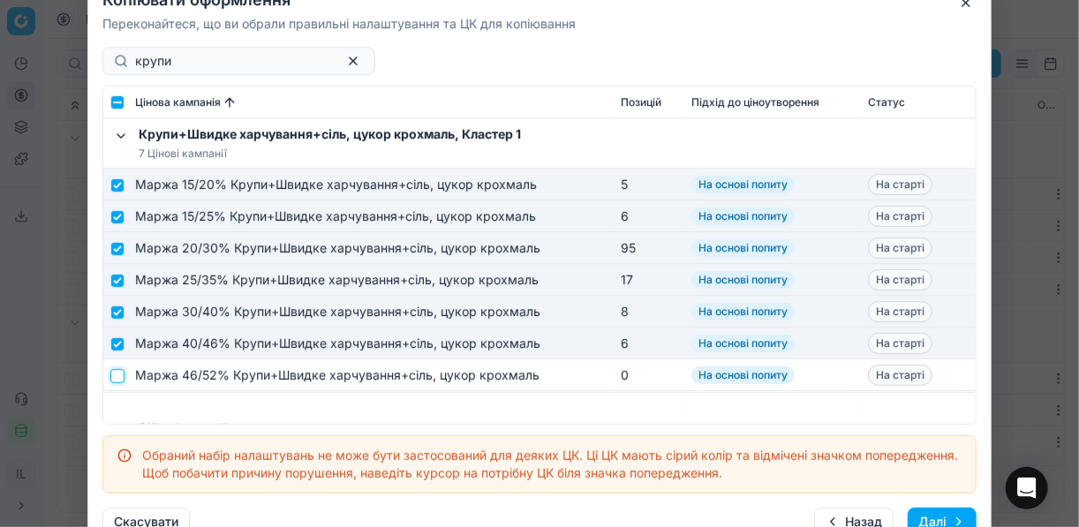
drag, startPoint x: 116, startPoint y: 370, endPoint x: 165, endPoint y: 344, distance: 55.7
click at [116, 371] on input "checkbox" at bounding box center [117, 375] width 14 height 14
checkbox input "true"
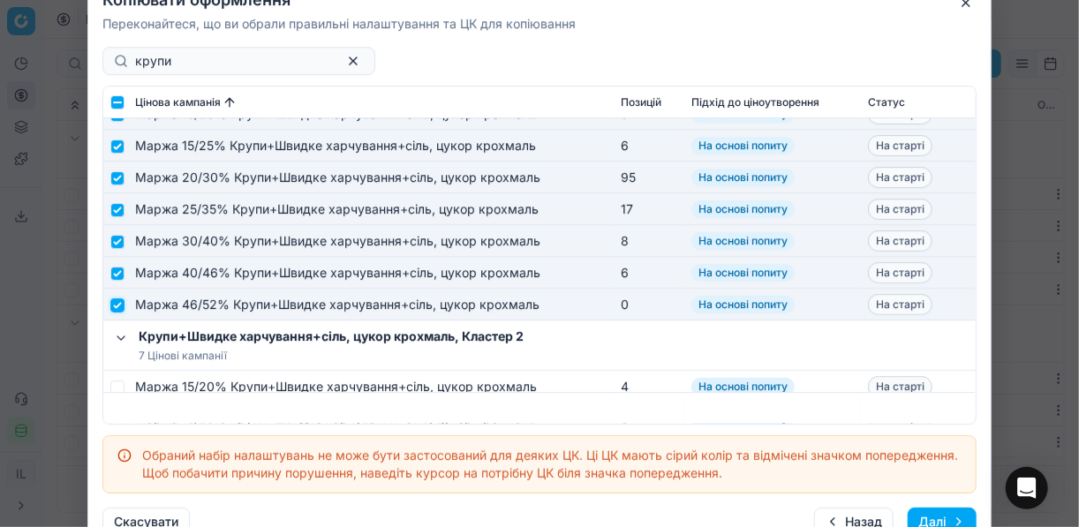
scroll to position [212, 0]
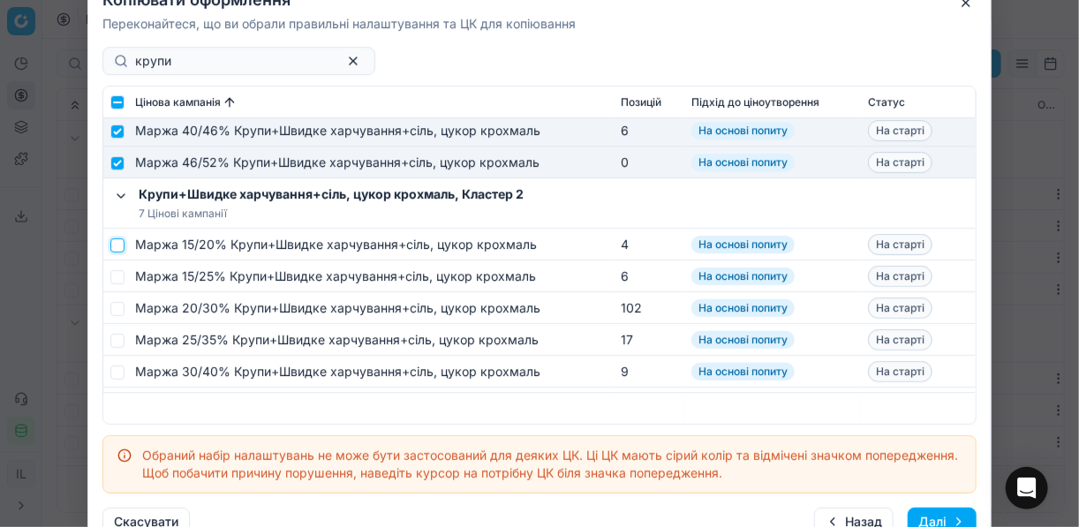
click at [117, 247] on input "checkbox" at bounding box center [117, 245] width 14 height 14
checkbox input "true"
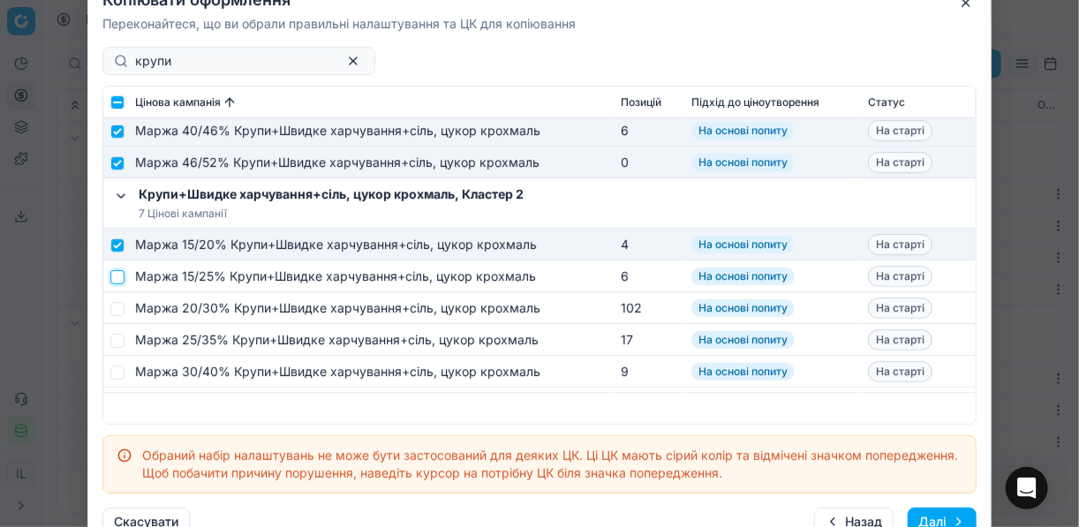
drag, startPoint x: 117, startPoint y: 275, endPoint x: 112, endPoint y: 303, distance: 28.8
click at [117, 277] on input "checkbox" at bounding box center [117, 276] width 14 height 14
checkbox input "true"
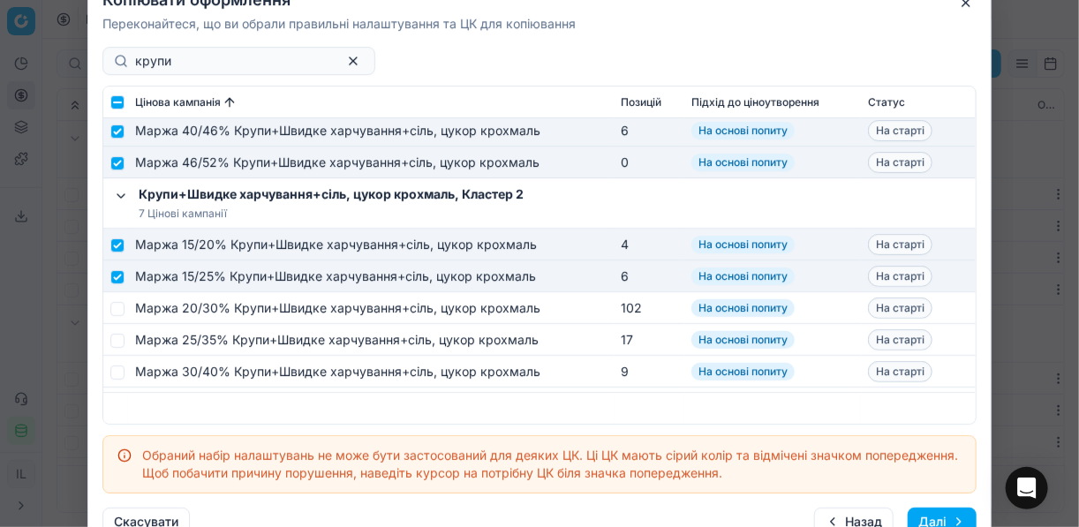
click at [110, 309] on td at bounding box center [115, 308] width 25 height 32
drag, startPoint x: 116, startPoint y: 307, endPoint x: 117, endPoint y: 320, distance: 12.4
click at [117, 307] on input "checkbox" at bounding box center [117, 308] width 14 height 14
checkbox input "true"
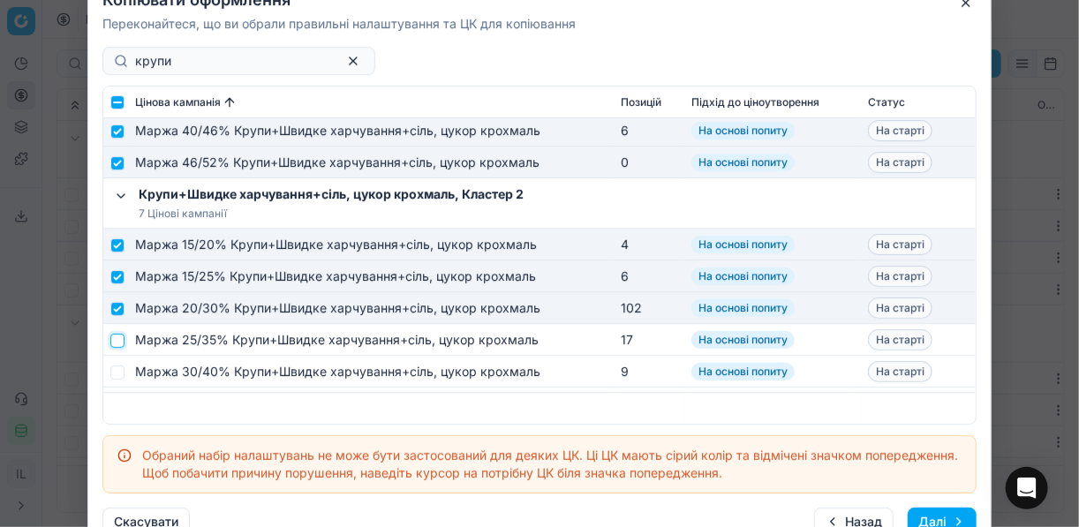
click at [118, 338] on input "checkbox" at bounding box center [117, 340] width 14 height 14
checkbox input "true"
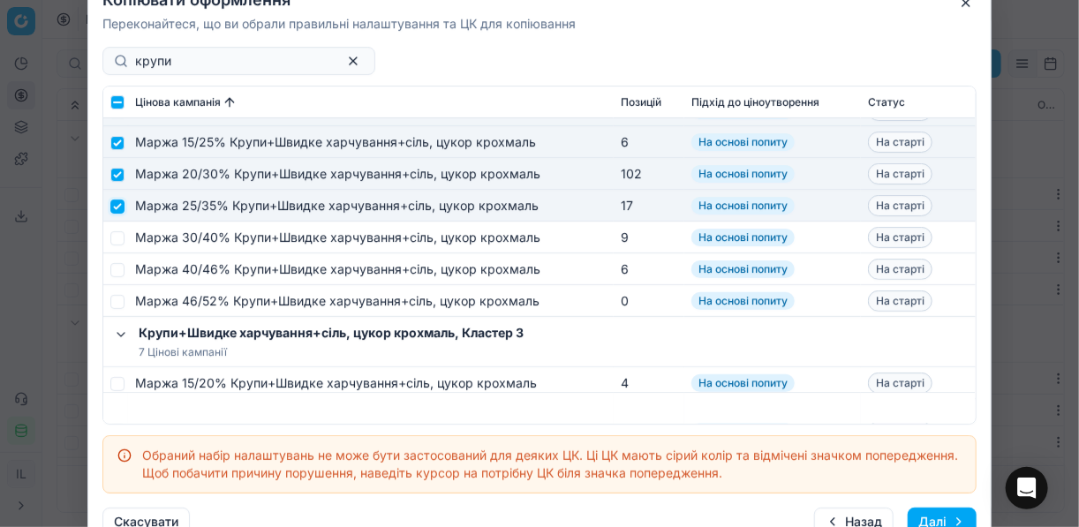
scroll to position [353, 0]
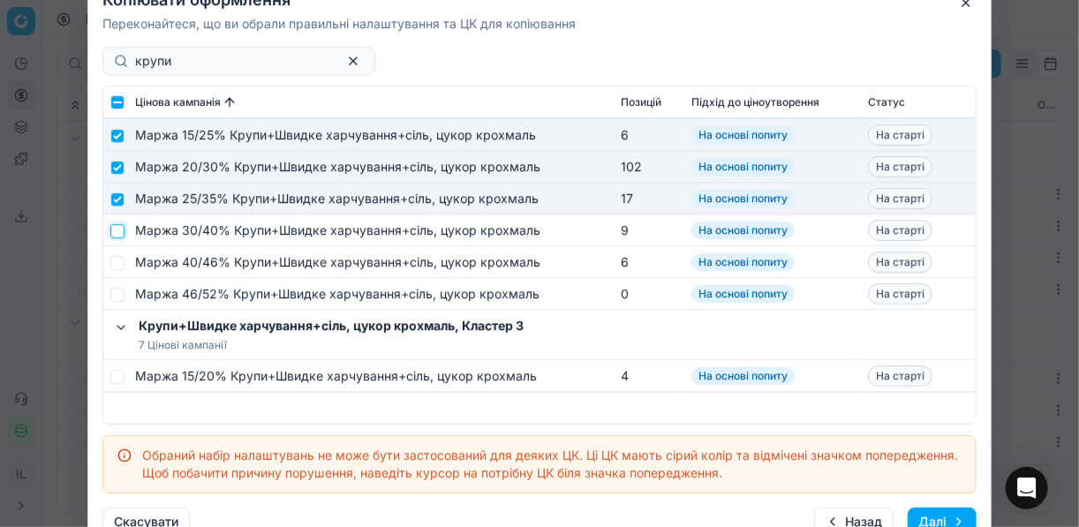
drag, startPoint x: 119, startPoint y: 230, endPoint x: 124, endPoint y: 247, distance: 18.2
click at [119, 233] on input "checkbox" at bounding box center [117, 230] width 14 height 14
checkbox input "true"
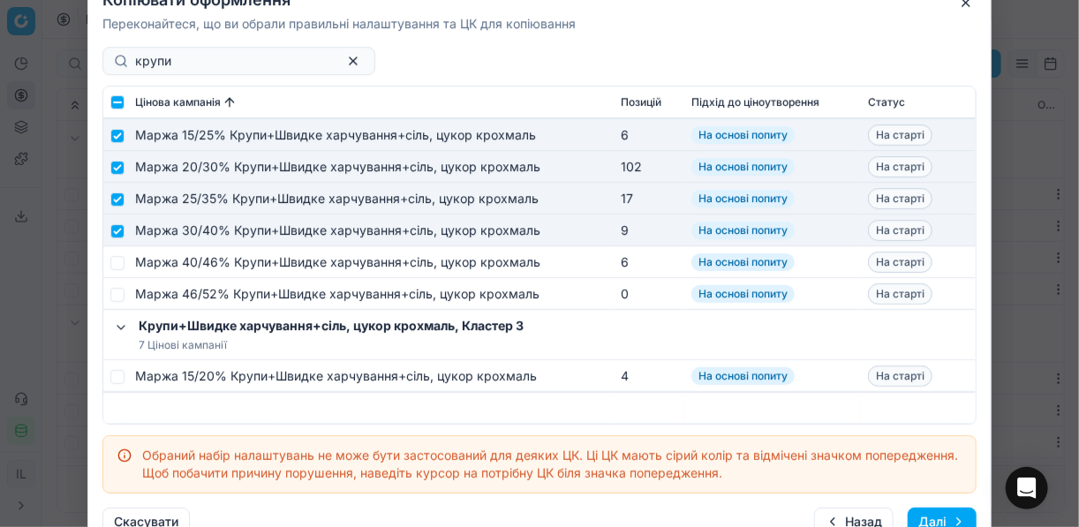
click at [124, 253] on td at bounding box center [115, 262] width 25 height 32
drag, startPoint x: 120, startPoint y: 258, endPoint x: 114, endPoint y: 276, distance: 19.5
click at [120, 259] on input "checkbox" at bounding box center [117, 262] width 14 height 14
checkbox input "true"
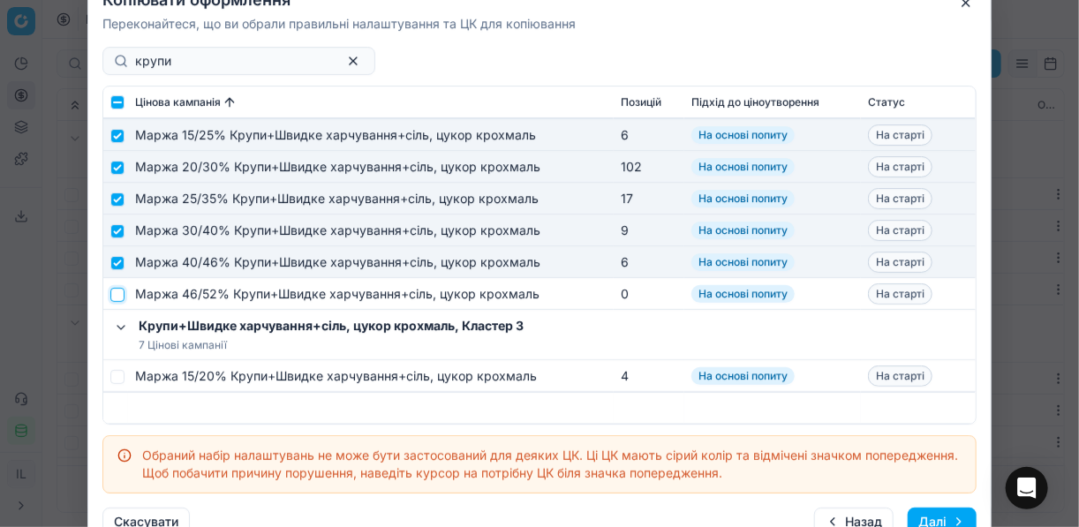
click at [115, 300] on input "checkbox" at bounding box center [117, 294] width 14 height 14
checkbox input "true"
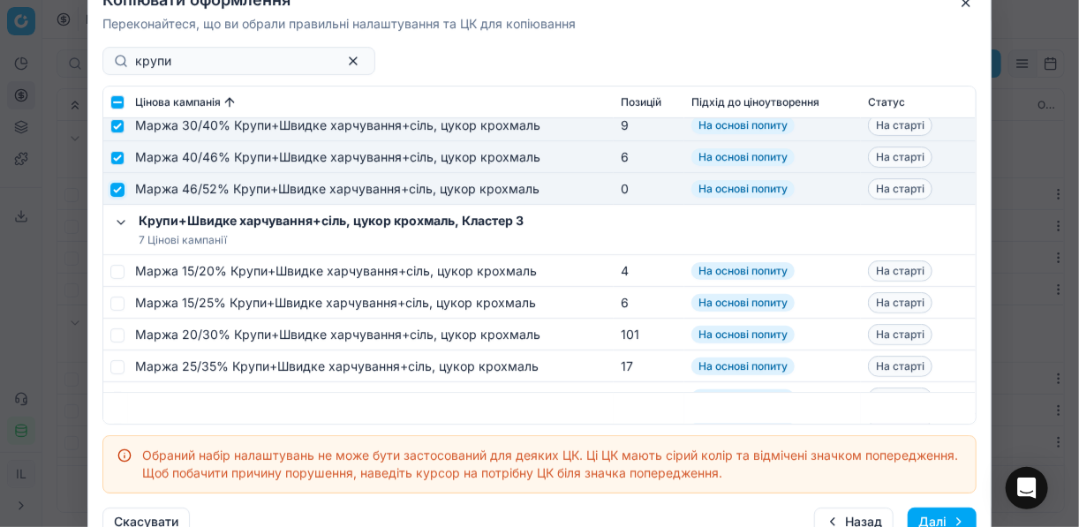
scroll to position [495, 0]
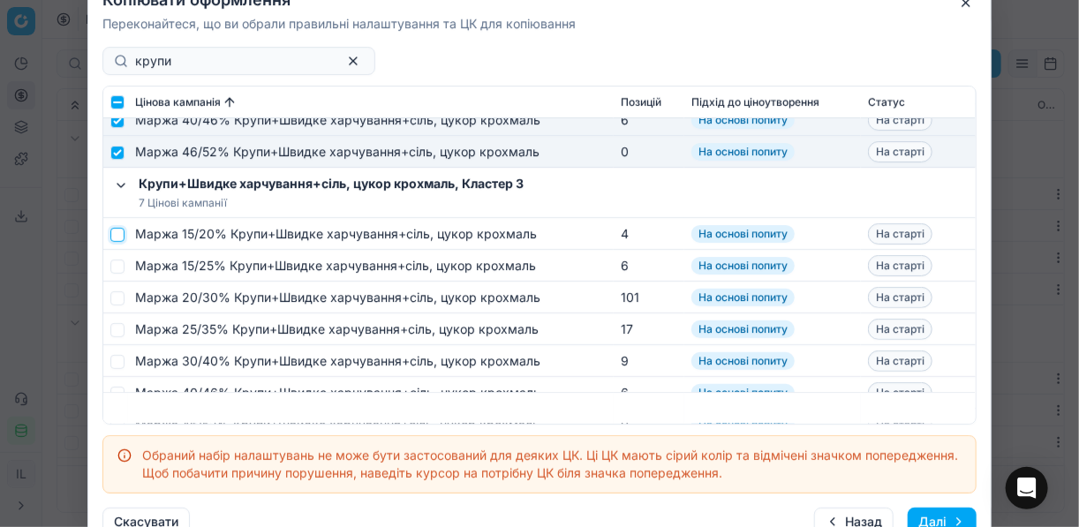
drag, startPoint x: 120, startPoint y: 231, endPoint x: 125, endPoint y: 262, distance: 31.2
click at [120, 233] on input "checkbox" at bounding box center [117, 234] width 14 height 14
checkbox input "true"
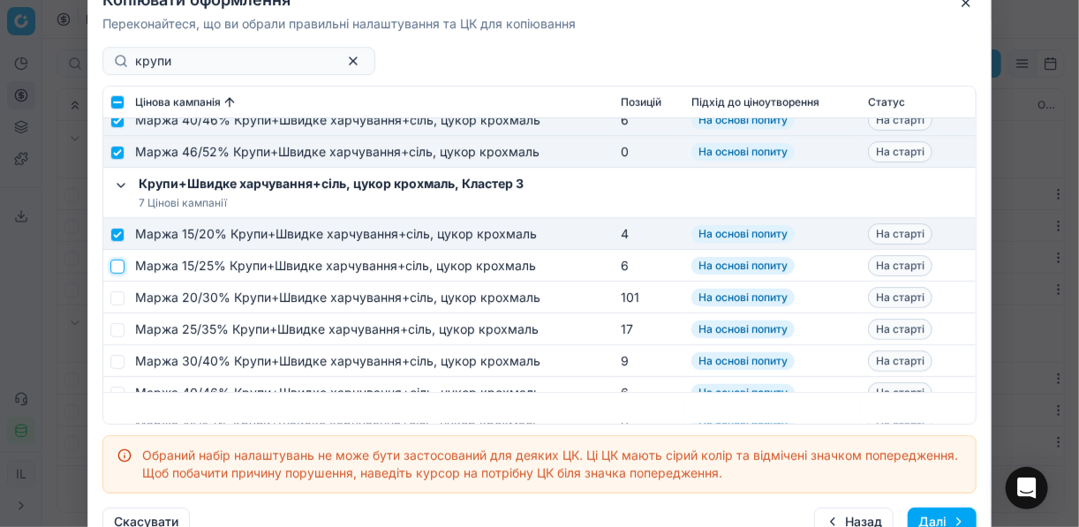
click at [122, 265] on input "checkbox" at bounding box center [117, 266] width 14 height 14
checkbox input "true"
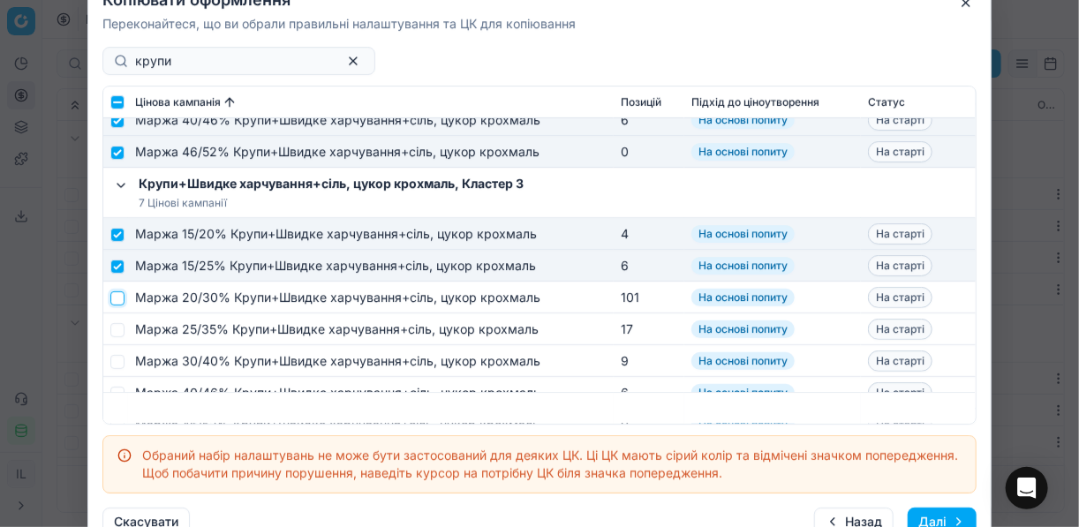
drag, startPoint x: 117, startPoint y: 297, endPoint x: 120, endPoint y: 312, distance: 15.4
click at [117, 298] on input "checkbox" at bounding box center [117, 298] width 14 height 14
checkbox input "true"
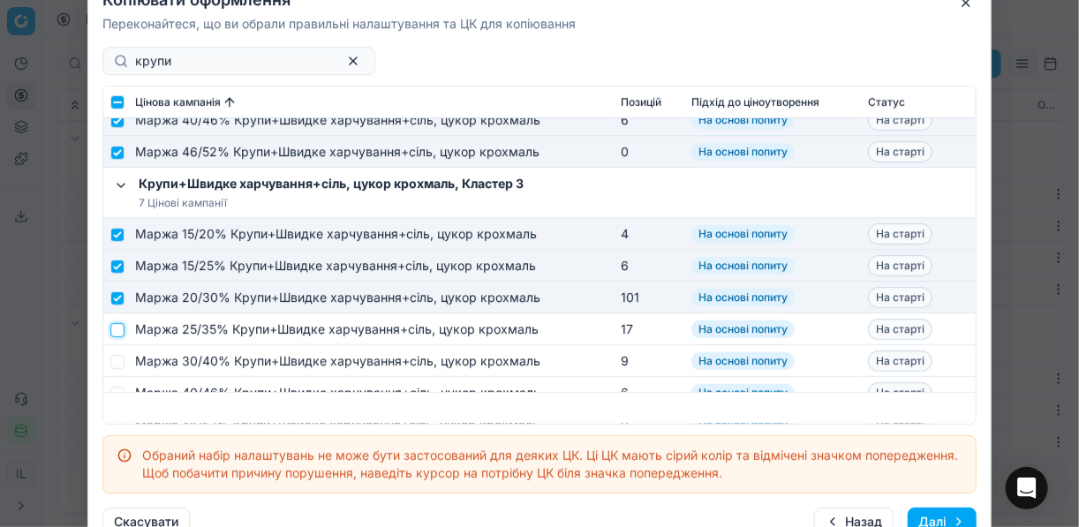
click at [116, 333] on input "checkbox" at bounding box center [117, 329] width 14 height 14
checkbox input "true"
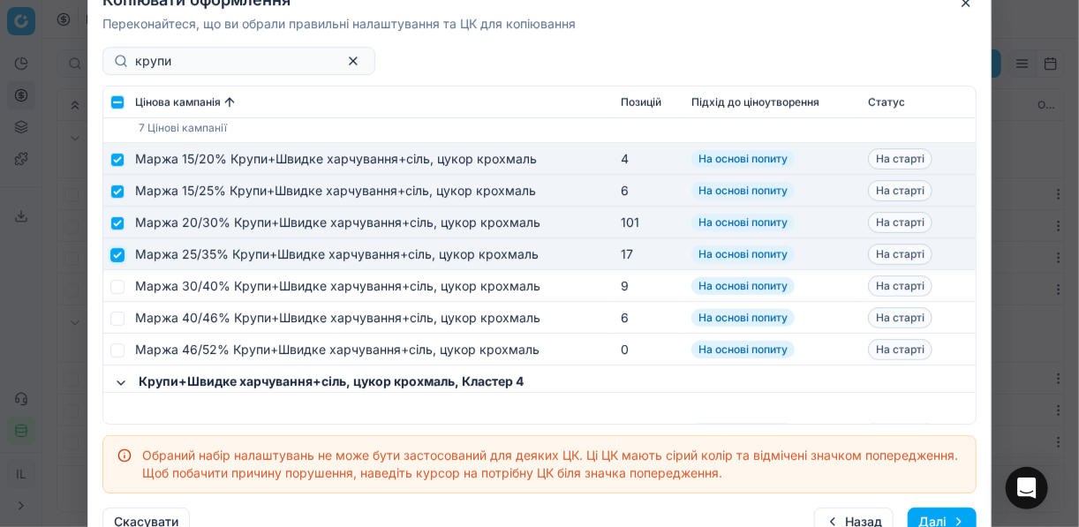
scroll to position [636, 0]
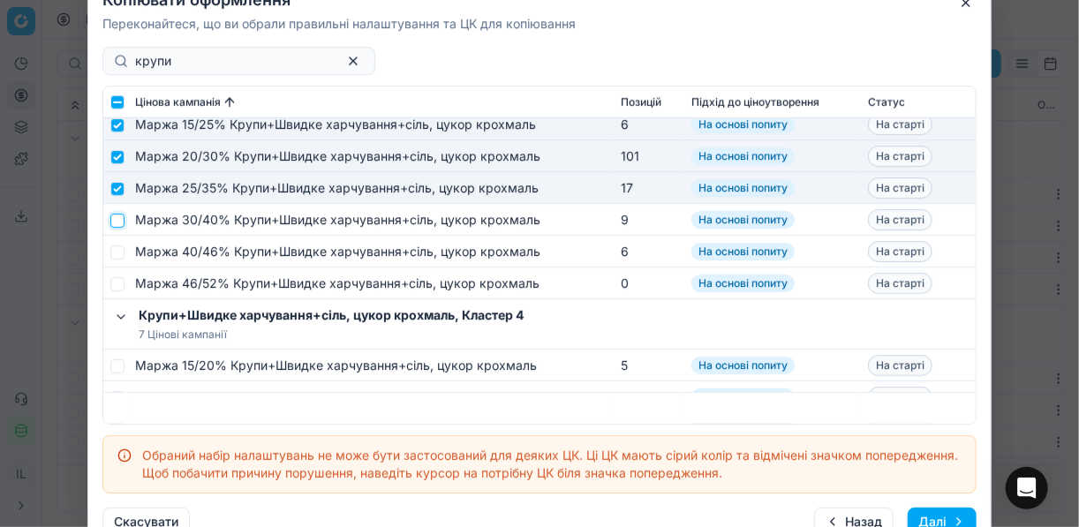
click at [117, 219] on input "checkbox" at bounding box center [117, 220] width 14 height 14
checkbox input "true"
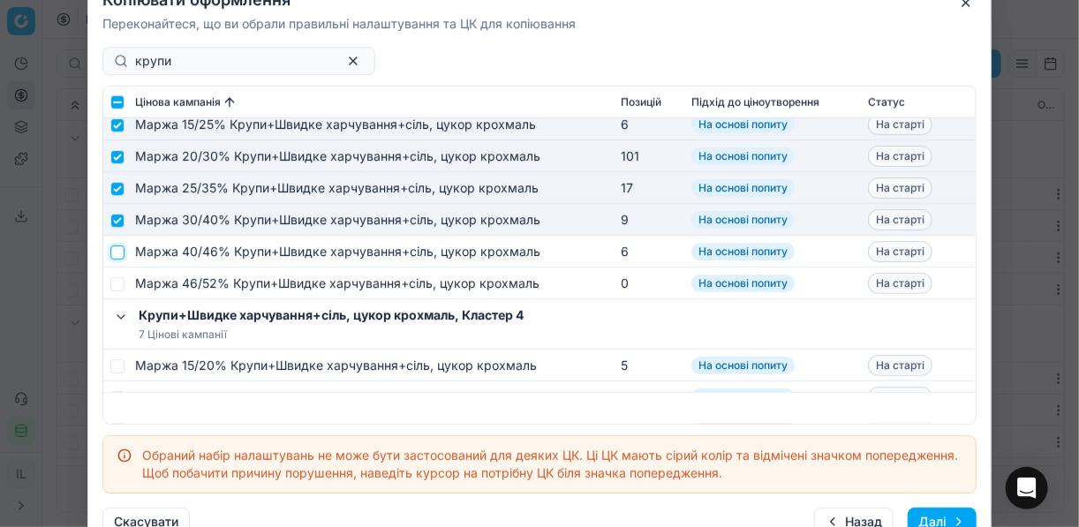
click at [117, 251] on input "checkbox" at bounding box center [117, 252] width 14 height 14
checkbox input "true"
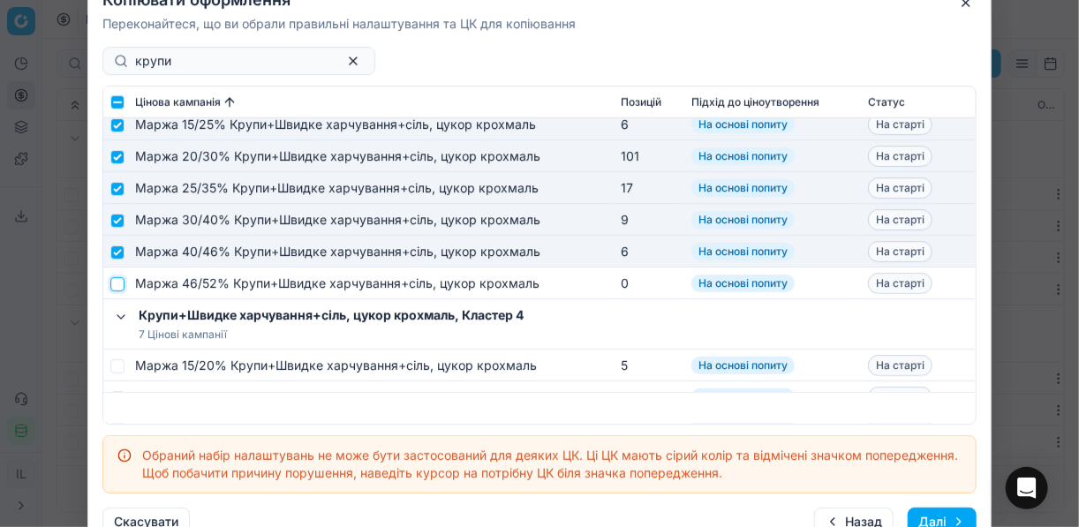
click at [118, 283] on input "checkbox" at bounding box center [117, 283] width 14 height 14
checkbox input "true"
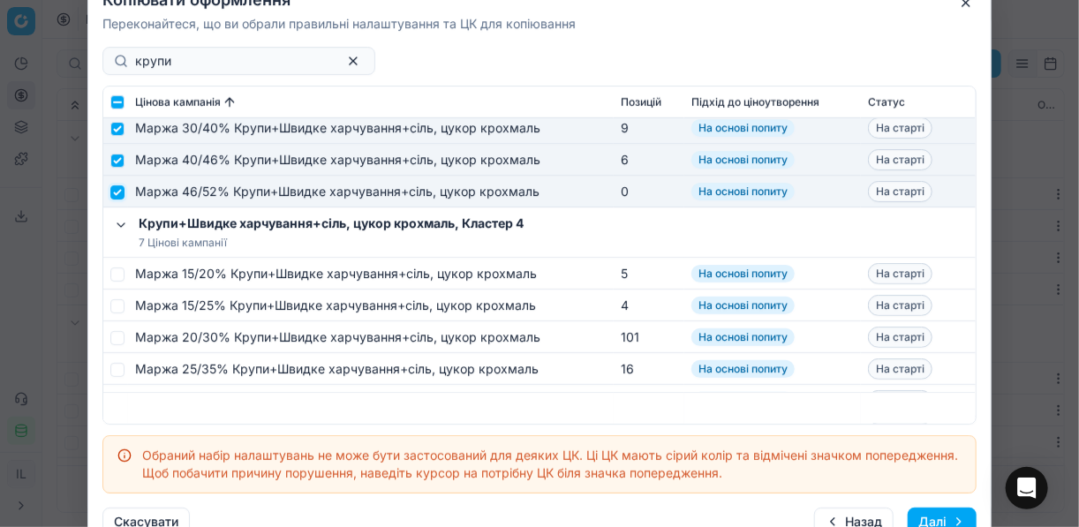
scroll to position [777, 0]
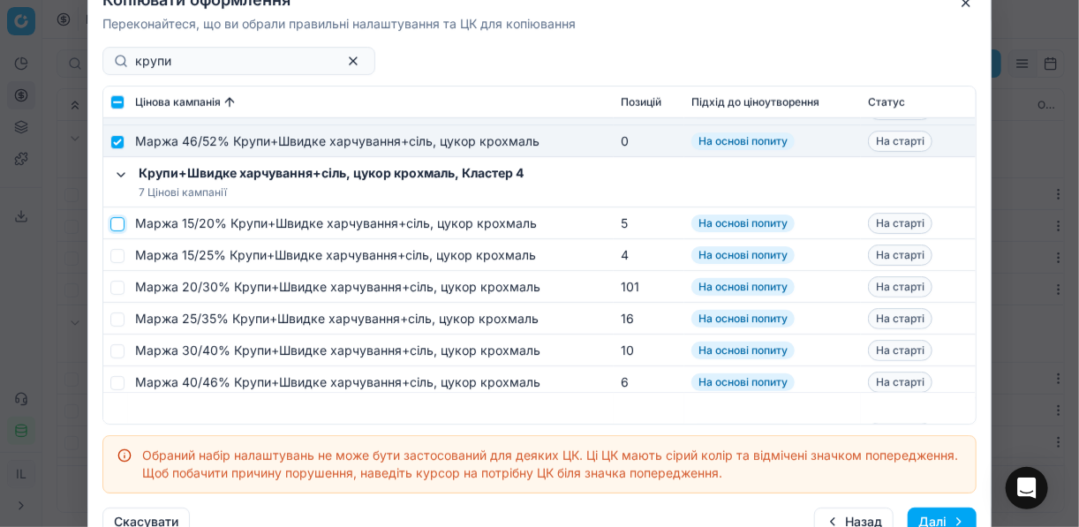
click at [113, 224] on input "checkbox" at bounding box center [117, 223] width 14 height 14
checkbox input "true"
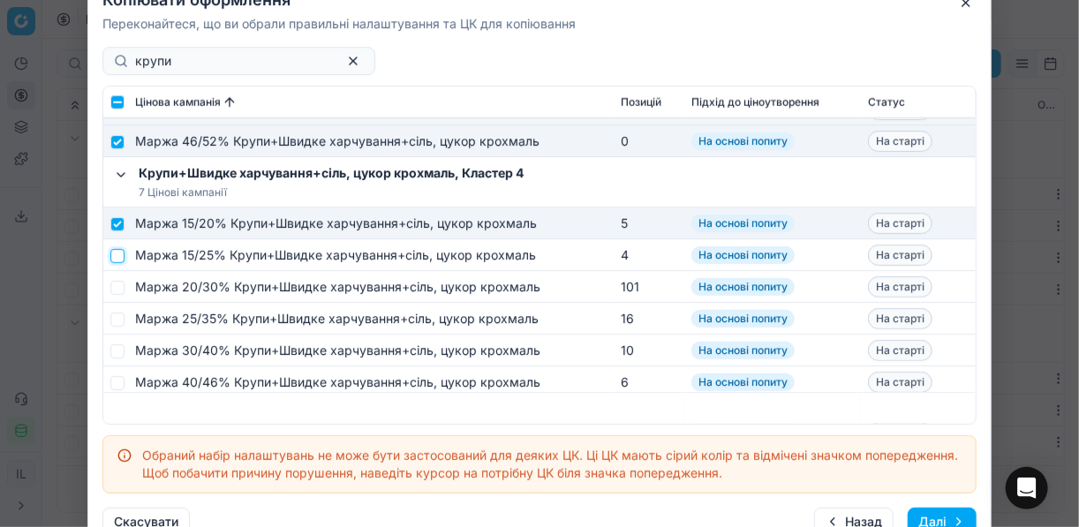
drag, startPoint x: 114, startPoint y: 258, endPoint x: 117, endPoint y: 271, distance: 13.7
click at [115, 258] on input "checkbox" at bounding box center [117, 255] width 14 height 14
checkbox input "true"
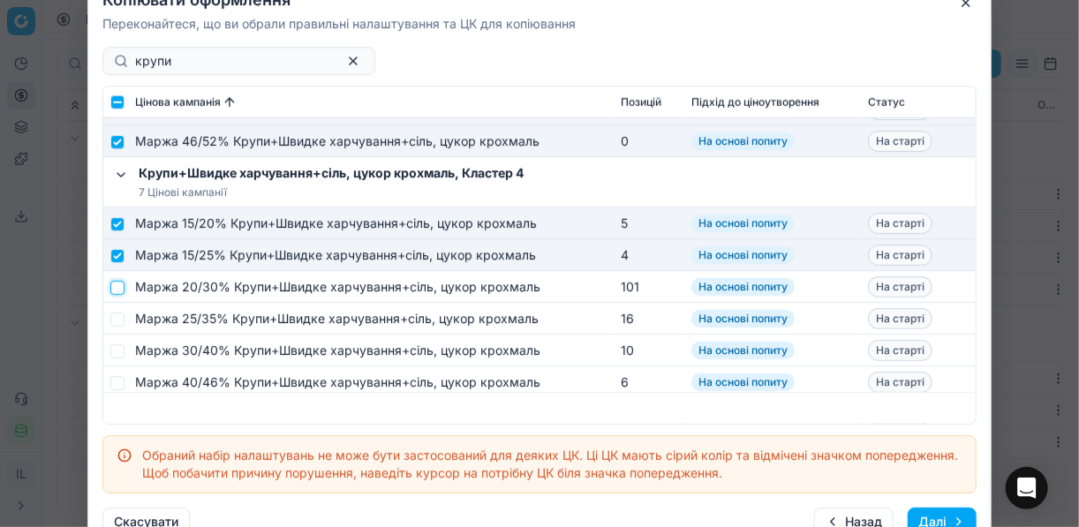
click at [112, 284] on input "checkbox" at bounding box center [117, 287] width 14 height 14
checkbox input "true"
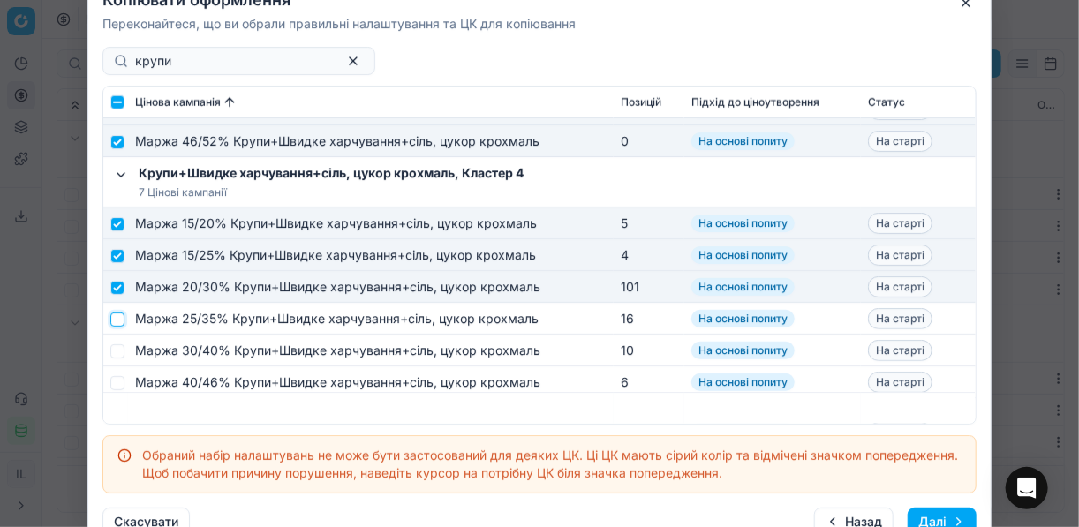
click at [122, 316] on input "checkbox" at bounding box center [117, 319] width 14 height 14
checkbox input "true"
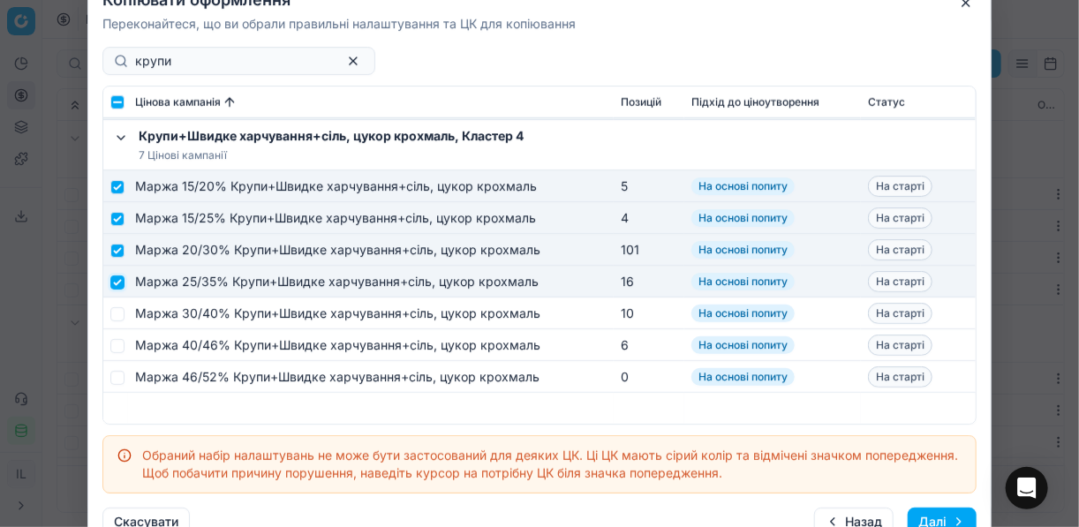
scroll to position [848, 0]
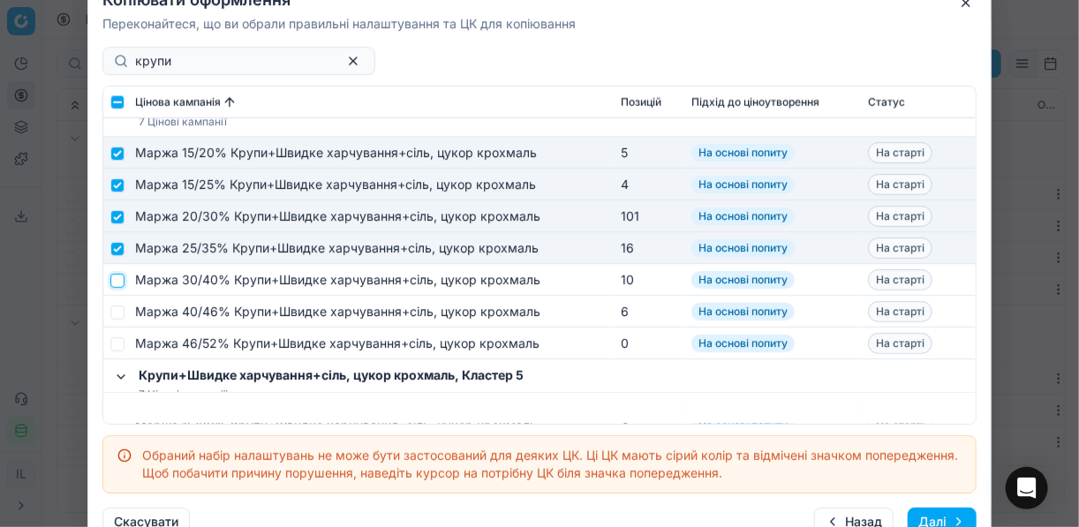
drag, startPoint x: 117, startPoint y: 284, endPoint x: 120, endPoint y: 302, distance: 17.9
click at [117, 284] on input "checkbox" at bounding box center [117, 280] width 14 height 14
checkbox input "true"
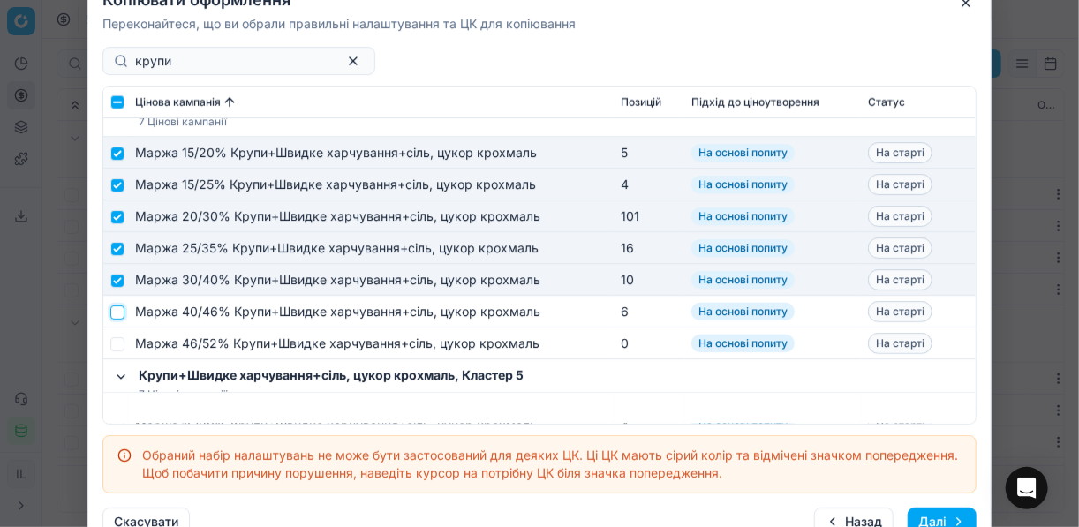
drag, startPoint x: 113, startPoint y: 315, endPoint x: 123, endPoint y: 327, distance: 15.0
click at [114, 316] on input "checkbox" at bounding box center [117, 312] width 14 height 14
checkbox input "true"
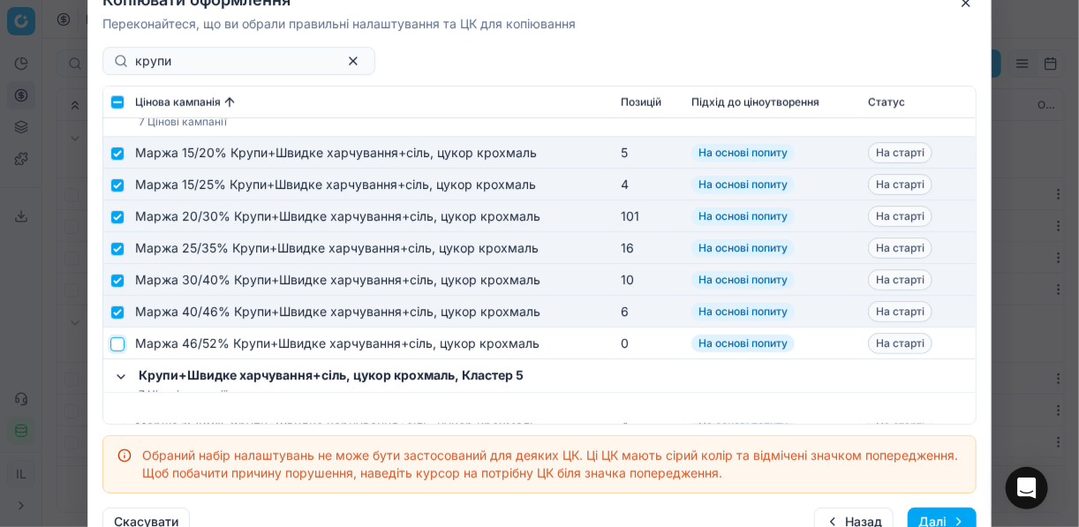
drag, startPoint x: 119, startPoint y: 341, endPoint x: 168, endPoint y: 329, distance: 50.1
click at [119, 341] on input "checkbox" at bounding box center [117, 343] width 14 height 14
checkbox input "true"
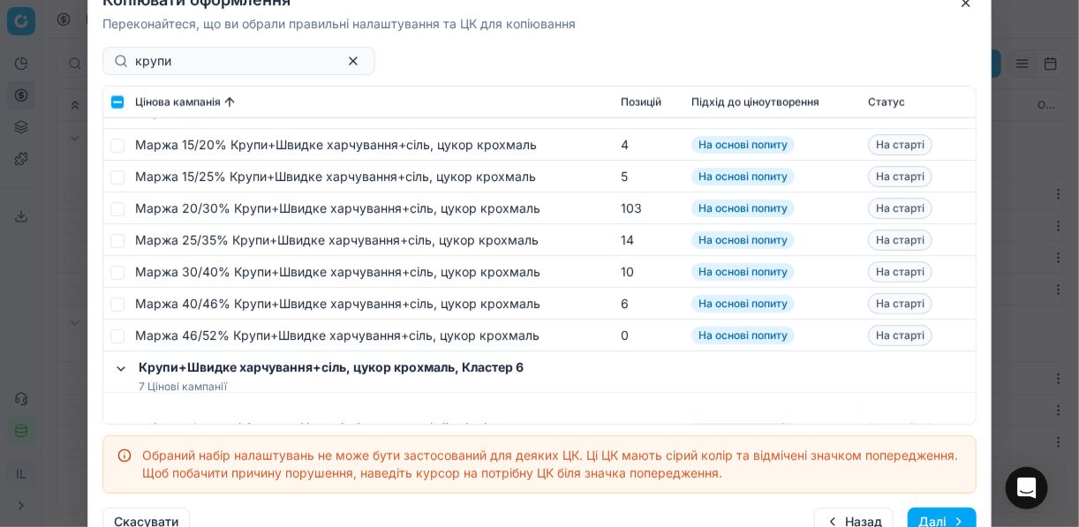
scroll to position [1130, 0]
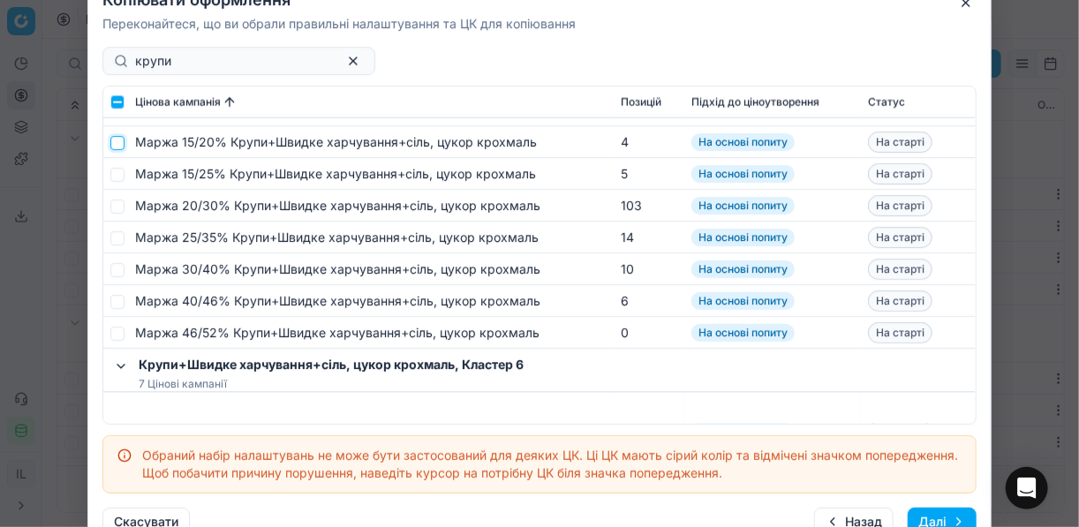
click at [122, 140] on input "checkbox" at bounding box center [117, 142] width 14 height 14
checkbox input "true"
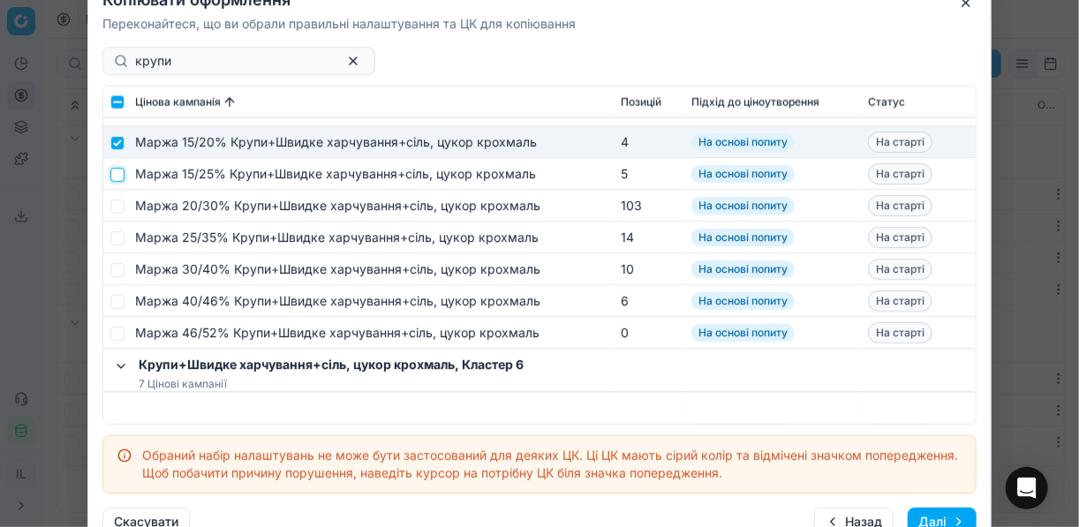
click at [114, 172] on input "checkbox" at bounding box center [117, 174] width 14 height 14
checkbox input "true"
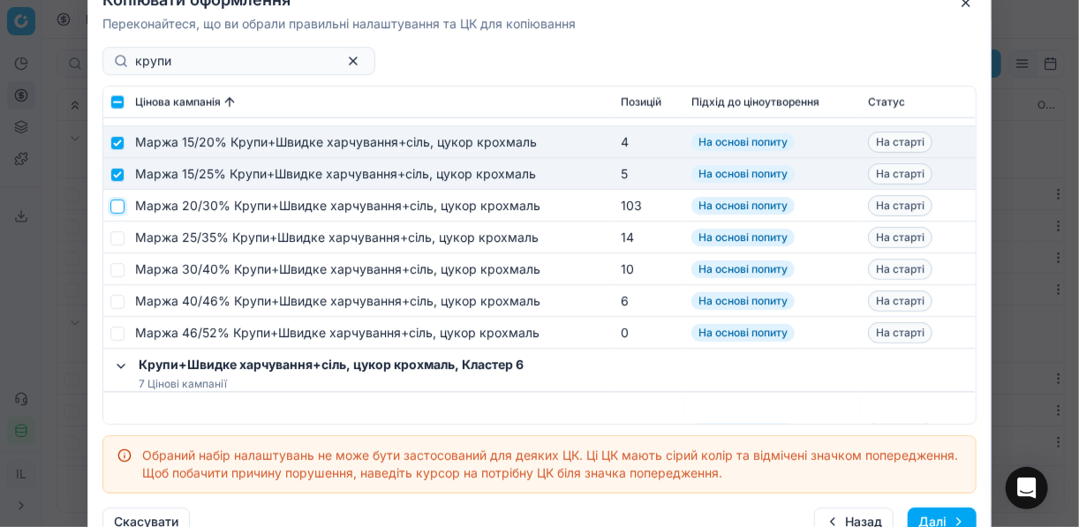
drag, startPoint x: 116, startPoint y: 206, endPoint x: 120, endPoint y: 220, distance: 14.8
click at [117, 207] on input "checkbox" at bounding box center [117, 206] width 14 height 14
checkbox input "true"
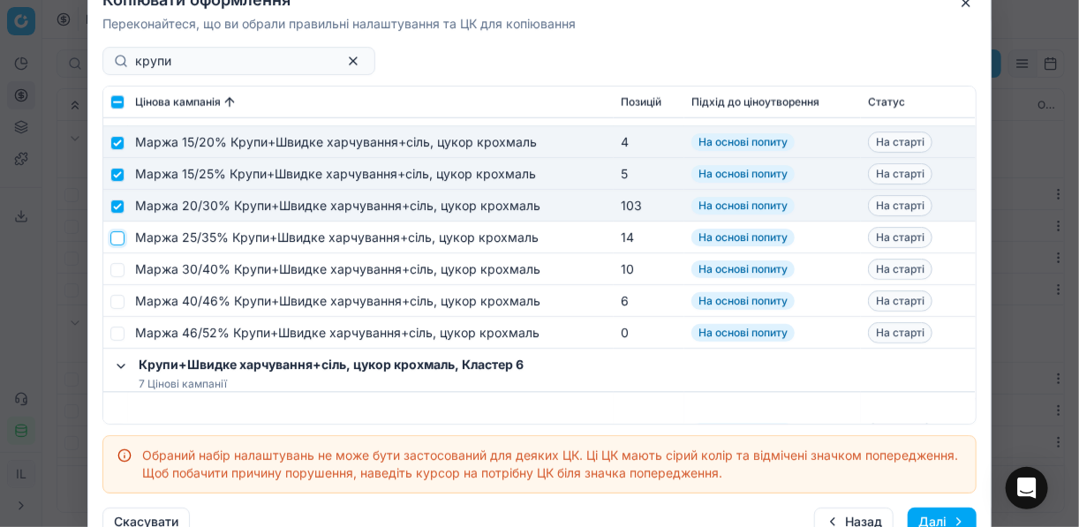
click at [120, 235] on input "checkbox" at bounding box center [117, 237] width 14 height 14
checkbox input "true"
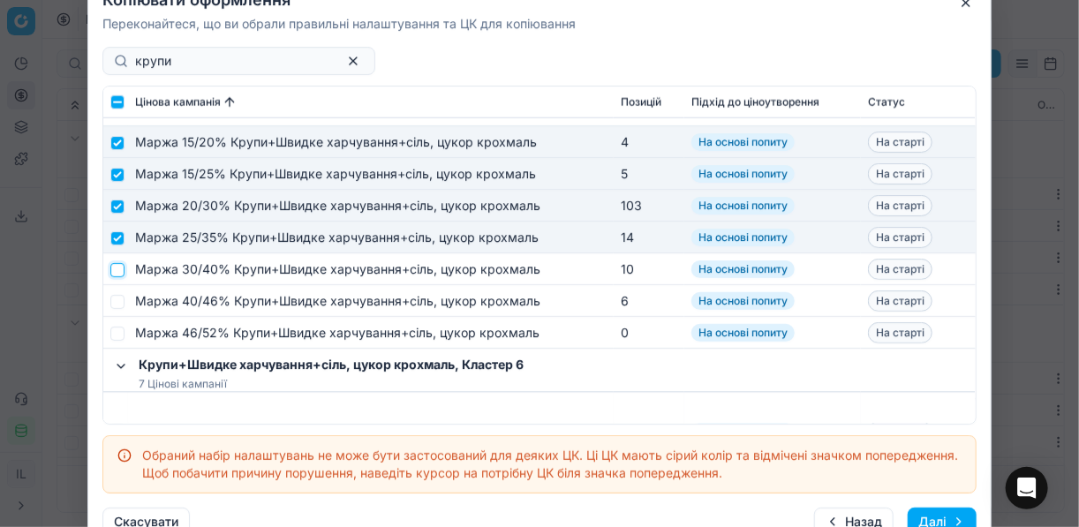
click at [116, 267] on input "checkbox" at bounding box center [117, 269] width 14 height 14
checkbox input "true"
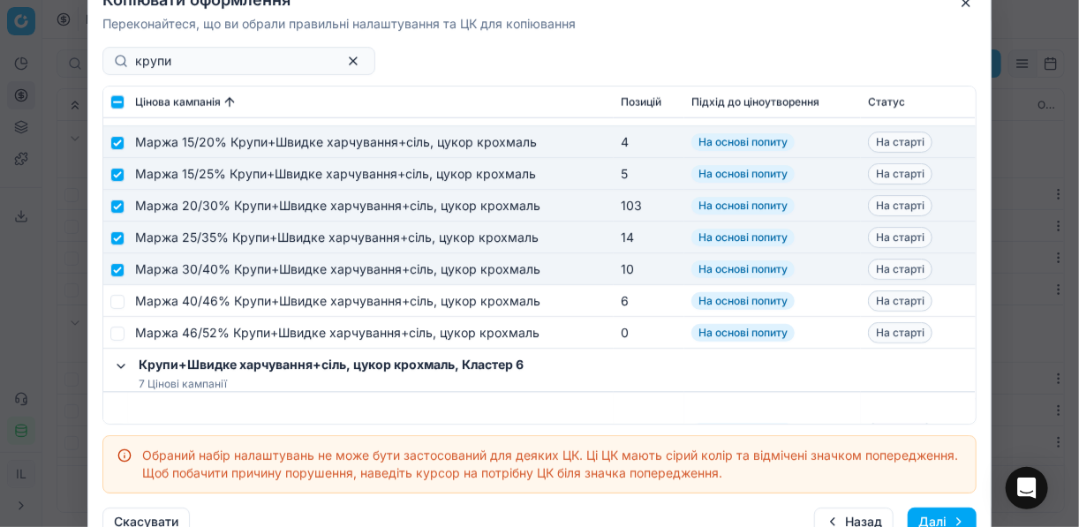
click at [119, 289] on td at bounding box center [115, 301] width 25 height 32
click at [118, 305] on input "checkbox" at bounding box center [117, 301] width 14 height 14
checkbox input "true"
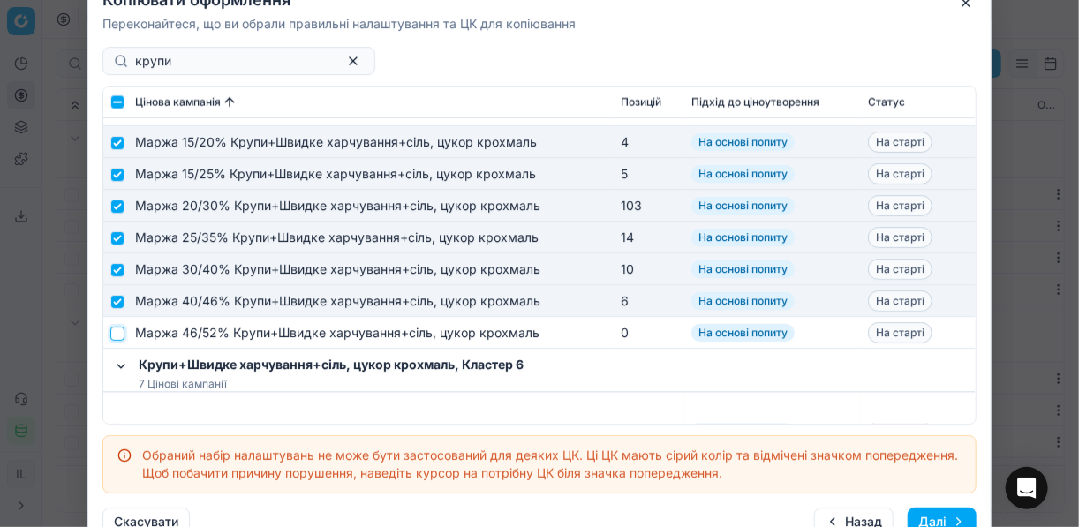
click at [114, 333] on input "checkbox" at bounding box center [117, 333] width 14 height 14
checkbox input "true"
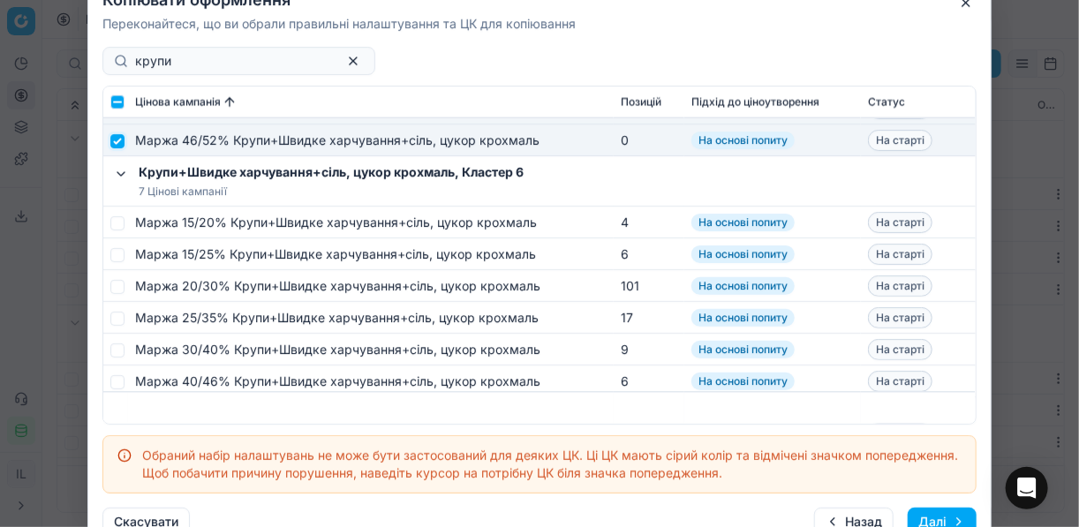
scroll to position [1342, 0]
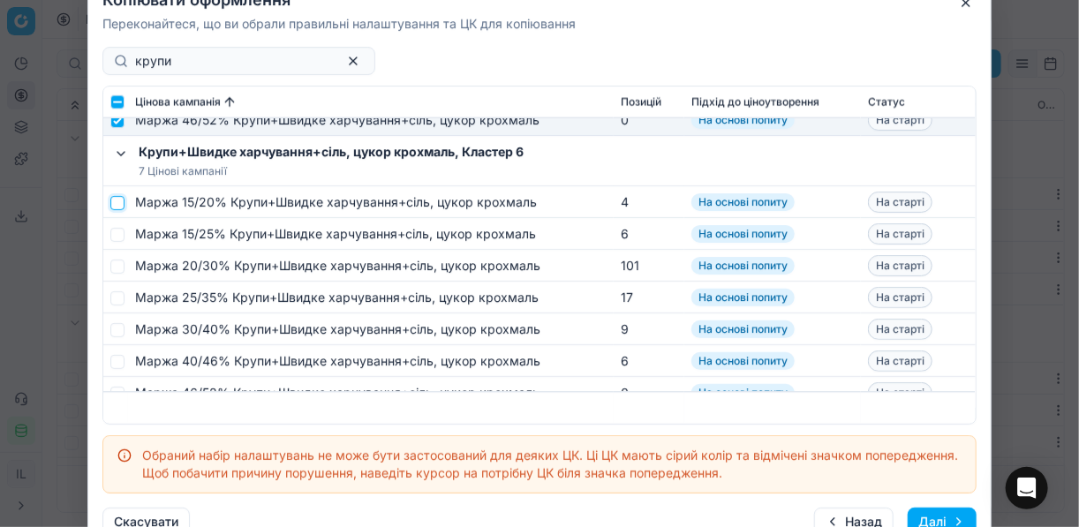
click at [114, 204] on input "checkbox" at bounding box center [117, 202] width 14 height 14
checkbox input "true"
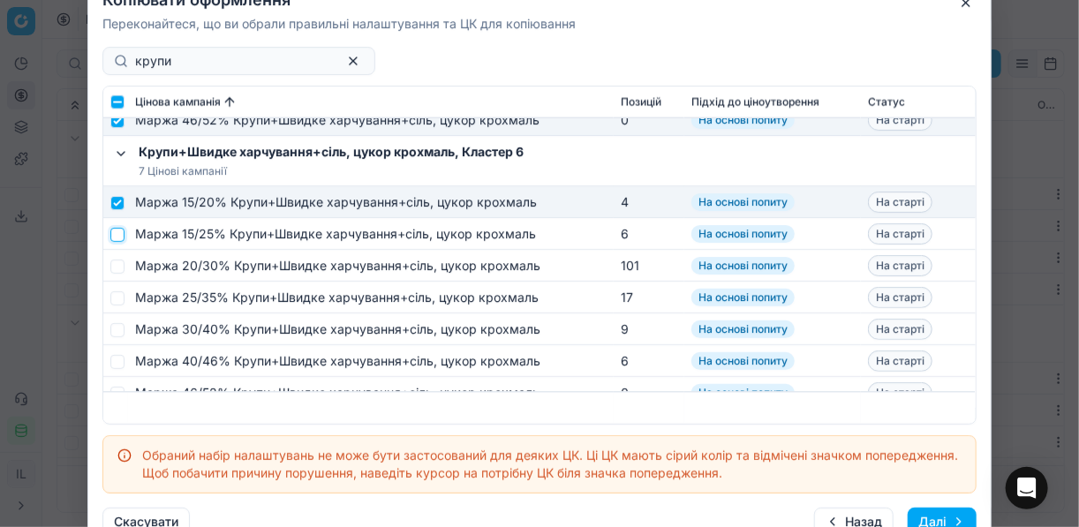
click at [117, 230] on input "checkbox" at bounding box center [117, 234] width 14 height 14
checkbox input "true"
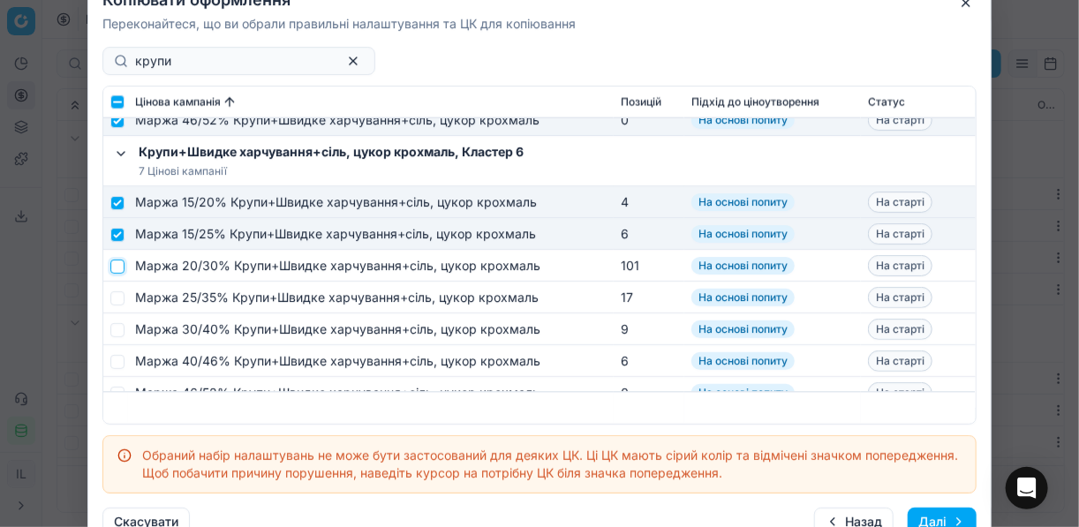
click at [118, 268] on input "checkbox" at bounding box center [117, 266] width 14 height 14
checkbox input "true"
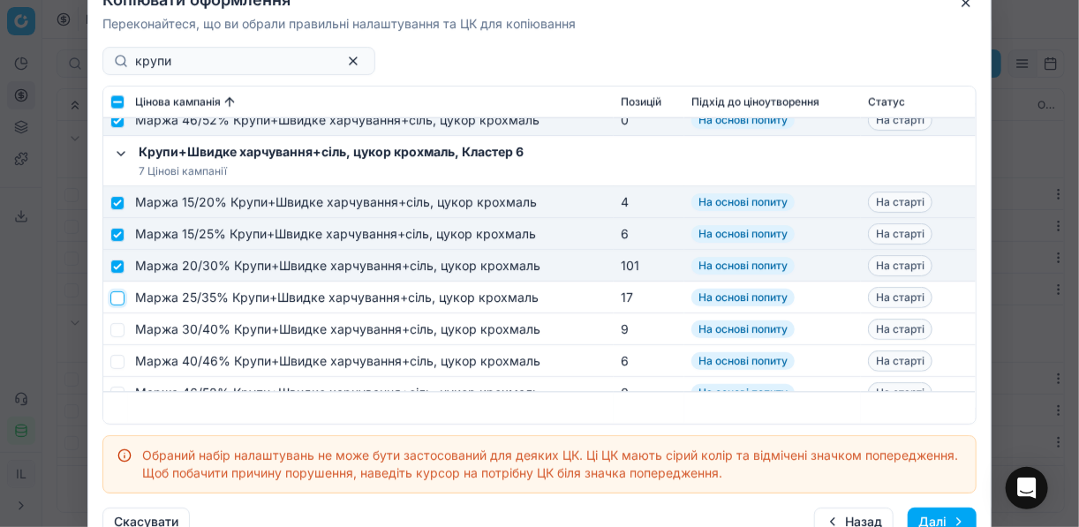
click at [117, 296] on input "checkbox" at bounding box center [117, 298] width 14 height 14
checkbox input "true"
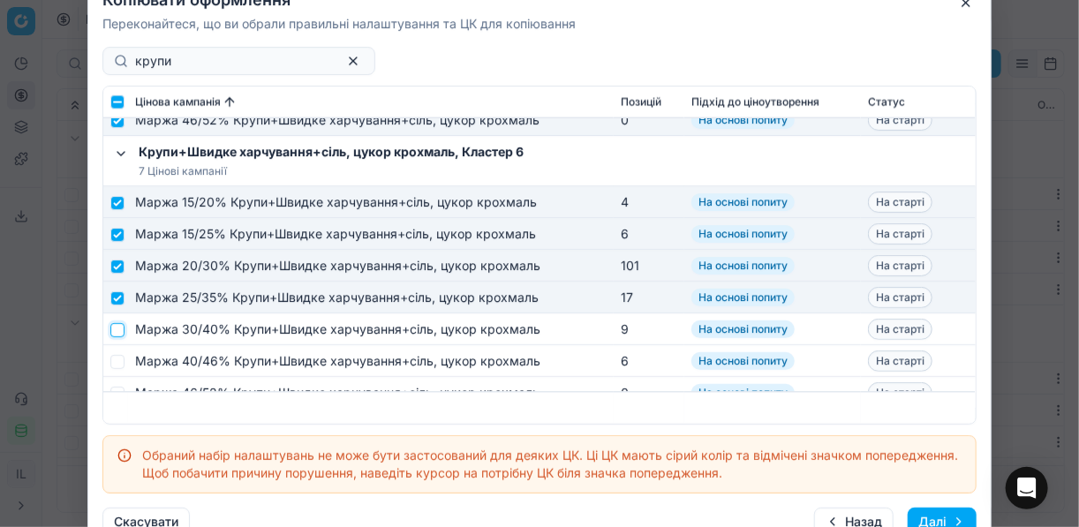
click at [117, 329] on input "checkbox" at bounding box center [117, 329] width 14 height 14
checkbox input "true"
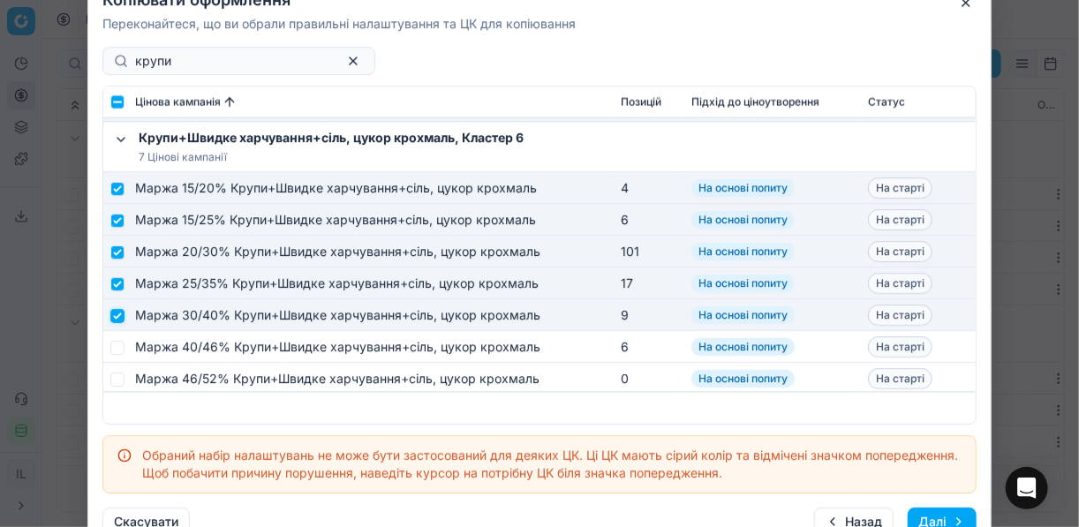
scroll to position [1357, 0]
click at [124, 344] on input "checkbox" at bounding box center [117, 346] width 14 height 14
checkbox input "true"
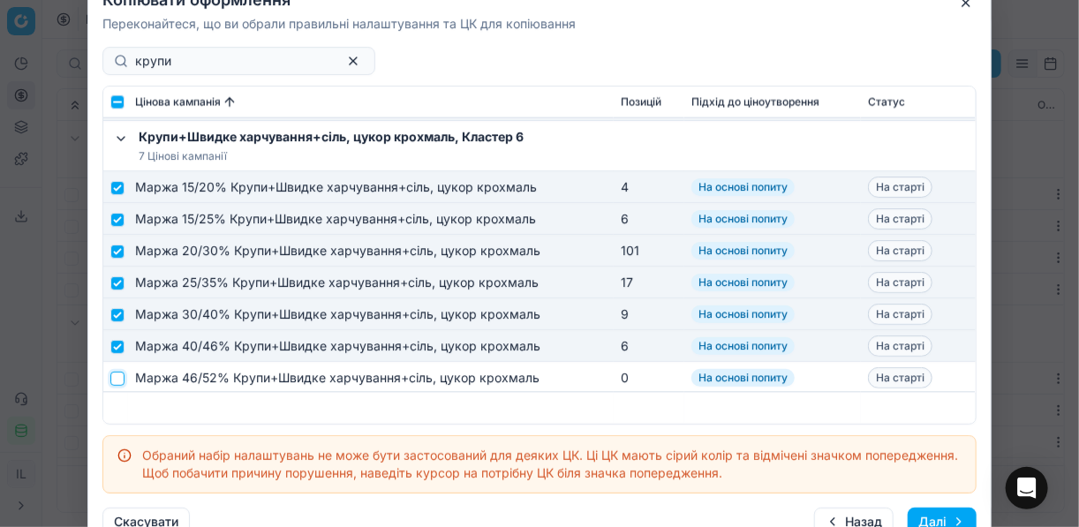
click at [121, 377] on input "checkbox" at bounding box center [117, 378] width 14 height 14
checkbox input "true"
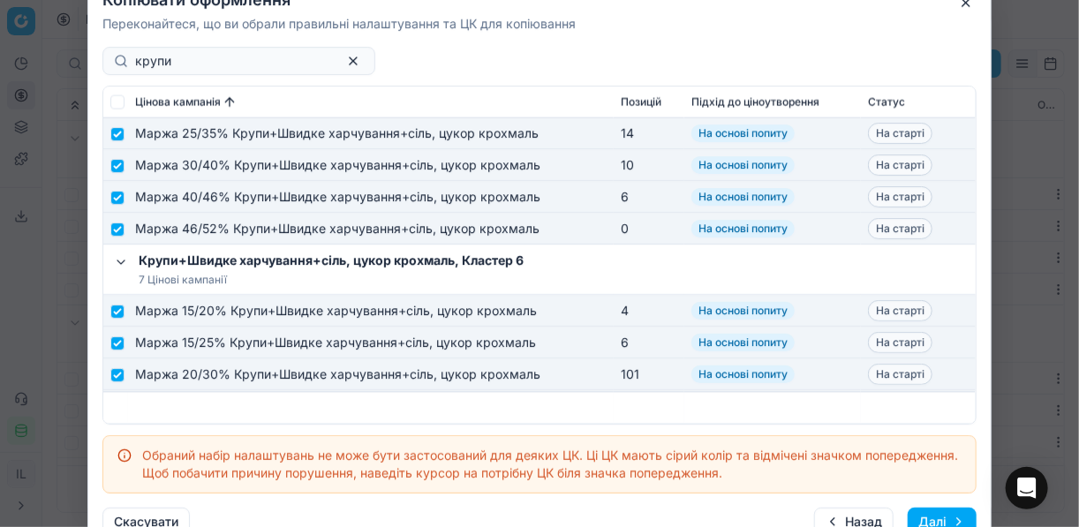
scroll to position [1216, 0]
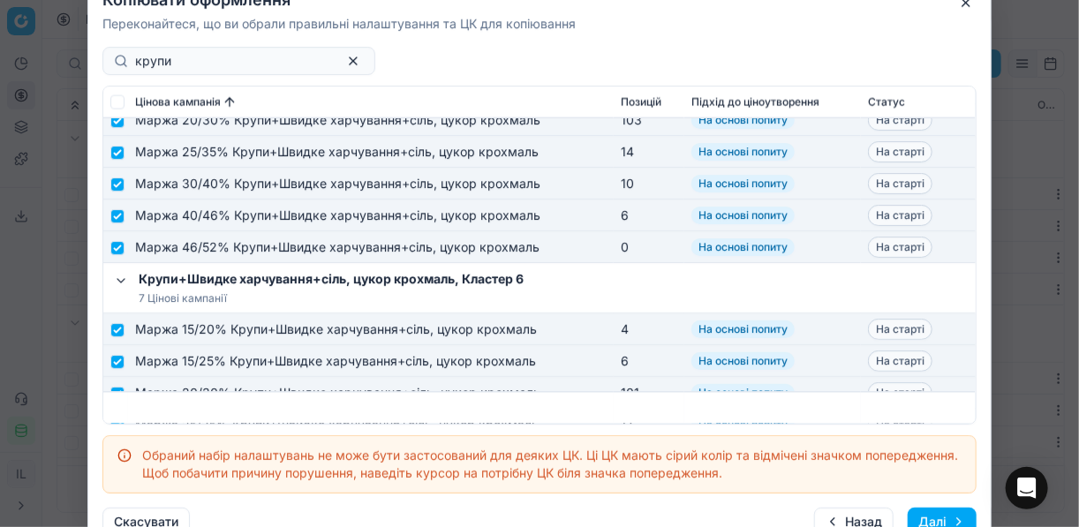
click at [806, 514] on button "Далі" at bounding box center [942, 522] width 69 height 28
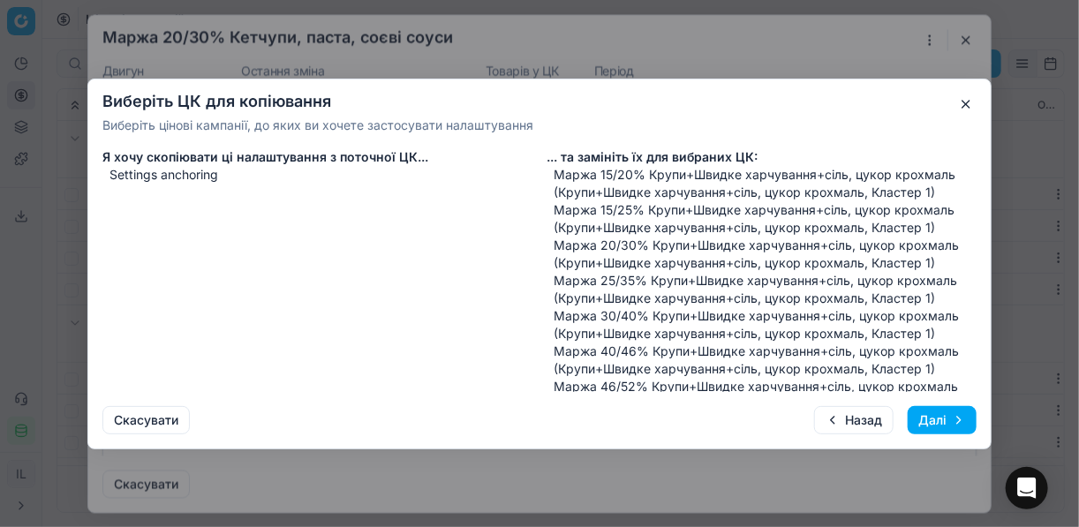
click at [806, 413] on button "Далі" at bounding box center [942, 420] width 69 height 28
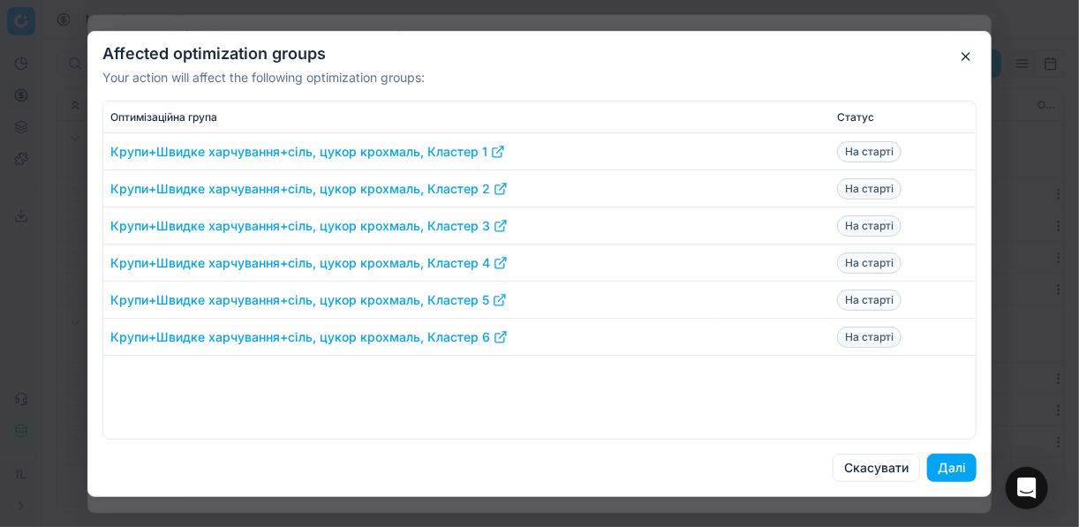
click at [806, 464] on button "Далі" at bounding box center [951, 468] width 49 height 28
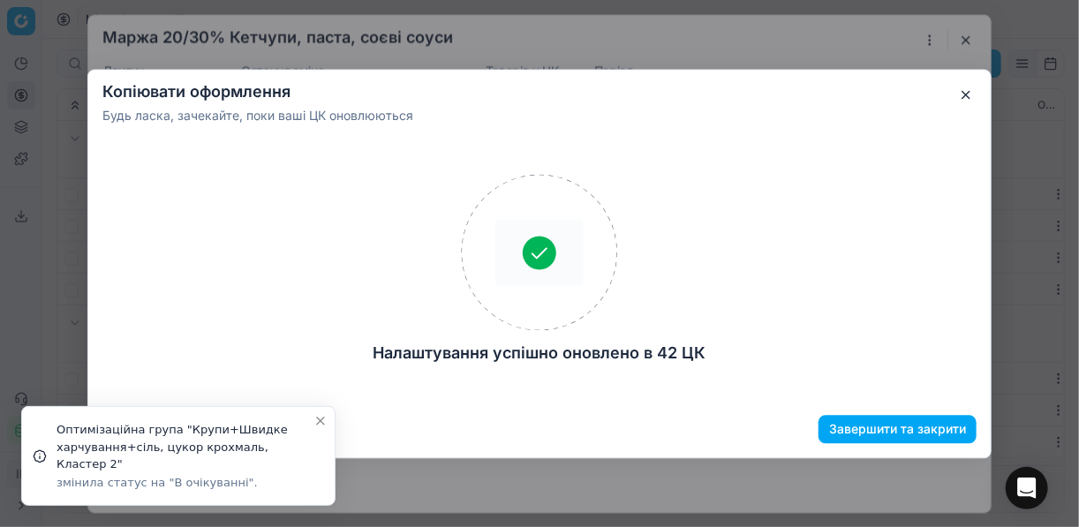
click at [806, 424] on button "Завершити та закрити" at bounding box center [898, 429] width 158 height 28
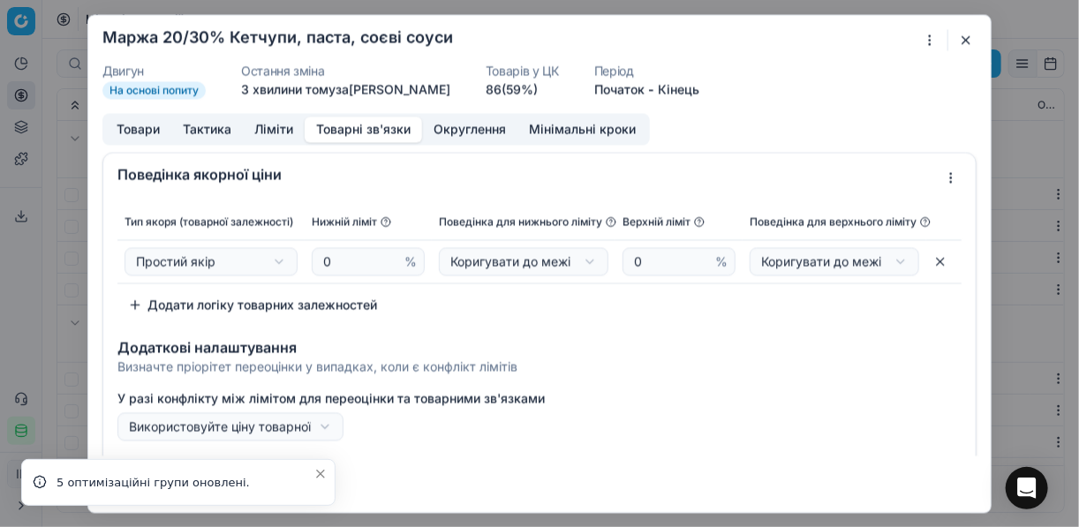
click at [806, 42] on button "button" at bounding box center [966, 39] width 21 height 21
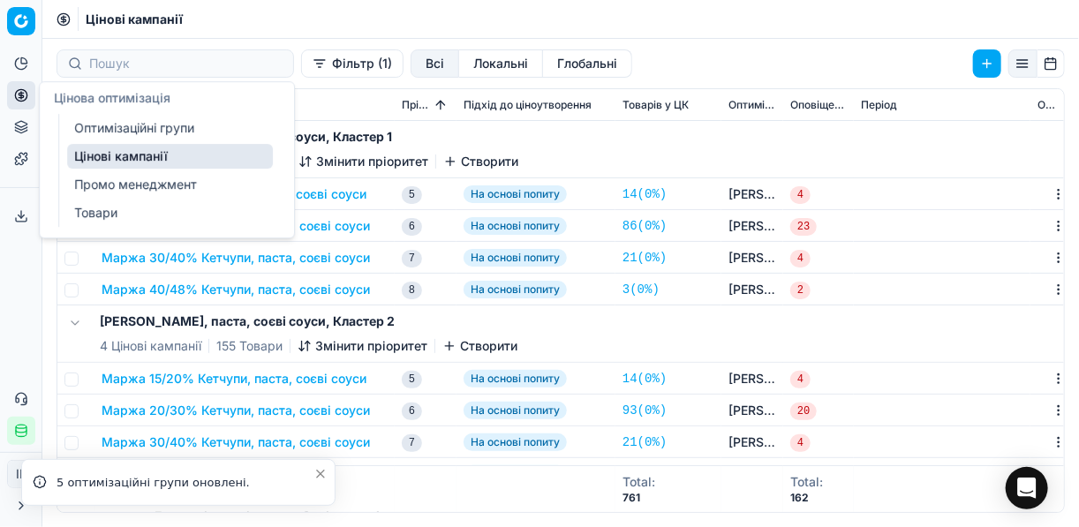
click at [132, 127] on link "Оптимізаційні групи" at bounding box center [170, 128] width 206 height 25
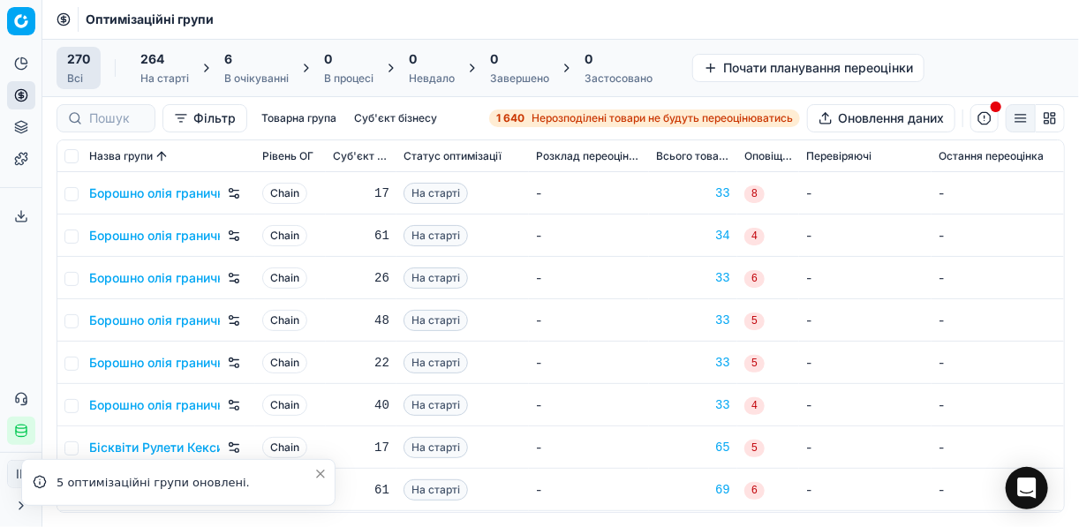
click at [245, 60] on div "6" at bounding box center [256, 59] width 64 height 18
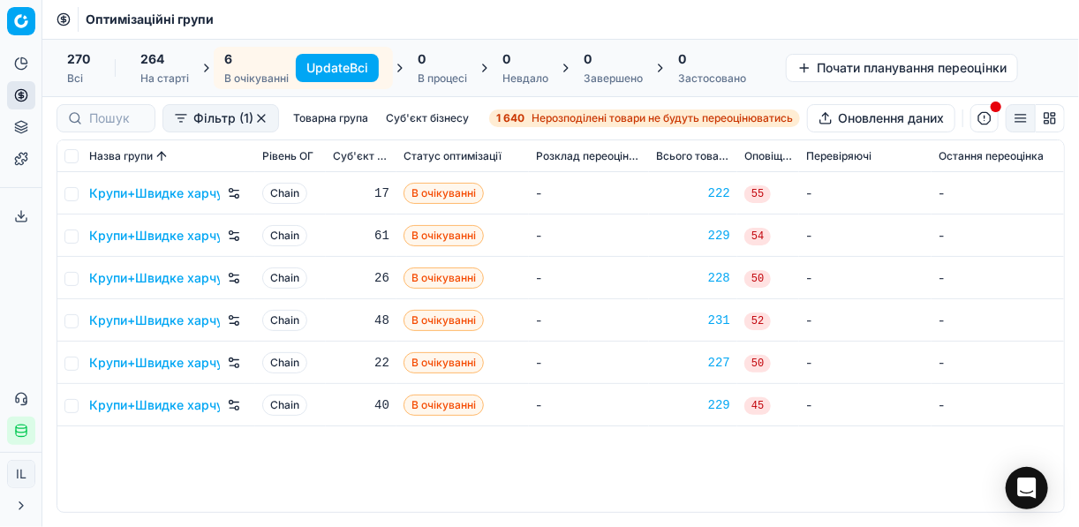
click at [332, 64] on button "Update Всі" at bounding box center [337, 68] width 83 height 28
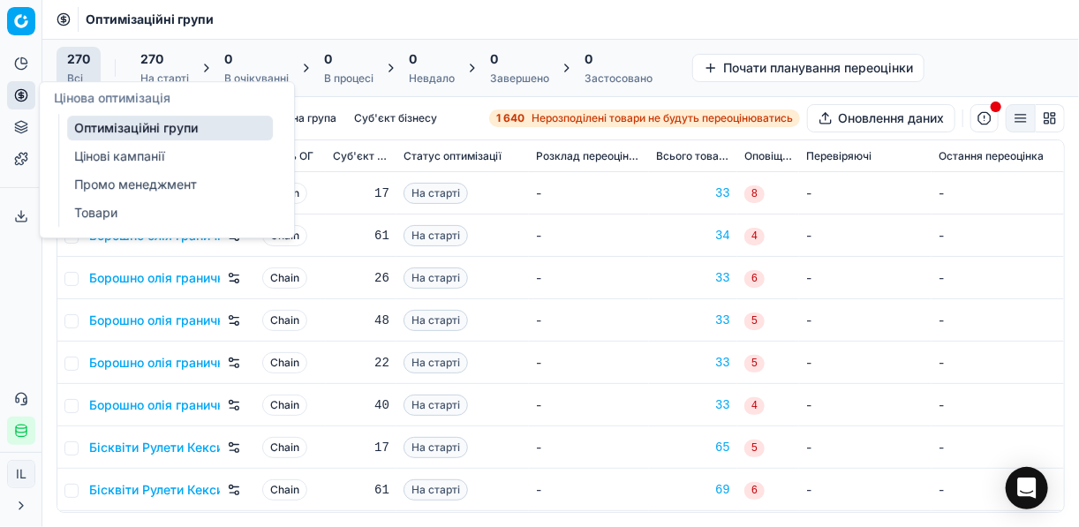
drag, startPoint x: 118, startPoint y: 159, endPoint x: 166, endPoint y: 146, distance: 49.5
click at [119, 159] on link "Цінові кампанії" at bounding box center [170, 156] width 206 height 25
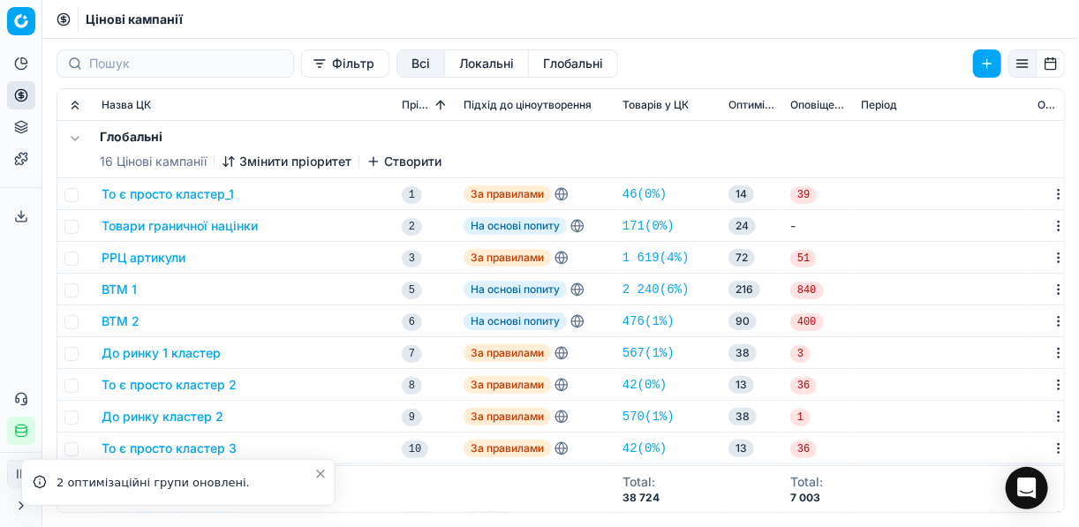
click at [301, 70] on button "Фільтр" at bounding box center [345, 63] width 88 height 28
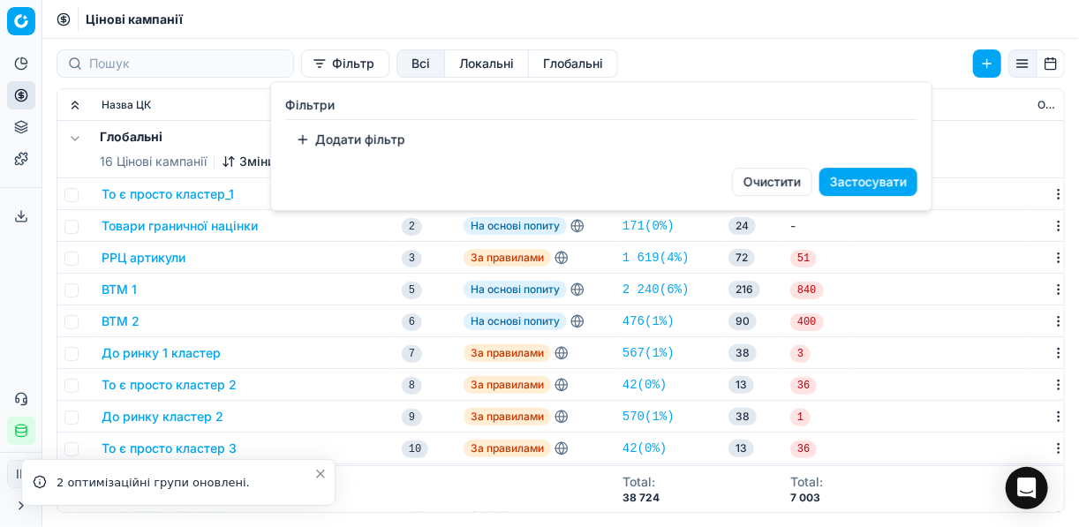
click at [305, 132] on button "Додати фільтр" at bounding box center [350, 139] width 131 height 28
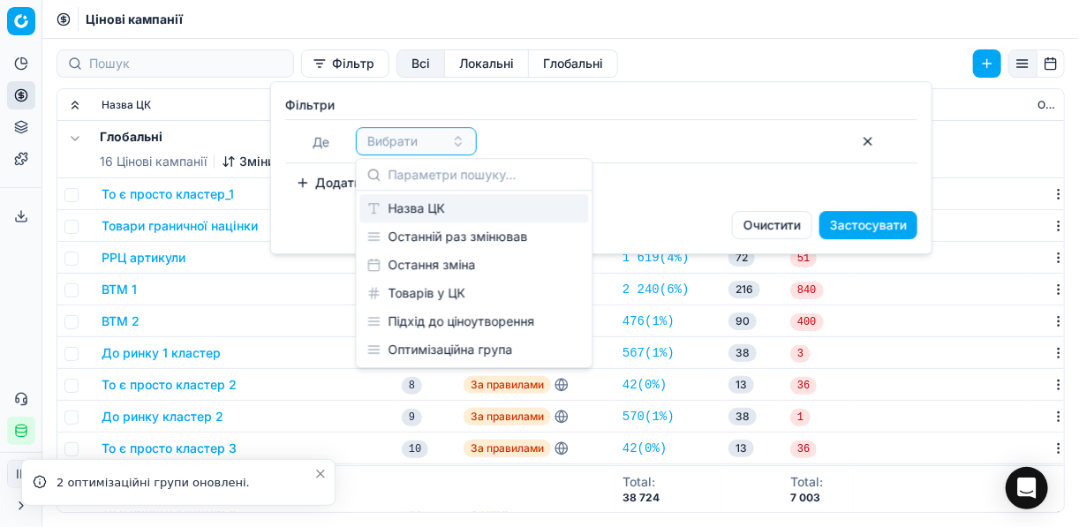
click at [412, 208] on div "Назва ЦК" at bounding box center [474, 208] width 229 height 28
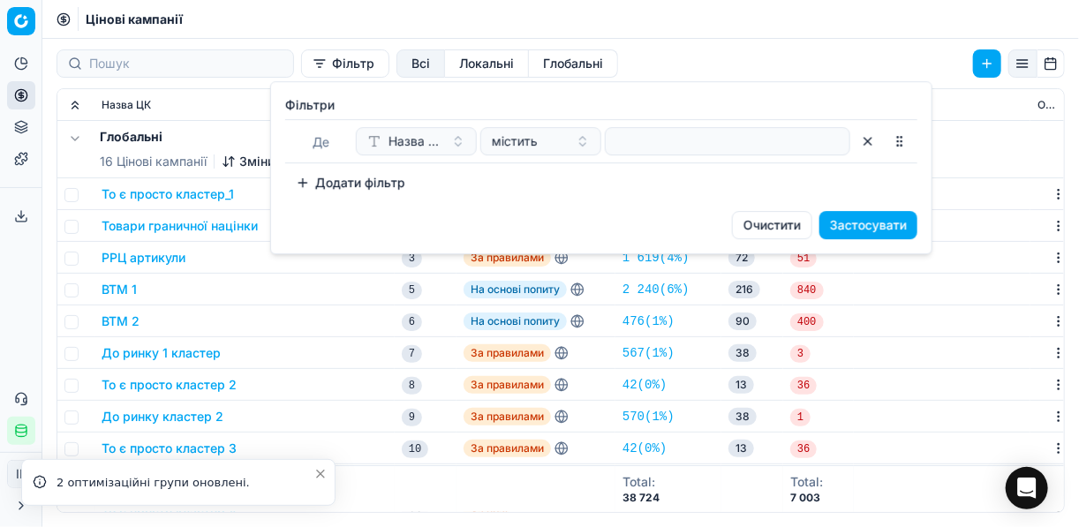
click at [611, 142] on div at bounding box center [728, 141] width 246 height 28
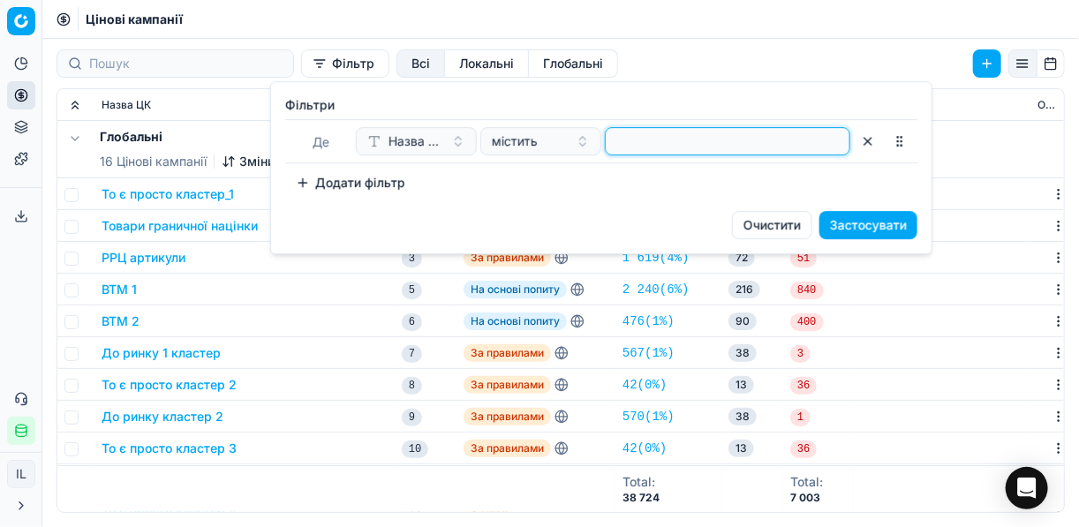
click at [614, 141] on input at bounding box center [728, 141] width 230 height 26
type input "крупи"
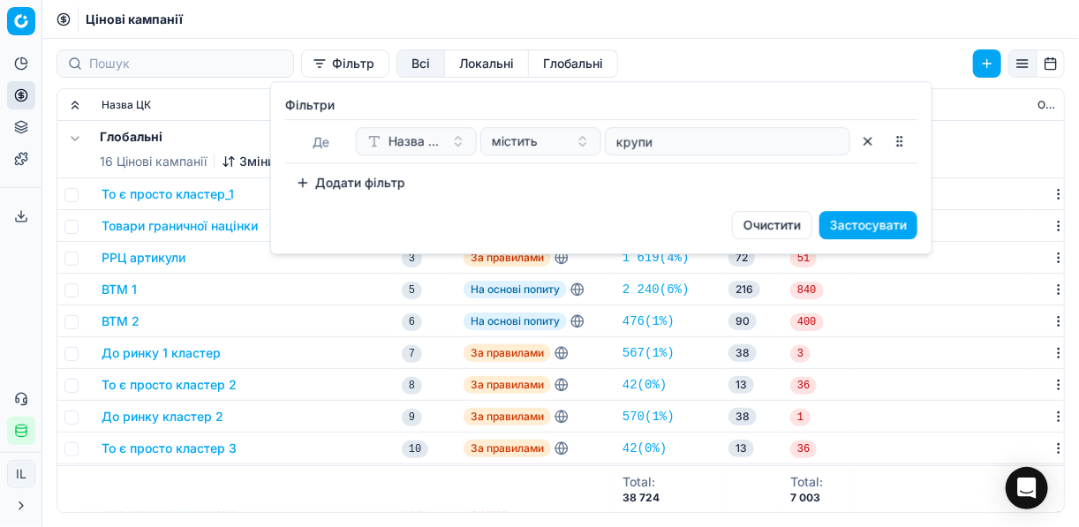
click at [806, 223] on button "Застосувати" at bounding box center [869, 225] width 98 height 28
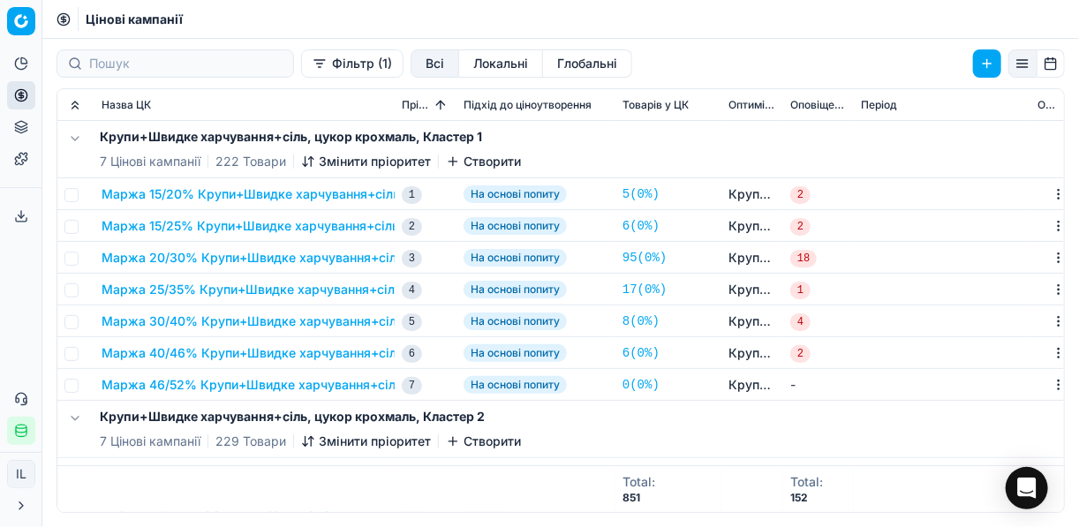
click at [299, 197] on button "Маржа 15/20% Крупи+Швидке харчування+сіль, цукор крохмаль" at bounding box center [305, 194] width 406 height 18
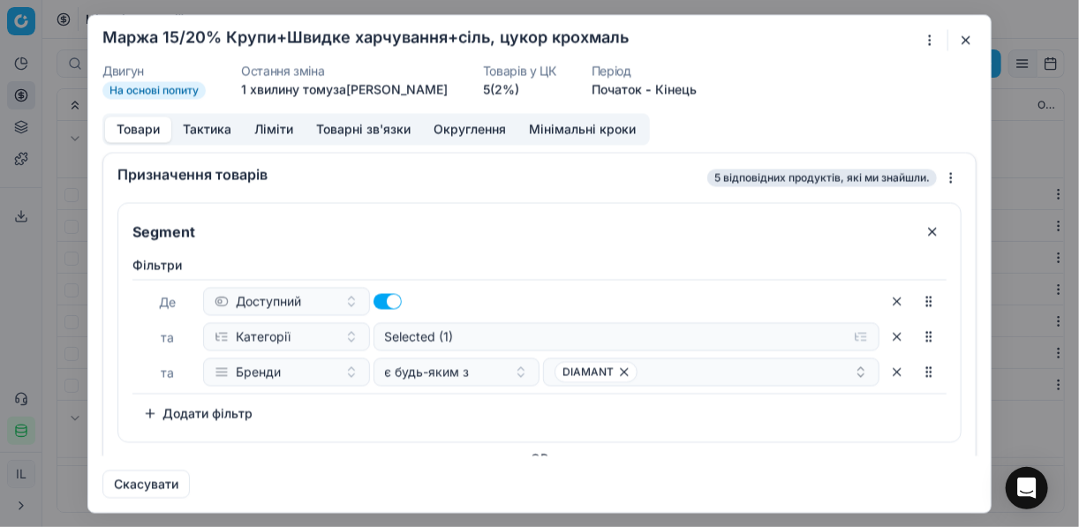
click at [345, 126] on button "Товарні зв'язки" at bounding box center [363, 130] width 117 height 26
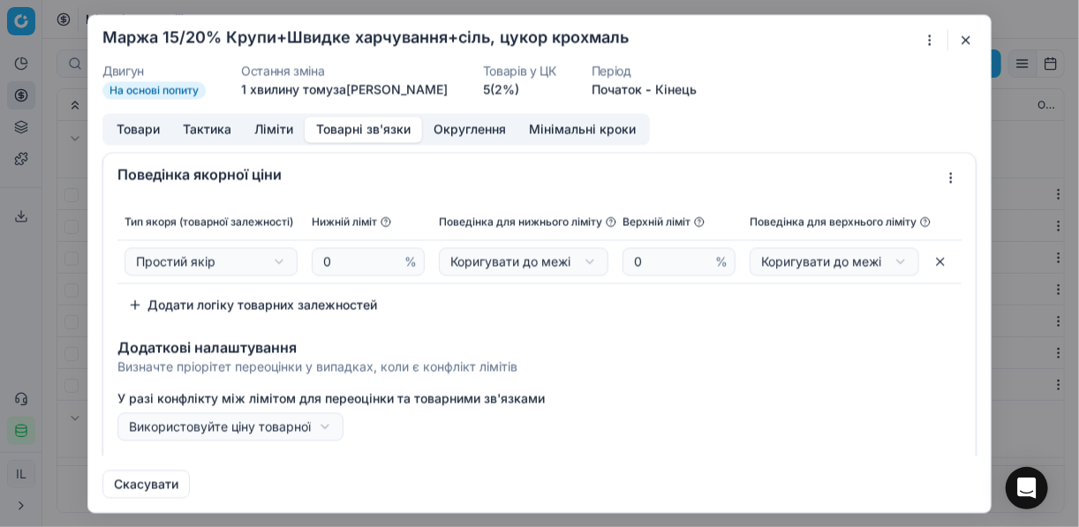
click at [806, 39] on button "button" at bounding box center [966, 39] width 21 height 21
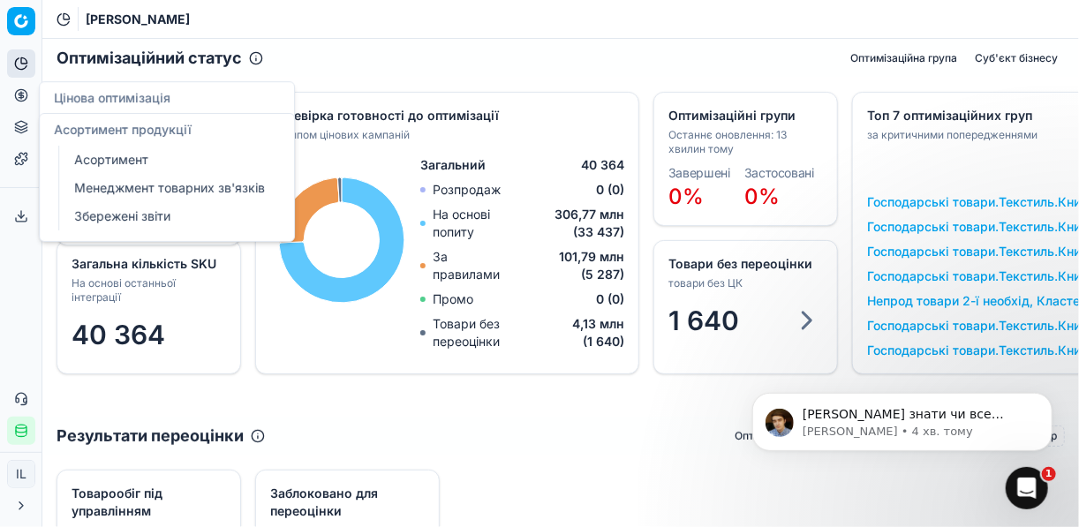
click at [116, 193] on link "Менеджмент товарних зв'язків" at bounding box center [170, 188] width 206 height 25
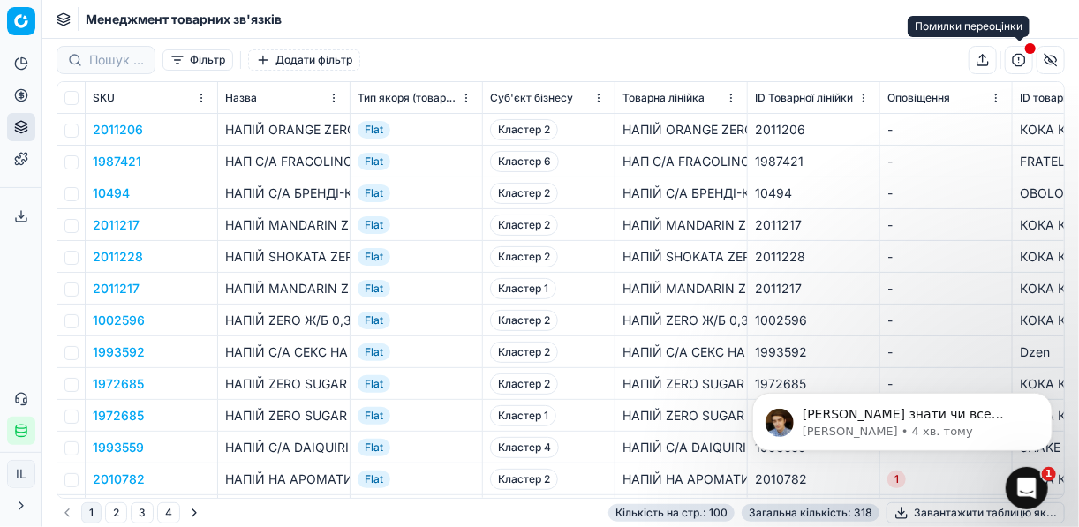
click at [806, 64] on button "button" at bounding box center [1019, 60] width 28 height 28
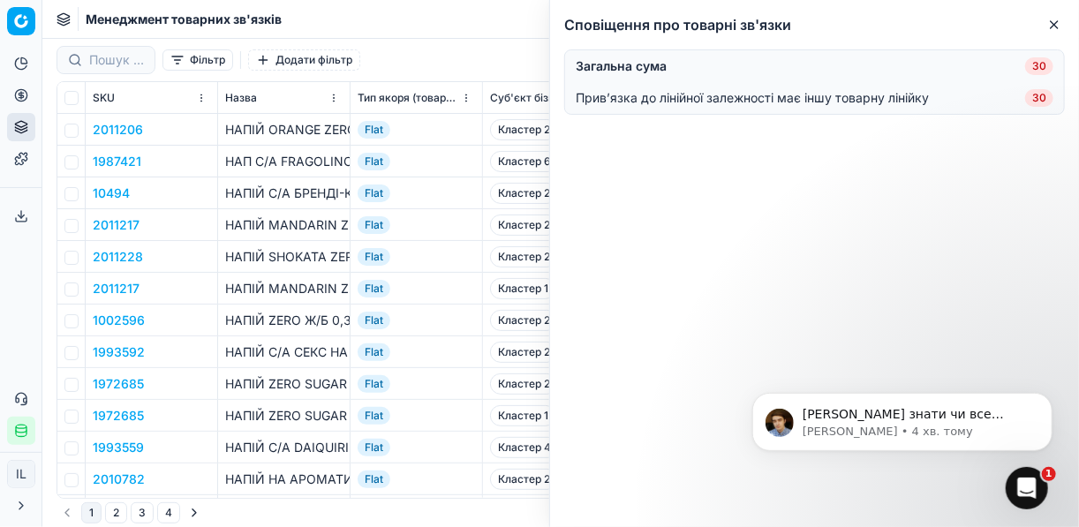
click at [510, 14] on div "Менеджмент товарних зв'язків" at bounding box center [560, 19] width 1037 height 39
click at [806, 26] on icon "button" at bounding box center [1054, 25] width 14 height 14
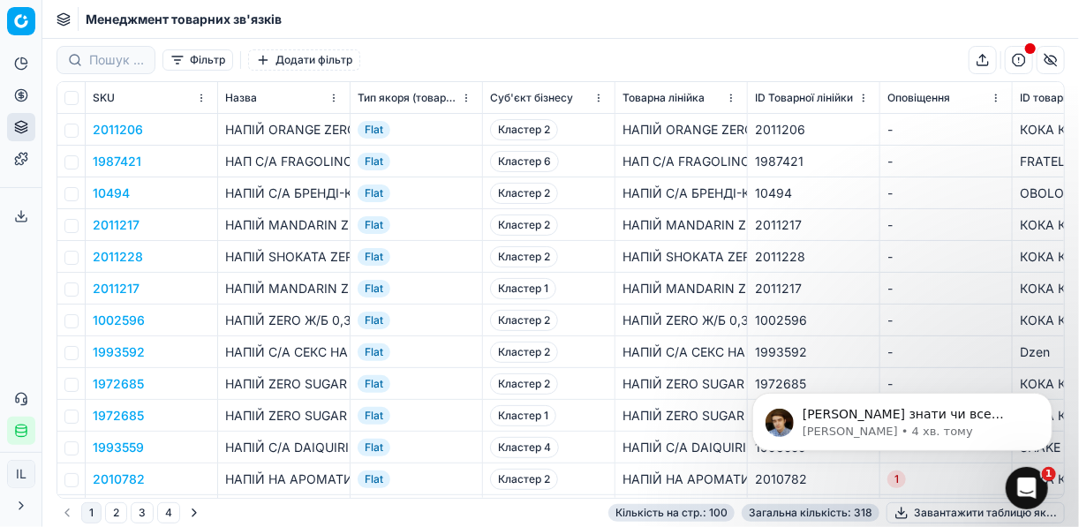
click at [806, 53] on button "button" at bounding box center [983, 60] width 28 height 28
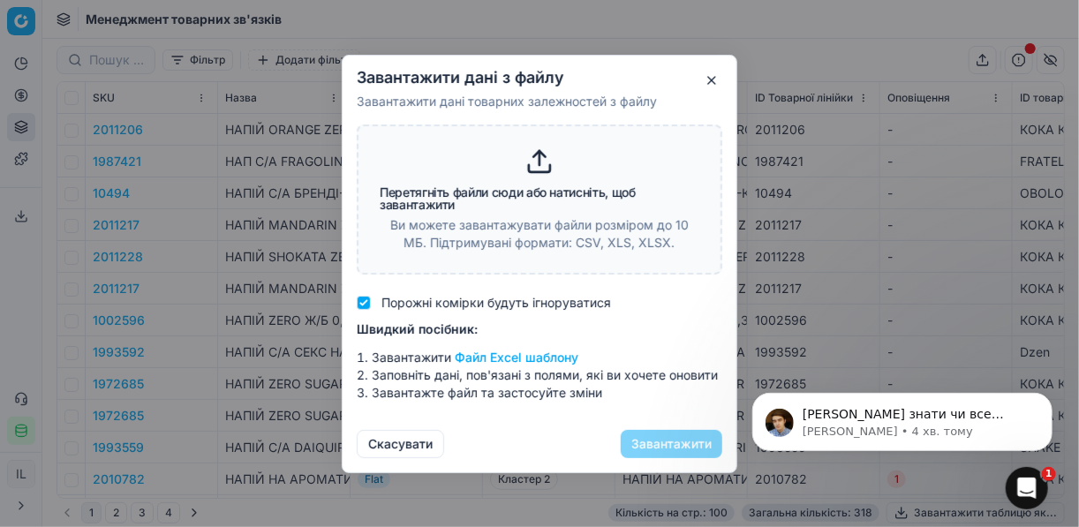
click at [534, 167] on icon at bounding box center [539, 161] width 28 height 28
click at [543, 155] on icon at bounding box center [539, 161] width 28 height 28
type input "C:\fakepath\[DATE] Заливка якорі молочка+бакалія (2).xlsx"
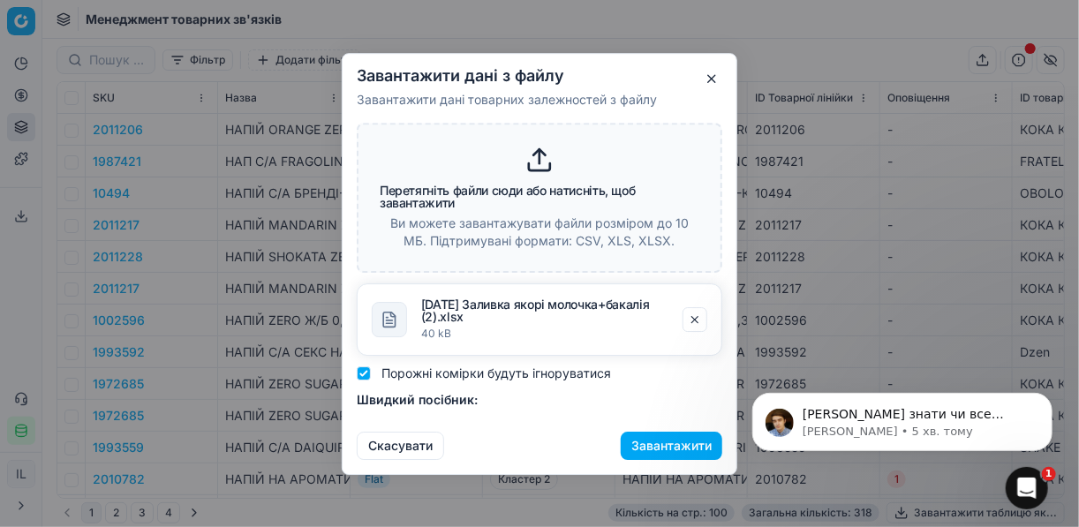
click at [653, 445] on button "Завантажити" at bounding box center [672, 445] width 102 height 28
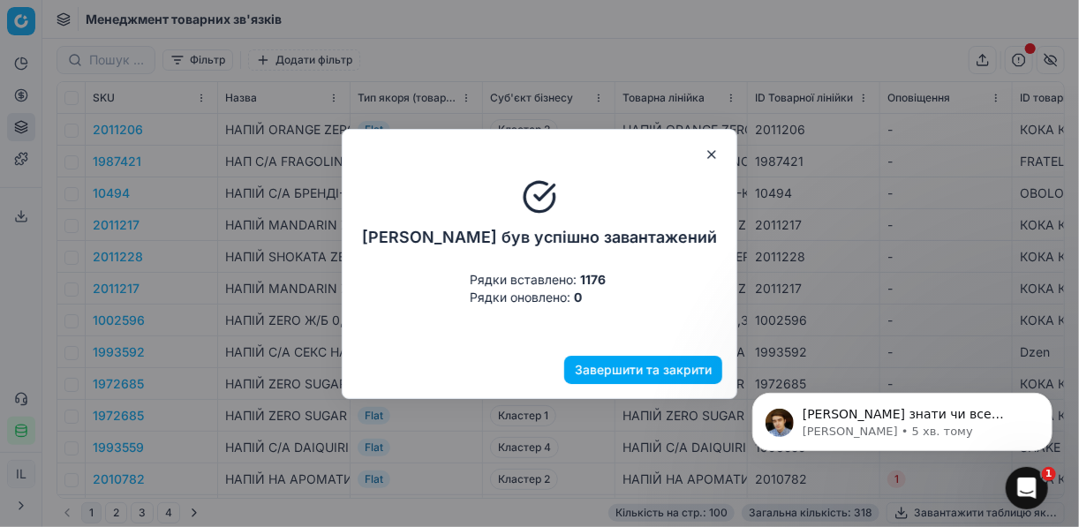
click at [629, 370] on button "Завершити та закрити" at bounding box center [643, 370] width 158 height 28
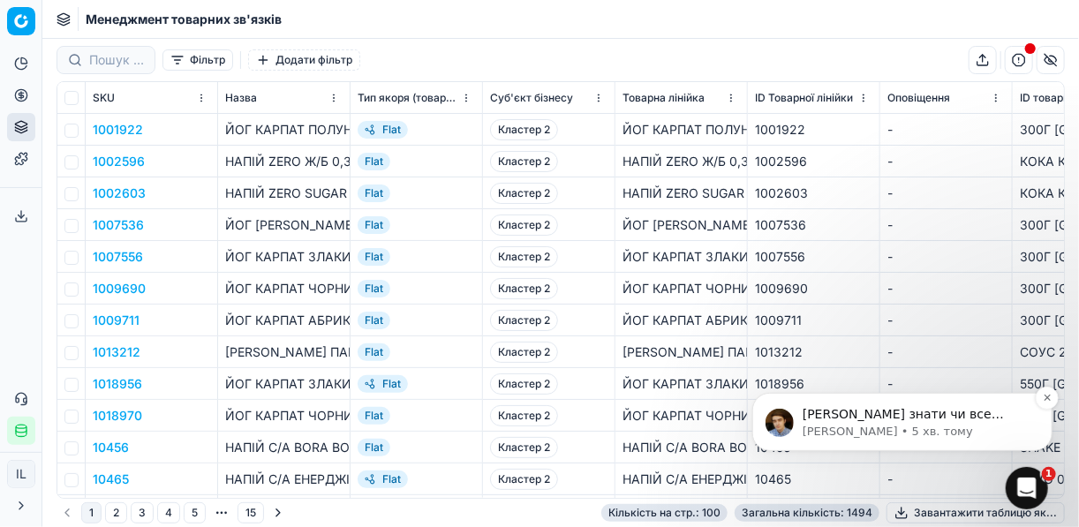
click at [806, 411] on p "[PERSON_NAME] знати чи все вийшло." at bounding box center [916, 414] width 228 height 18
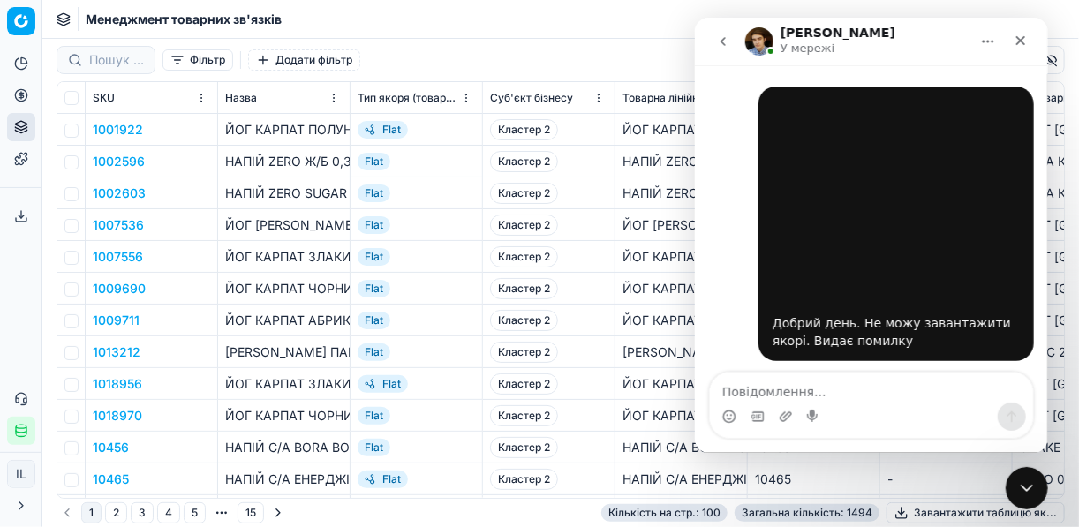
scroll to position [20, 0]
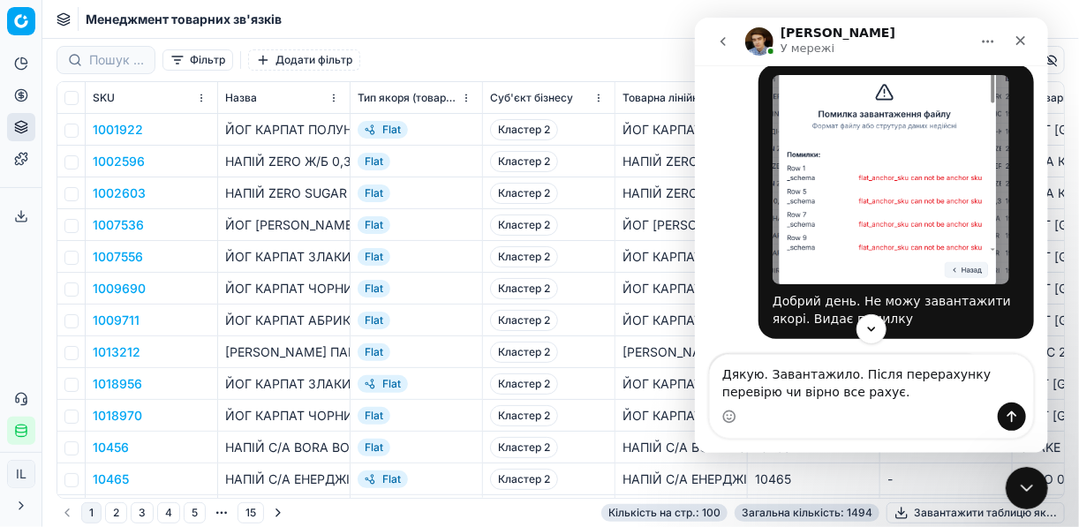
type textarea "Дякую. Завантажило. Після перерахунку перевірю чи вірно все рахує."
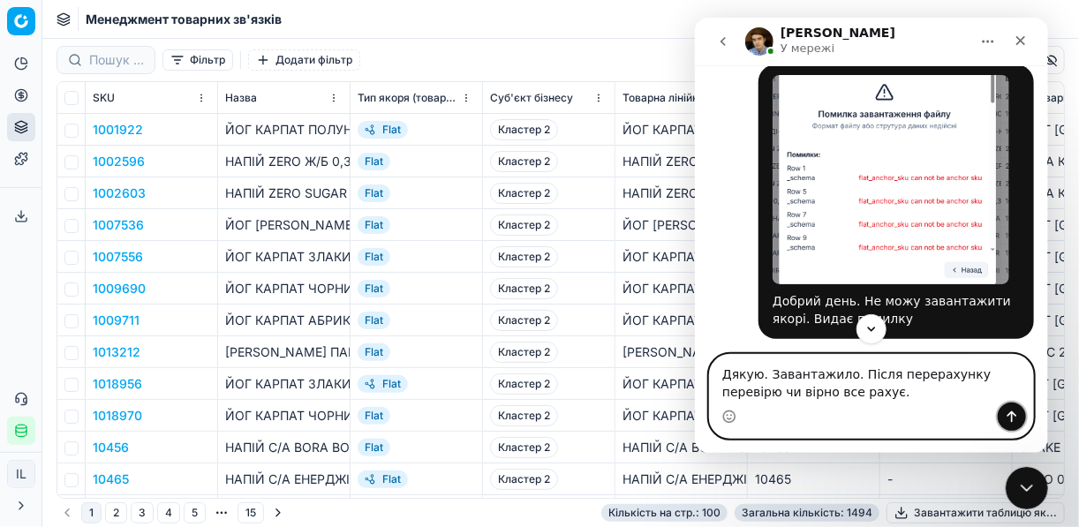
click at [806, 416] on icon "Надіслати повідомлення…" at bounding box center [1012, 417] width 10 height 11
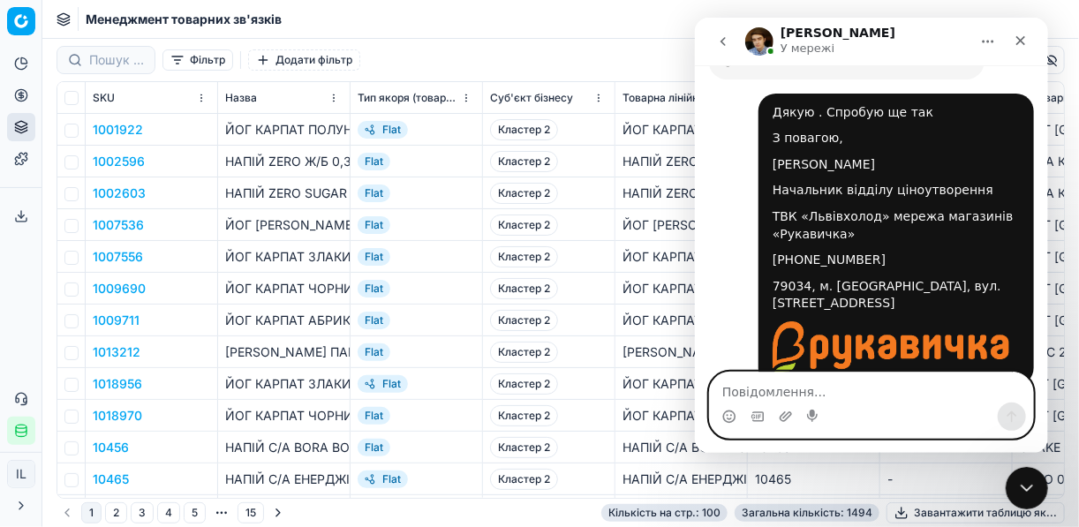
scroll to position [2205, 0]
